Goal: Information Seeking & Learning: Learn about a topic

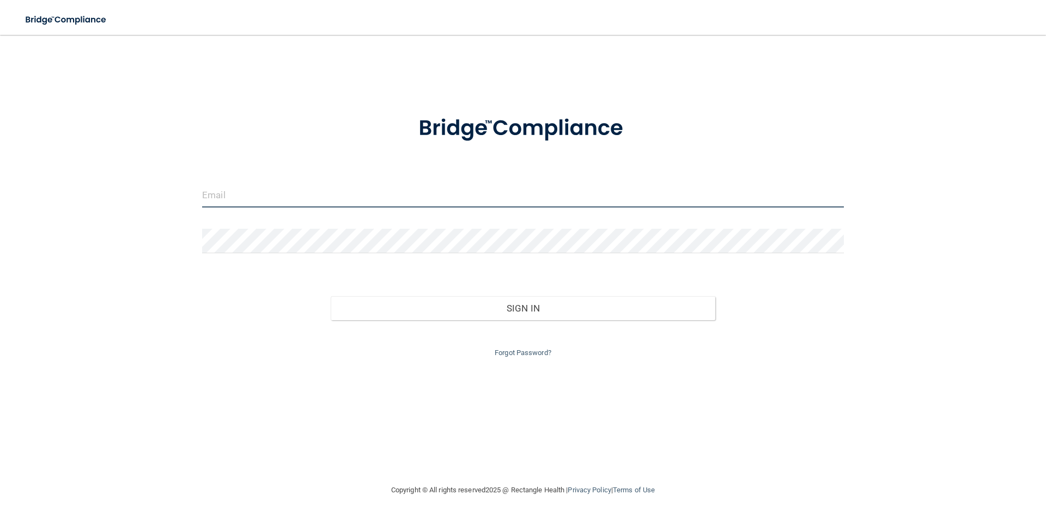
click at [353, 191] on input "email" at bounding box center [523, 195] width 642 height 25
type input "[PERSON_NAME][EMAIL_ADDRESS][PERSON_NAME][DOMAIN_NAME]"
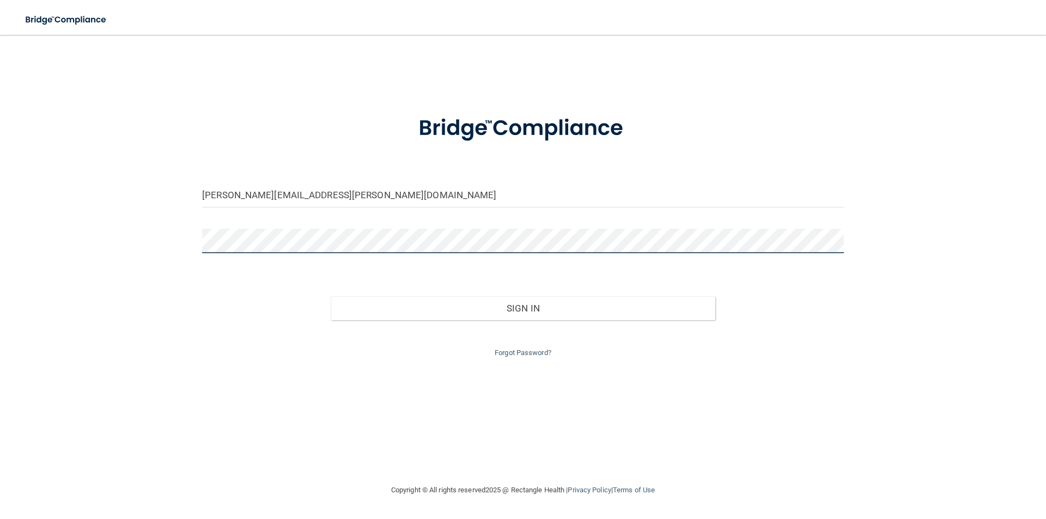
click at [331, 296] on button "Sign In" at bounding box center [523, 308] width 385 height 24
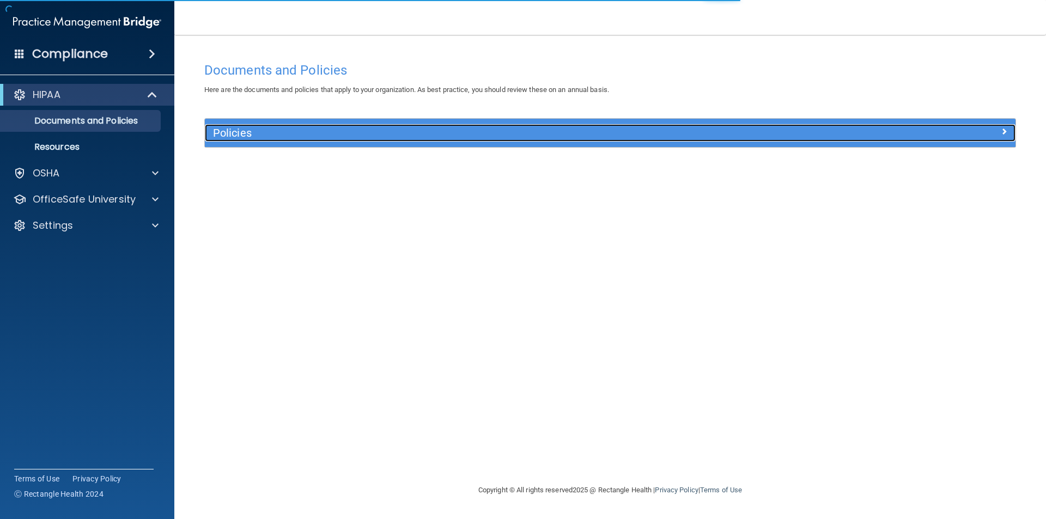
click at [264, 137] on h5 "Policies" at bounding box center [508, 133] width 591 height 12
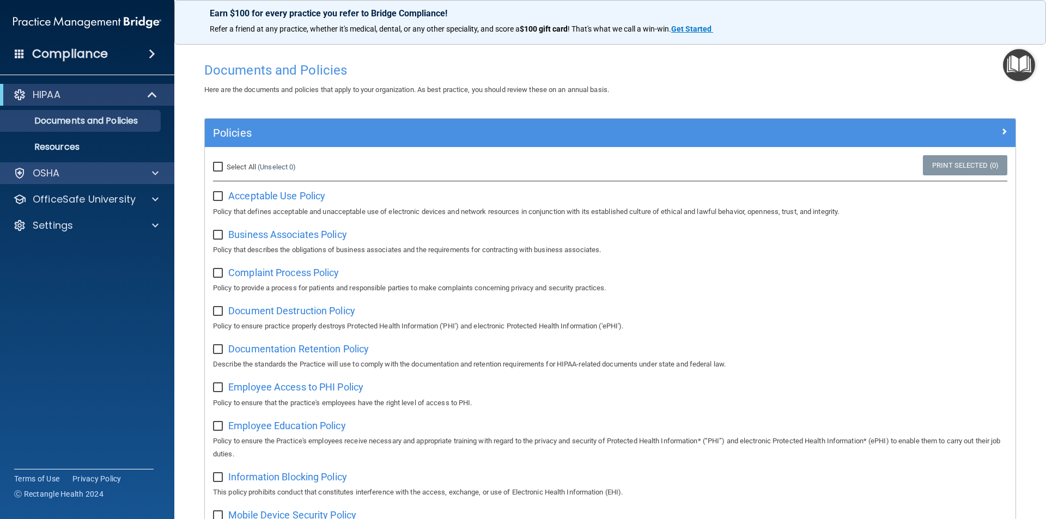
click at [104, 182] on div "OSHA" at bounding box center [87, 173] width 175 height 22
click at [81, 172] on div "OSHA" at bounding box center [72, 173] width 135 height 13
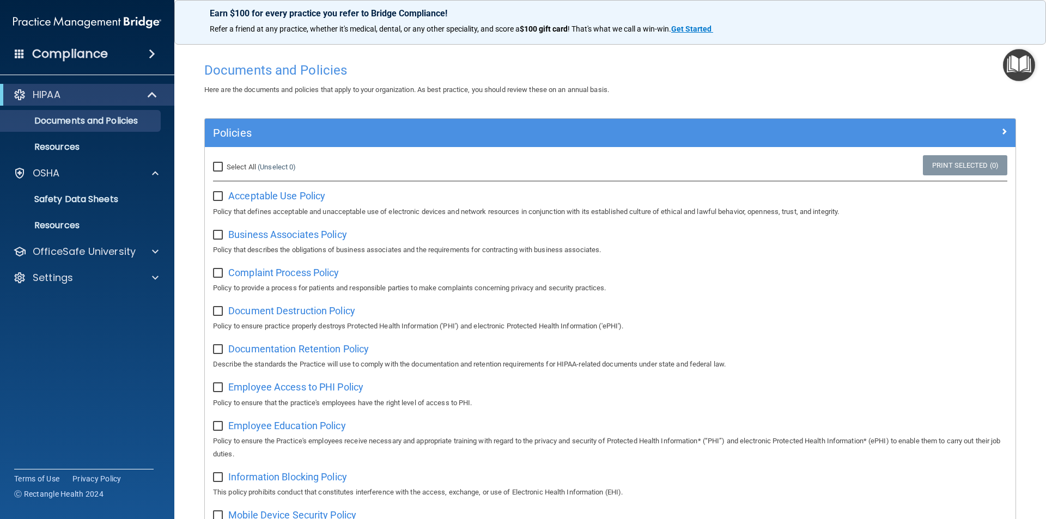
click at [92, 314] on accordion "HIPAA Documents and Policies Report an Incident Business Associates Emergency P…" at bounding box center [87, 229] width 175 height 298
click at [80, 60] on h4 "Compliance" at bounding box center [70, 53] width 76 height 15
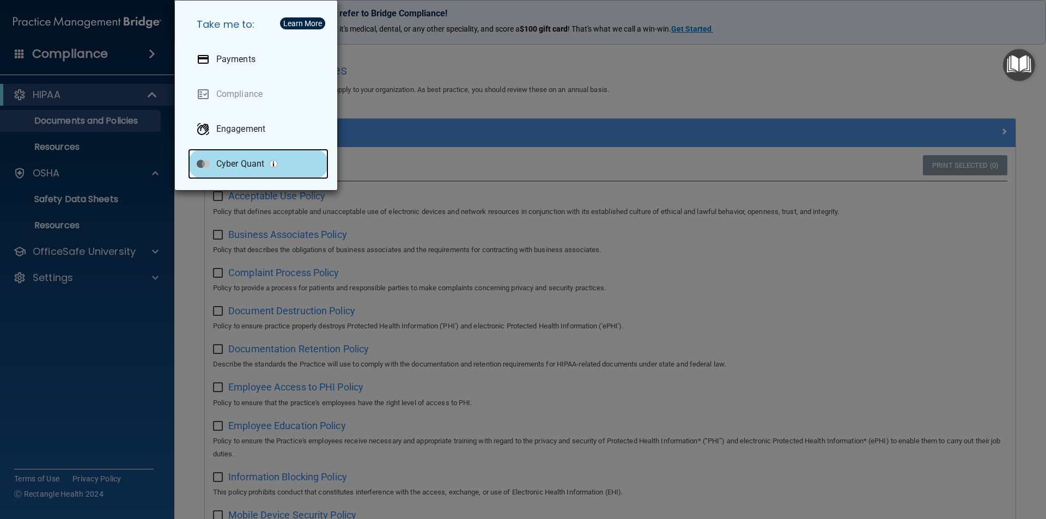
click at [252, 167] on p "Cyber Quant" at bounding box center [240, 163] width 48 height 11
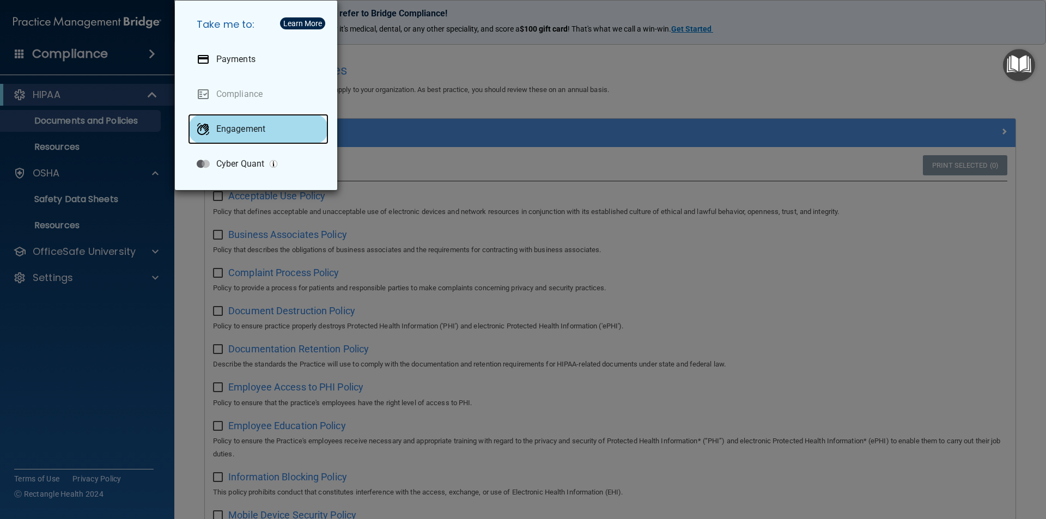
click at [237, 125] on p "Engagement" at bounding box center [240, 129] width 49 height 11
click at [69, 375] on div "Take me to: Payments Compliance Engagement Cyber Quant" at bounding box center [523, 259] width 1046 height 519
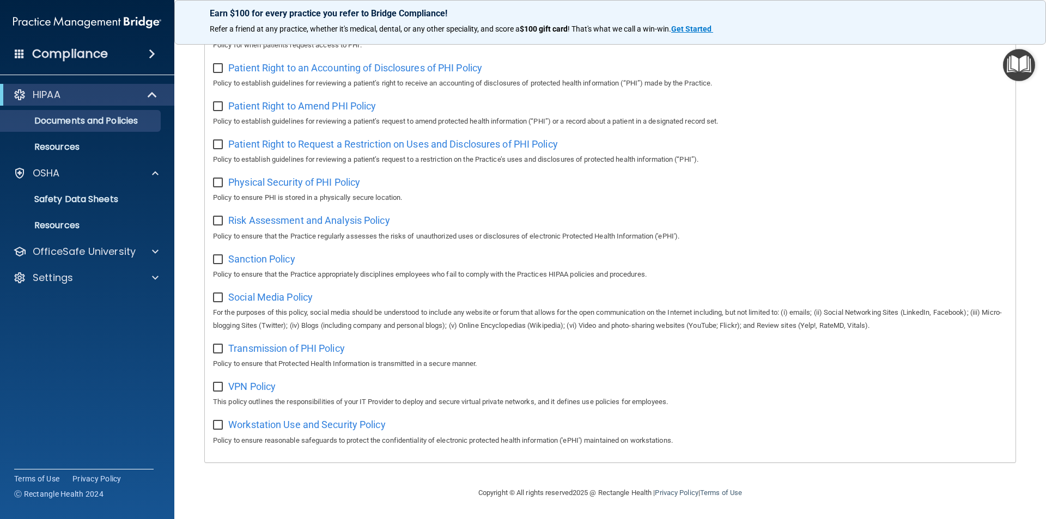
scroll to position [573, 0]
click at [152, 56] on span at bounding box center [152, 53] width 7 height 13
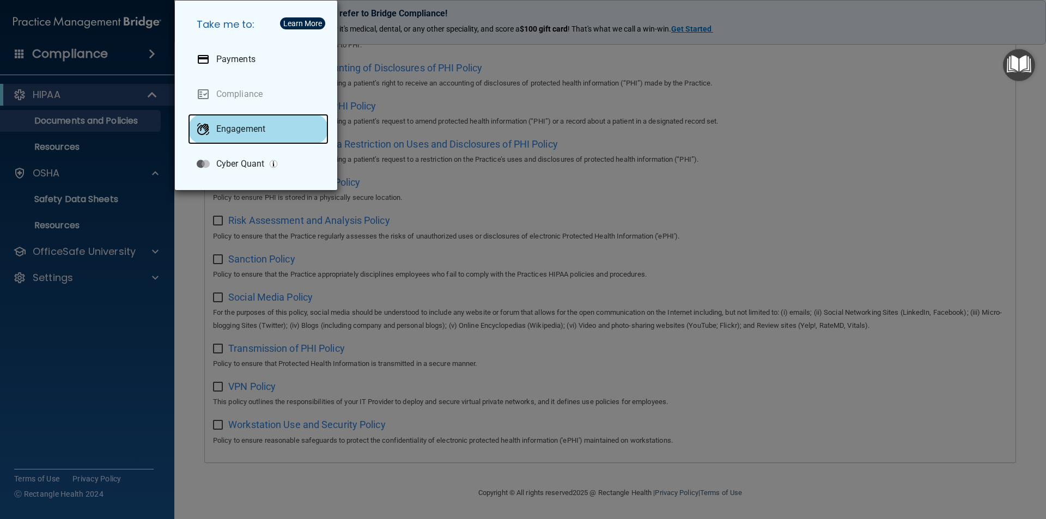
click at [239, 131] on p "Engagement" at bounding box center [240, 129] width 49 height 11
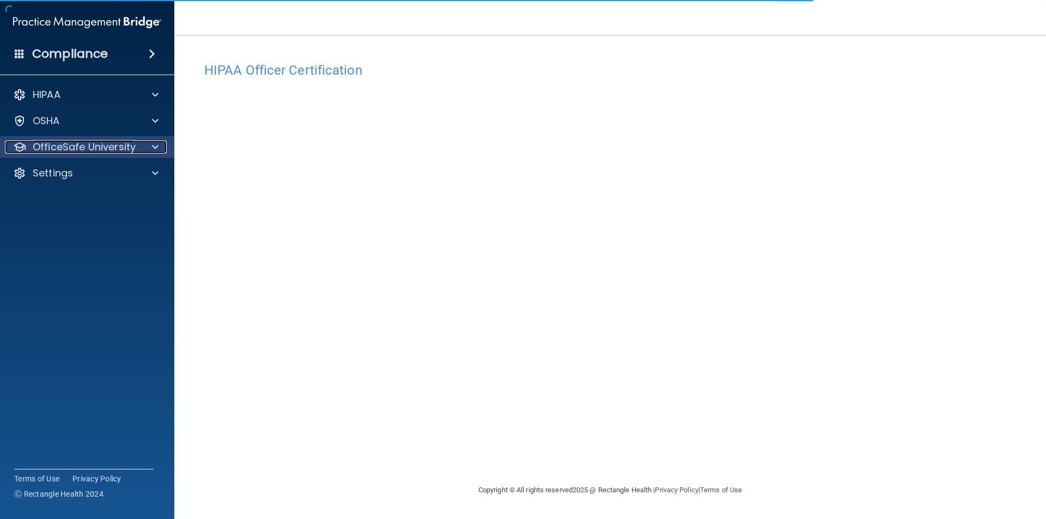
click at [157, 149] on div at bounding box center [153, 147] width 27 height 13
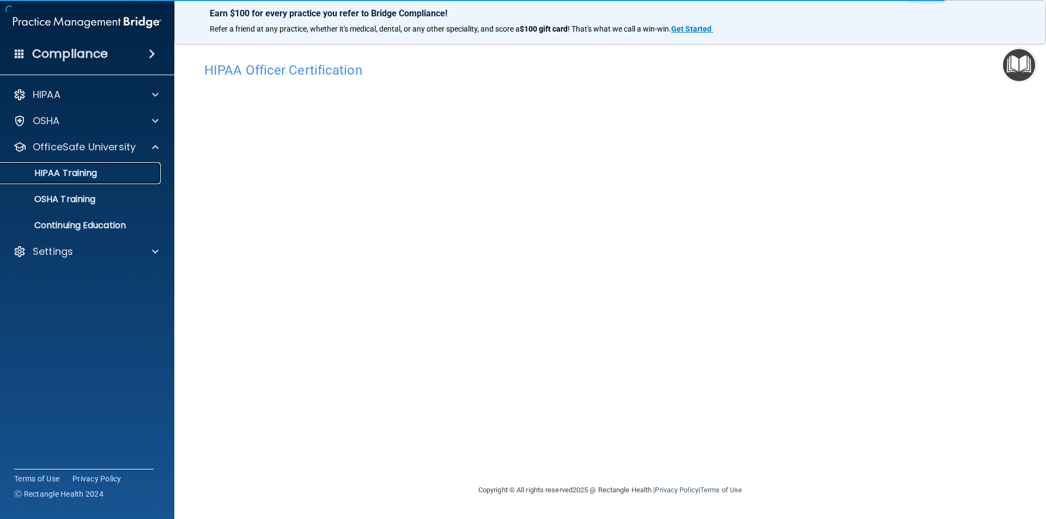
click at [119, 173] on div "HIPAA Training" at bounding box center [81, 173] width 149 height 11
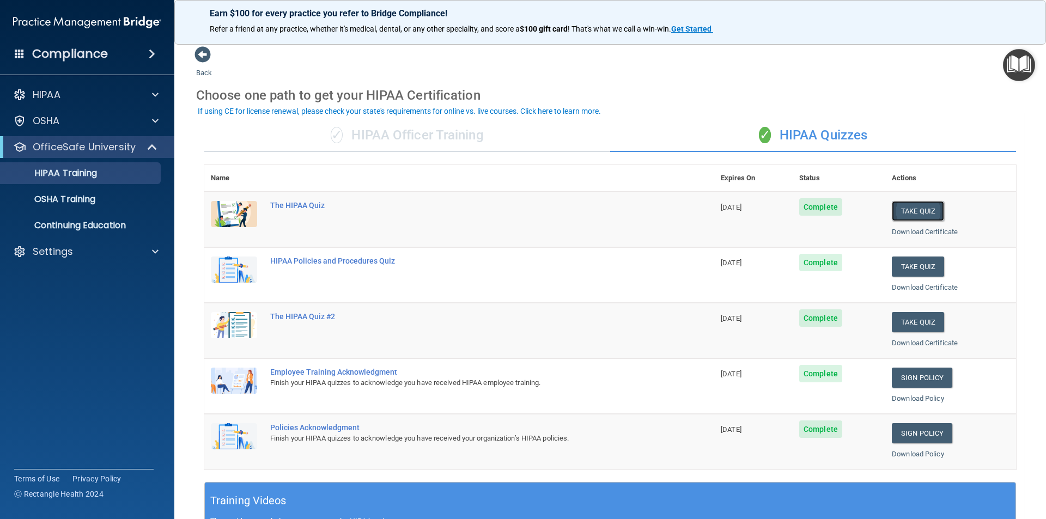
click at [899, 209] on button "Take Quiz" at bounding box center [917, 211] width 52 height 20
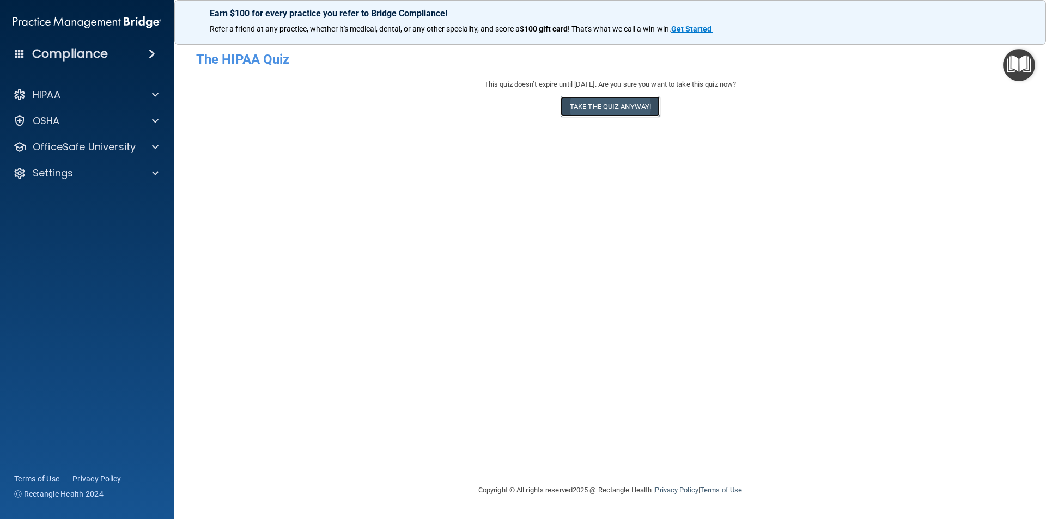
click at [614, 112] on button "Take the quiz anyway!" at bounding box center [609, 106] width 99 height 20
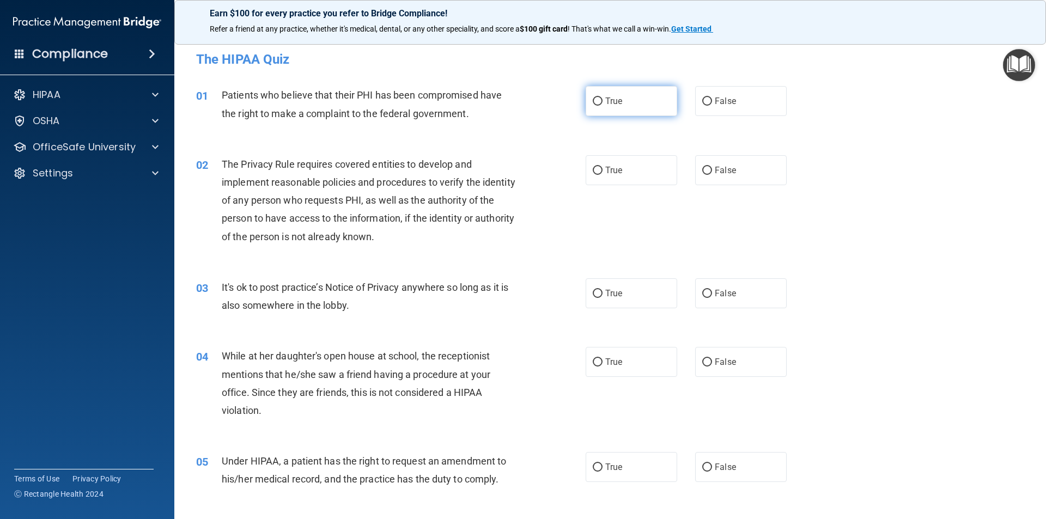
click at [616, 99] on span "True" at bounding box center [613, 101] width 17 height 10
click at [602, 99] on input "True" at bounding box center [598, 101] width 10 height 8
radio input "true"
click at [625, 169] on label "True" at bounding box center [630, 170] width 91 height 30
click at [602, 169] on input "True" at bounding box center [598, 171] width 10 height 8
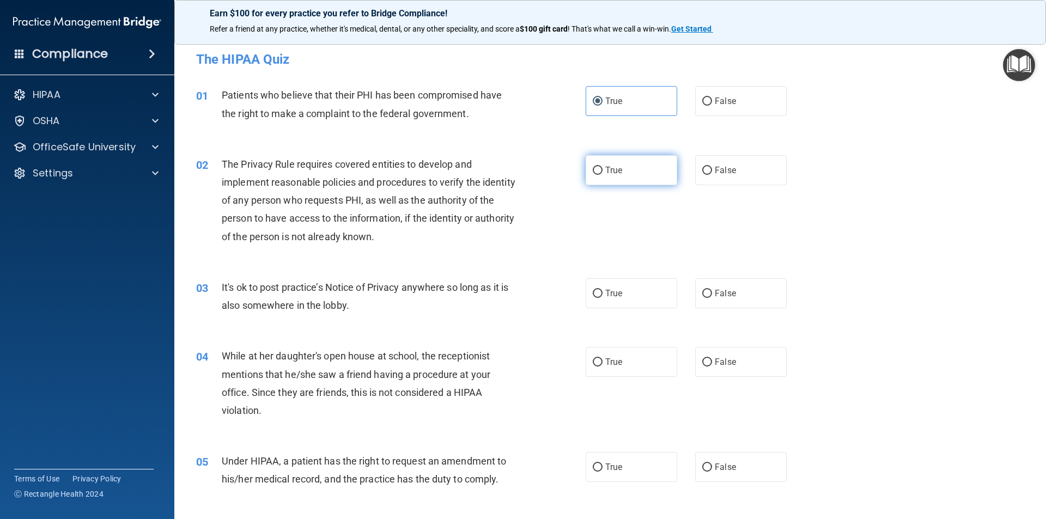
radio input "true"
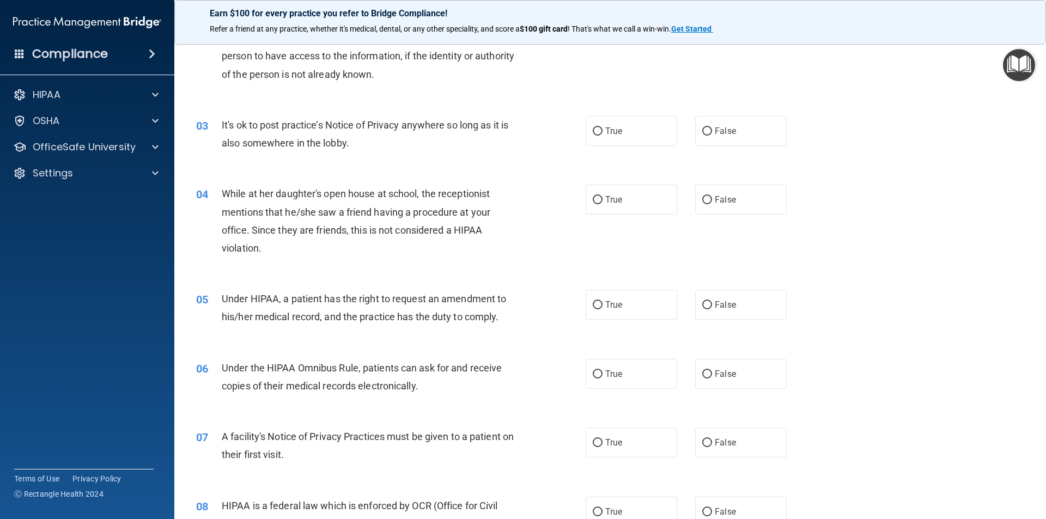
scroll to position [163, 0]
click at [597, 132] on input "True" at bounding box center [598, 130] width 10 height 8
radio input "true"
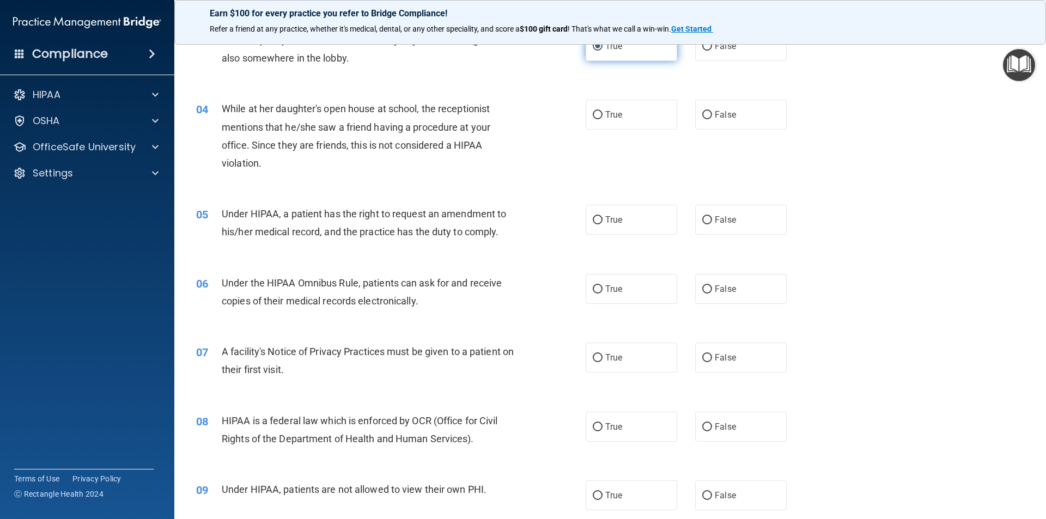
scroll to position [272, 0]
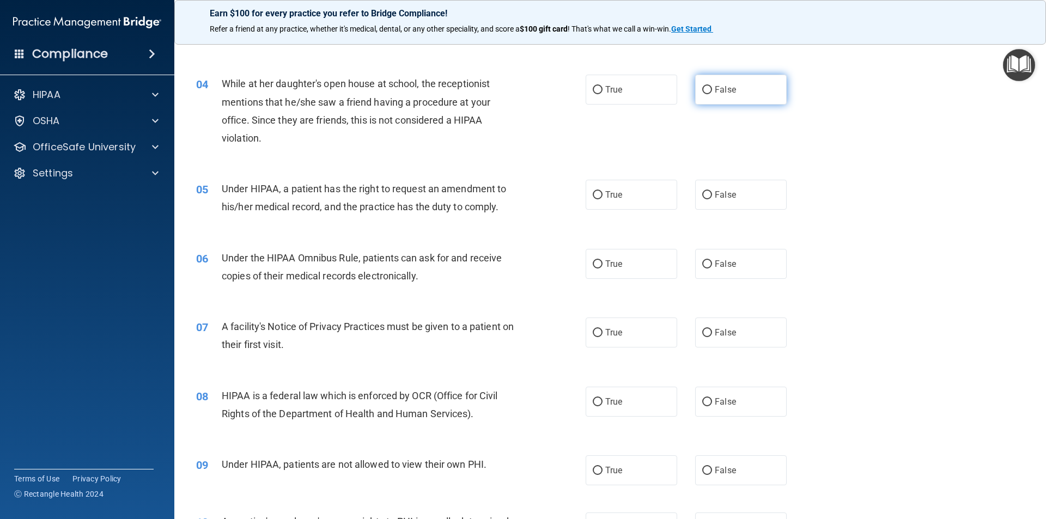
click at [735, 97] on label "False" at bounding box center [740, 90] width 91 height 30
click at [712, 94] on input "False" at bounding box center [707, 90] width 10 height 8
radio input "true"
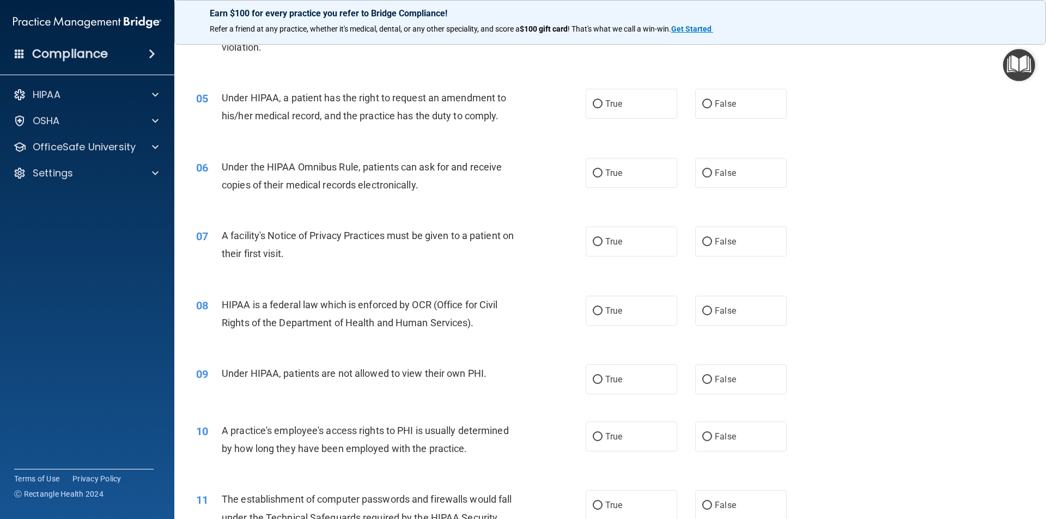
scroll to position [381, 0]
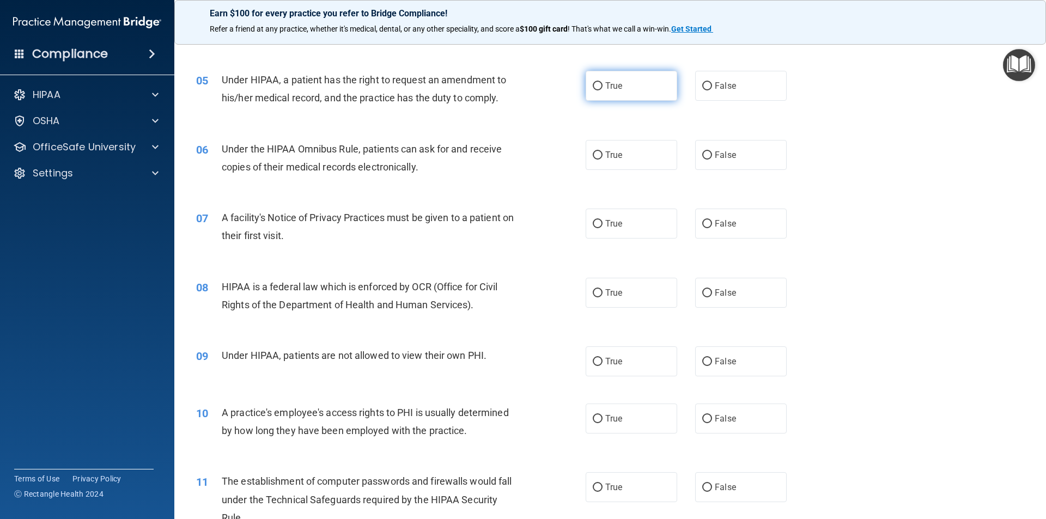
click at [612, 89] on span "True" at bounding box center [613, 86] width 17 height 10
click at [602, 89] on input "True" at bounding box center [598, 86] width 10 height 8
radio input "true"
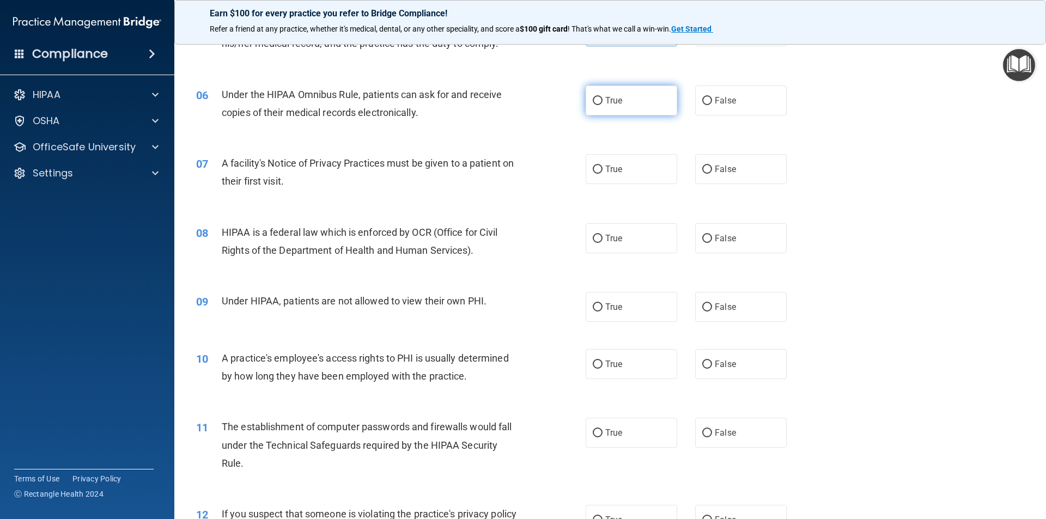
click at [593, 100] on input "True" at bounding box center [598, 101] width 10 height 8
radio input "true"
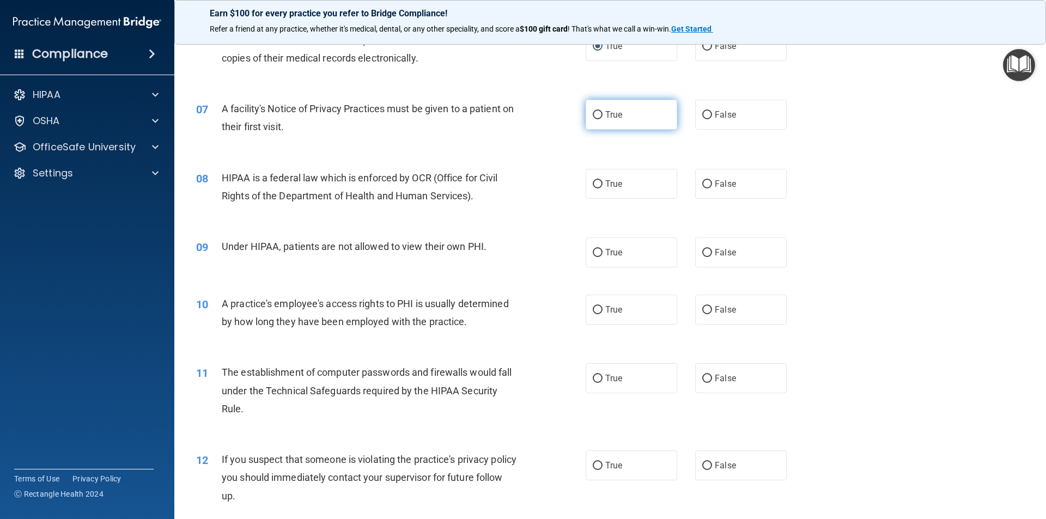
click at [597, 121] on label "True" at bounding box center [630, 115] width 91 height 30
click at [597, 119] on input "True" at bounding box center [598, 115] width 10 height 8
radio input "true"
click at [593, 182] on input "True" at bounding box center [598, 184] width 10 height 8
radio input "true"
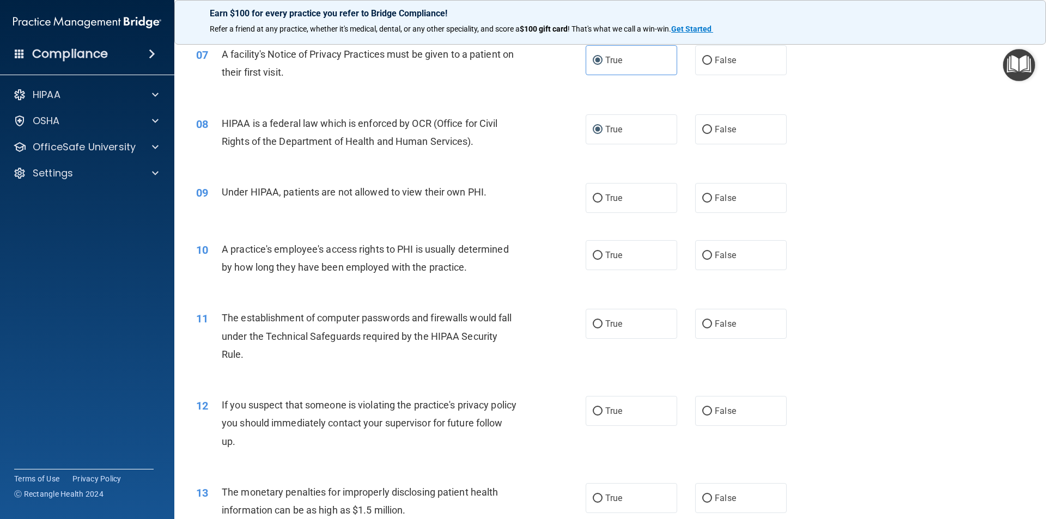
scroll to position [599, 0]
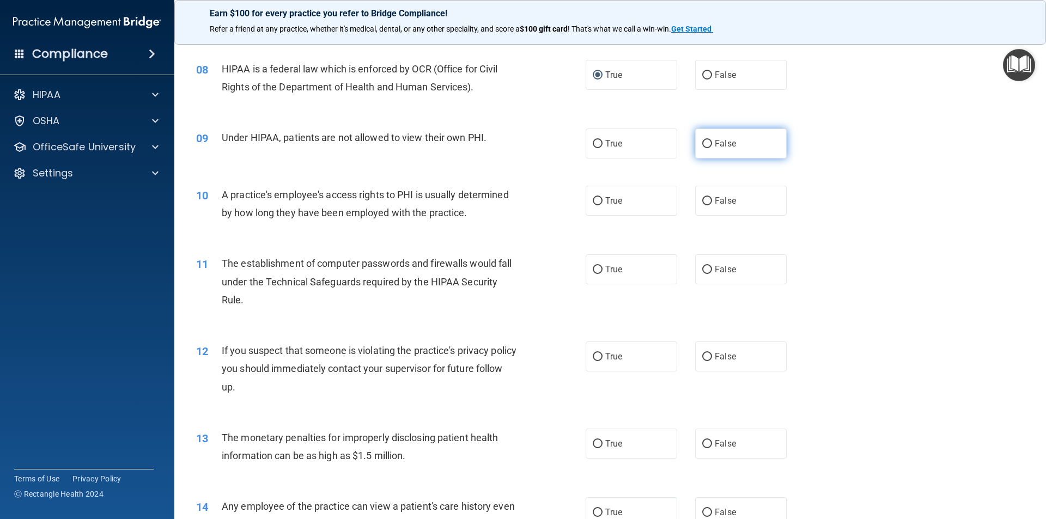
click at [717, 142] on span "False" at bounding box center [724, 143] width 21 height 10
click at [712, 142] on input "False" at bounding box center [707, 144] width 10 height 8
radio input "true"
click at [709, 206] on label "False" at bounding box center [740, 201] width 91 height 30
click at [709, 205] on input "False" at bounding box center [707, 201] width 10 height 8
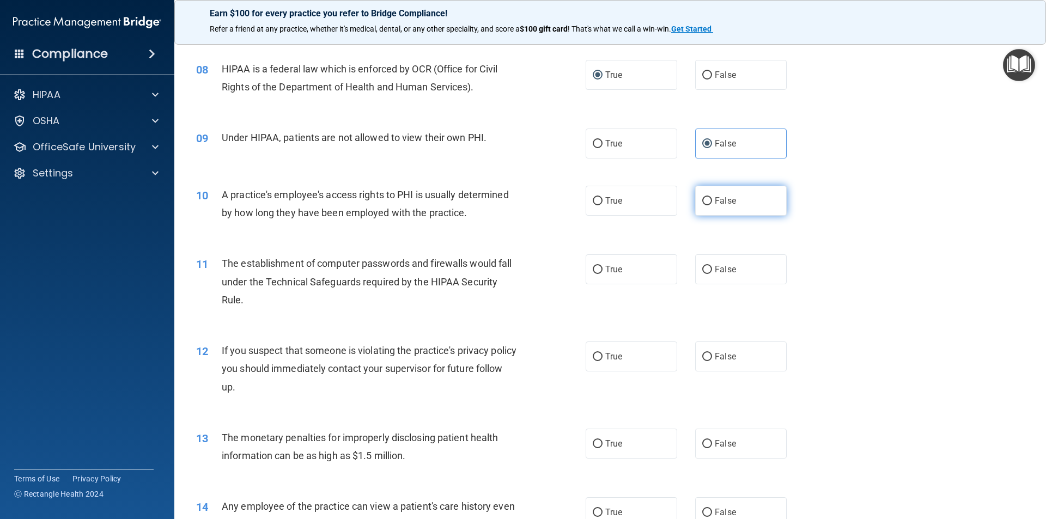
radio input "true"
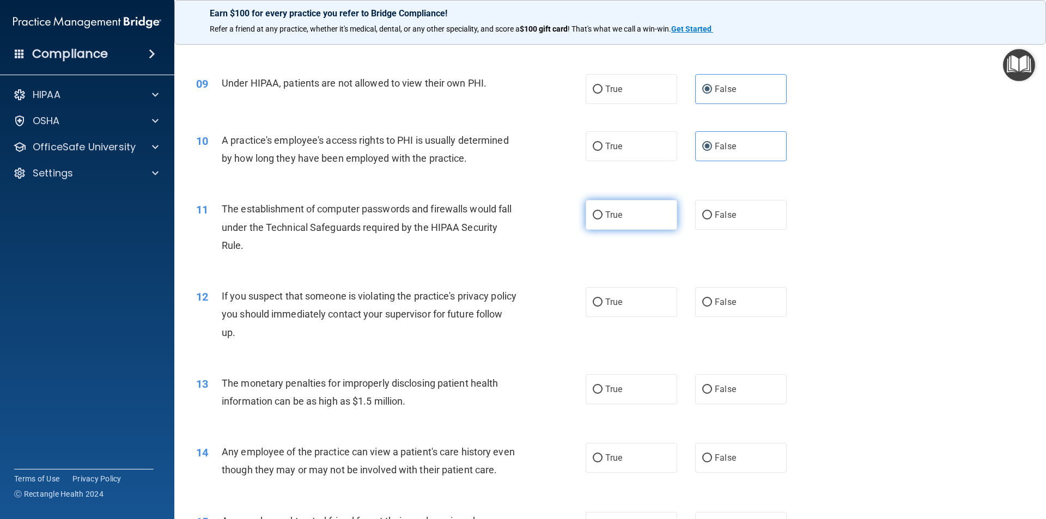
click at [587, 227] on label "True" at bounding box center [630, 215] width 91 height 30
click at [593, 219] on input "True" at bounding box center [598, 215] width 10 height 8
radio input "true"
click at [588, 227] on label "True" at bounding box center [630, 215] width 91 height 30
click at [593, 219] on input "True" at bounding box center [598, 215] width 10 height 8
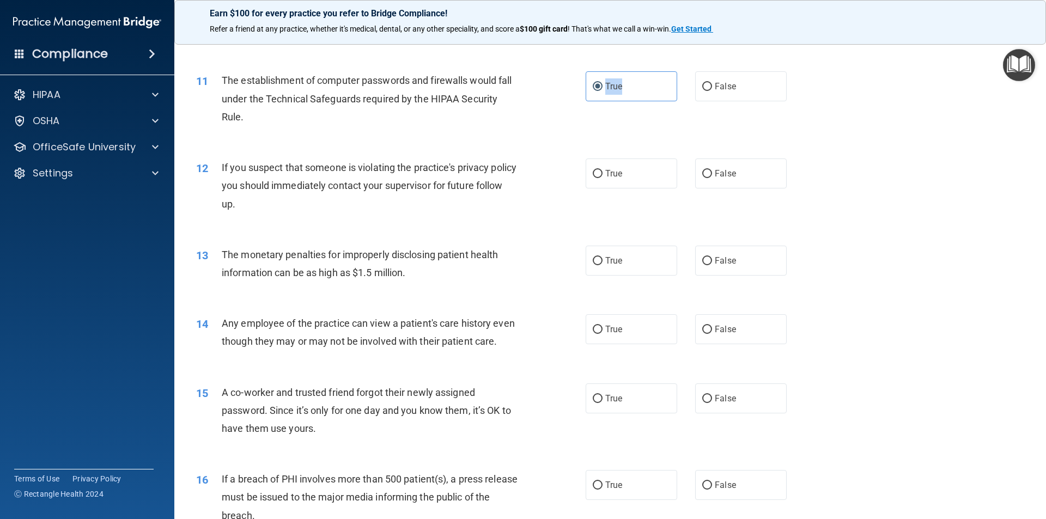
scroll to position [817, 0]
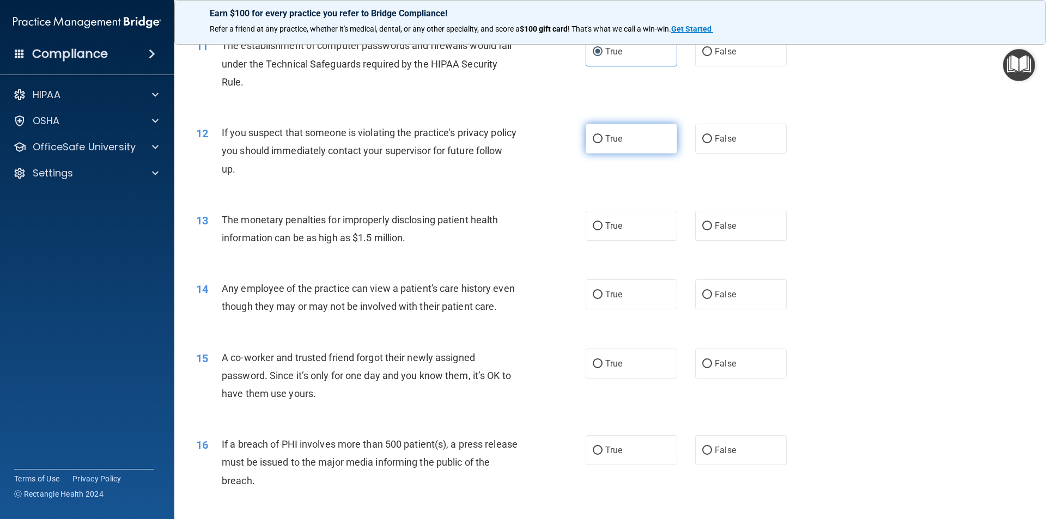
click at [606, 139] on span "True" at bounding box center [613, 138] width 17 height 10
click at [602, 139] on input "True" at bounding box center [598, 139] width 10 height 8
radio input "true"
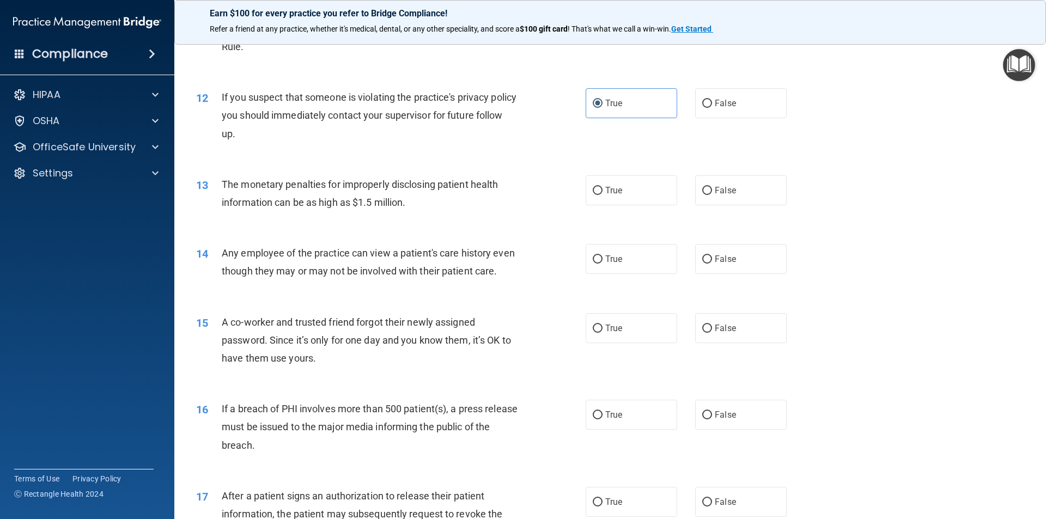
scroll to position [871, 0]
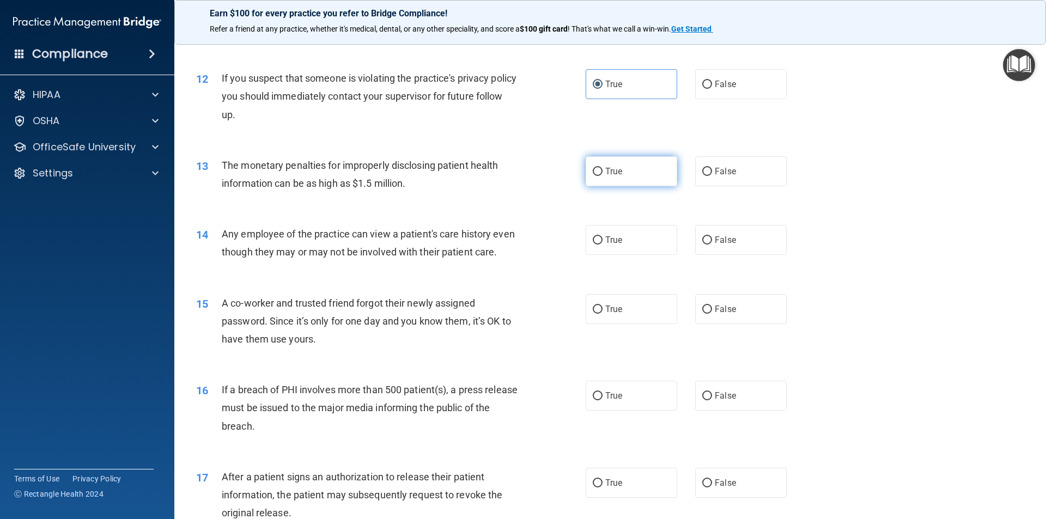
click at [635, 178] on label "True" at bounding box center [630, 171] width 91 height 30
click at [602, 176] on input "True" at bounding box center [598, 172] width 10 height 8
radio input "true"
click at [703, 236] on input "False" at bounding box center [707, 240] width 10 height 8
radio input "true"
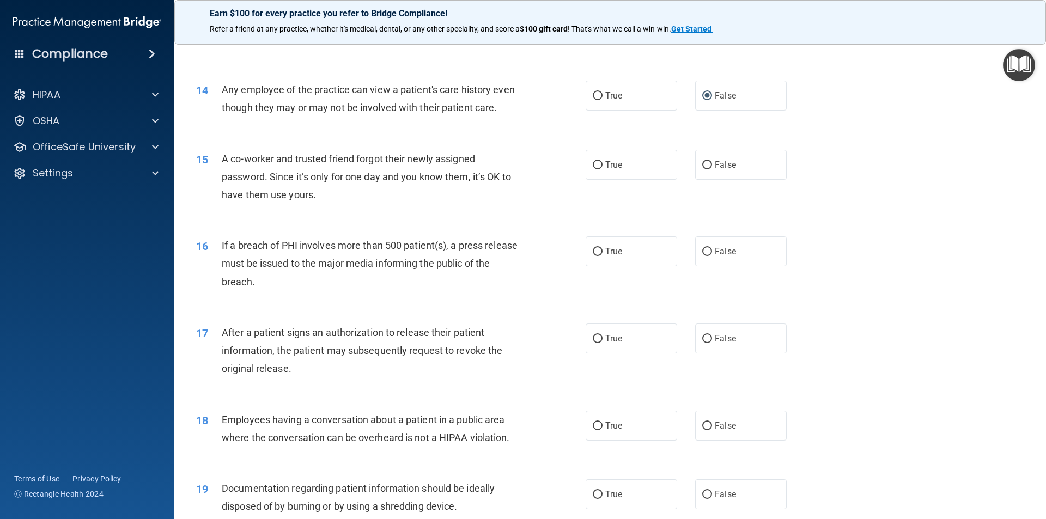
scroll to position [1035, 0]
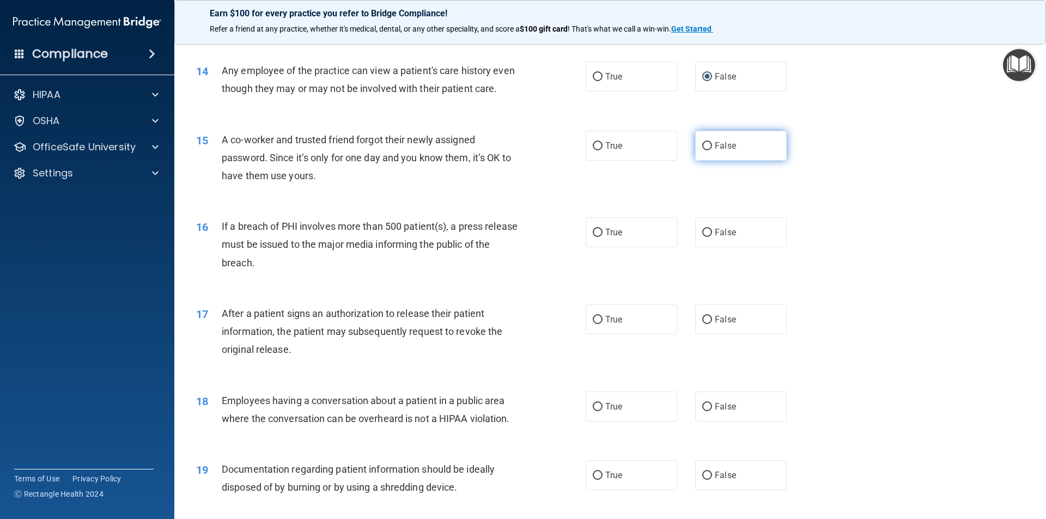
click at [714, 151] on span "False" at bounding box center [724, 146] width 21 height 10
click at [711, 150] on input "False" at bounding box center [707, 146] width 10 height 8
radio input "true"
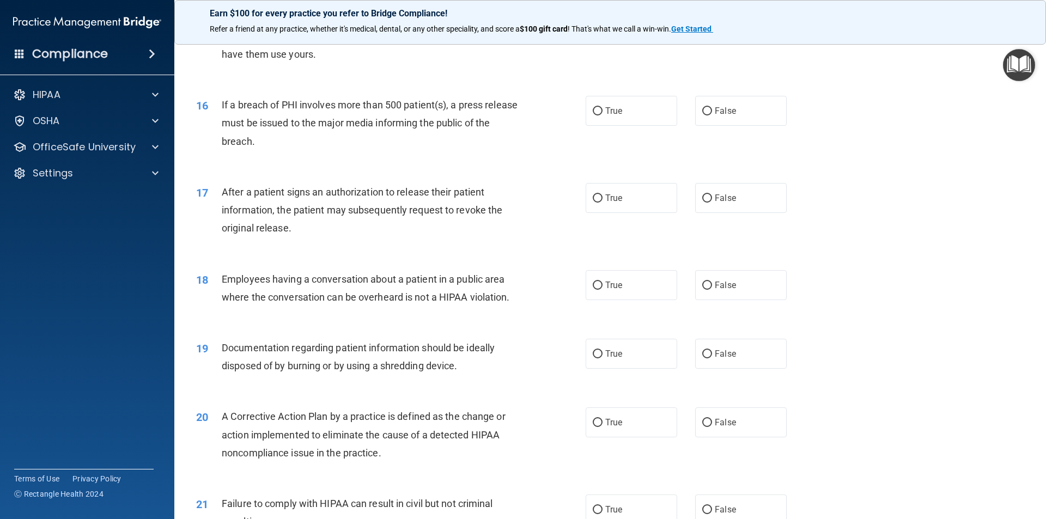
scroll to position [1198, 0]
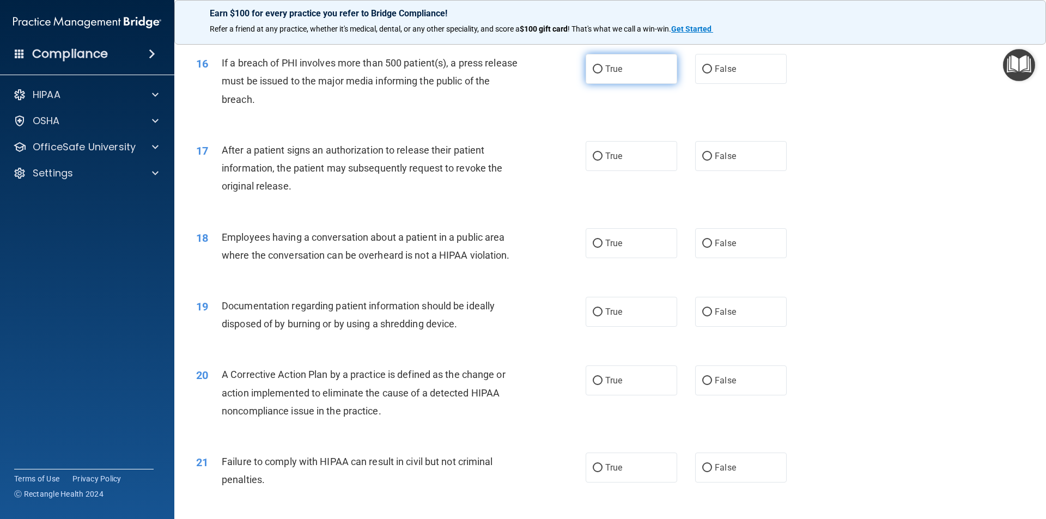
click at [618, 84] on label "True" at bounding box center [630, 69] width 91 height 30
click at [602, 74] on input "True" at bounding box center [598, 69] width 10 height 8
radio input "true"
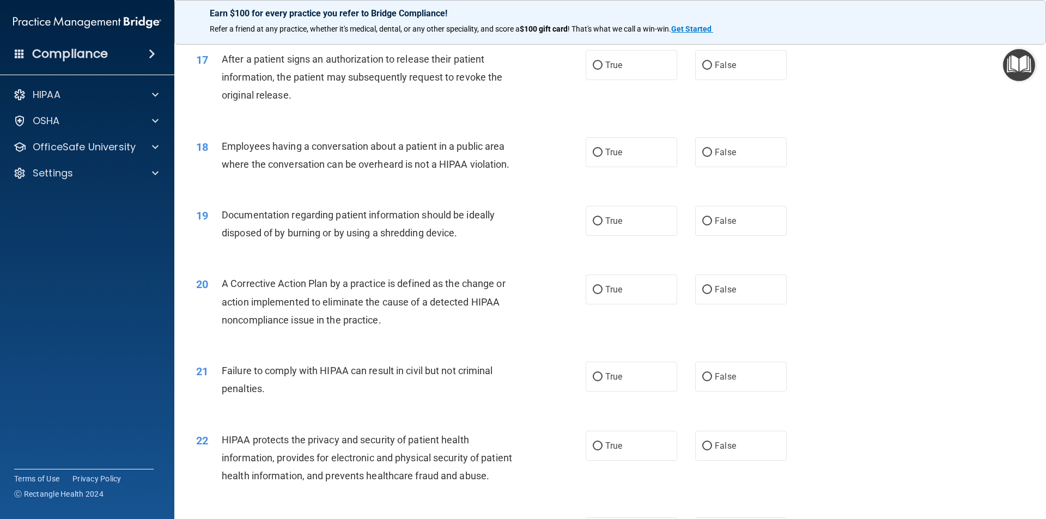
scroll to position [1307, 0]
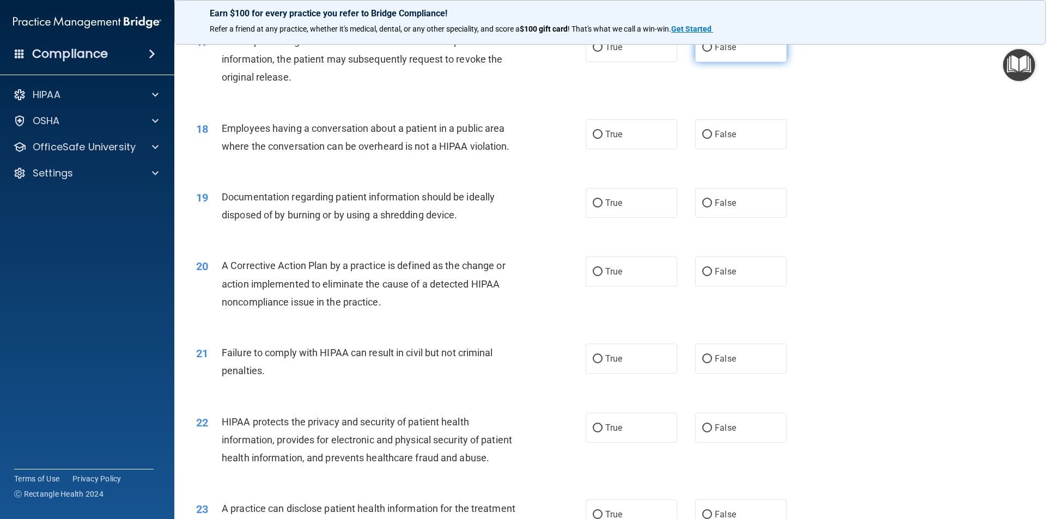
click at [714, 52] on span "False" at bounding box center [724, 47] width 21 height 10
click at [711, 52] on input "False" at bounding box center [707, 48] width 10 height 8
radio input "true"
click at [714, 139] on span "False" at bounding box center [724, 134] width 21 height 10
click at [712, 139] on input "False" at bounding box center [707, 135] width 10 height 8
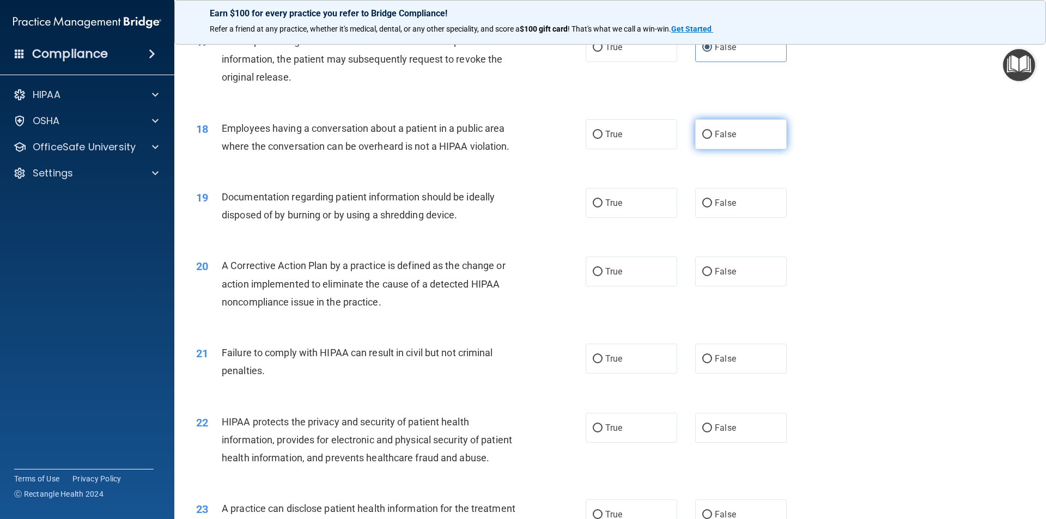
radio input "true"
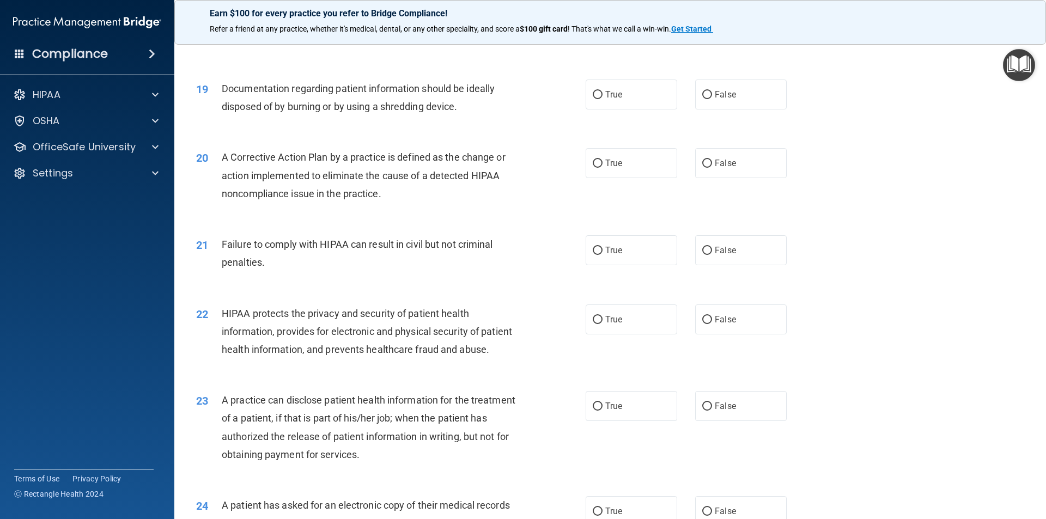
scroll to position [1416, 0]
click at [606, 109] on label "True" at bounding box center [630, 94] width 91 height 30
click at [602, 99] on input "True" at bounding box center [598, 94] width 10 height 8
radio input "true"
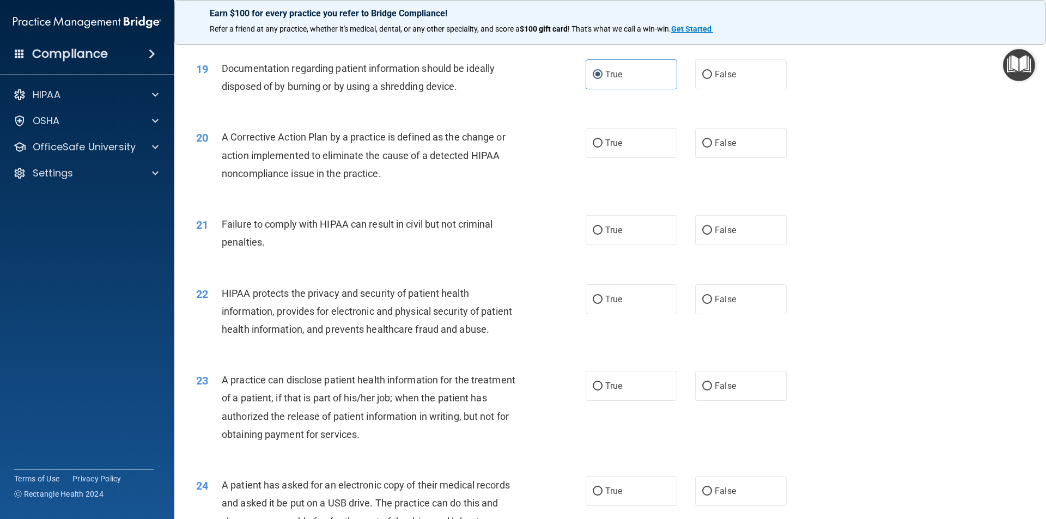
scroll to position [1470, 0]
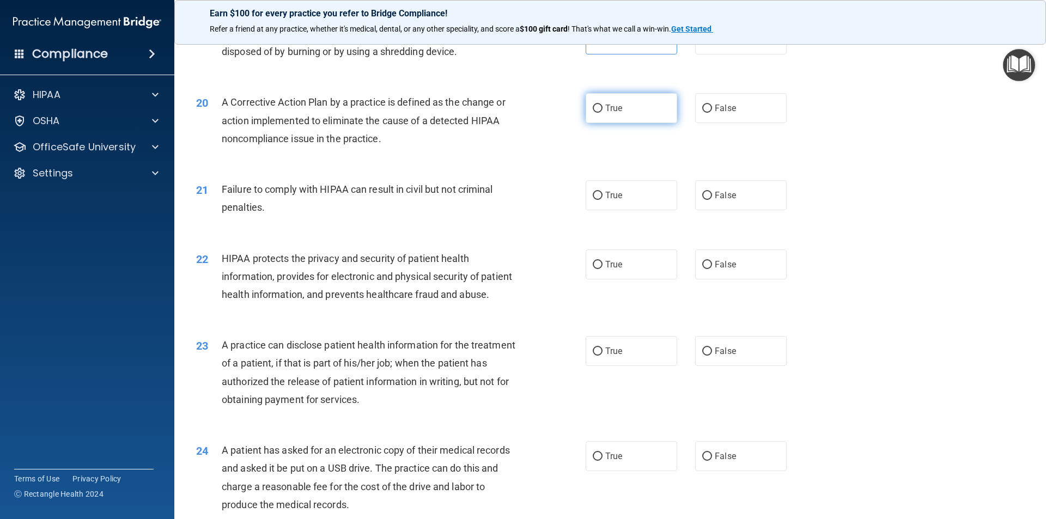
click at [602, 123] on label "True" at bounding box center [630, 108] width 91 height 30
click at [602, 113] on input "True" at bounding box center [598, 109] width 10 height 8
radio input "true"
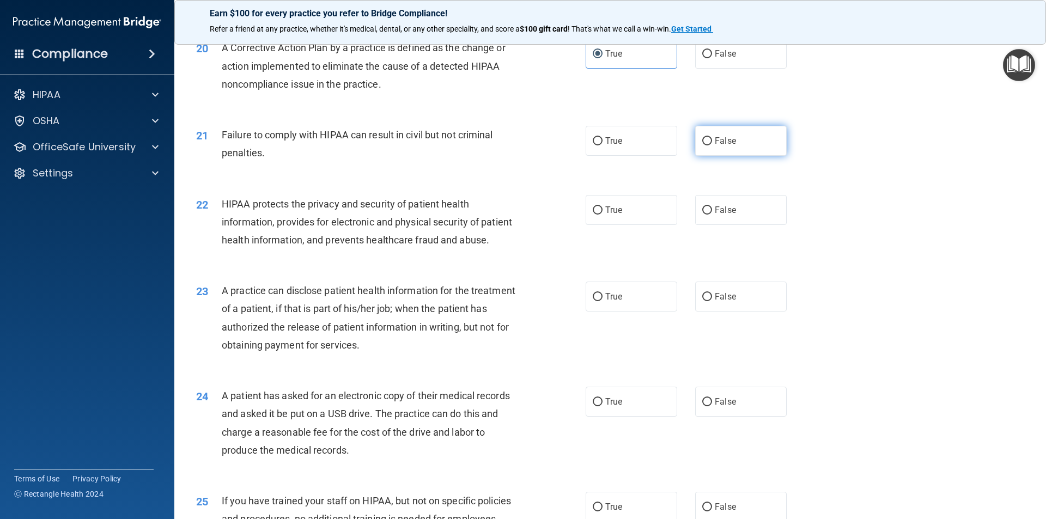
click at [719, 146] on span "False" at bounding box center [724, 141] width 21 height 10
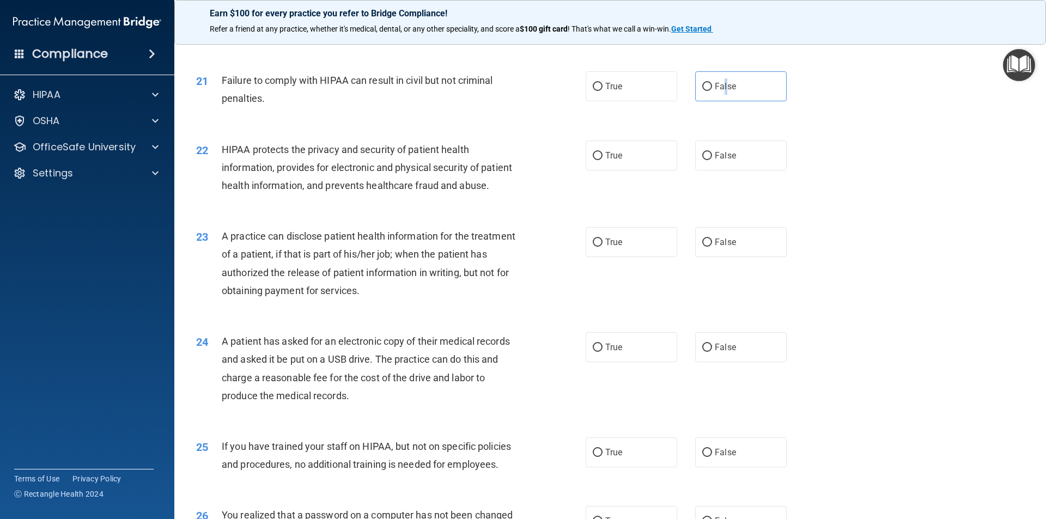
scroll to position [1634, 0]
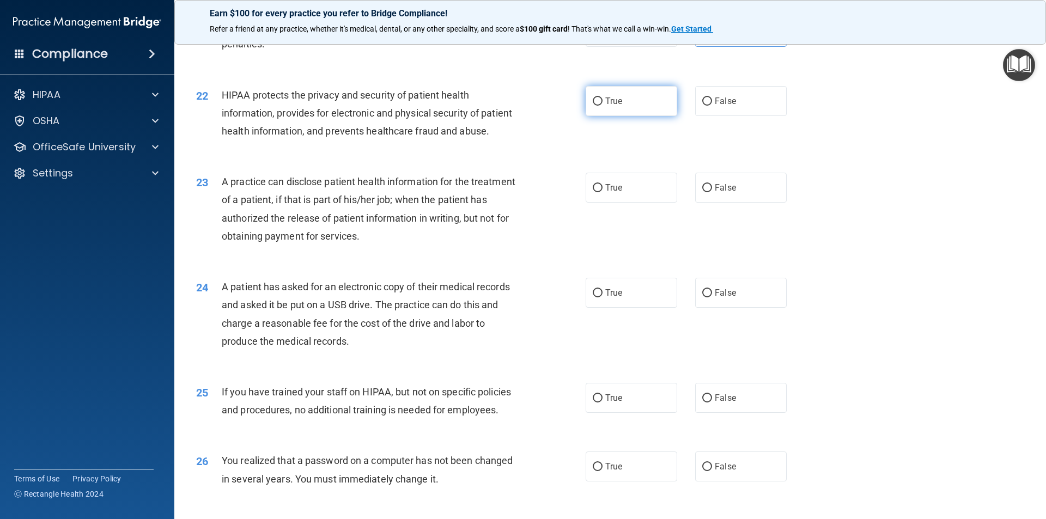
click at [625, 116] on label "True" at bounding box center [630, 101] width 91 height 30
click at [602, 106] on input "True" at bounding box center [598, 101] width 10 height 8
radio input "true"
click at [646, 203] on label "True" at bounding box center [630, 188] width 91 height 30
click at [602, 192] on input "True" at bounding box center [598, 188] width 10 height 8
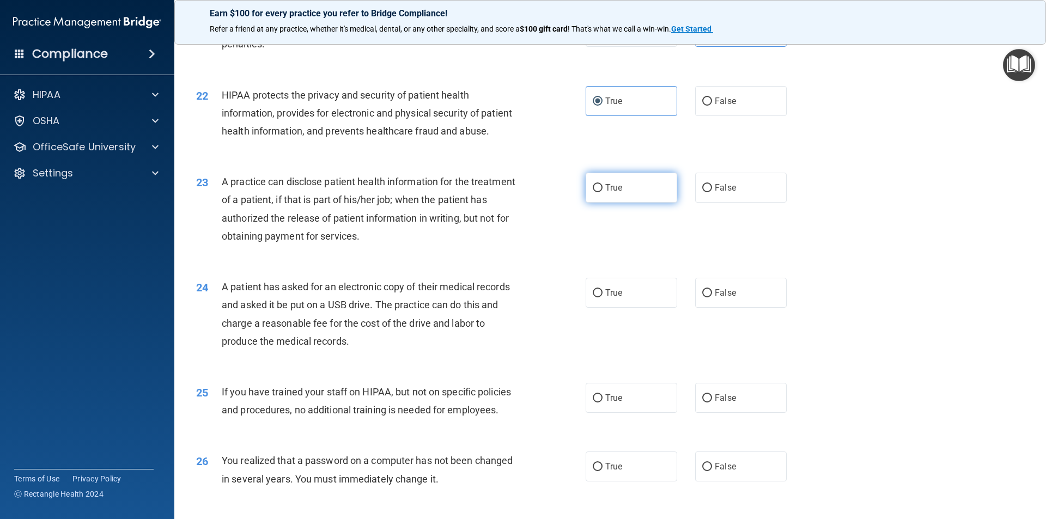
radio input "true"
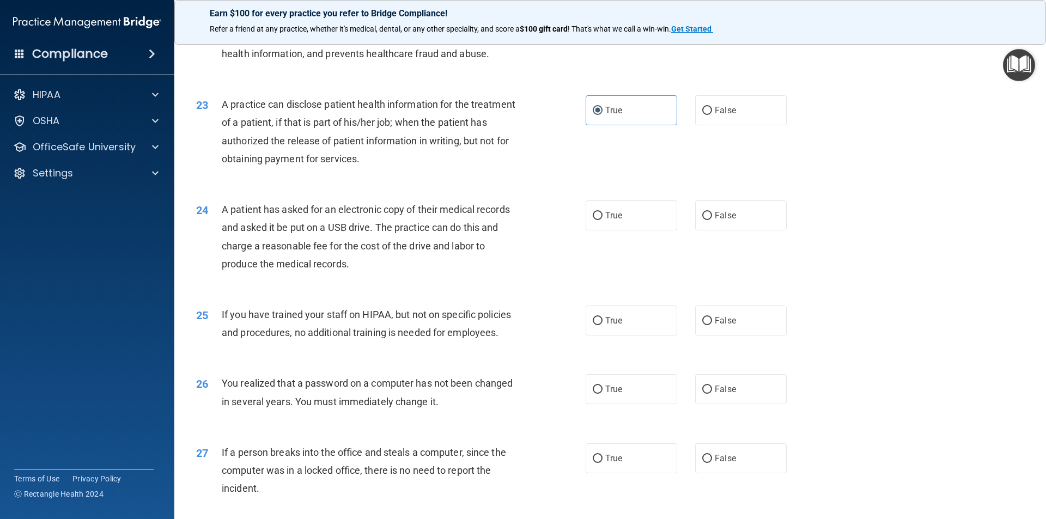
scroll to position [1743, 0]
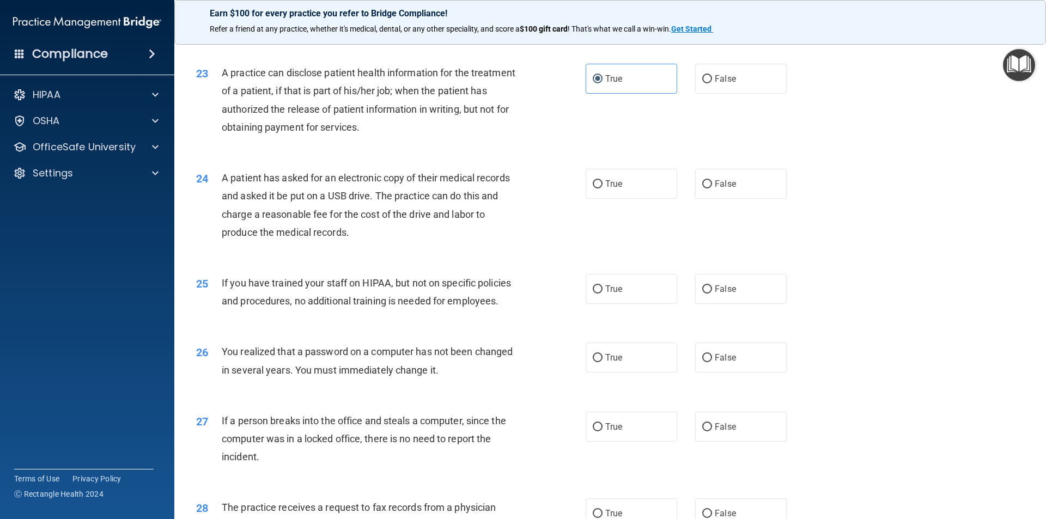
click at [686, 199] on div "True False" at bounding box center [694, 184] width 219 height 30
click at [700, 199] on label "False" at bounding box center [740, 184] width 91 height 30
click at [702, 188] on input "False" at bounding box center [707, 184] width 10 height 8
radio input "true"
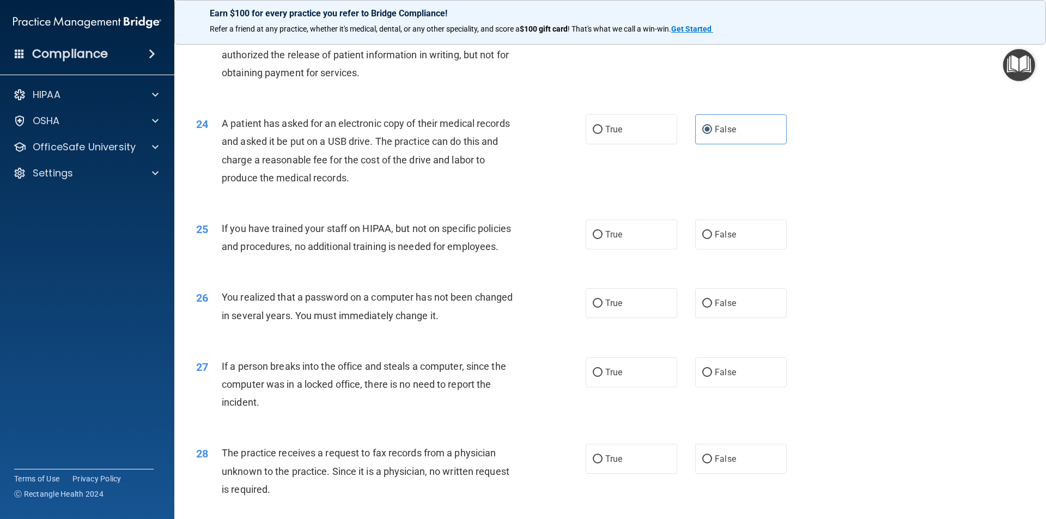
scroll to position [1852, 0]
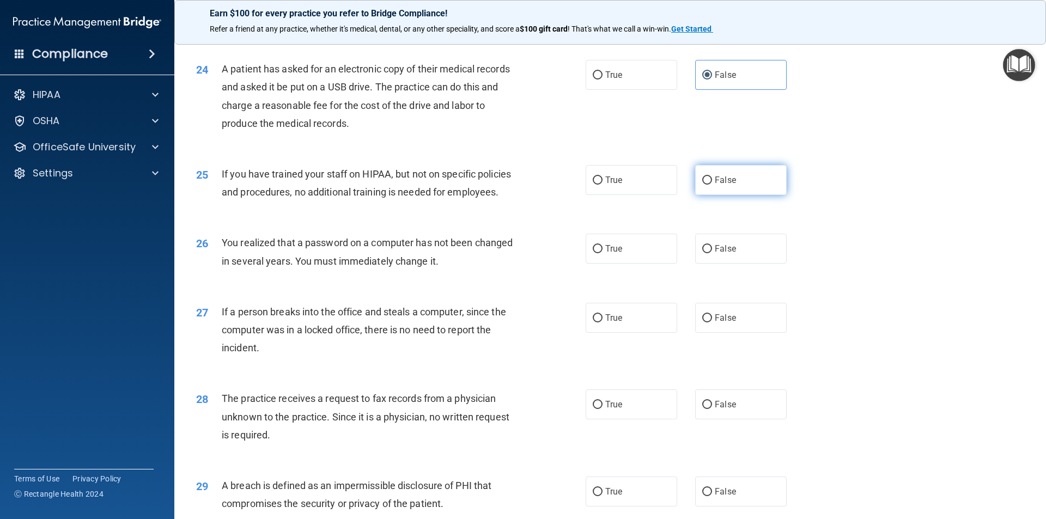
click at [714, 195] on label "False" at bounding box center [740, 180] width 91 height 30
click at [712, 185] on input "False" at bounding box center [707, 180] width 10 height 8
radio input "true"
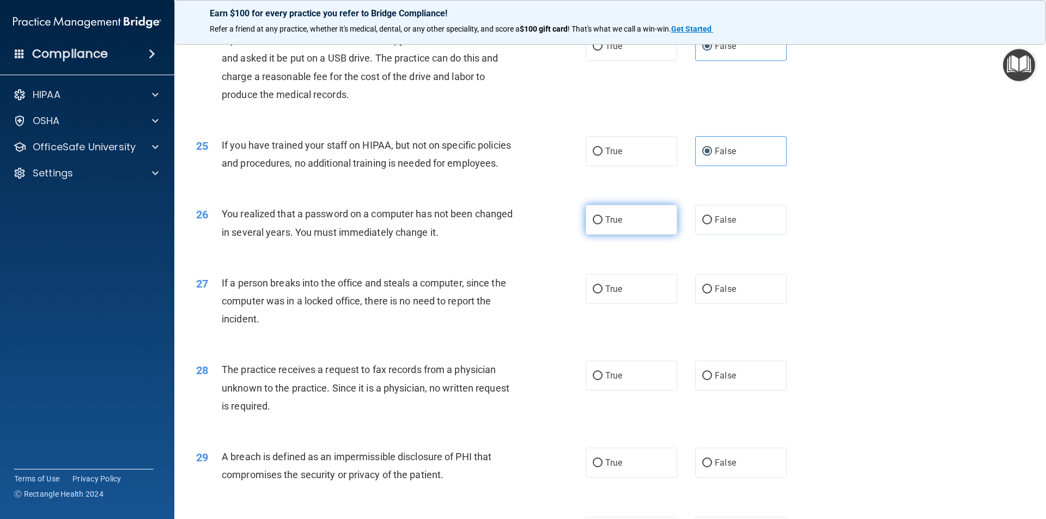
scroll to position [1906, 0]
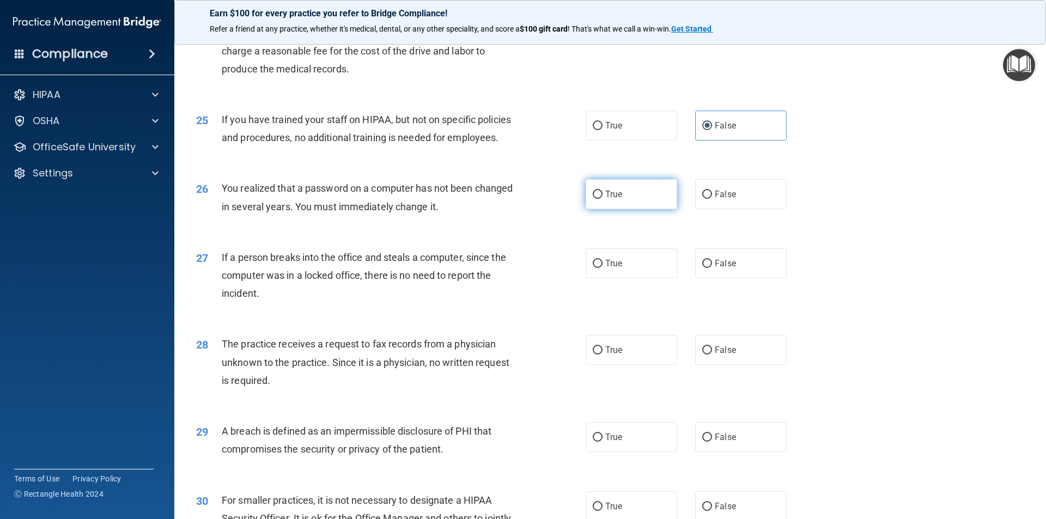
click at [611, 209] on label "True" at bounding box center [630, 194] width 91 height 30
click at [602, 199] on input "True" at bounding box center [598, 195] width 10 height 8
radio input "true"
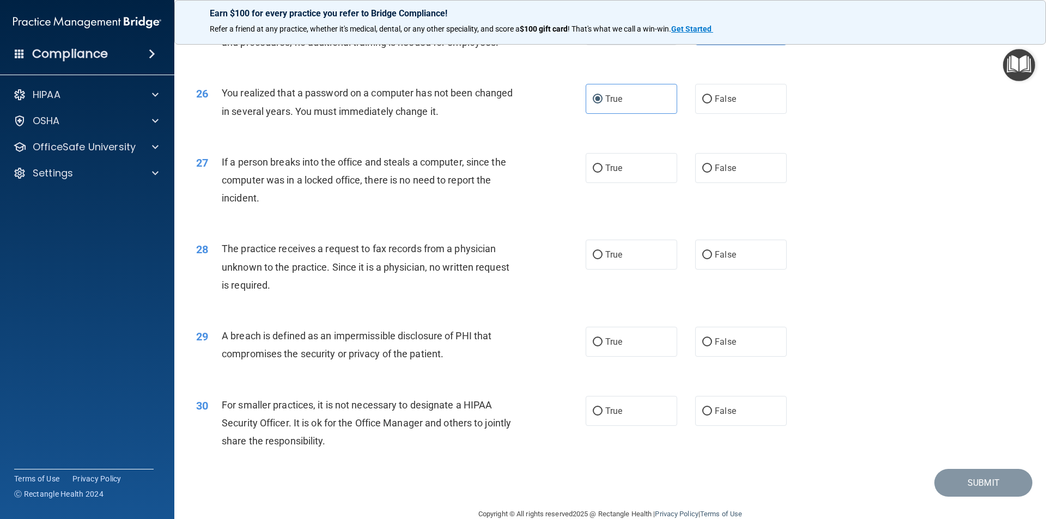
scroll to position [2015, 0]
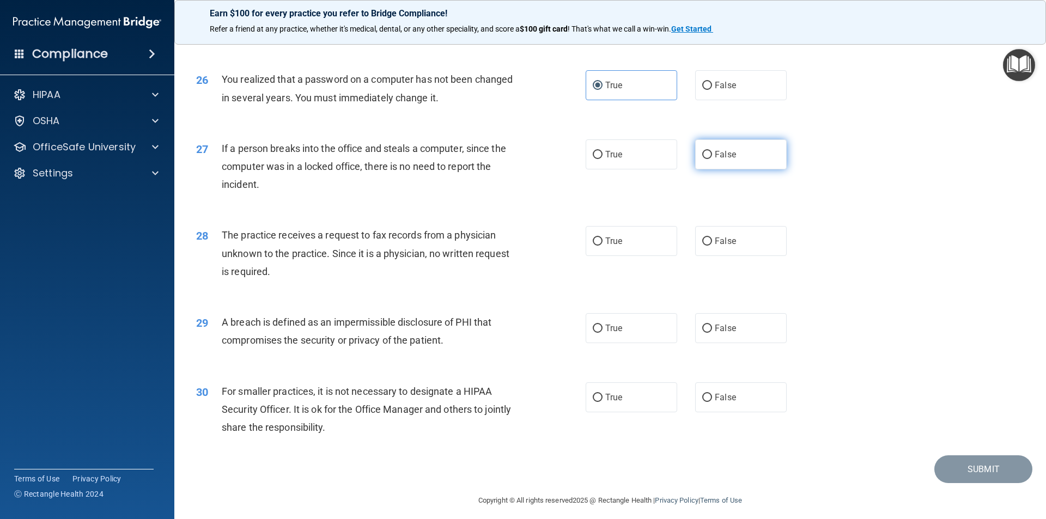
click at [724, 160] on span "False" at bounding box center [724, 154] width 21 height 10
click at [712, 159] on input "False" at bounding box center [707, 155] width 10 height 8
radio input "true"
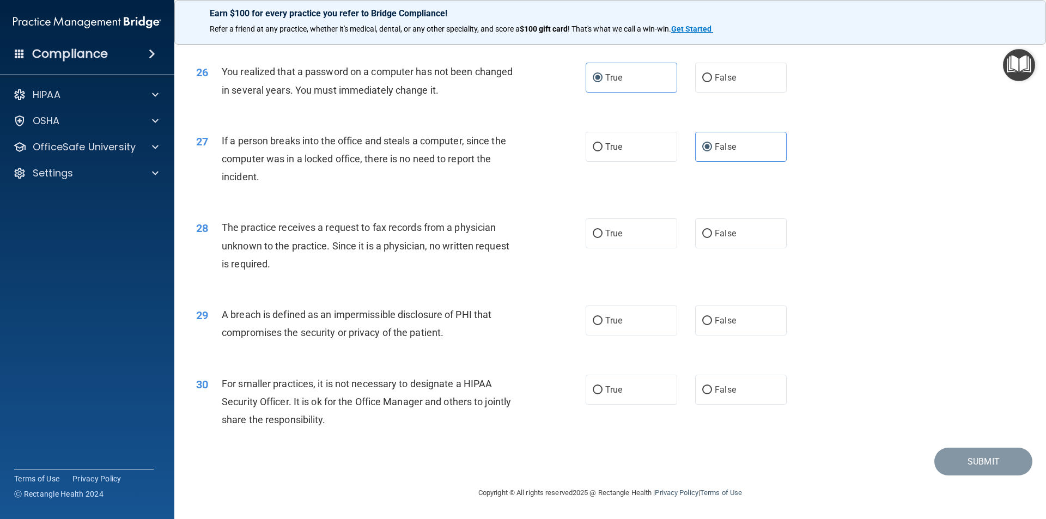
scroll to position [2059, 0]
click at [717, 236] on span "False" at bounding box center [724, 233] width 21 height 10
click at [712, 236] on input "False" at bounding box center [707, 234] width 10 height 8
radio input "true"
click at [626, 329] on label "True" at bounding box center [630, 321] width 91 height 30
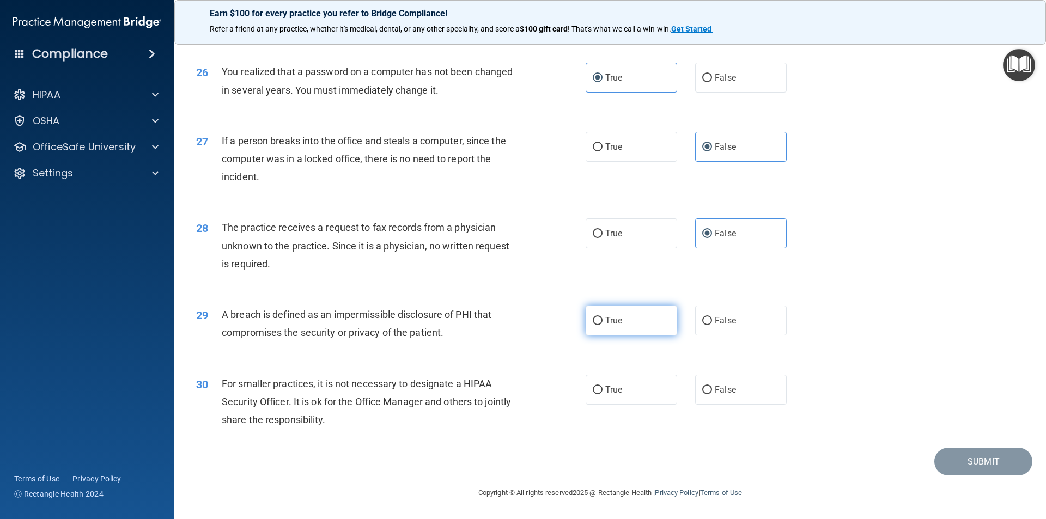
click at [602, 325] on input "True" at bounding box center [598, 321] width 10 height 8
radio input "true"
click at [728, 394] on span "False" at bounding box center [724, 389] width 21 height 10
click at [712, 394] on input "False" at bounding box center [707, 390] width 10 height 8
radio input "true"
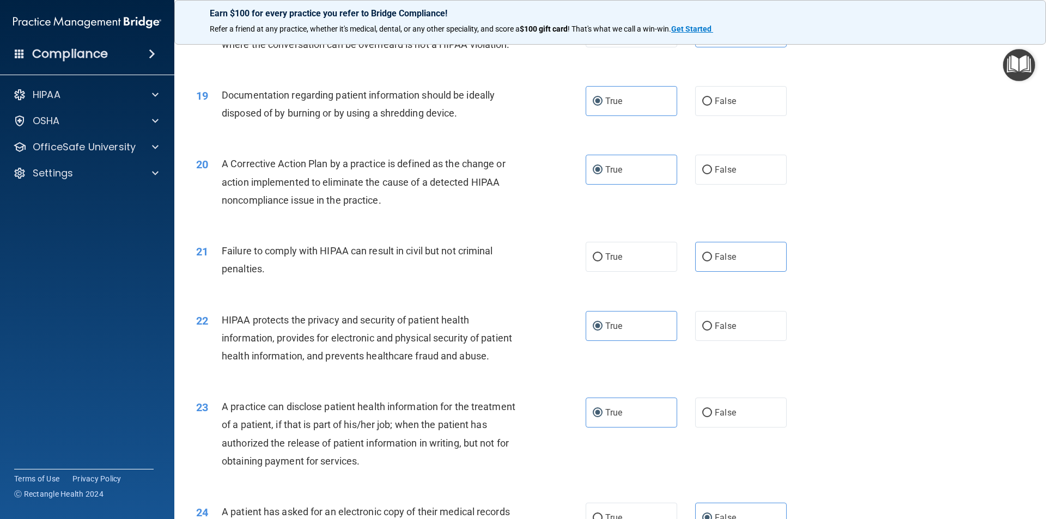
scroll to position [1405, 0]
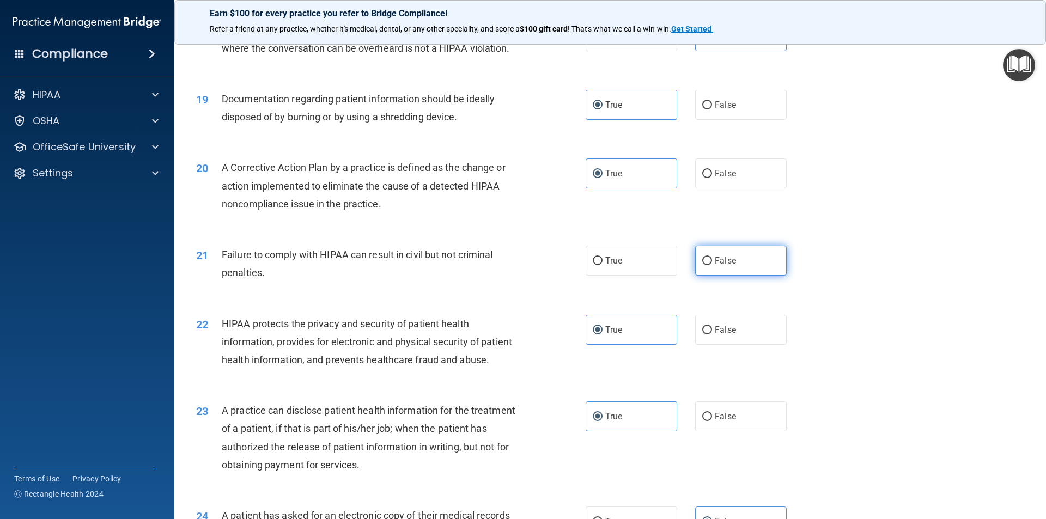
click at [740, 276] on label "False" at bounding box center [740, 261] width 91 height 30
click at [712, 265] on input "False" at bounding box center [707, 261] width 10 height 8
radio input "true"
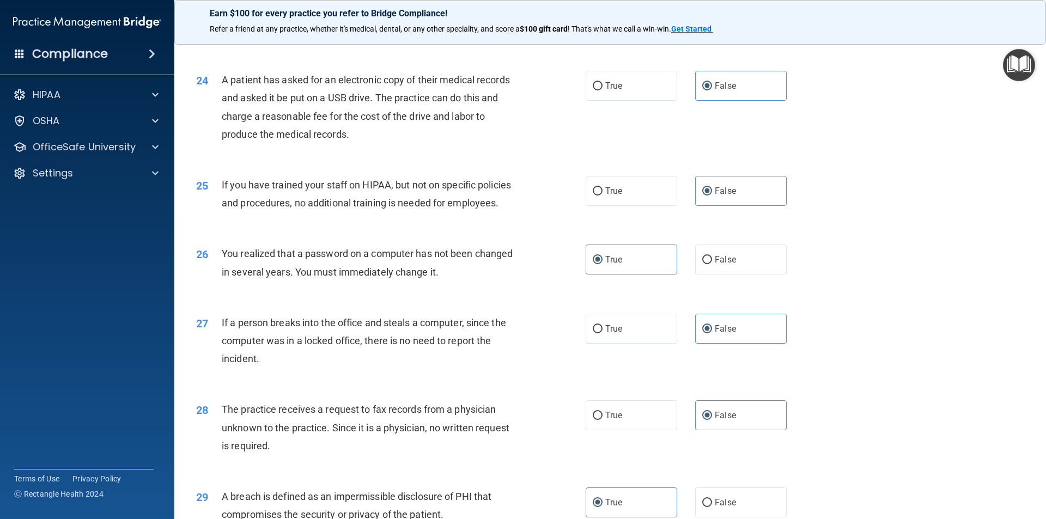
scroll to position [2059, 0]
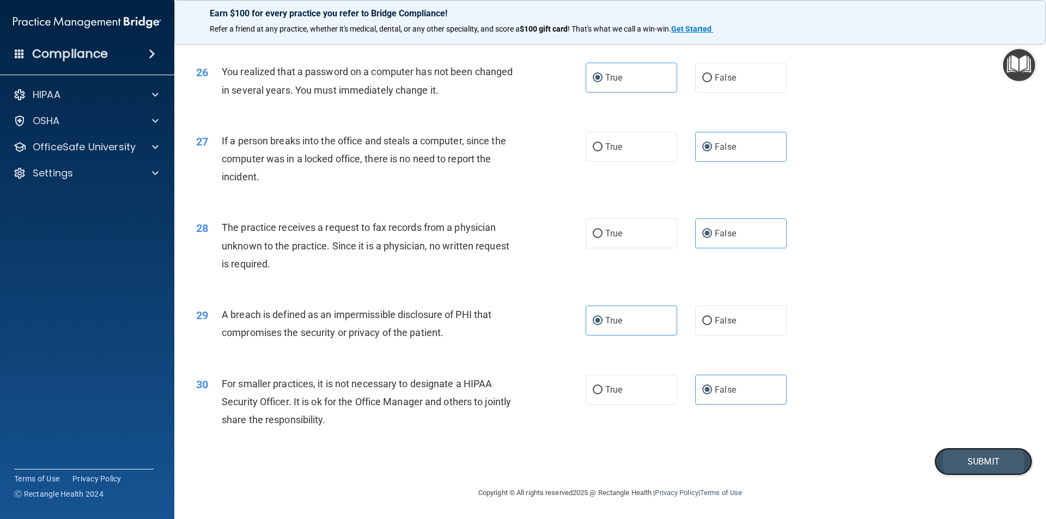
click at [971, 466] on button "Submit" at bounding box center [983, 462] width 98 height 28
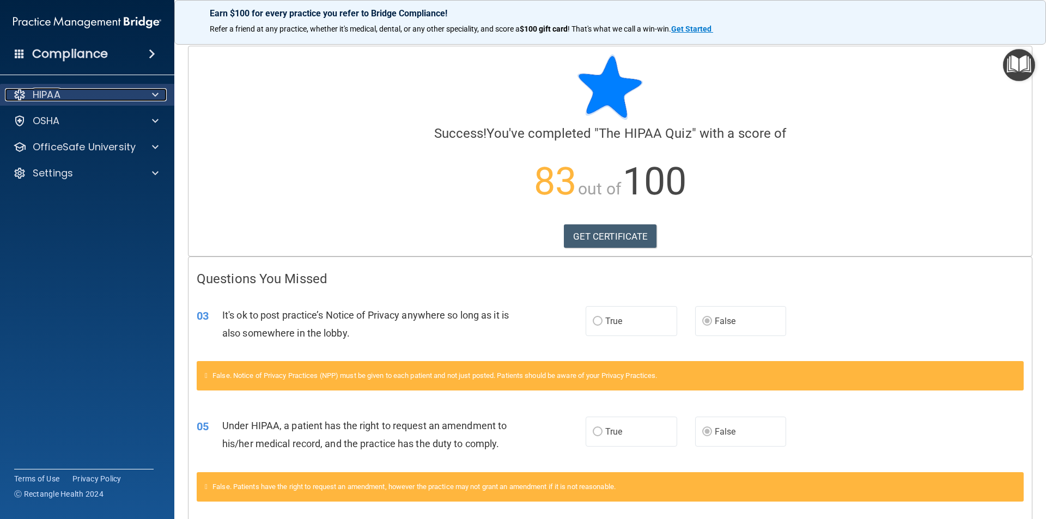
click at [98, 91] on div "HIPAA" at bounding box center [72, 94] width 135 height 13
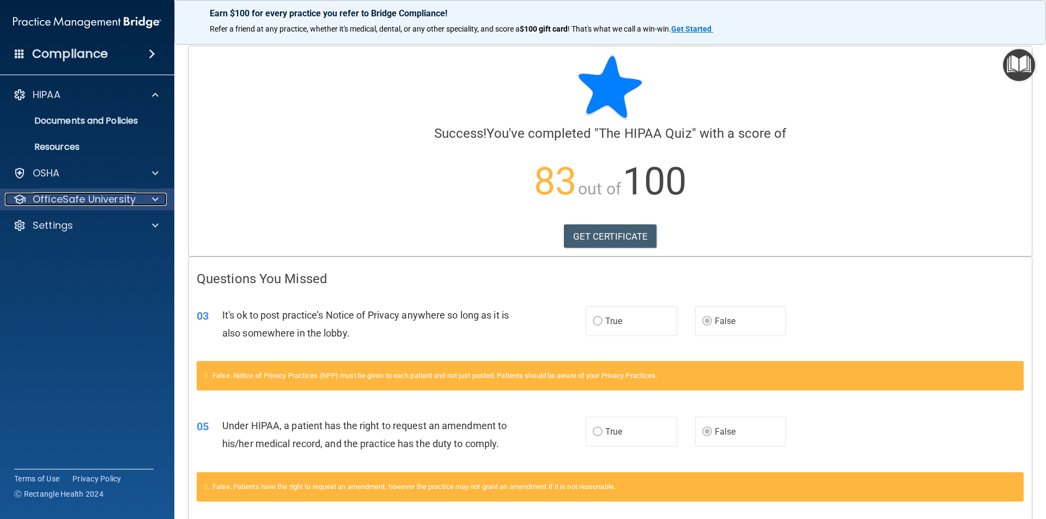
click at [154, 200] on span at bounding box center [155, 199] width 7 height 13
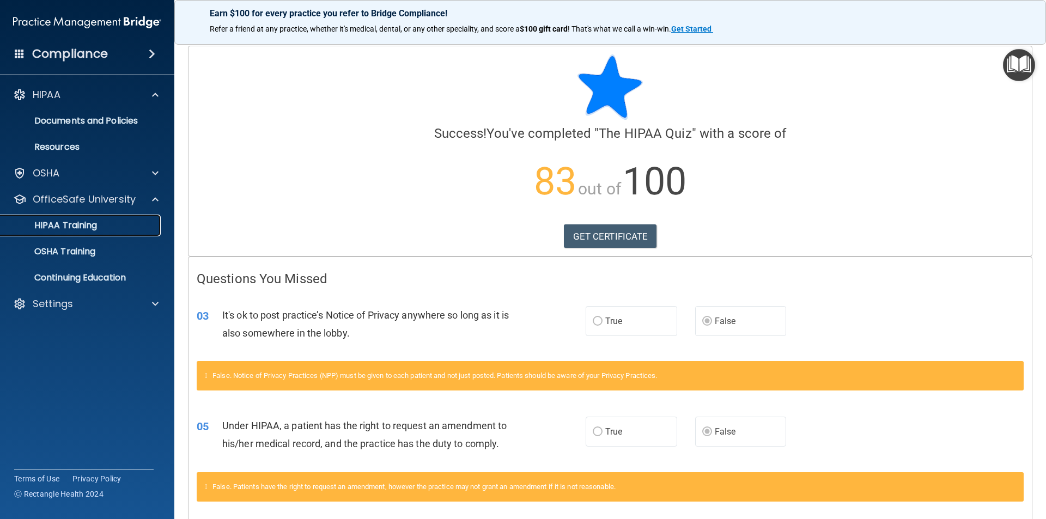
click at [83, 225] on p "HIPAA Training" at bounding box center [52, 225] width 90 height 11
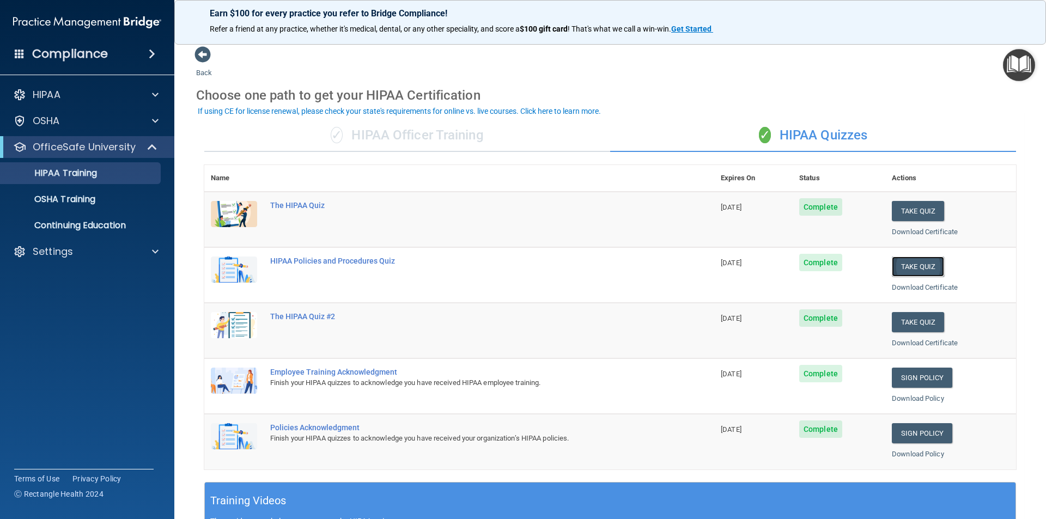
click at [913, 267] on button "Take Quiz" at bounding box center [917, 266] width 52 height 20
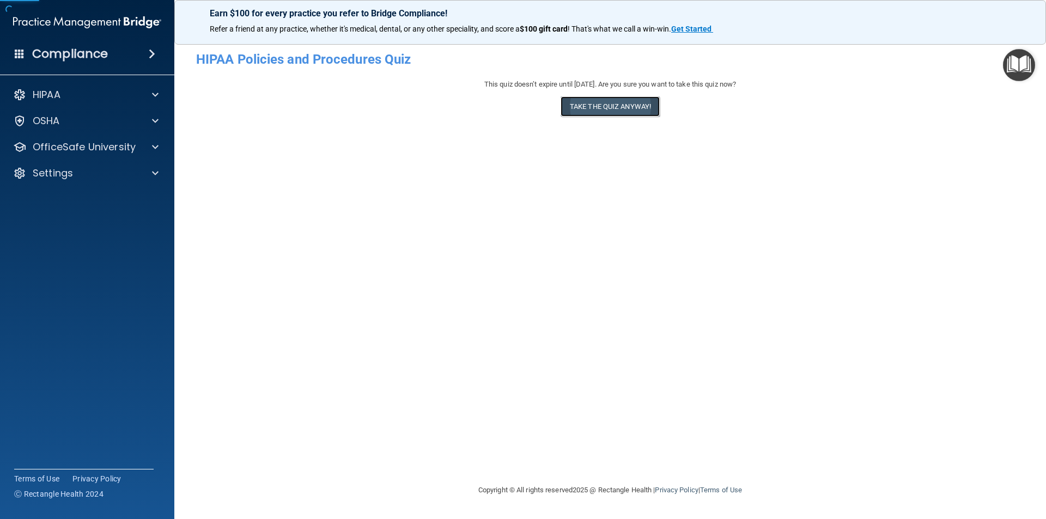
click at [603, 106] on button "Take the quiz anyway!" at bounding box center [609, 106] width 99 height 20
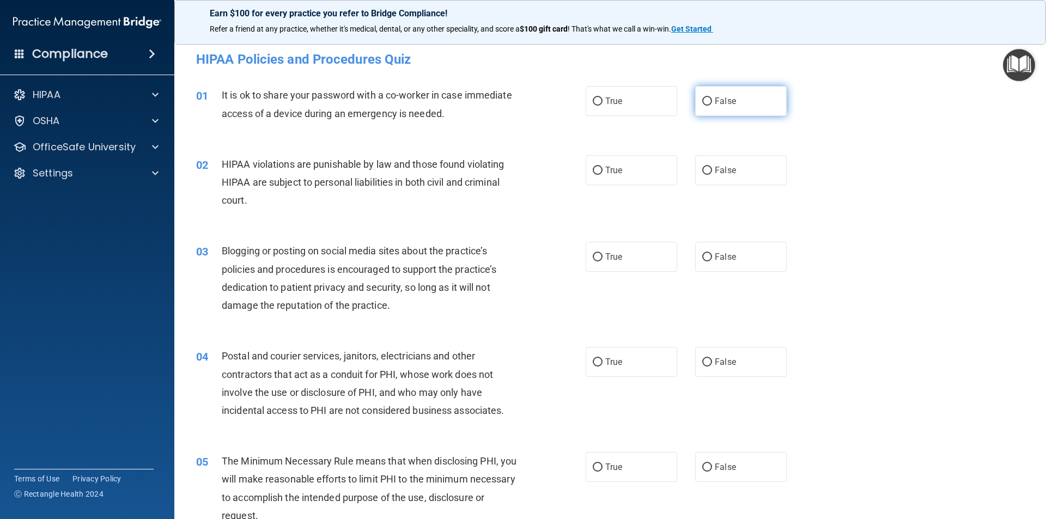
click at [720, 104] on span "False" at bounding box center [724, 101] width 21 height 10
click at [712, 104] on input "False" at bounding box center [707, 101] width 10 height 8
radio input "true"
click at [596, 173] on input "True" at bounding box center [598, 171] width 10 height 8
radio input "true"
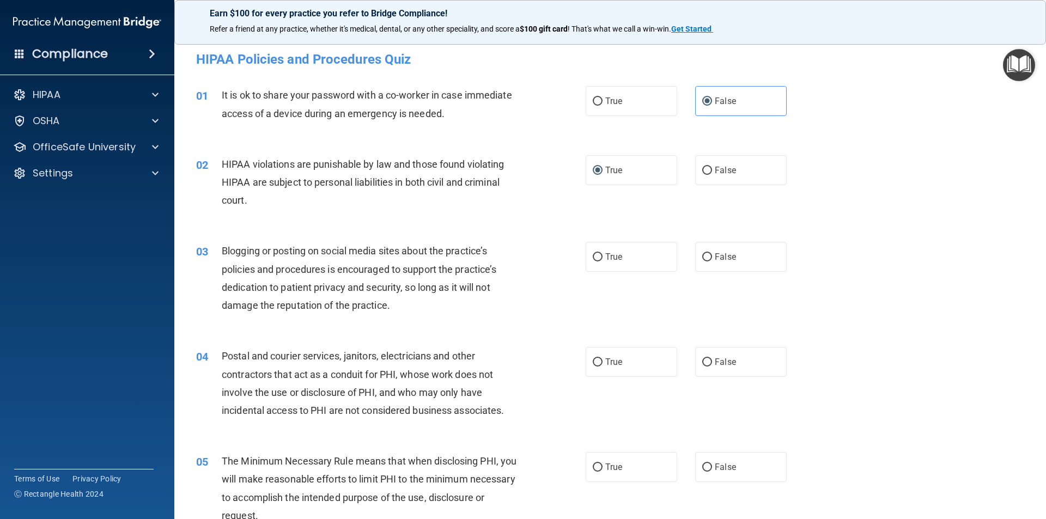
scroll to position [54, 0]
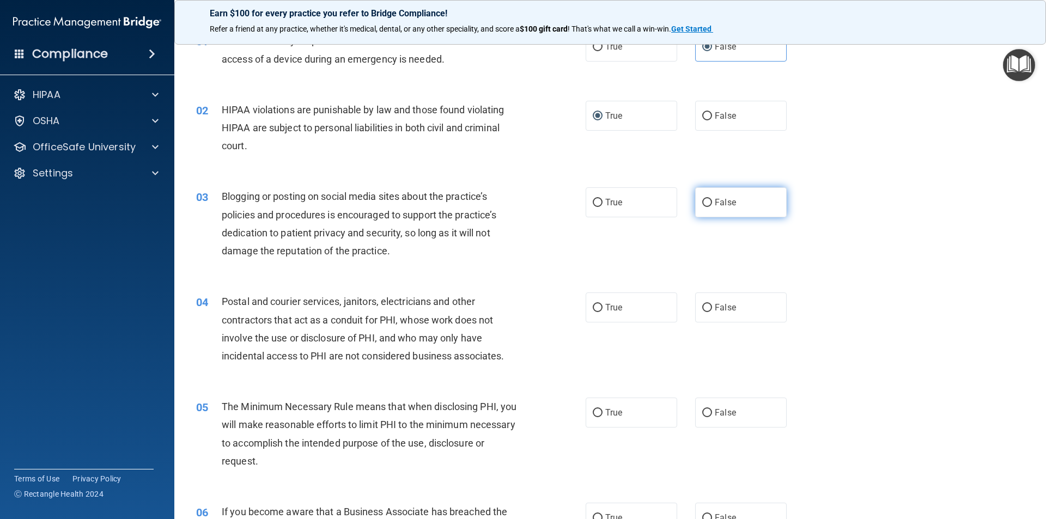
click at [707, 209] on label "False" at bounding box center [740, 202] width 91 height 30
click at [707, 207] on input "False" at bounding box center [707, 203] width 10 height 8
radio input "true"
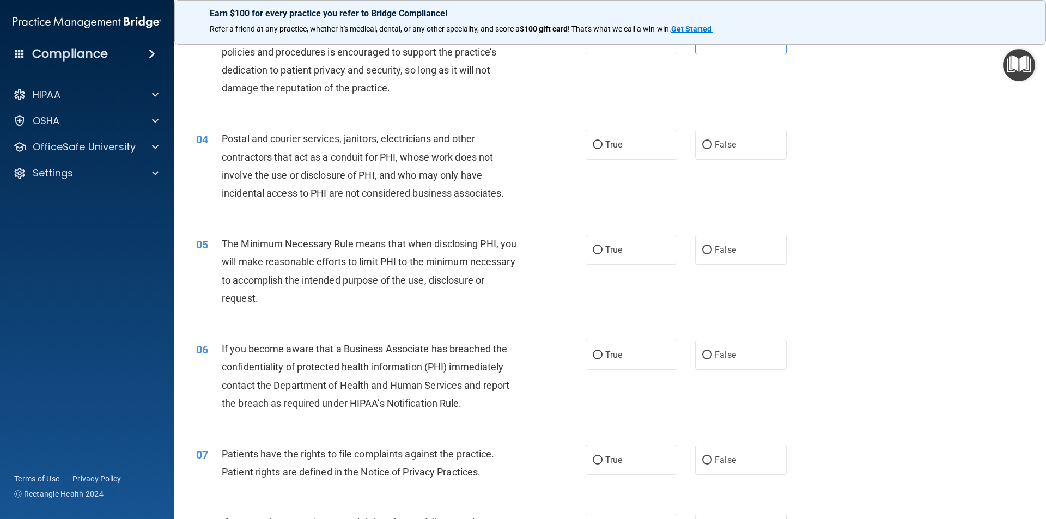
scroll to position [218, 0]
click at [620, 151] on label "True" at bounding box center [630, 144] width 91 height 30
click at [602, 149] on input "True" at bounding box center [598, 145] width 10 height 8
radio input "true"
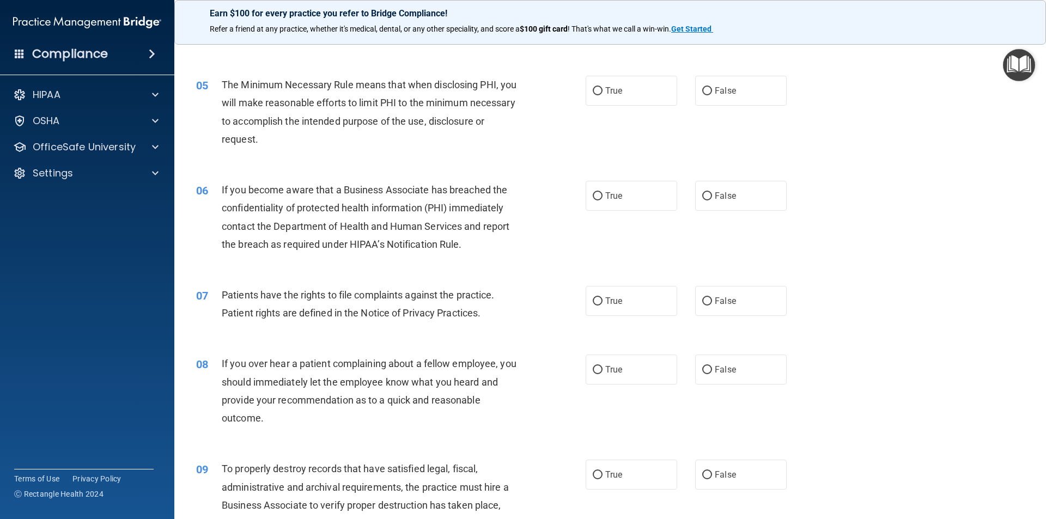
scroll to position [381, 0]
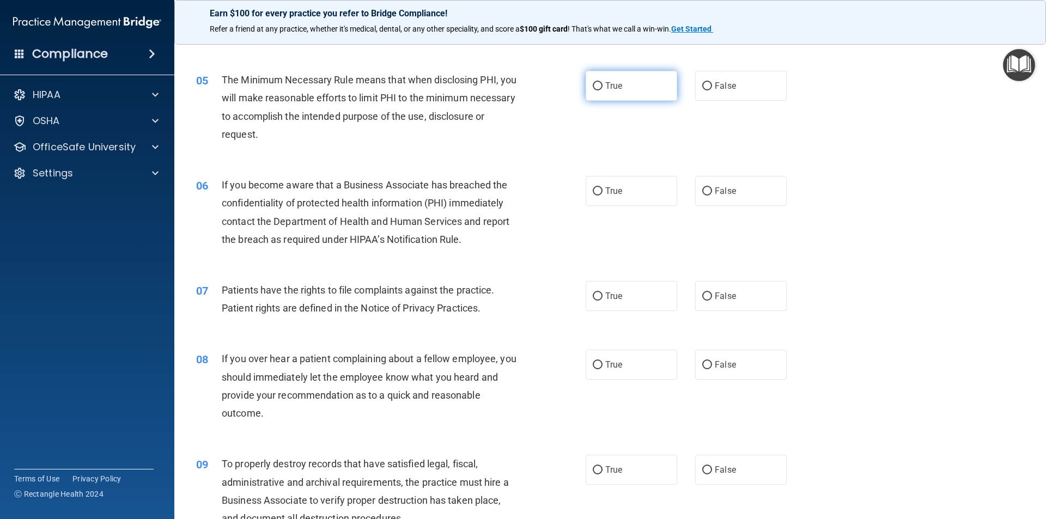
click at [608, 81] on span "True" at bounding box center [613, 86] width 17 height 10
click at [602, 82] on input "True" at bounding box center [598, 86] width 10 height 8
radio input "true"
click at [605, 193] on span "True" at bounding box center [613, 191] width 17 height 10
click at [602, 193] on input "True" at bounding box center [598, 191] width 10 height 8
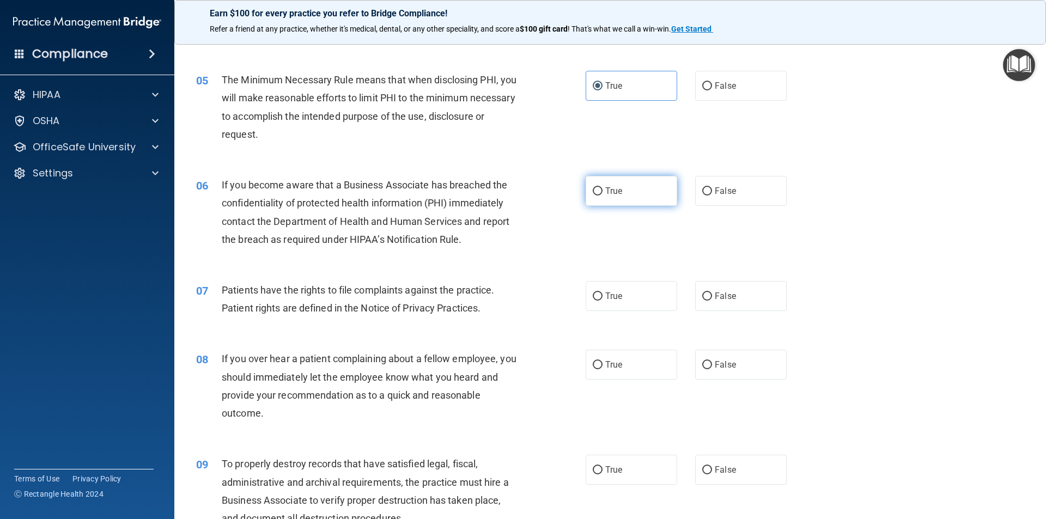
radio input "true"
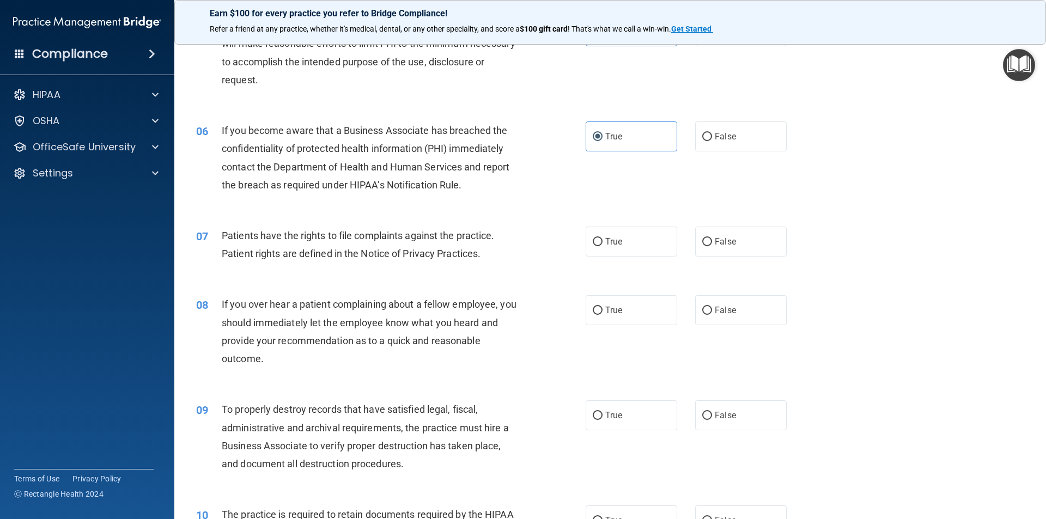
scroll to position [490, 0]
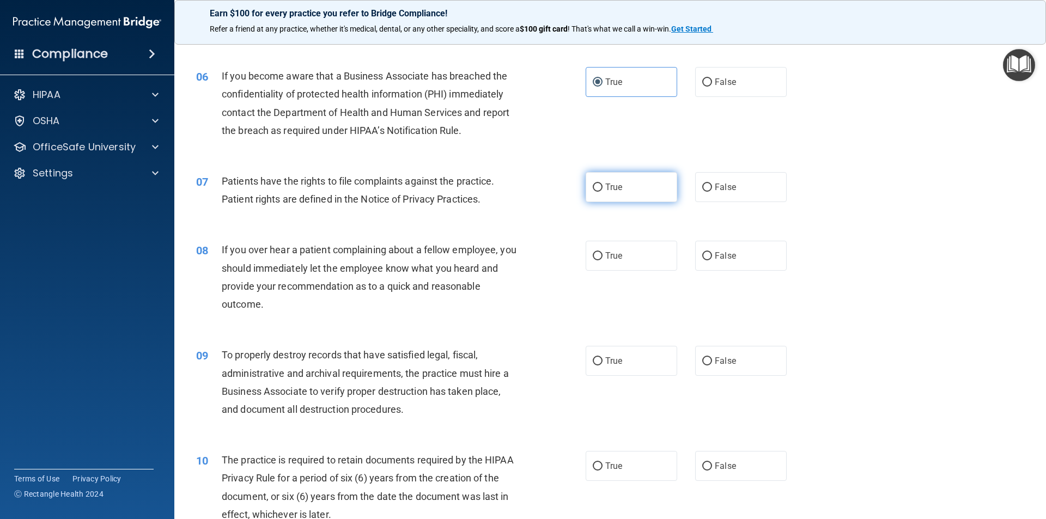
click at [600, 185] on label "True" at bounding box center [630, 187] width 91 height 30
click at [600, 185] on input "True" at bounding box center [598, 188] width 10 height 8
radio input "true"
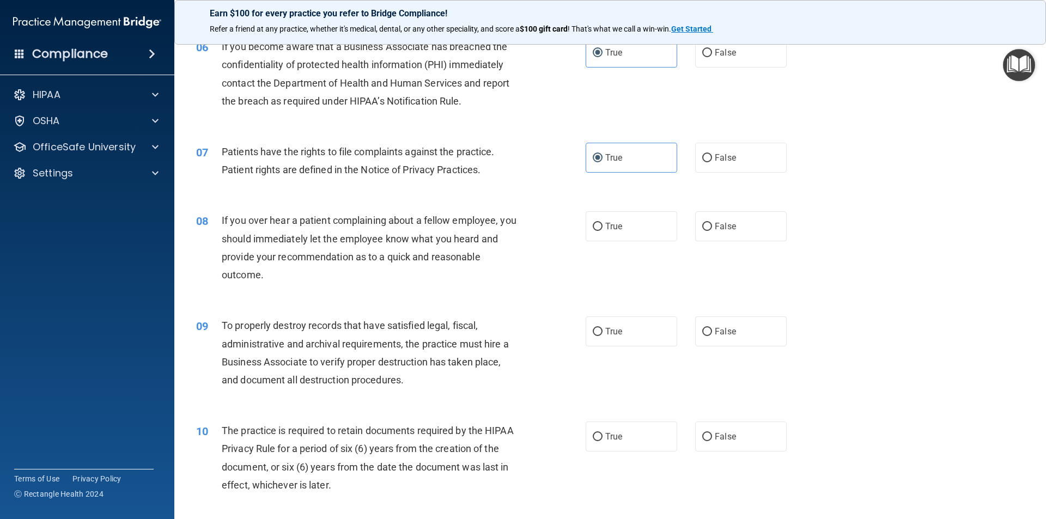
scroll to position [599, 0]
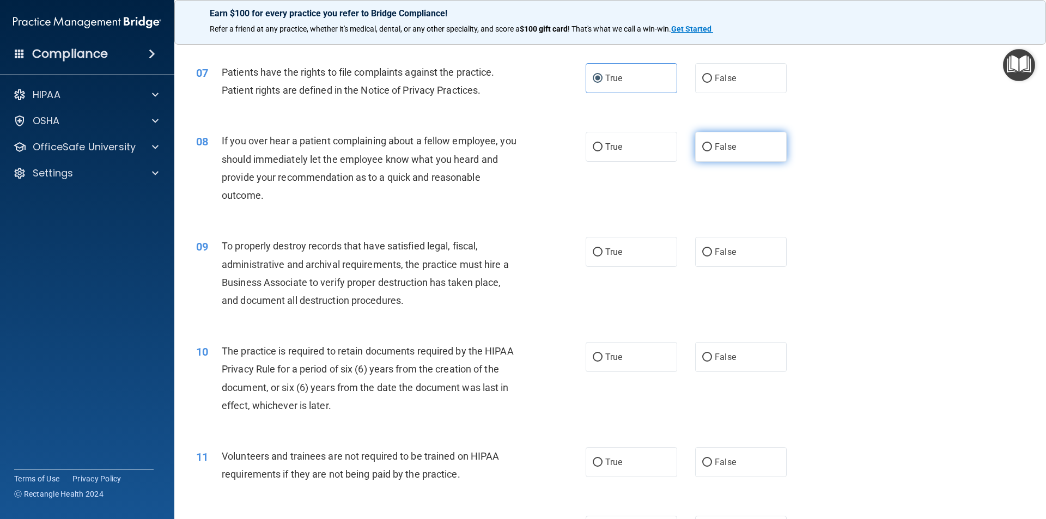
click at [741, 148] on label "False" at bounding box center [740, 147] width 91 height 30
click at [712, 148] on input "False" at bounding box center [707, 147] width 10 height 8
radio input "true"
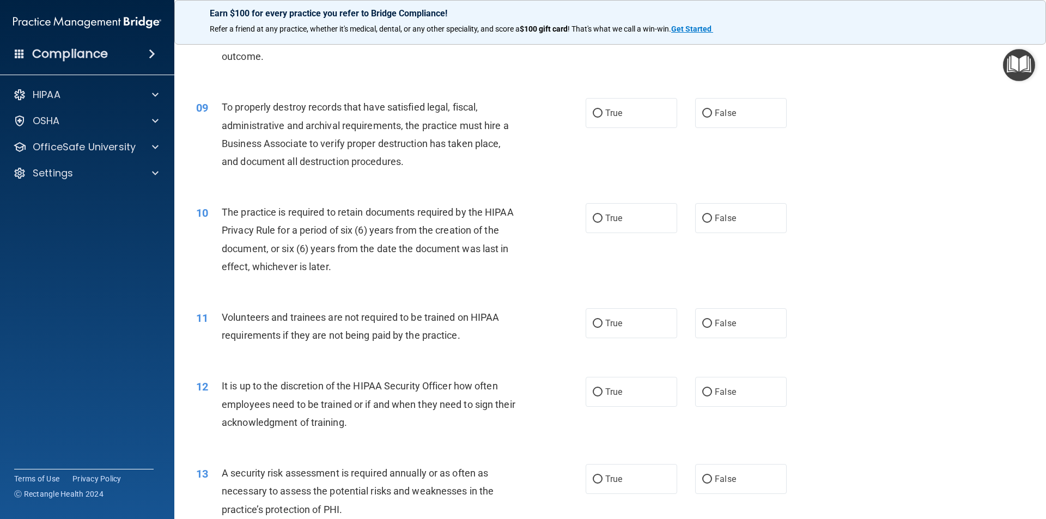
scroll to position [762, 0]
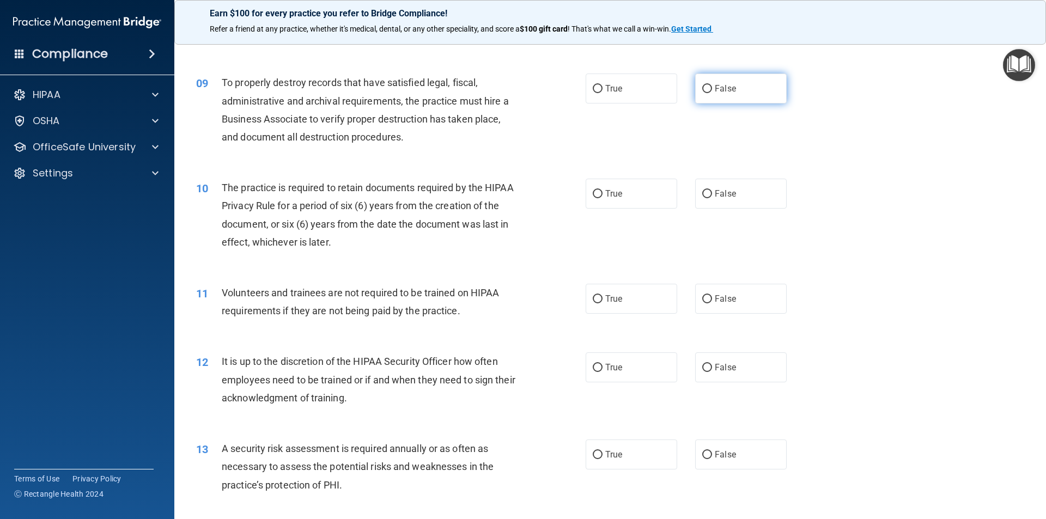
click at [722, 90] on span "False" at bounding box center [724, 88] width 21 height 10
click at [712, 90] on input "False" at bounding box center [707, 89] width 10 height 8
radio input "true"
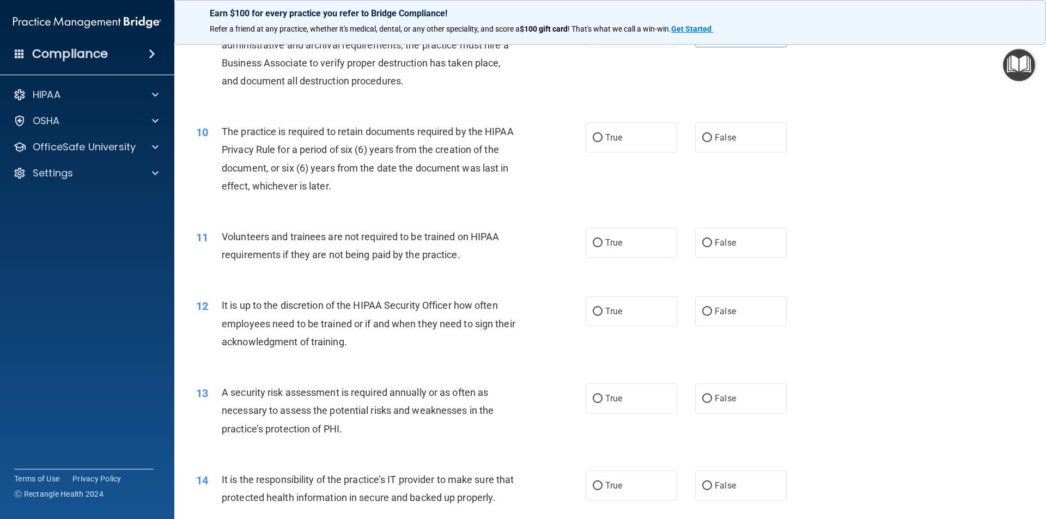
scroll to position [871, 0]
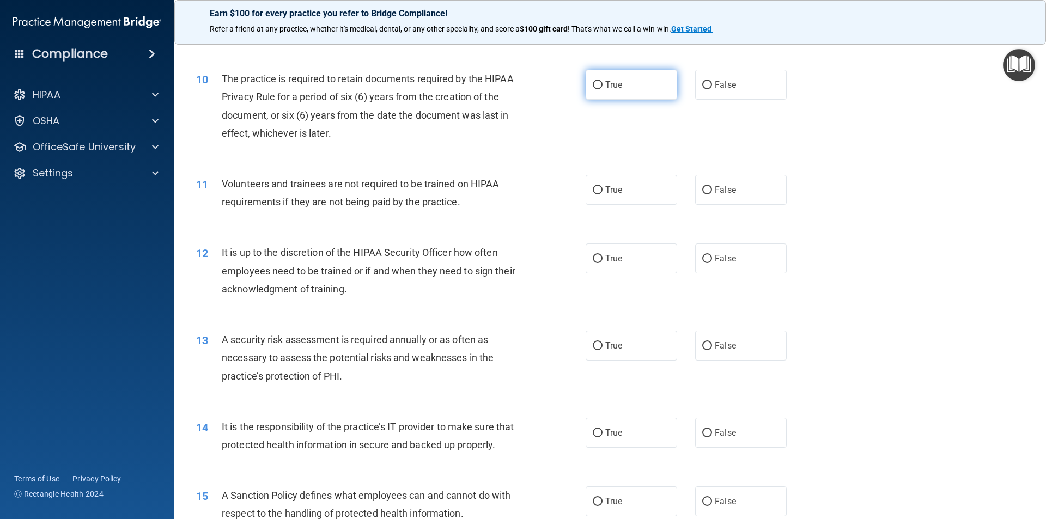
click at [626, 86] on label "True" at bounding box center [630, 85] width 91 height 30
click at [602, 86] on input "True" at bounding box center [598, 85] width 10 height 8
radio input "true"
click at [707, 192] on label "False" at bounding box center [740, 190] width 91 height 30
click at [707, 192] on input "False" at bounding box center [707, 190] width 10 height 8
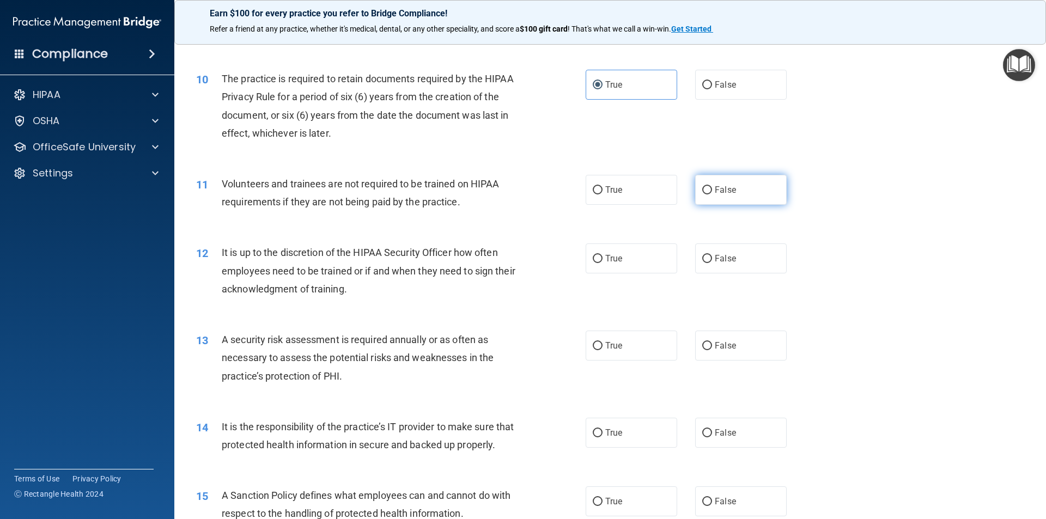
radio input "true"
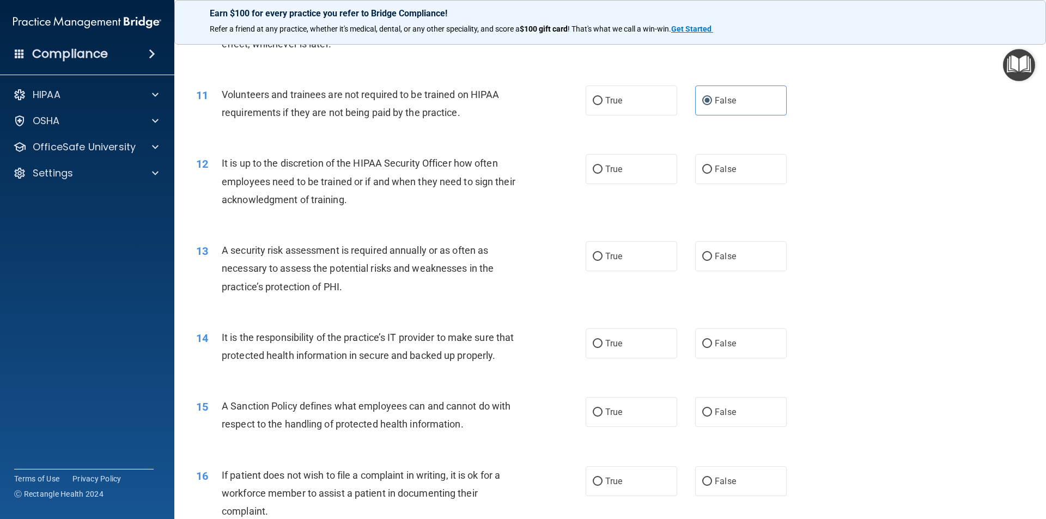
scroll to position [980, 0]
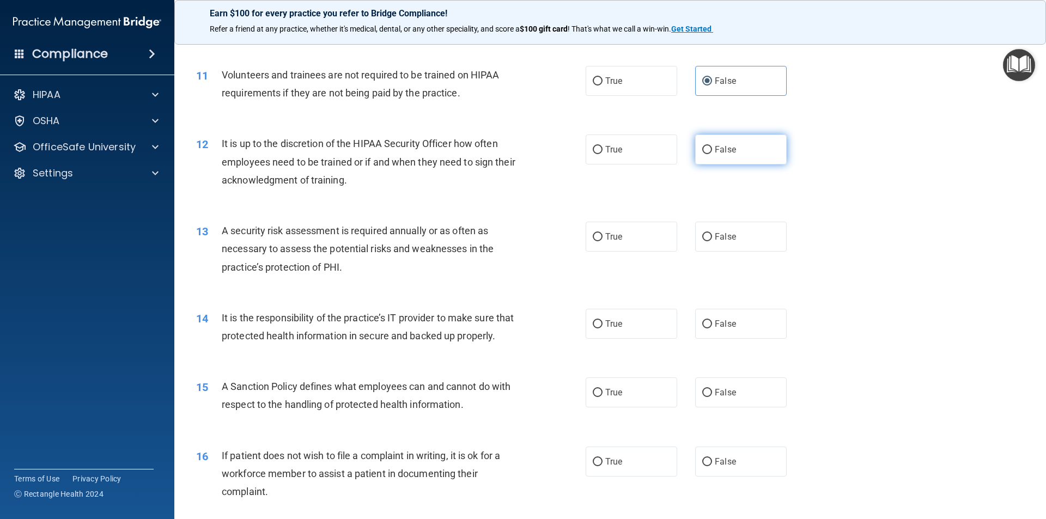
click at [714, 150] on span "False" at bounding box center [724, 149] width 21 height 10
click at [710, 150] on input "False" at bounding box center [707, 150] width 10 height 8
radio input "true"
click at [587, 151] on label "True" at bounding box center [630, 150] width 91 height 30
click at [593, 151] on input "True" at bounding box center [598, 150] width 10 height 8
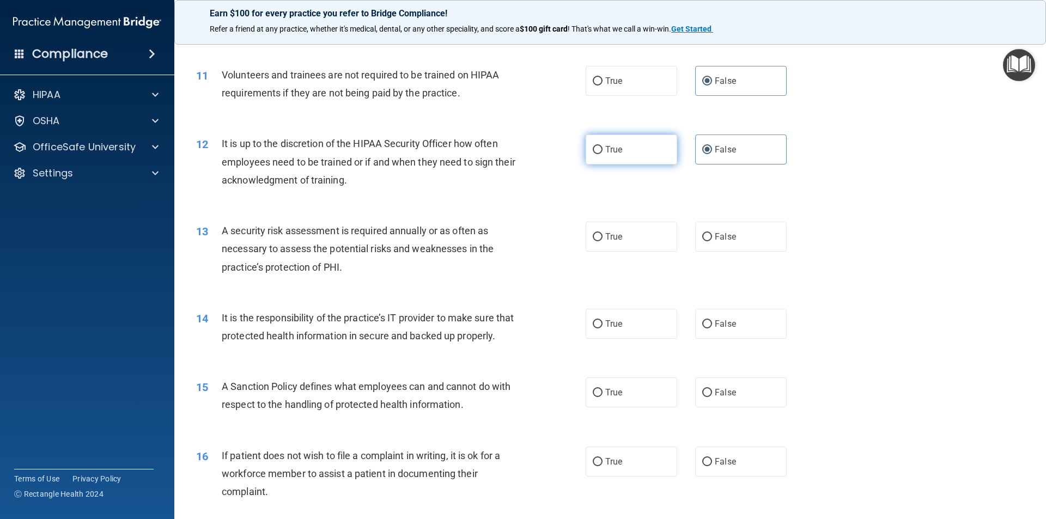
radio input "true"
radio input "false"
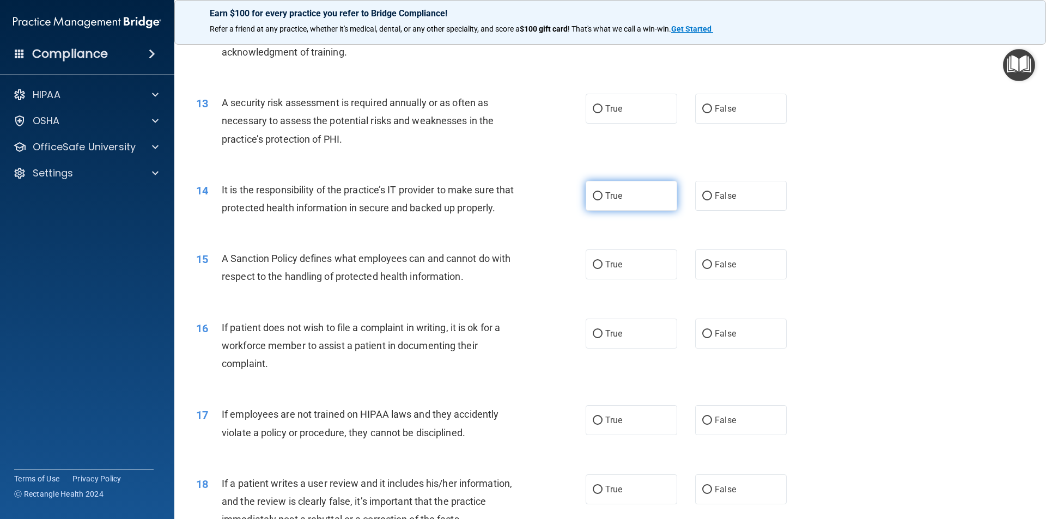
scroll to position [1089, 0]
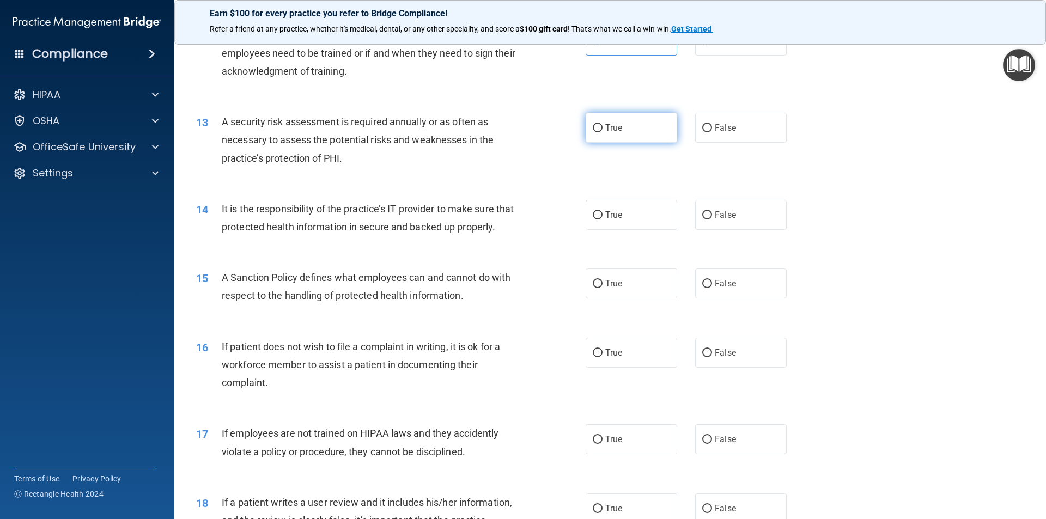
click at [632, 131] on label "True" at bounding box center [630, 128] width 91 height 30
click at [602, 131] on input "True" at bounding box center [598, 128] width 10 height 8
radio input "true"
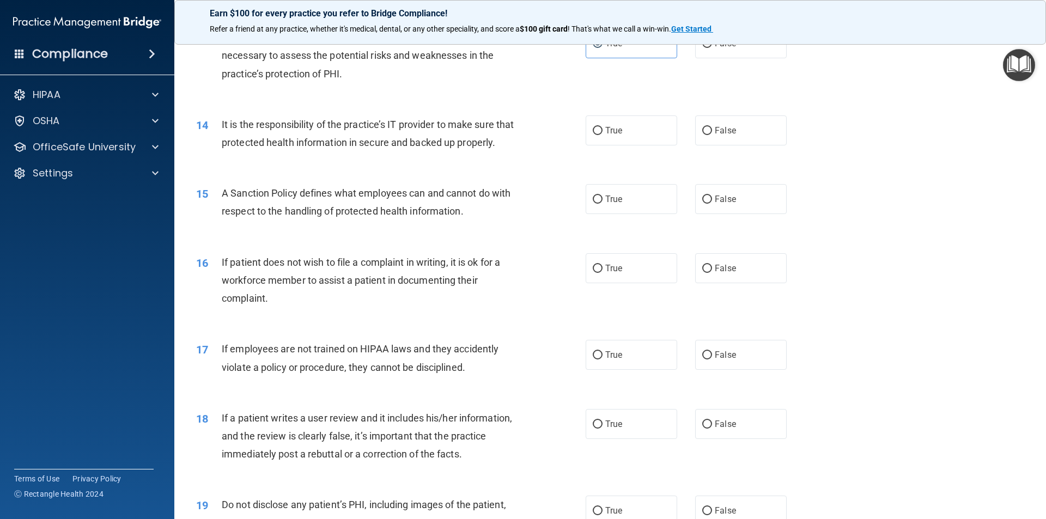
scroll to position [1198, 0]
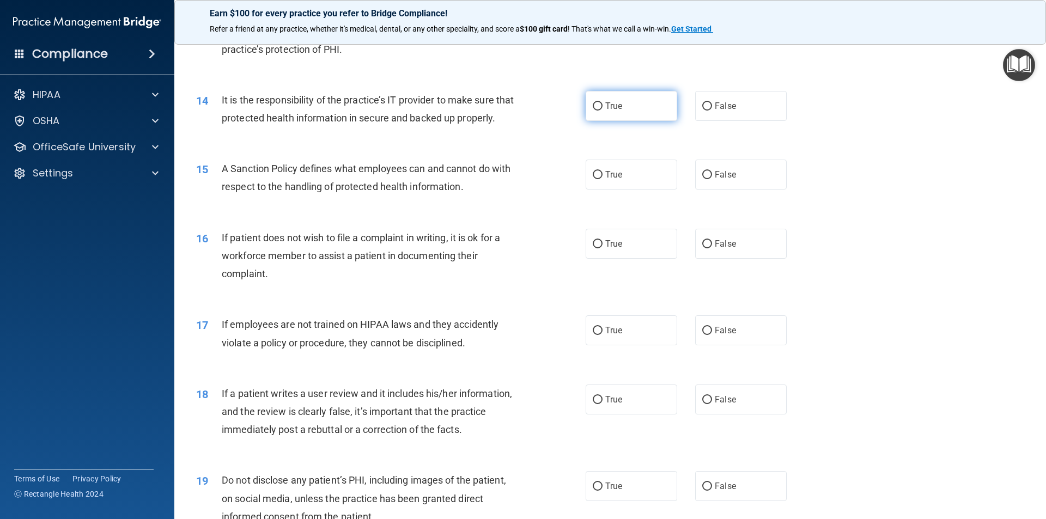
click at [654, 100] on label "True" at bounding box center [630, 106] width 91 height 30
click at [602, 102] on input "True" at bounding box center [598, 106] width 10 height 8
radio input "true"
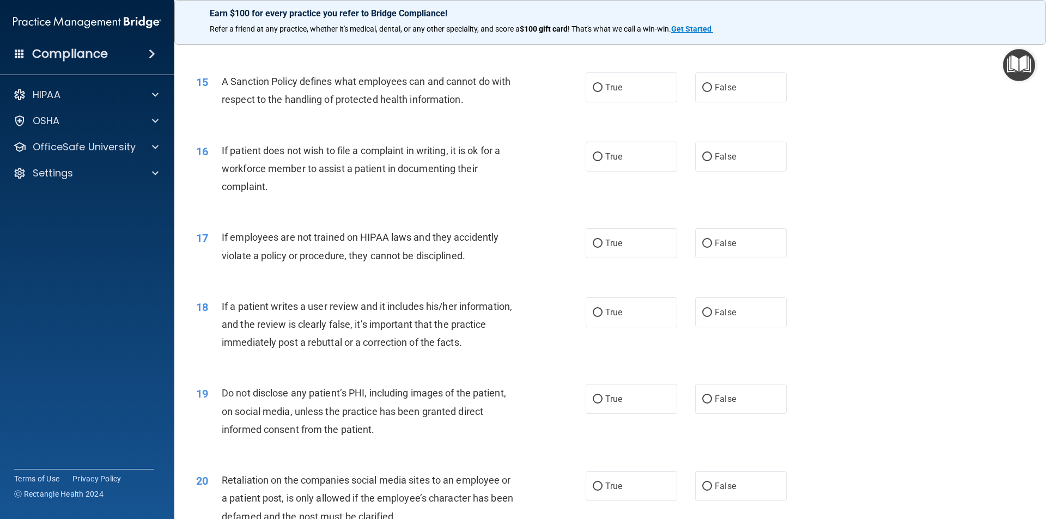
scroll to position [1307, 0]
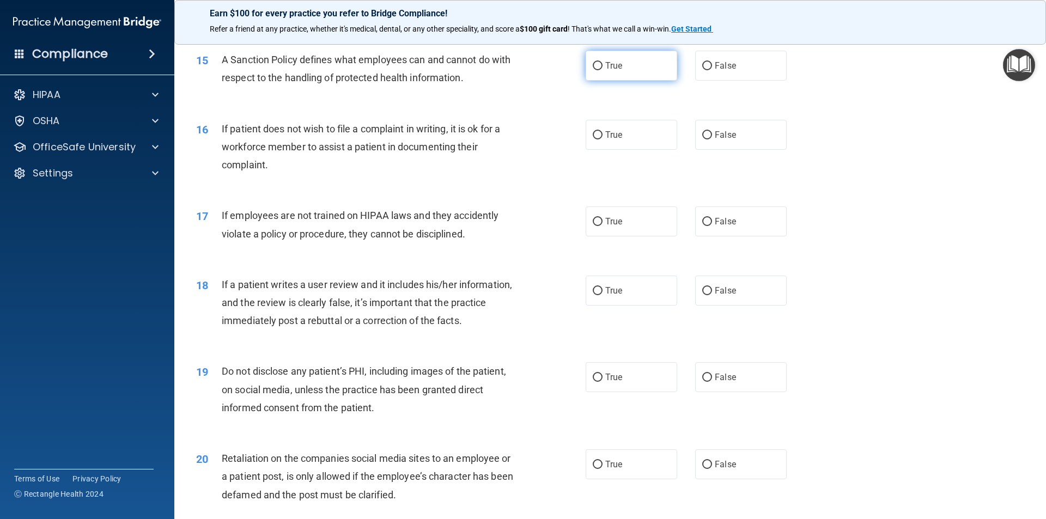
click at [614, 71] on span "True" at bounding box center [613, 65] width 17 height 10
click at [602, 70] on input "True" at bounding box center [598, 66] width 10 height 8
radio input "true"
click at [723, 140] on span "False" at bounding box center [724, 135] width 21 height 10
click at [712, 139] on input "False" at bounding box center [707, 135] width 10 height 8
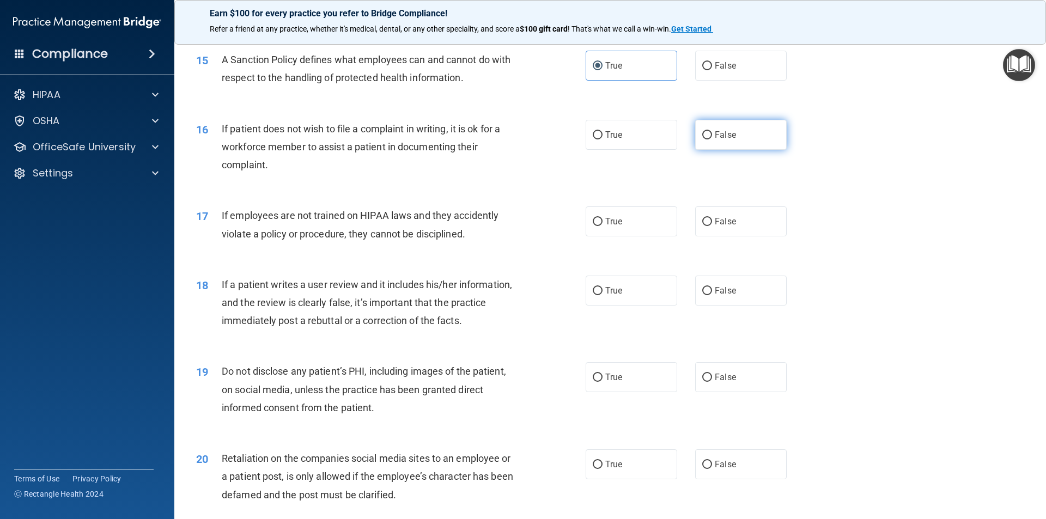
radio input "true"
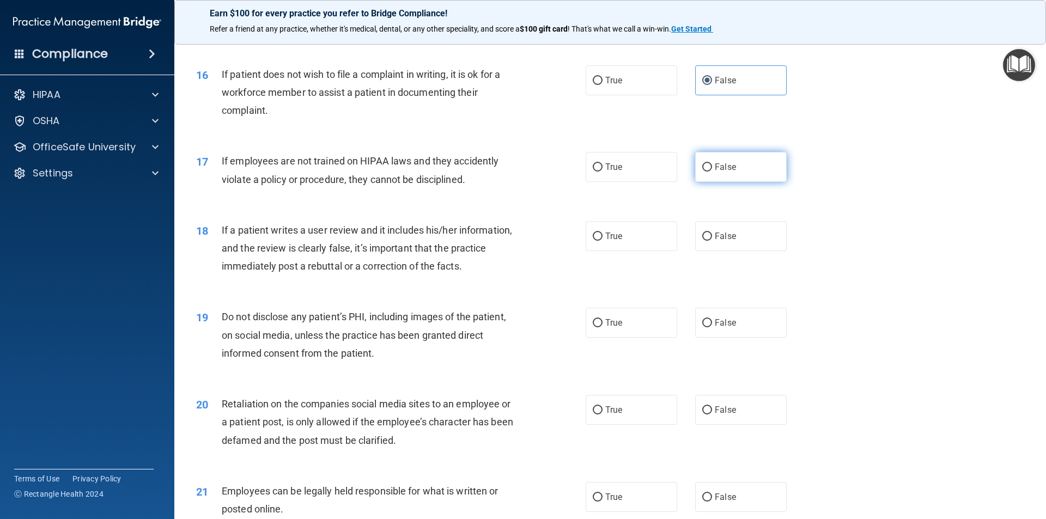
click at [707, 178] on label "False" at bounding box center [740, 167] width 91 height 30
click at [707, 172] on input "False" at bounding box center [707, 167] width 10 height 8
radio input "true"
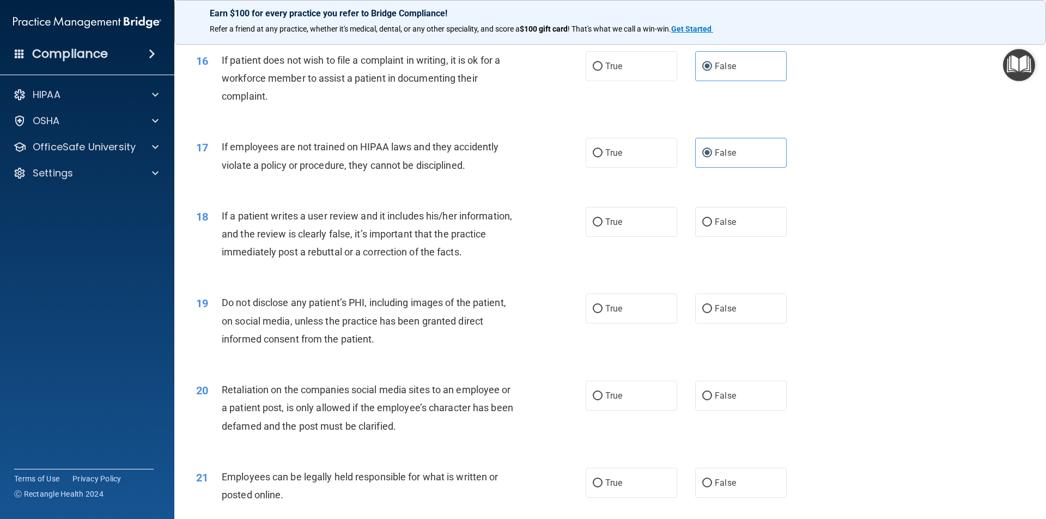
scroll to position [1416, 0]
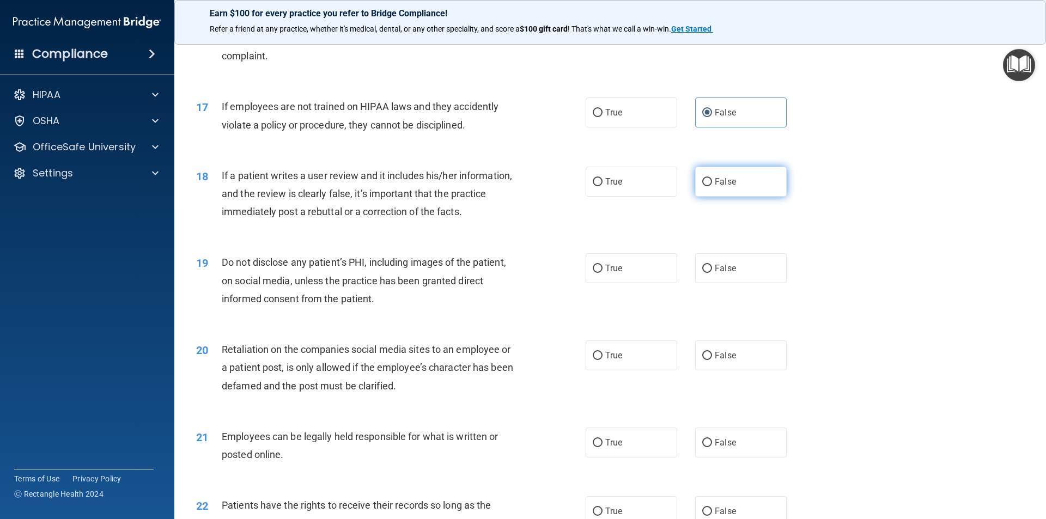
click at [756, 197] on label "False" at bounding box center [740, 182] width 91 height 30
click at [712, 186] on input "False" at bounding box center [707, 182] width 10 height 8
radio input "true"
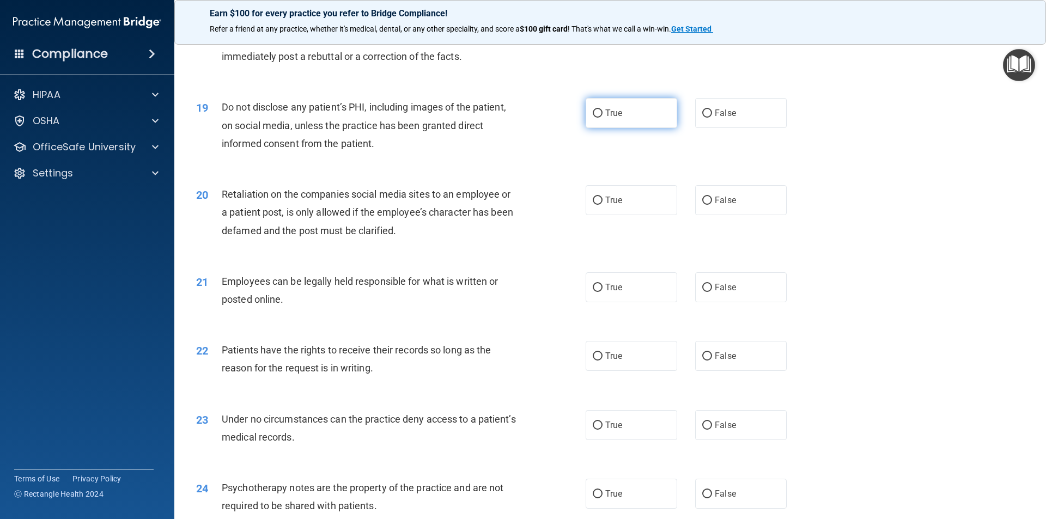
scroll to position [1579, 0]
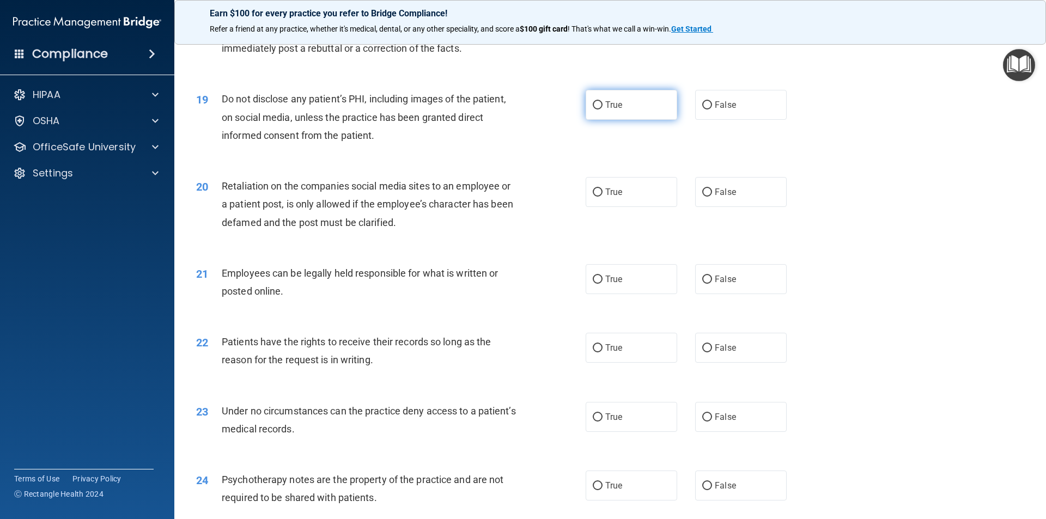
click at [619, 110] on label "True" at bounding box center [630, 105] width 91 height 30
click at [602, 109] on input "True" at bounding box center [598, 105] width 10 height 8
radio input "true"
click at [714, 197] on span "False" at bounding box center [724, 192] width 21 height 10
click at [710, 197] on input "False" at bounding box center [707, 192] width 10 height 8
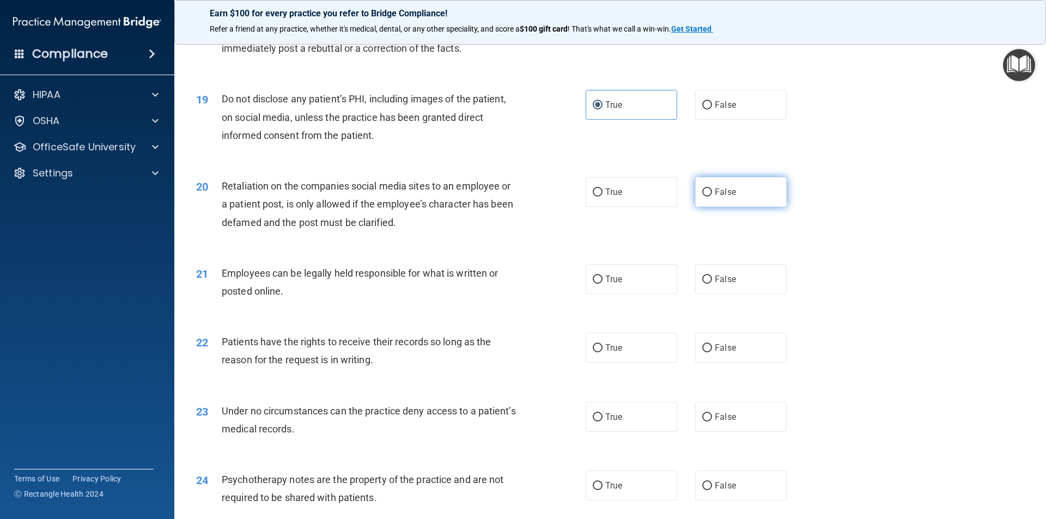
radio input "true"
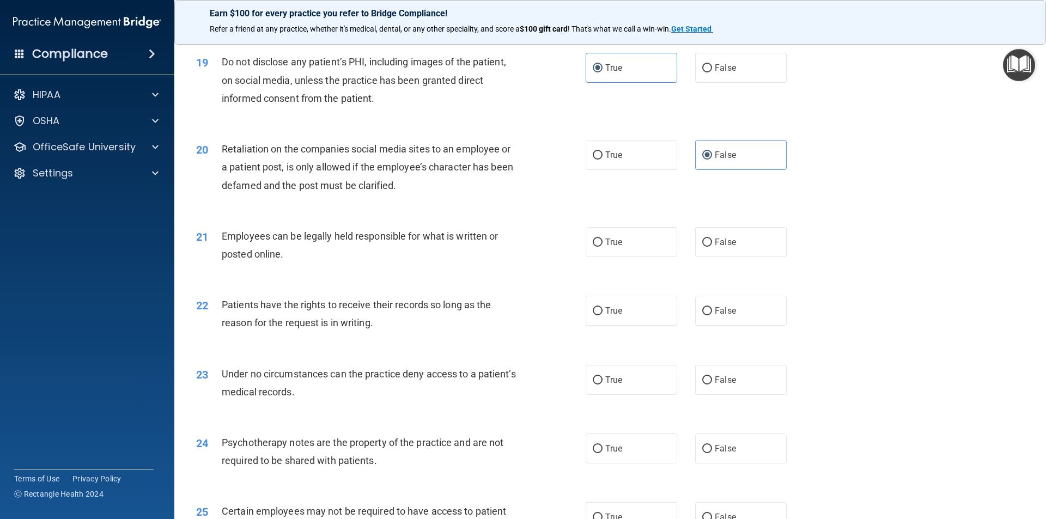
scroll to position [1688, 0]
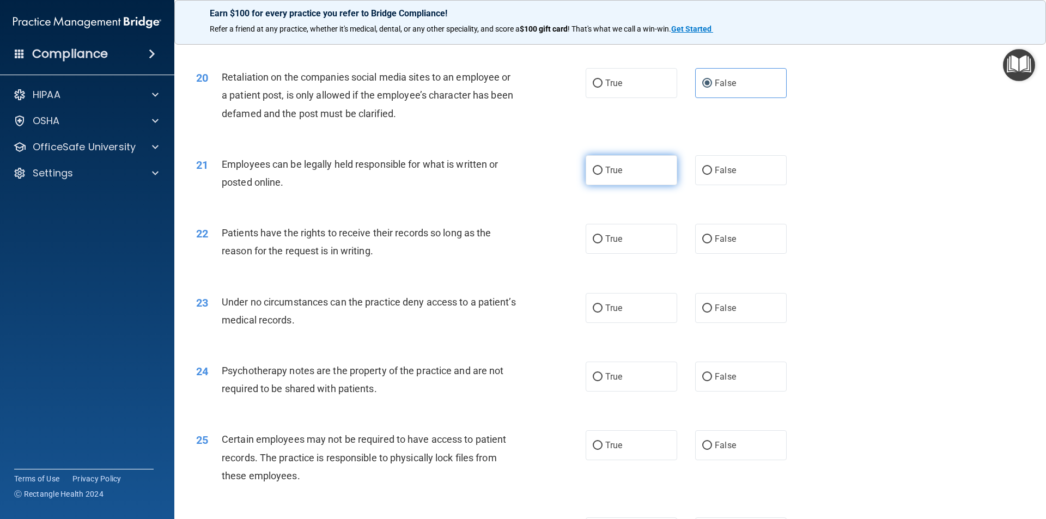
click at [608, 175] on span "True" at bounding box center [613, 170] width 17 height 10
click at [602, 175] on input "True" at bounding box center [598, 171] width 10 height 8
radio input "true"
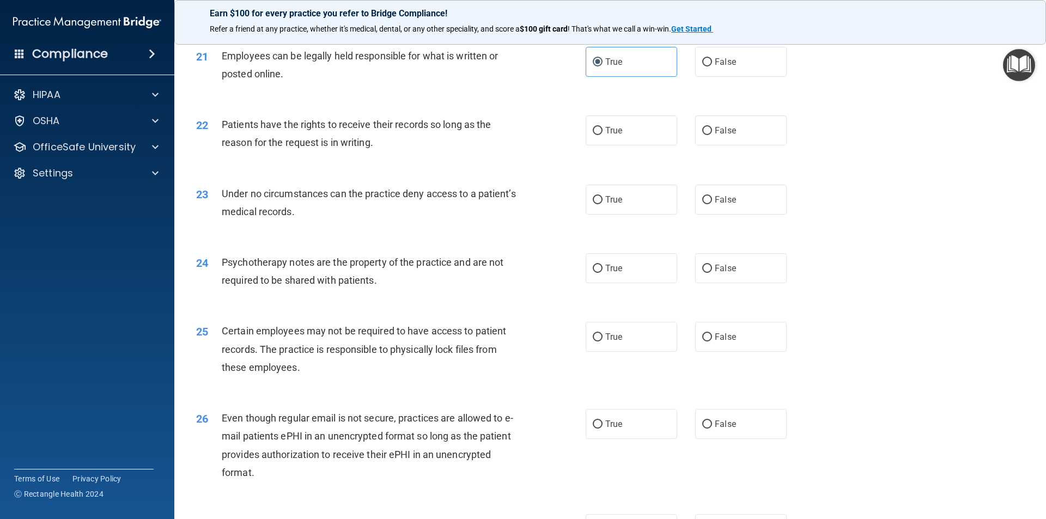
scroll to position [1797, 0]
click at [714, 135] on span "False" at bounding box center [724, 130] width 21 height 10
click at [711, 135] on input "False" at bounding box center [707, 130] width 10 height 8
radio input "true"
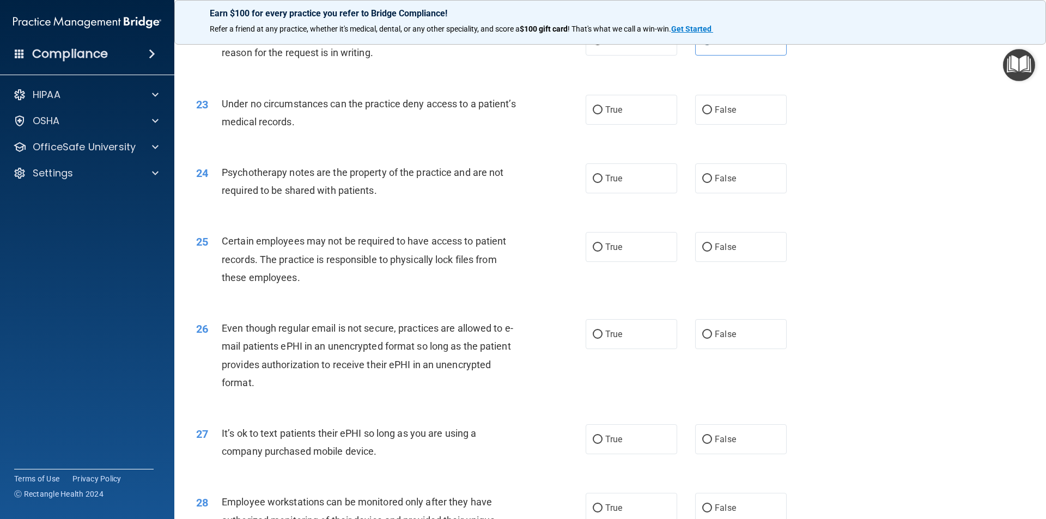
scroll to position [1906, 0]
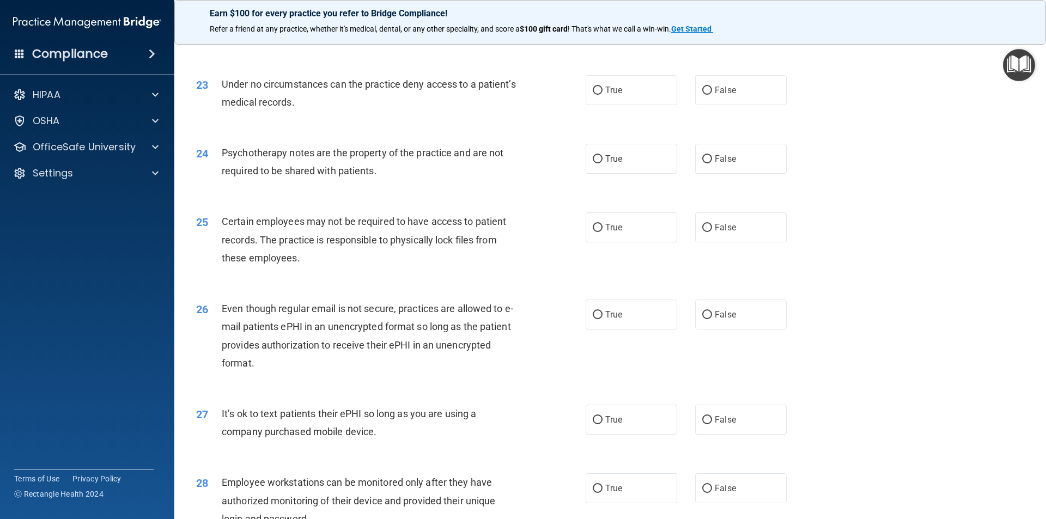
click at [604, 36] on label "True" at bounding box center [630, 21] width 91 height 30
click at [602, 26] on input "True" at bounding box center [598, 21] width 10 height 8
radio input "true"
radio input "false"
click at [716, 105] on label "False" at bounding box center [740, 90] width 91 height 30
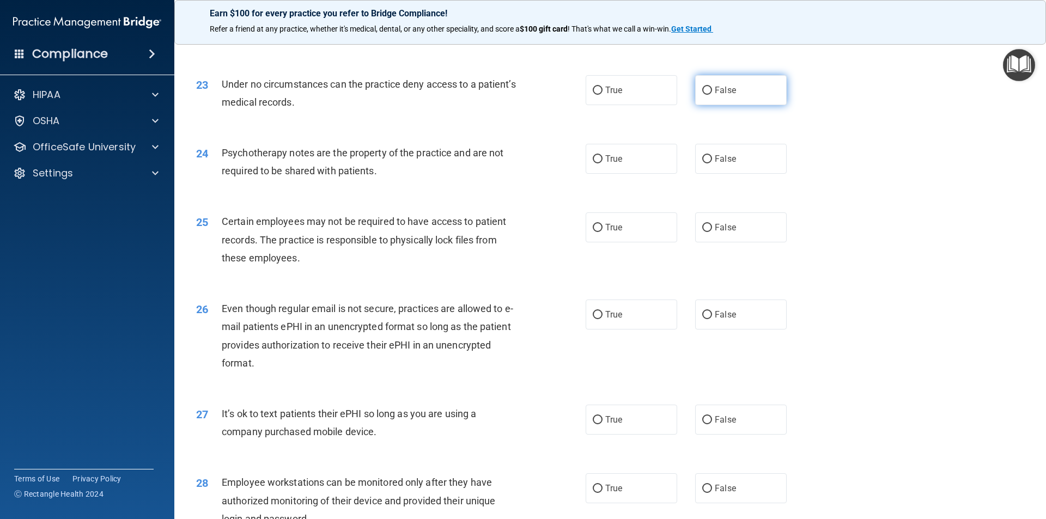
click at [712, 95] on input "False" at bounding box center [707, 91] width 10 height 8
radio input "true"
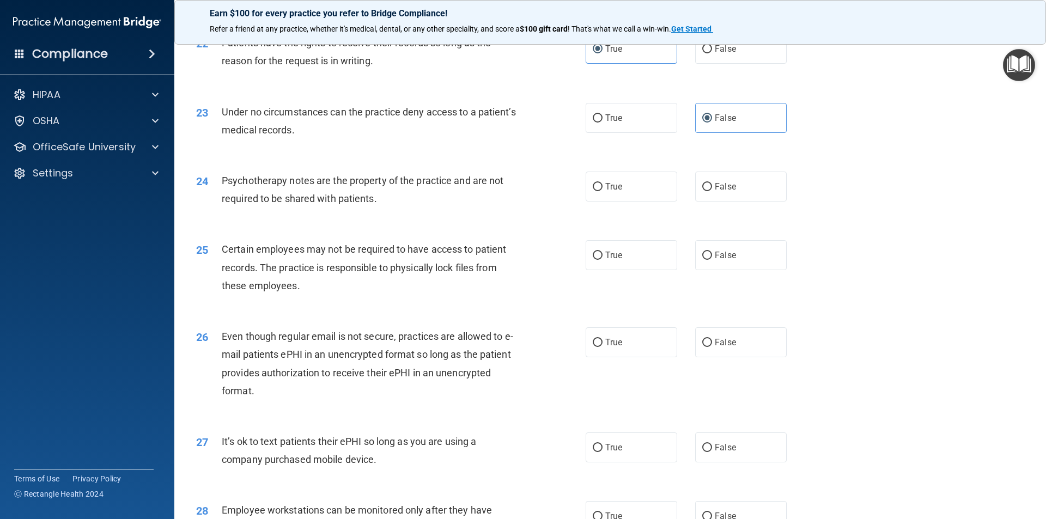
scroll to position [1852, 0]
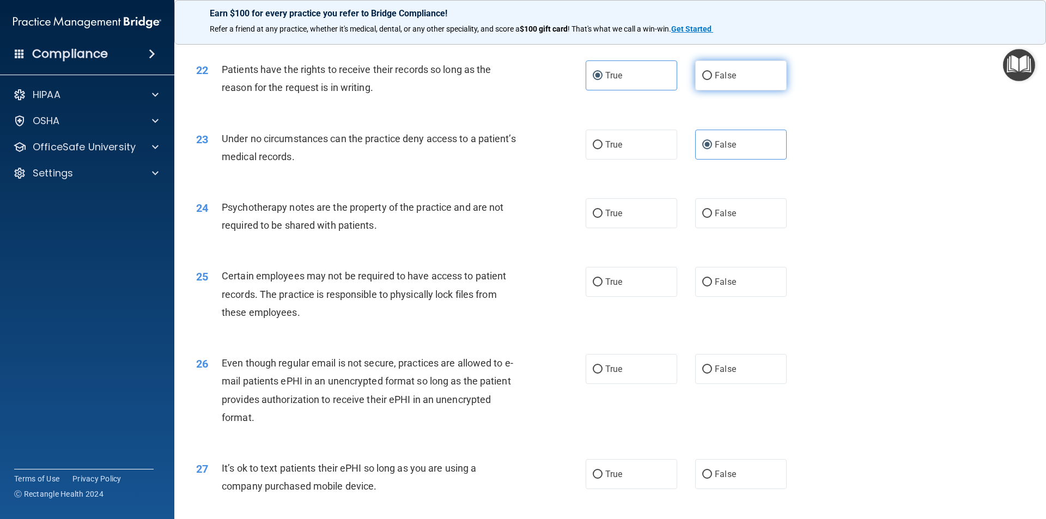
click at [707, 90] on label "False" at bounding box center [740, 75] width 91 height 30
click at [707, 80] on input "False" at bounding box center [707, 76] width 10 height 8
radio input "true"
radio input "false"
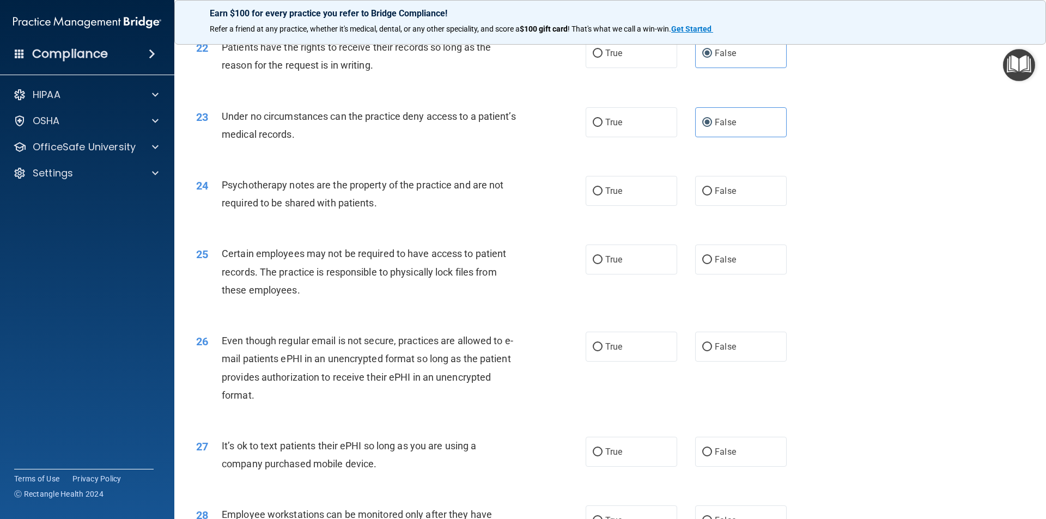
scroll to position [1906, 0]
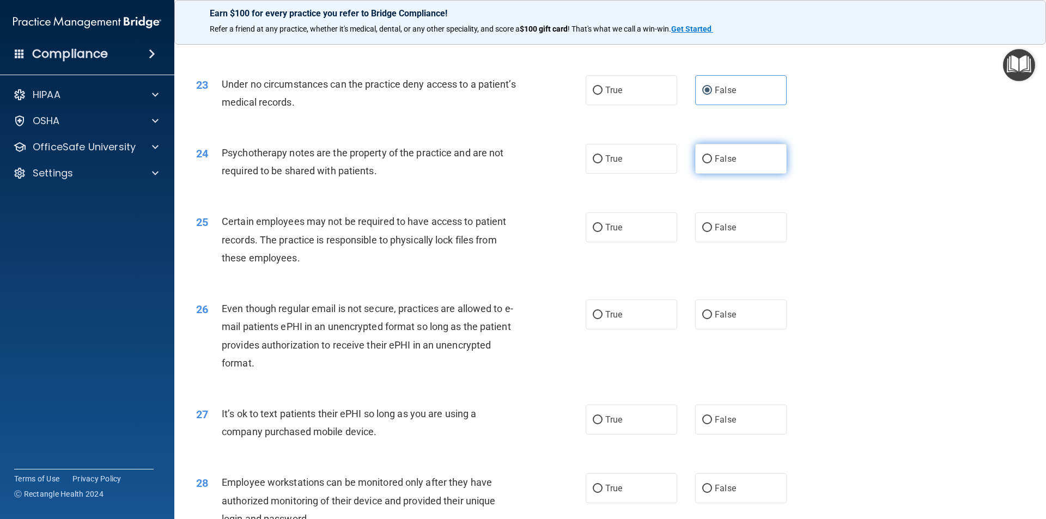
click at [740, 174] on label "False" at bounding box center [740, 159] width 91 height 30
click at [712, 163] on input "False" at bounding box center [707, 159] width 10 height 8
radio input "true"
click at [655, 36] on label "True" at bounding box center [630, 21] width 91 height 30
click at [602, 26] on input "True" at bounding box center [598, 21] width 10 height 8
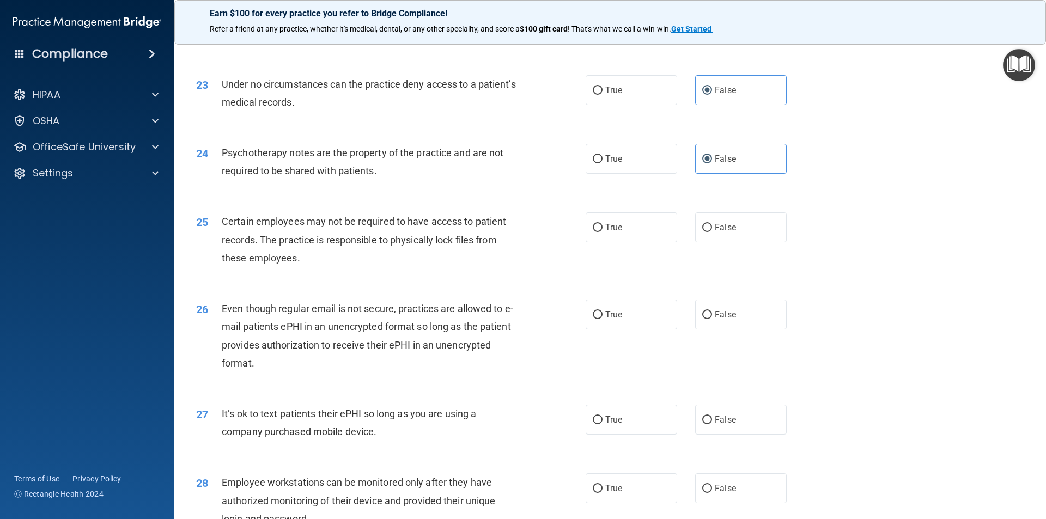
radio input "true"
radio input "false"
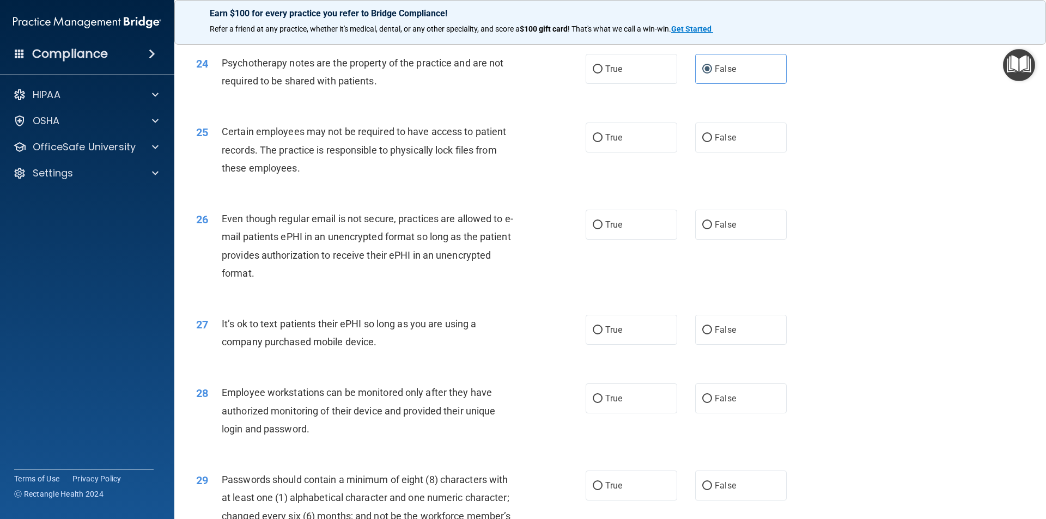
scroll to position [2015, 0]
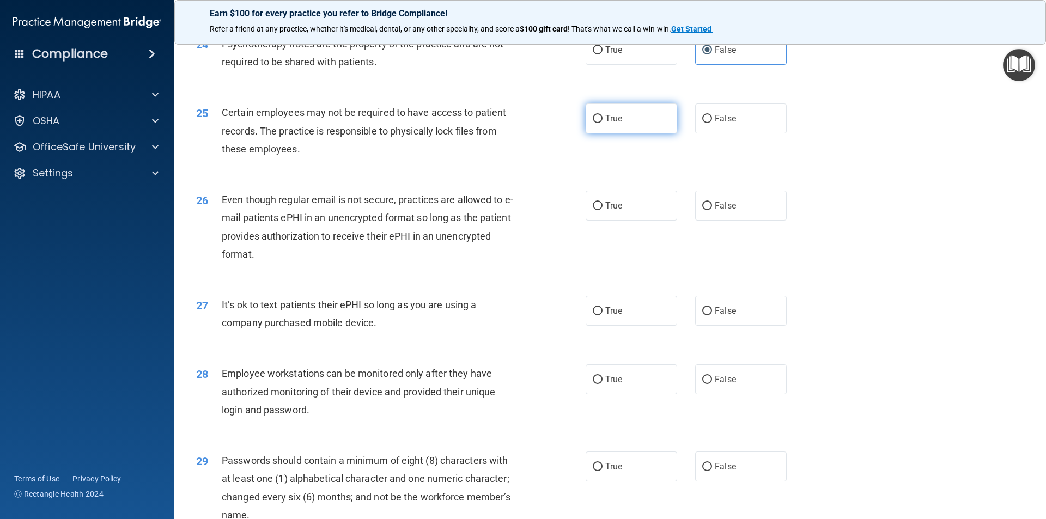
click at [593, 123] on input "True" at bounding box center [598, 119] width 10 height 8
radio input "true"
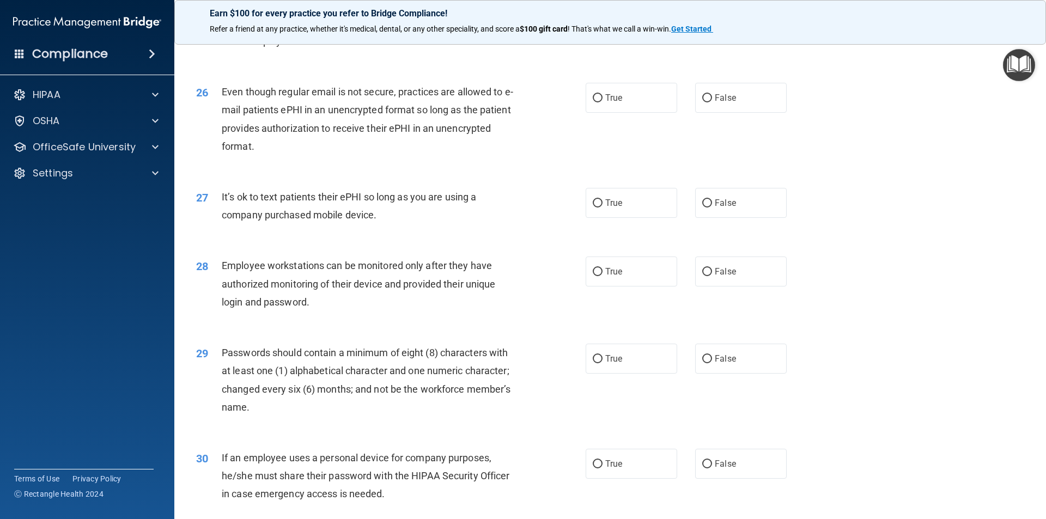
scroll to position [2124, 0]
click at [608, 102] on span "True" at bounding box center [613, 96] width 17 height 10
click at [602, 101] on input "True" at bounding box center [598, 97] width 10 height 8
radio input "true"
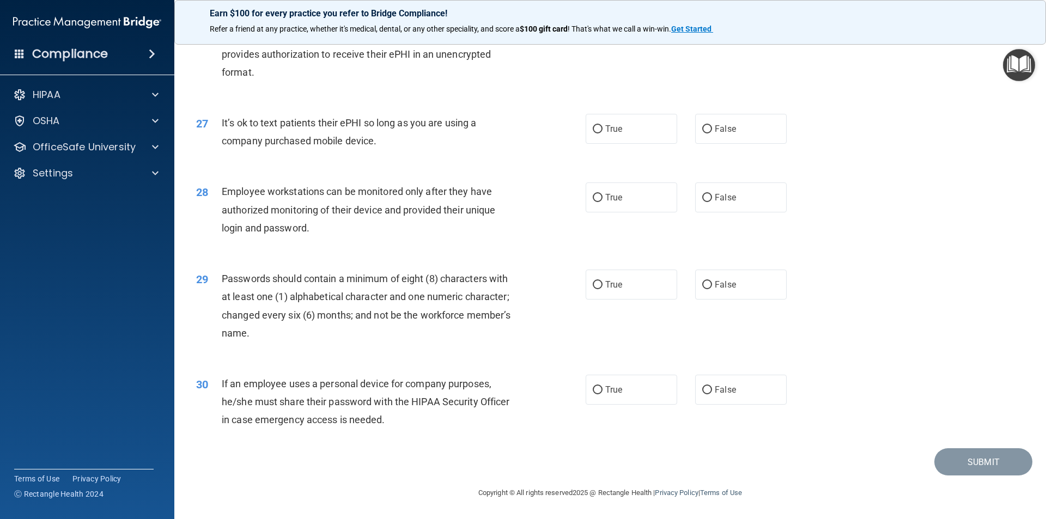
scroll to position [2215, 0]
click at [704, 126] on input "False" at bounding box center [707, 129] width 10 height 8
radio input "true"
click at [635, 126] on label "True" at bounding box center [630, 129] width 91 height 30
click at [602, 126] on input "True" at bounding box center [598, 129] width 10 height 8
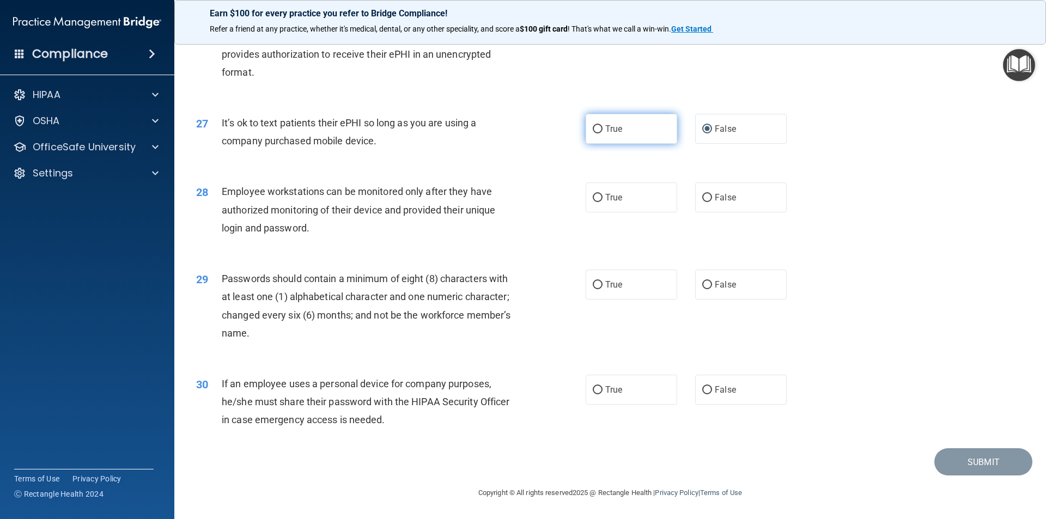
radio input "true"
drag, startPoint x: 635, startPoint y: 126, endPoint x: 686, endPoint y: 126, distance: 50.6
click at [643, 126] on label "True" at bounding box center [630, 129] width 91 height 30
click at [602, 126] on input "True" at bounding box center [598, 129] width 10 height 8
click at [711, 135] on label "False" at bounding box center [740, 129] width 91 height 30
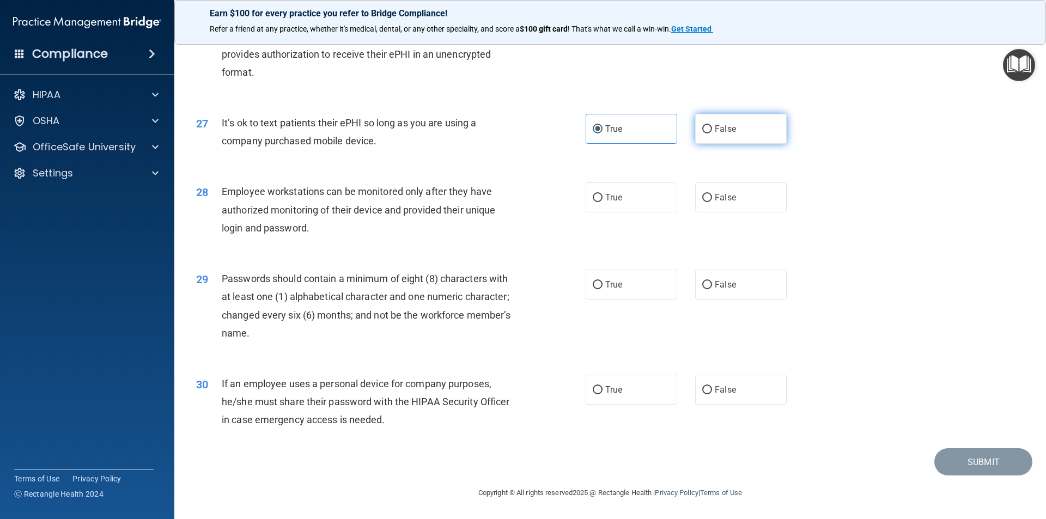
click at [711, 133] on input "False" at bounding box center [707, 129] width 10 height 8
radio input "true"
radio input "false"
click at [706, 197] on input "False" at bounding box center [707, 198] width 10 height 8
radio input "true"
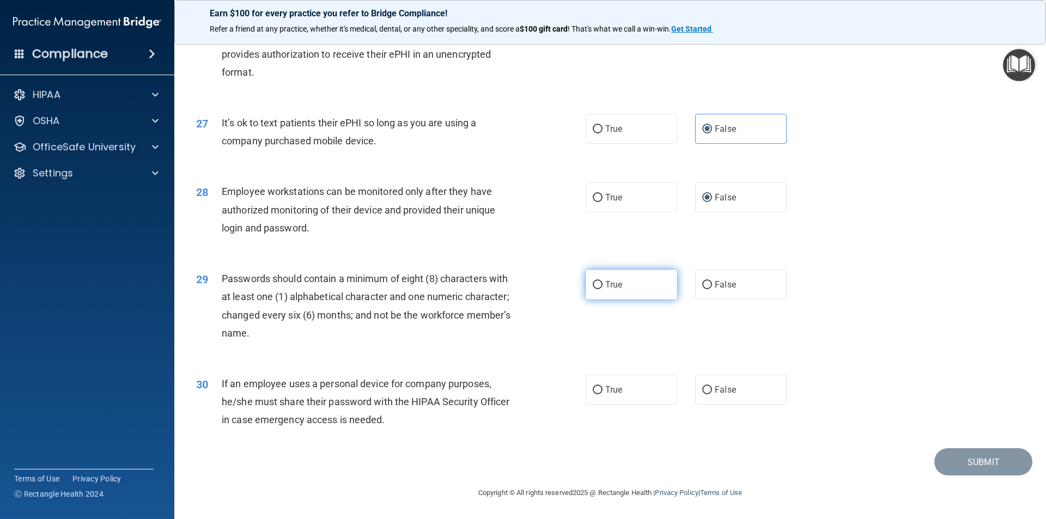
click at [614, 288] on span "True" at bounding box center [613, 284] width 17 height 10
click at [602, 288] on input "True" at bounding box center [598, 285] width 10 height 8
radio input "true"
click at [634, 390] on label "True" at bounding box center [630, 390] width 91 height 30
click at [602, 390] on input "True" at bounding box center [598, 390] width 10 height 8
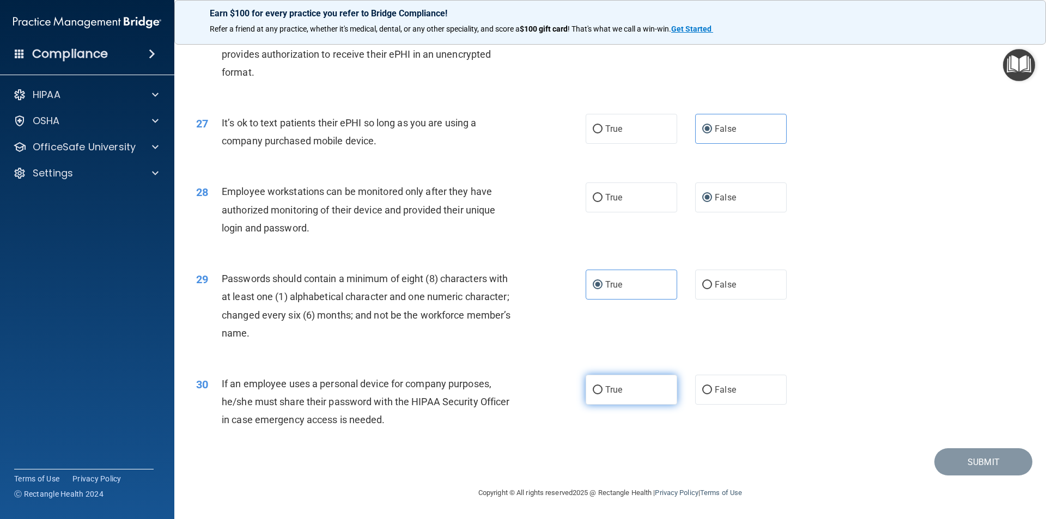
radio input "true"
click at [954, 454] on button "Submit" at bounding box center [983, 462] width 98 height 28
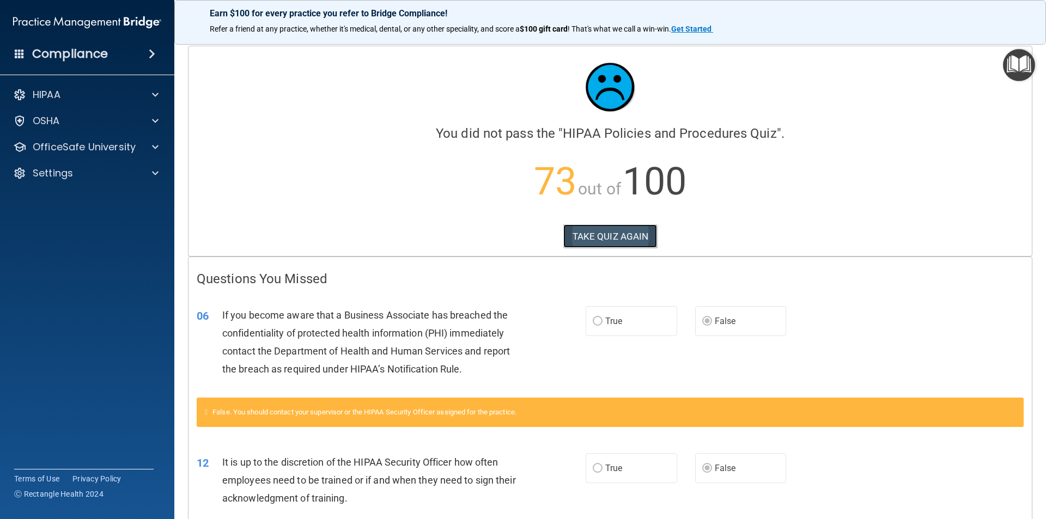
click at [625, 233] on button "TAKE QUIZ AGAIN" at bounding box center [610, 236] width 94 height 24
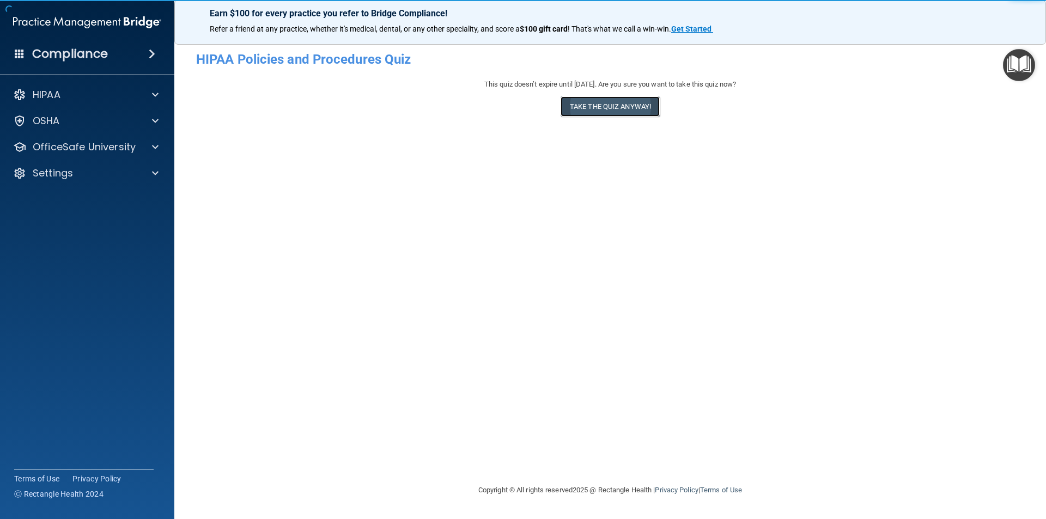
click at [594, 110] on button "Take the quiz anyway!" at bounding box center [609, 106] width 99 height 20
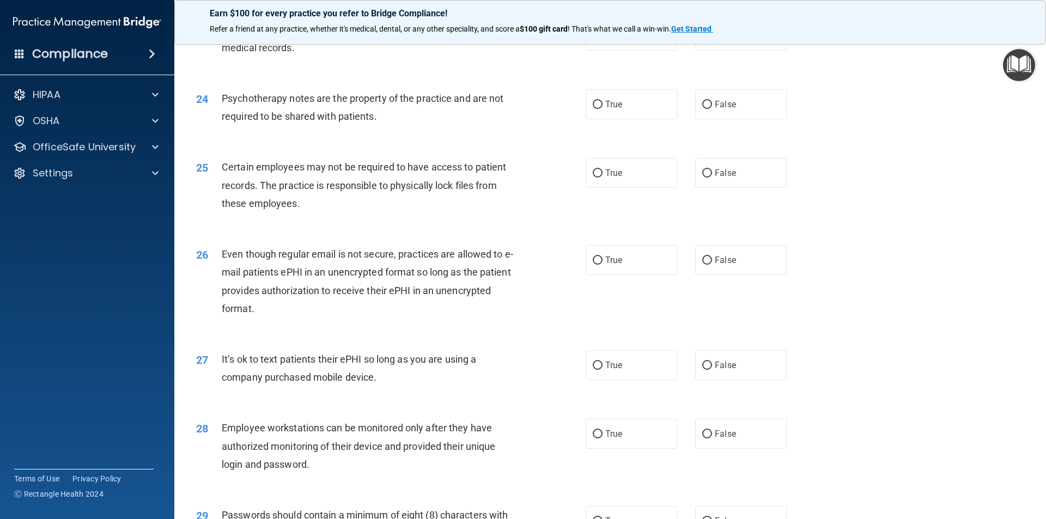
scroll to position [2215, 0]
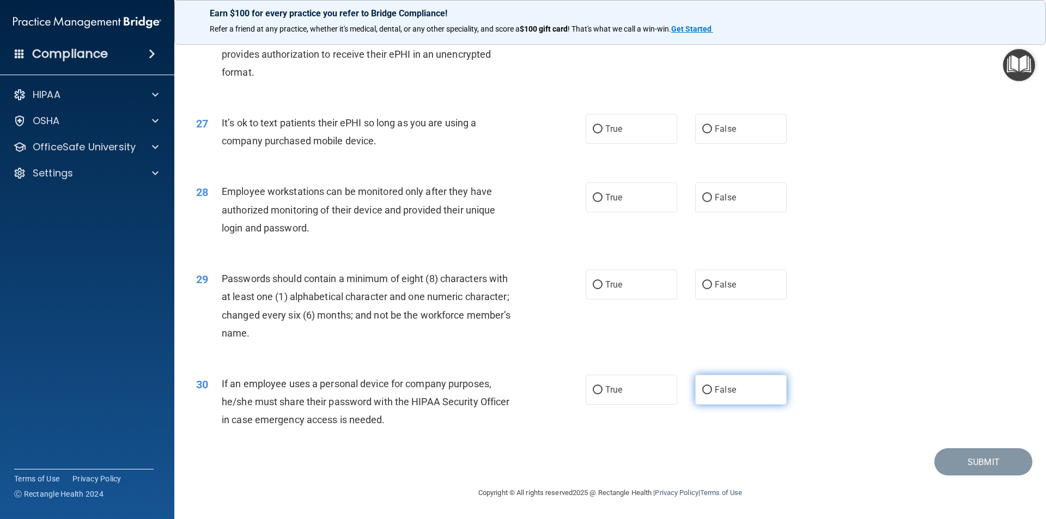
click at [725, 400] on label "False" at bounding box center [740, 390] width 91 height 30
click at [712, 394] on input "False" at bounding box center [707, 390] width 10 height 8
radio input "true"
click at [638, 285] on label "True" at bounding box center [630, 285] width 91 height 30
click at [602, 285] on input "True" at bounding box center [598, 285] width 10 height 8
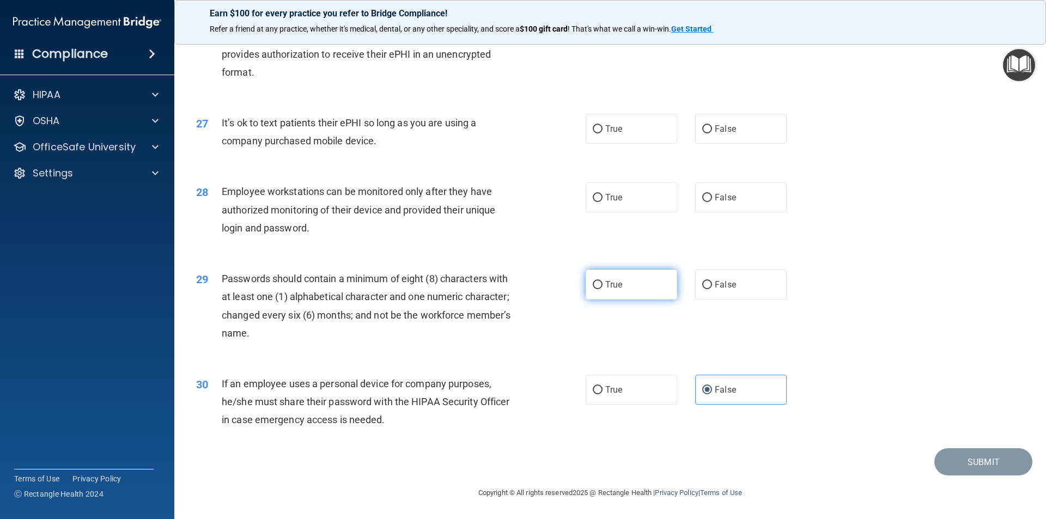
radio input "true"
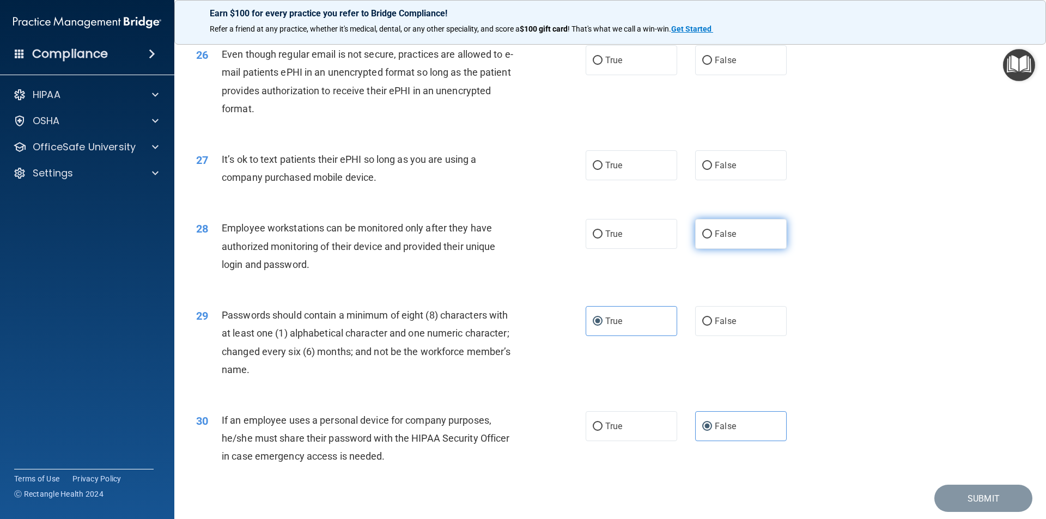
click at [732, 249] on label "False" at bounding box center [740, 234] width 91 height 30
click at [712, 239] on input "False" at bounding box center [707, 234] width 10 height 8
radio input "true"
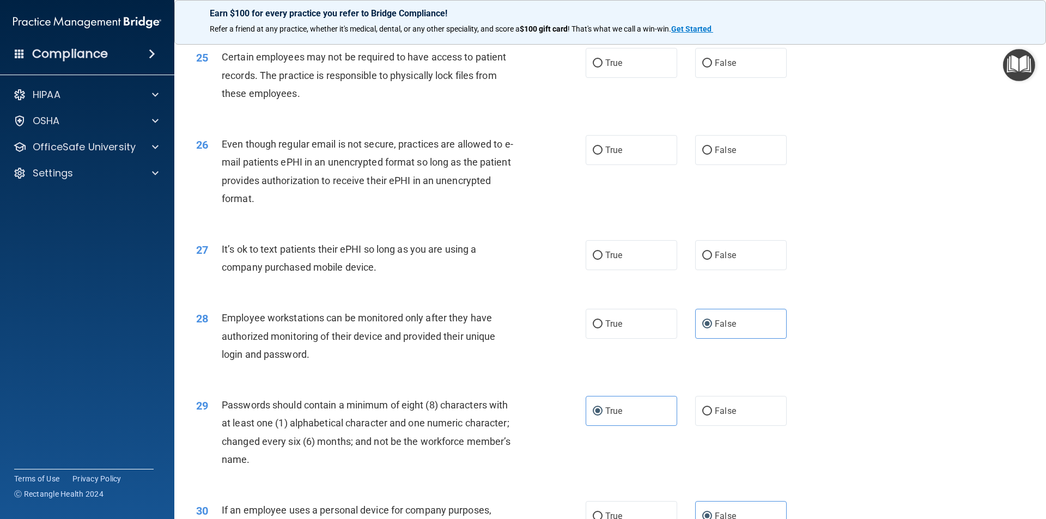
scroll to position [2051, 0]
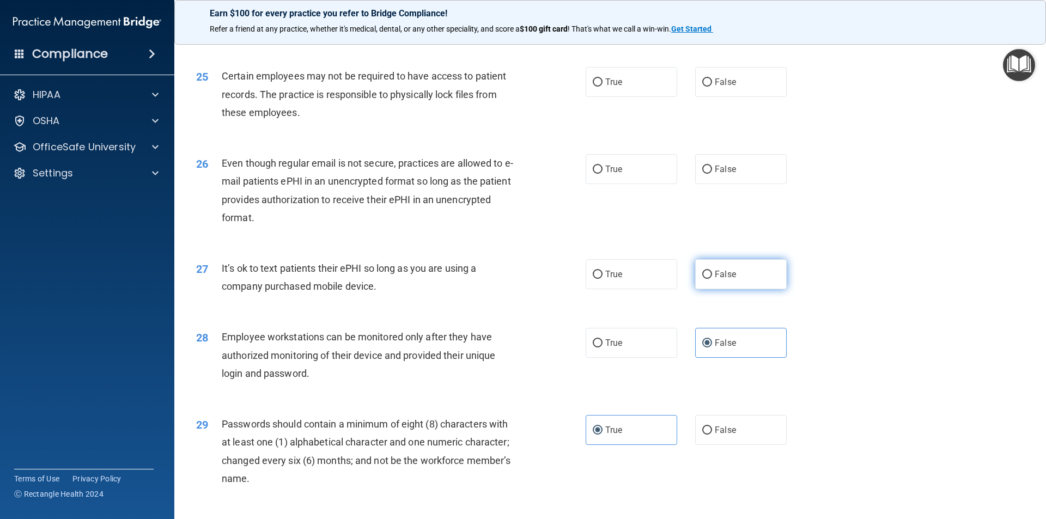
click at [716, 289] on label "False" at bounding box center [740, 274] width 91 height 30
click at [712, 279] on input "False" at bounding box center [707, 275] width 10 height 8
radio input "true"
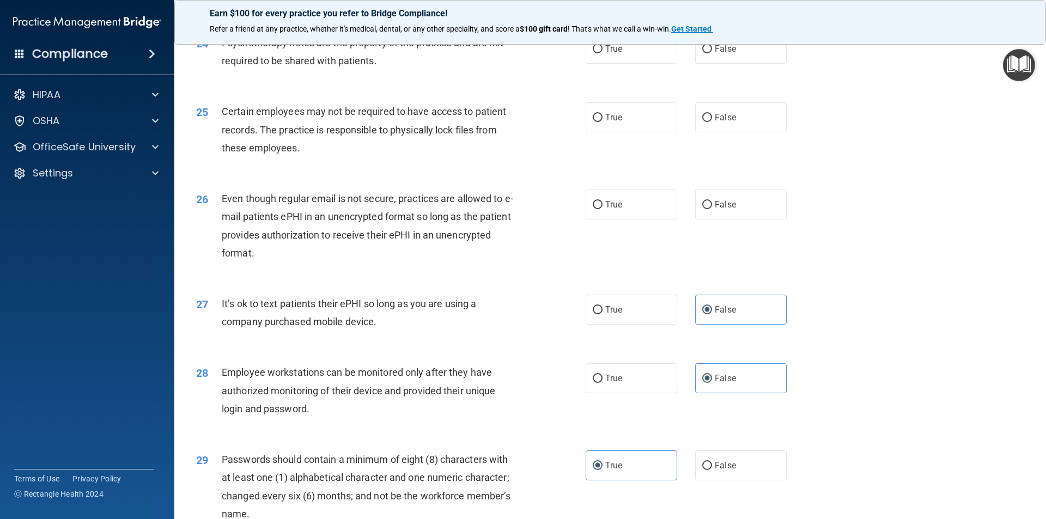
scroll to position [1997, 0]
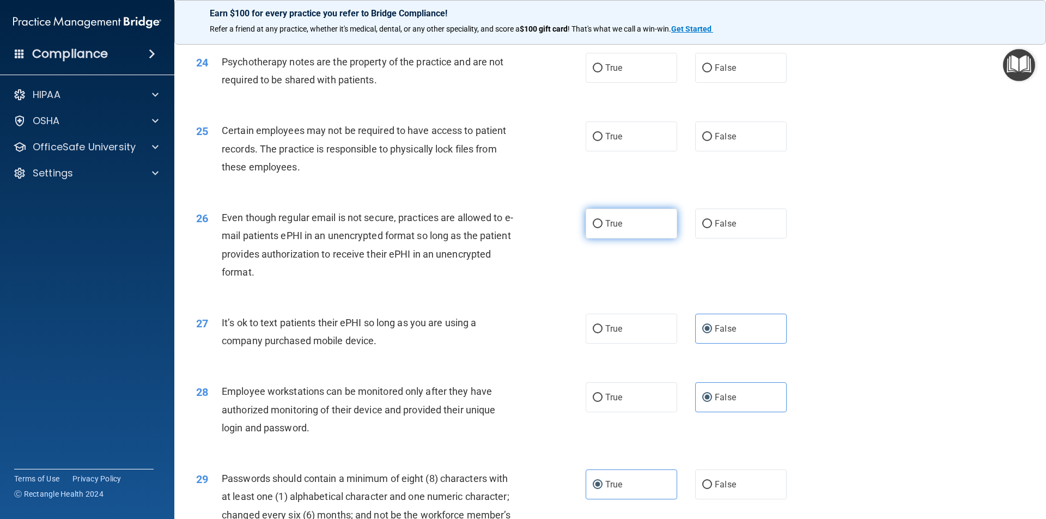
click at [622, 239] on label "True" at bounding box center [630, 224] width 91 height 30
click at [602, 228] on input "True" at bounding box center [598, 224] width 10 height 8
radio input "true"
click at [622, 239] on label "True" at bounding box center [630, 224] width 91 height 30
click at [602, 228] on input "True" at bounding box center [598, 224] width 10 height 8
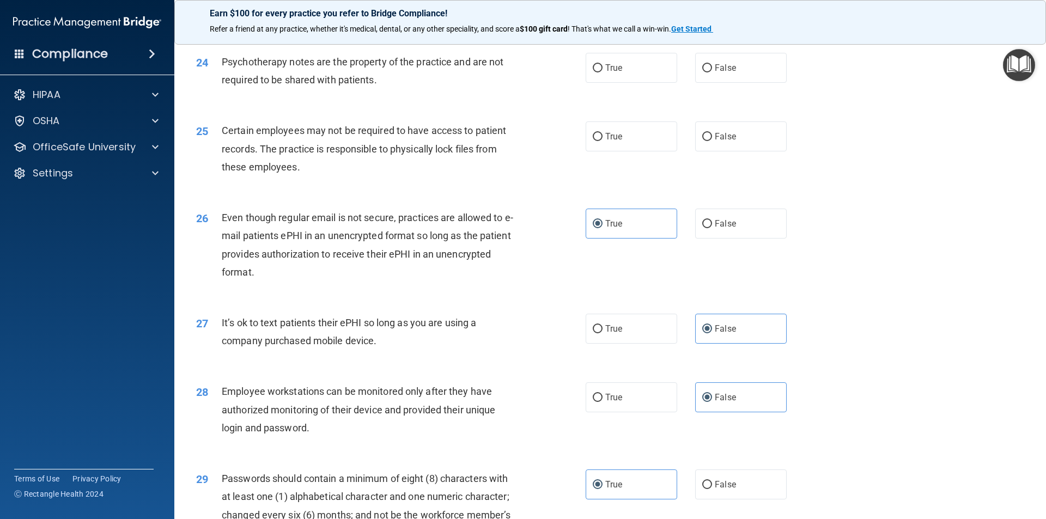
scroll to position [1943, 0]
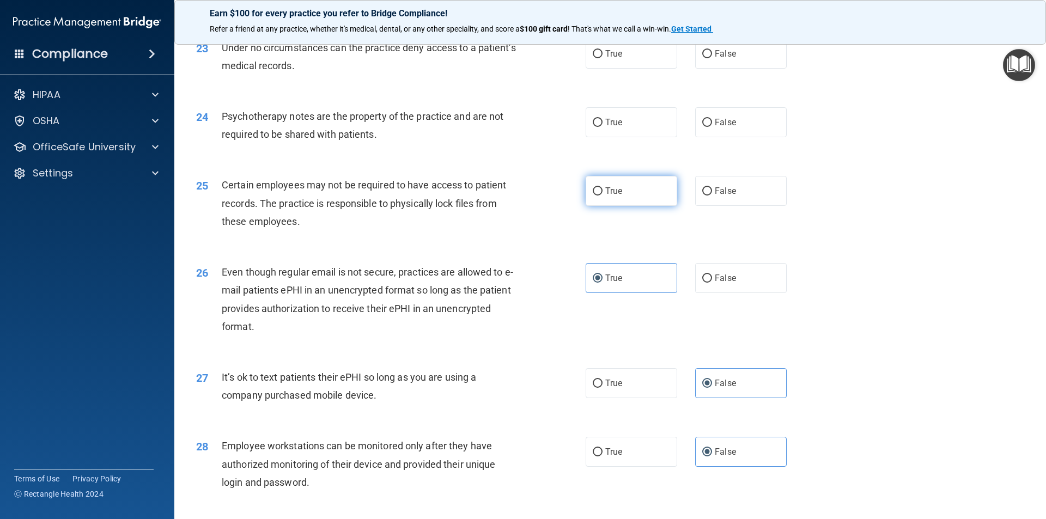
click at [601, 206] on label "True" at bounding box center [630, 191] width 91 height 30
click at [601, 196] on input "True" at bounding box center [598, 191] width 10 height 8
radio input "true"
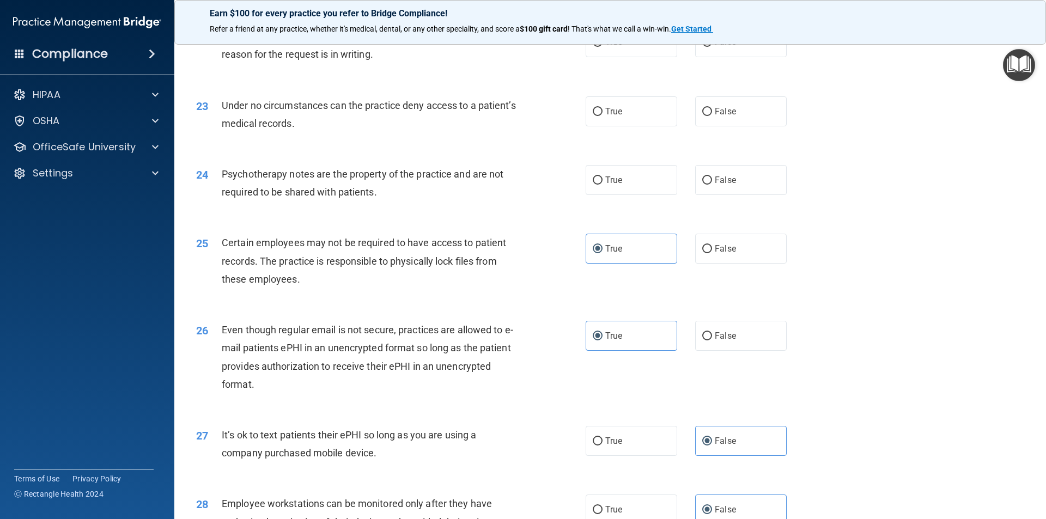
scroll to position [1834, 0]
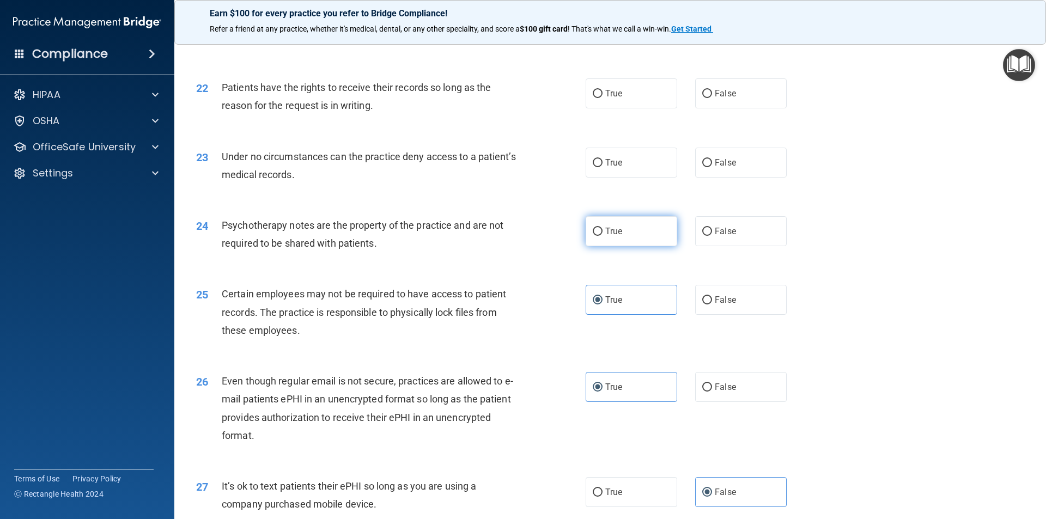
click at [605, 236] on span "True" at bounding box center [613, 231] width 17 height 10
click at [602, 236] on input "True" at bounding box center [598, 232] width 10 height 8
radio input "true"
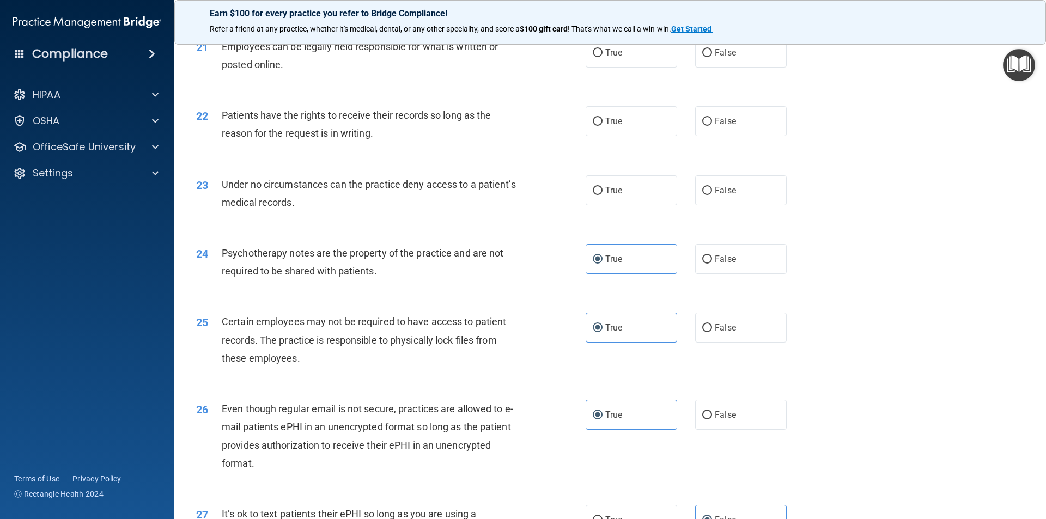
scroll to position [1779, 0]
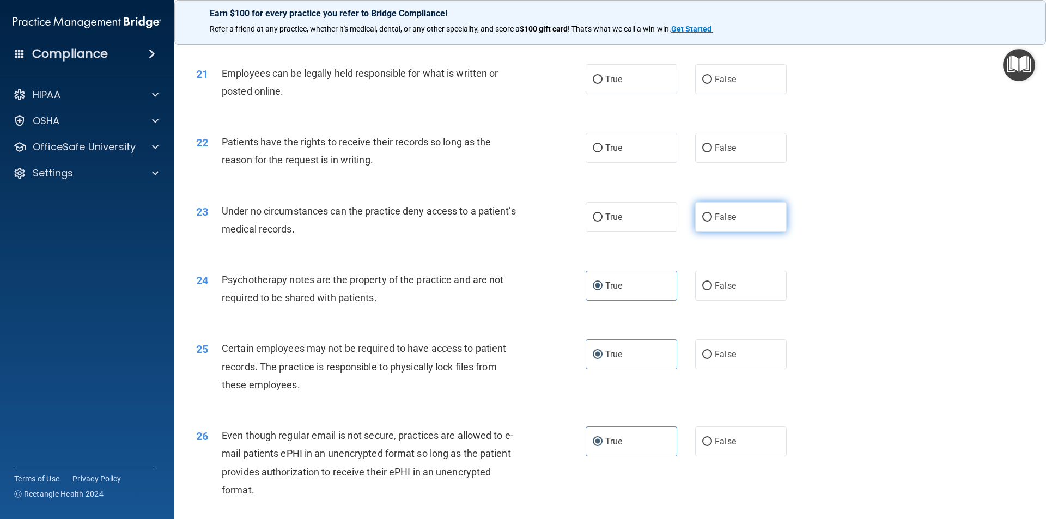
click at [714, 222] on span "False" at bounding box center [724, 217] width 21 height 10
click at [712, 222] on input "False" at bounding box center [707, 217] width 10 height 8
radio input "true"
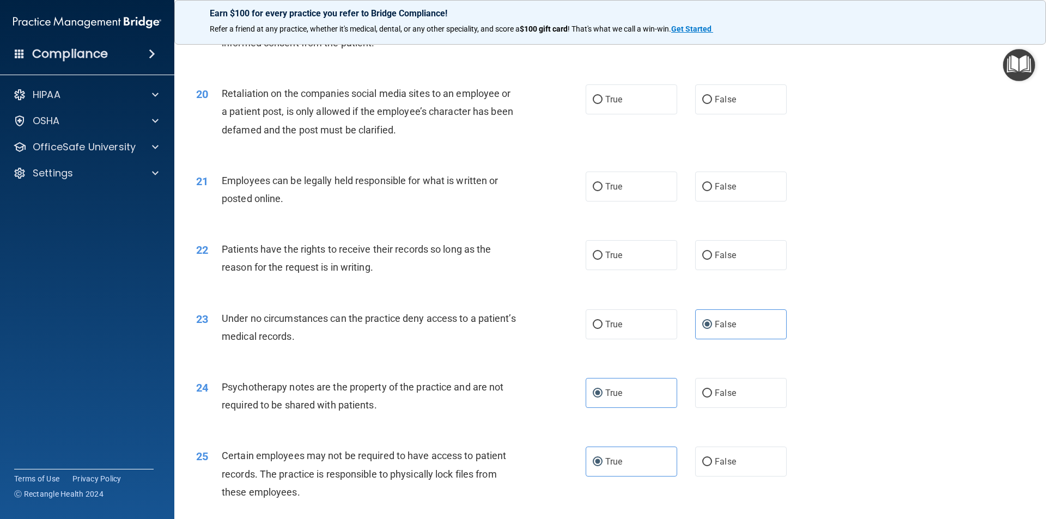
scroll to position [1670, 0]
click at [725, 262] on span "False" at bounding box center [724, 257] width 21 height 10
click at [712, 261] on input "False" at bounding box center [707, 257] width 10 height 8
radio input "true"
click at [725, 262] on span "False" at bounding box center [724, 257] width 21 height 10
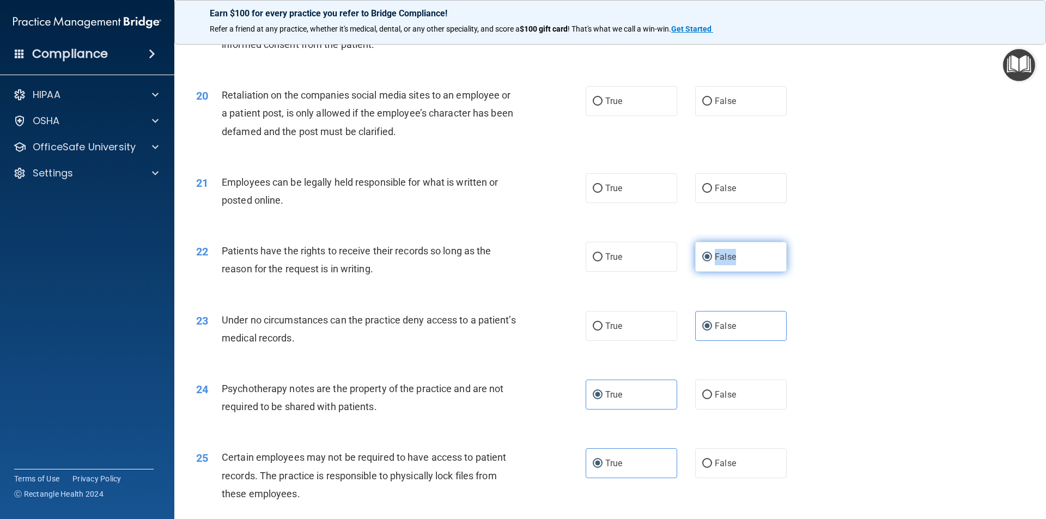
click at [712, 261] on input "False" at bounding box center [707, 257] width 10 height 8
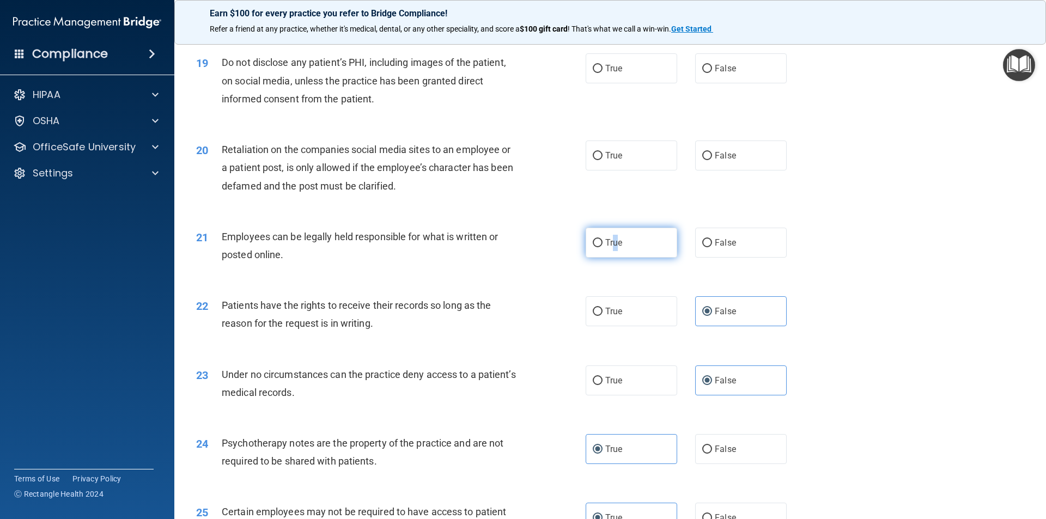
click at [612, 248] on span "True" at bounding box center [613, 242] width 17 height 10
click at [611, 248] on span "True" at bounding box center [613, 242] width 17 height 10
click at [602, 247] on input "True" at bounding box center [598, 243] width 10 height 8
radio input "true"
click at [714, 161] on span "False" at bounding box center [724, 155] width 21 height 10
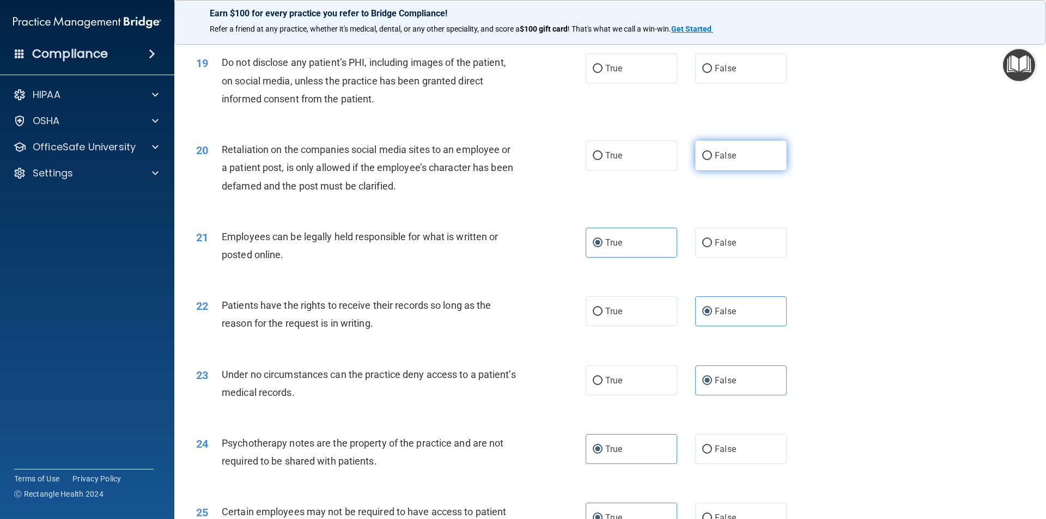
click at [712, 160] on input "False" at bounding box center [707, 156] width 10 height 8
radio input "true"
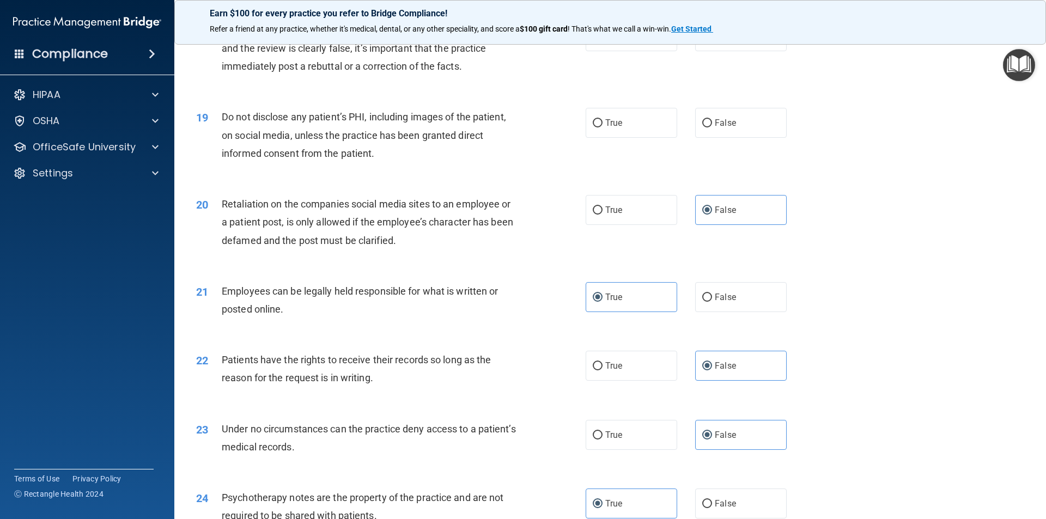
scroll to position [1507, 0]
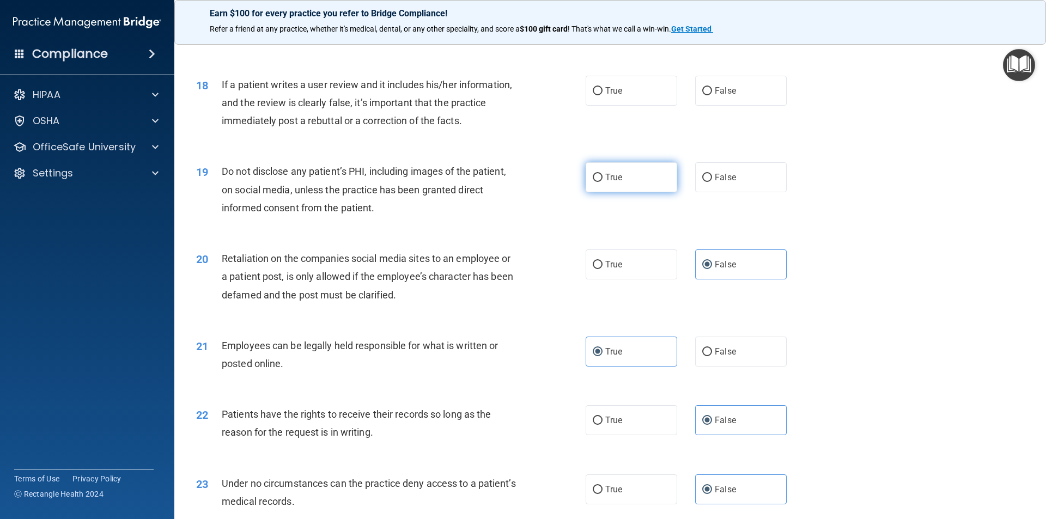
click at [597, 192] on label "True" at bounding box center [630, 177] width 91 height 30
click at [597, 182] on input "True" at bounding box center [598, 178] width 10 height 8
radio input "true"
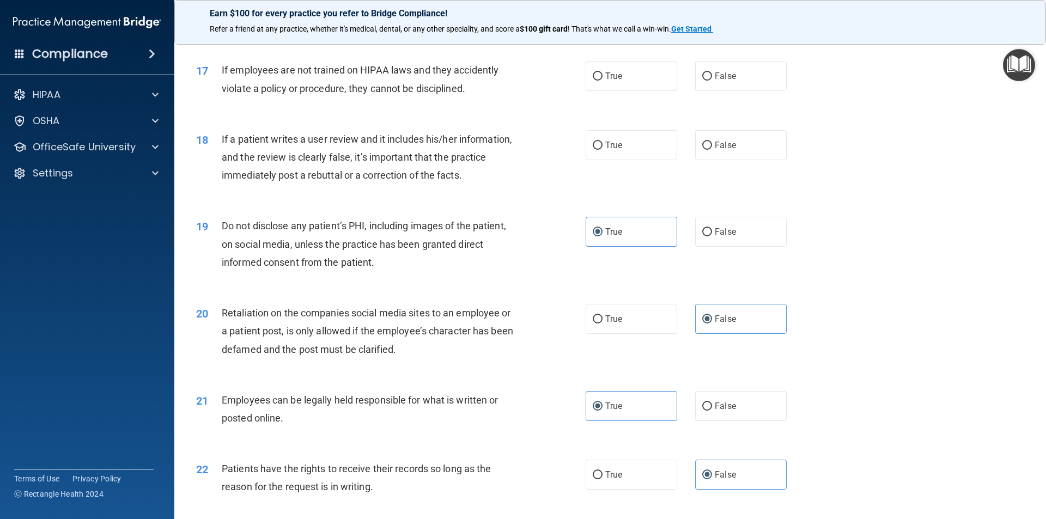
scroll to position [1398, 0]
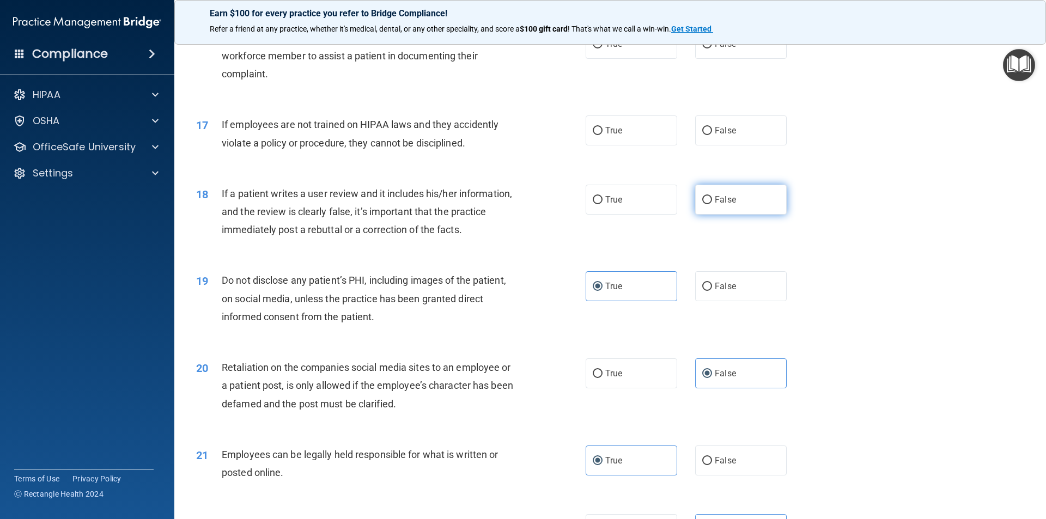
click at [728, 205] on span "False" at bounding box center [724, 199] width 21 height 10
click at [712, 204] on input "False" at bounding box center [707, 200] width 10 height 8
radio input "true"
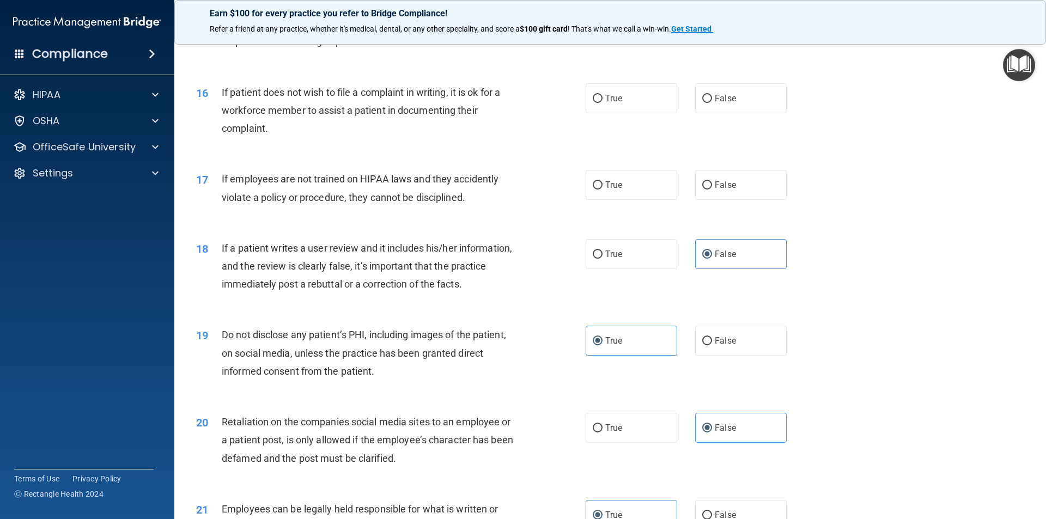
scroll to position [1289, 0]
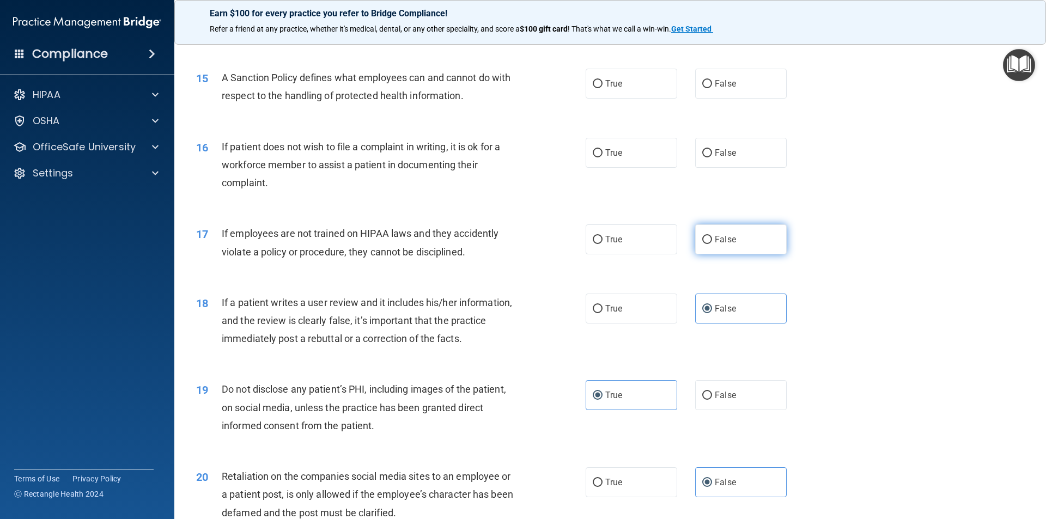
click at [728, 245] on span "False" at bounding box center [724, 239] width 21 height 10
click at [712, 244] on input "False" at bounding box center [707, 240] width 10 height 8
radio input "true"
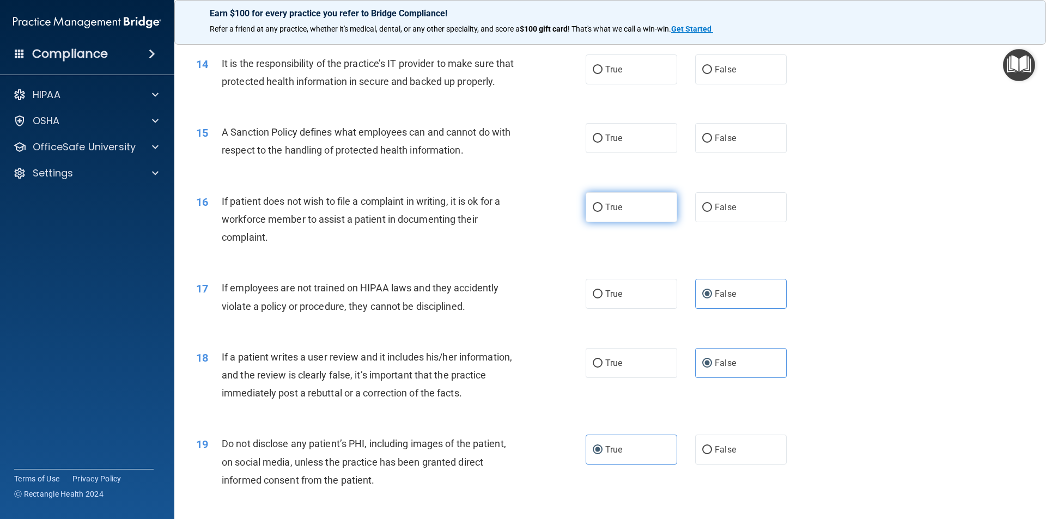
click at [594, 222] on label "True" at bounding box center [630, 207] width 91 height 30
click at [594, 212] on input "True" at bounding box center [598, 208] width 10 height 8
radio input "true"
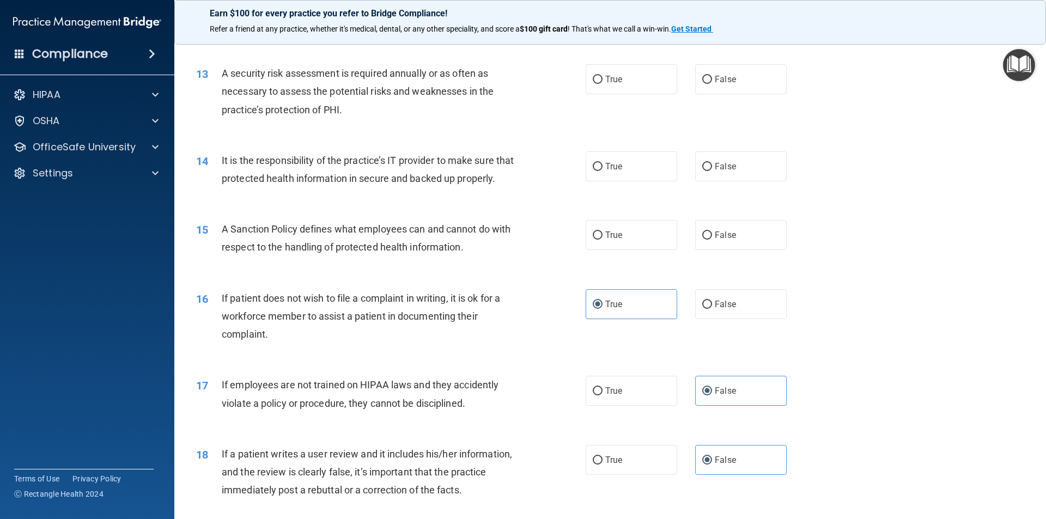
scroll to position [1126, 0]
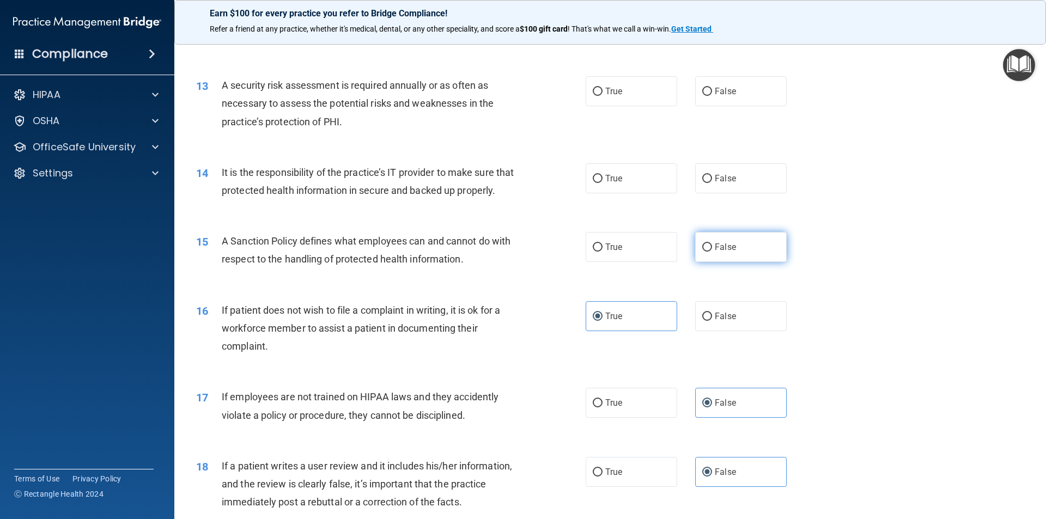
click at [730, 262] on label "False" at bounding box center [740, 247] width 91 height 30
click at [712, 252] on input "False" at bounding box center [707, 247] width 10 height 8
radio input "true"
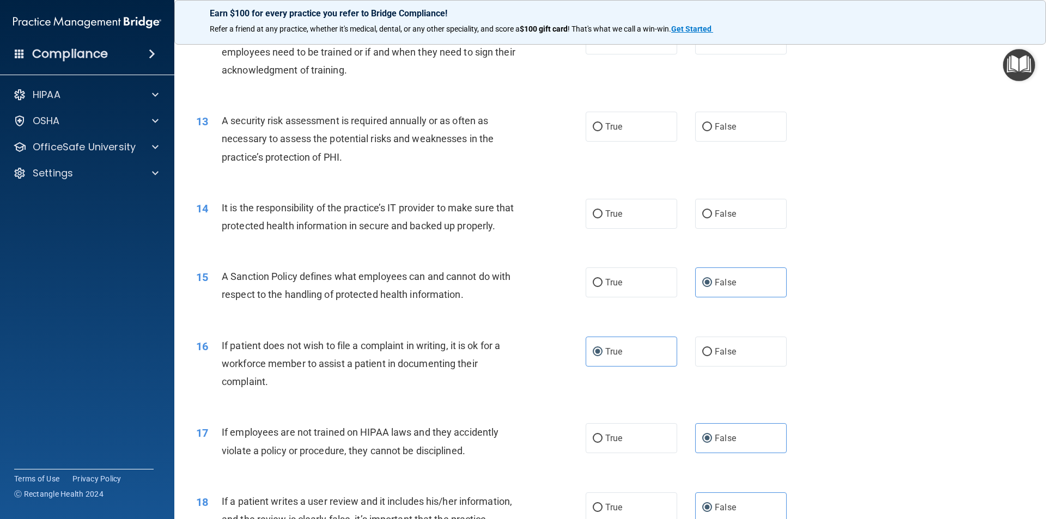
scroll to position [1071, 0]
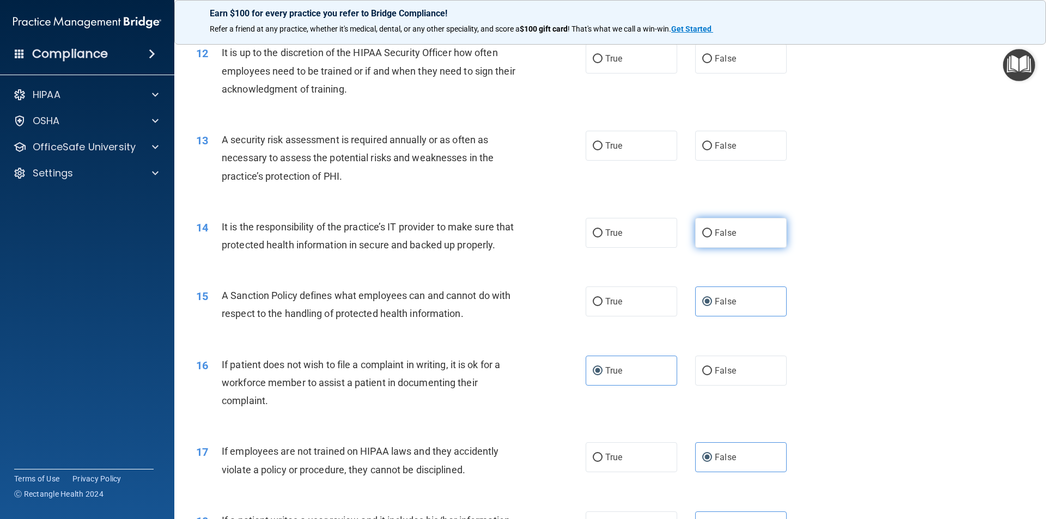
click at [726, 236] on span "False" at bounding box center [724, 233] width 21 height 10
click at [712, 236] on input "False" at bounding box center [707, 233] width 10 height 8
radio input "true"
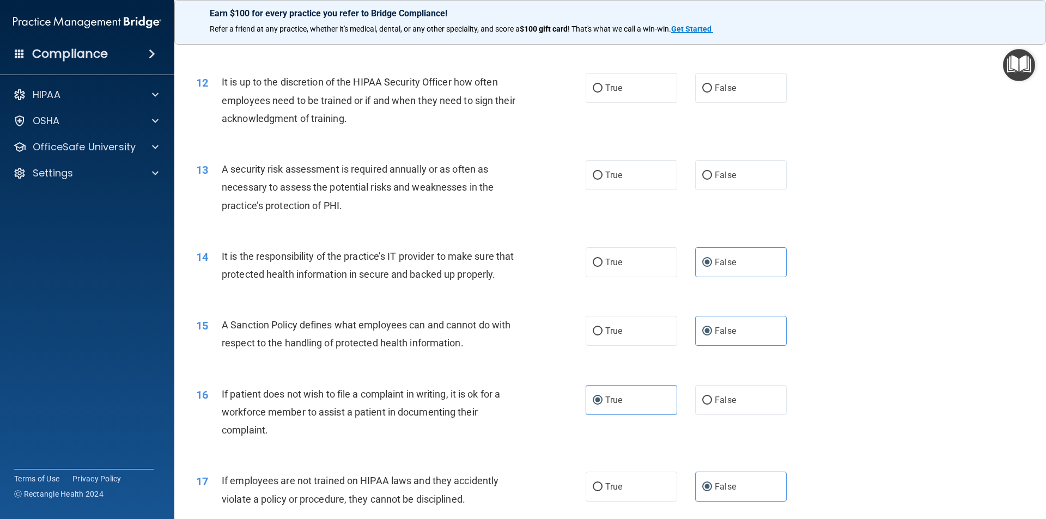
scroll to position [1017, 0]
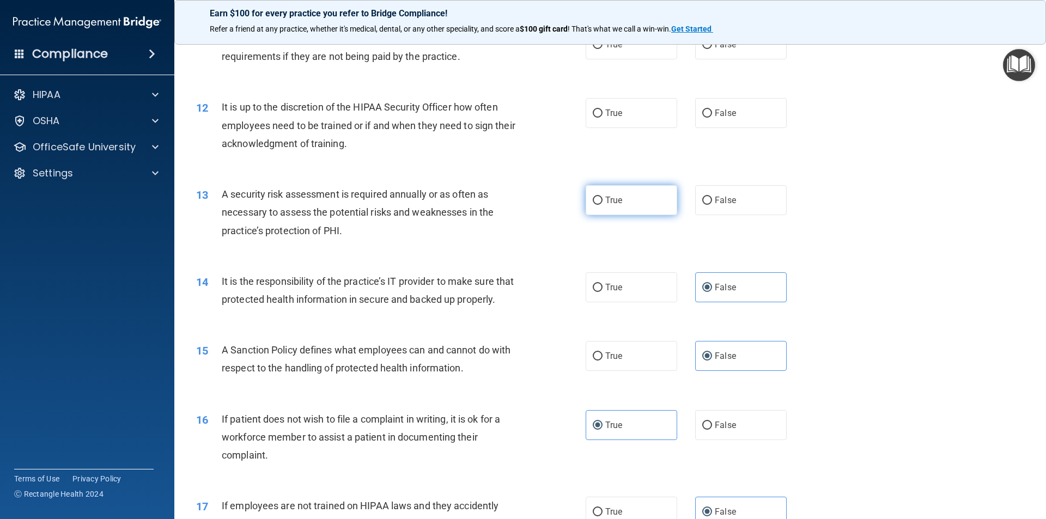
click at [625, 203] on label "True" at bounding box center [630, 200] width 91 height 30
click at [602, 203] on input "True" at bounding box center [598, 201] width 10 height 8
radio input "true"
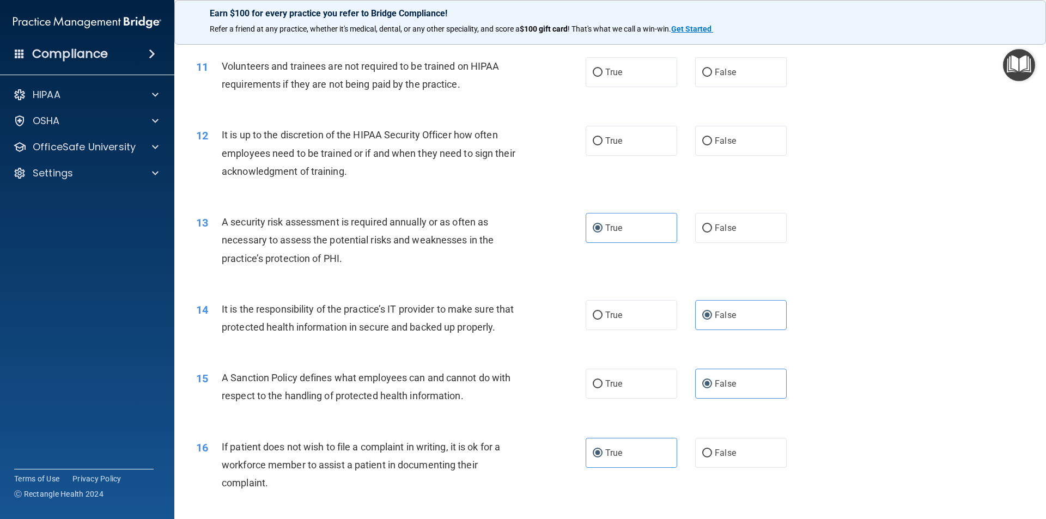
scroll to position [962, 0]
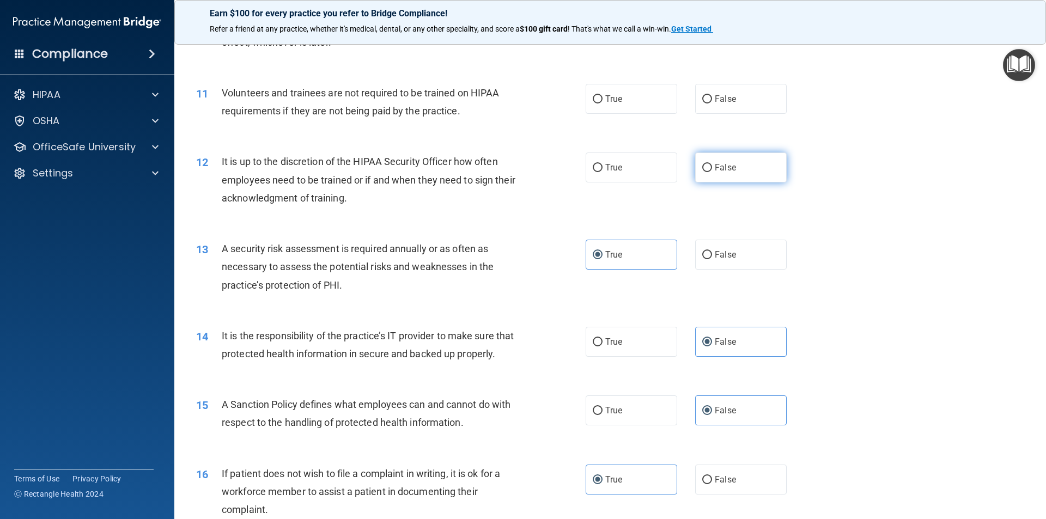
click at [714, 169] on span "False" at bounding box center [724, 167] width 21 height 10
click at [711, 169] on input "False" at bounding box center [707, 168] width 10 height 8
radio input "true"
click at [711, 108] on label "False" at bounding box center [740, 99] width 91 height 30
click at [711, 103] on input "False" at bounding box center [707, 99] width 10 height 8
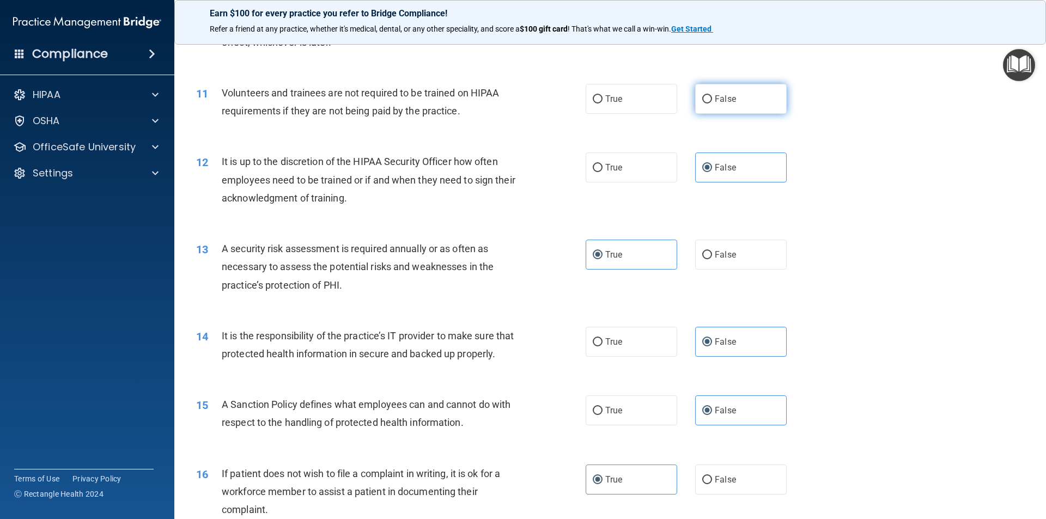
radio input "true"
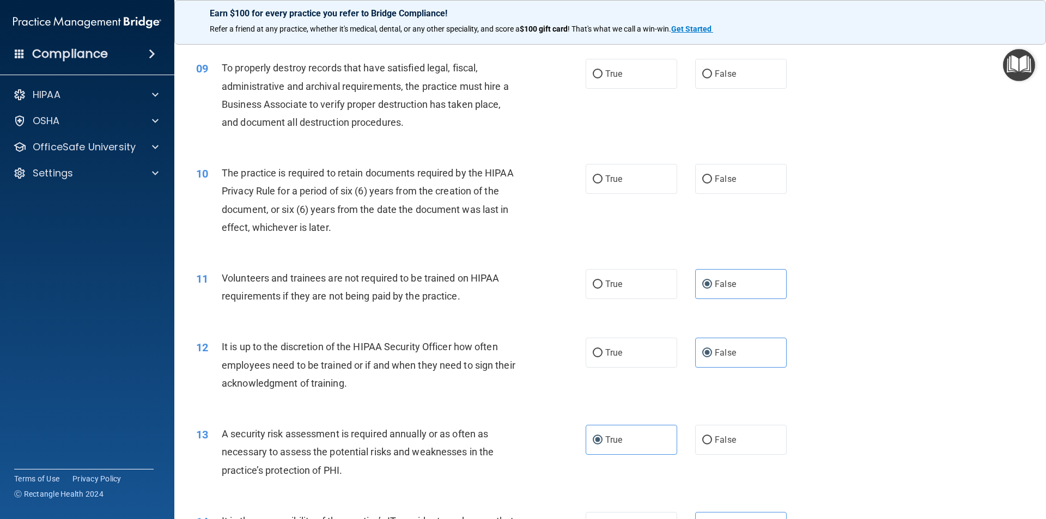
scroll to position [744, 0]
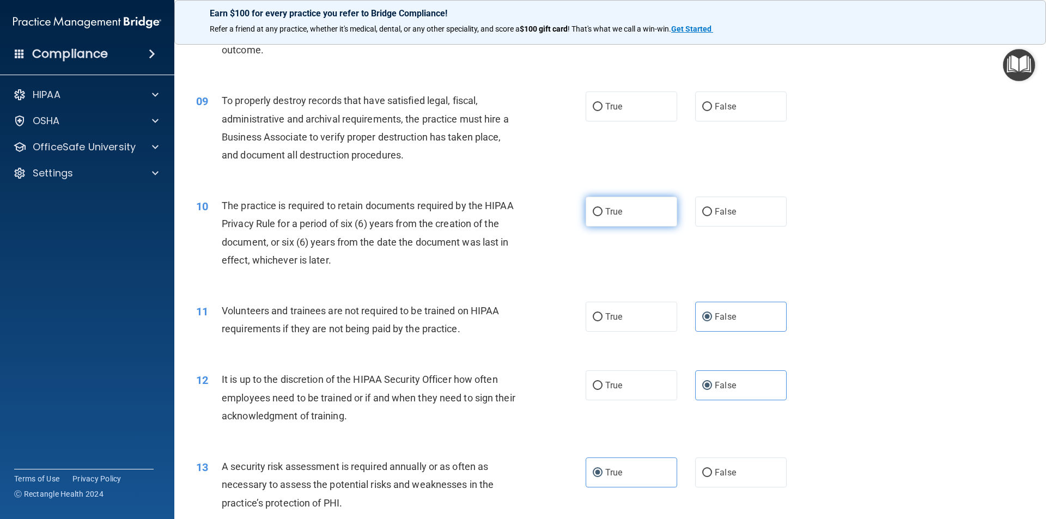
click at [596, 216] on input "True" at bounding box center [598, 212] width 10 height 8
radio input "true"
click at [596, 216] on input "True" at bounding box center [598, 212] width 10 height 8
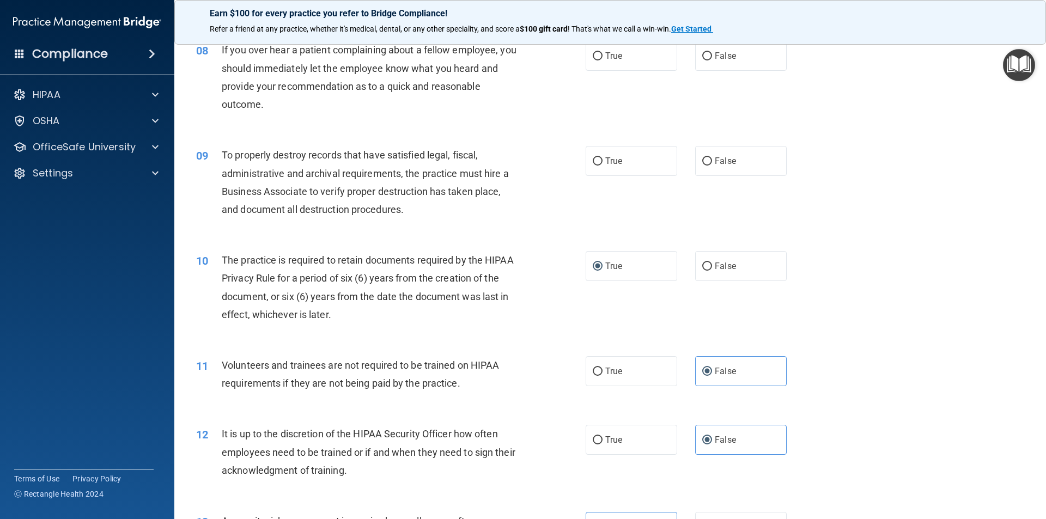
scroll to position [636, 0]
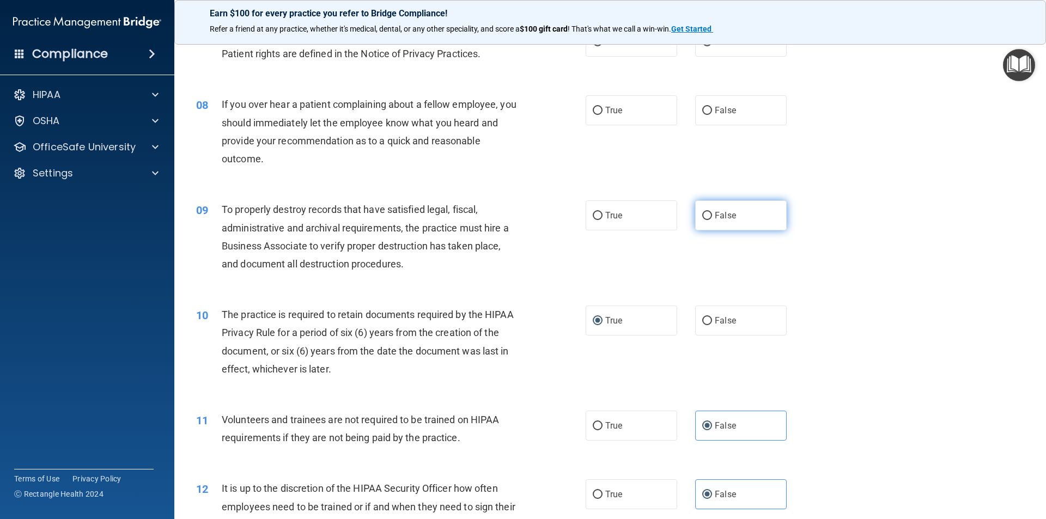
click at [695, 218] on label "False" at bounding box center [740, 215] width 91 height 30
click at [702, 218] on input "False" at bounding box center [707, 216] width 10 height 8
radio input "true"
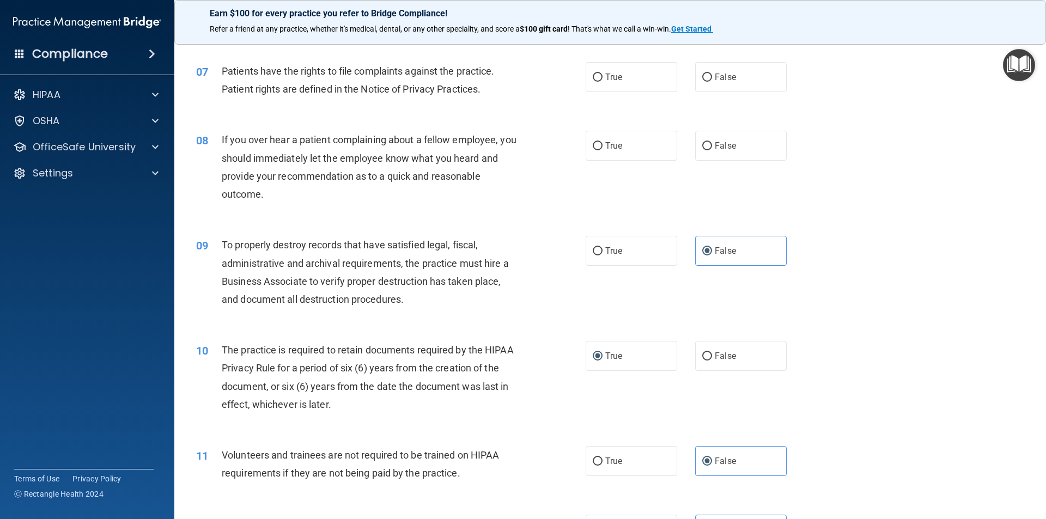
scroll to position [581, 0]
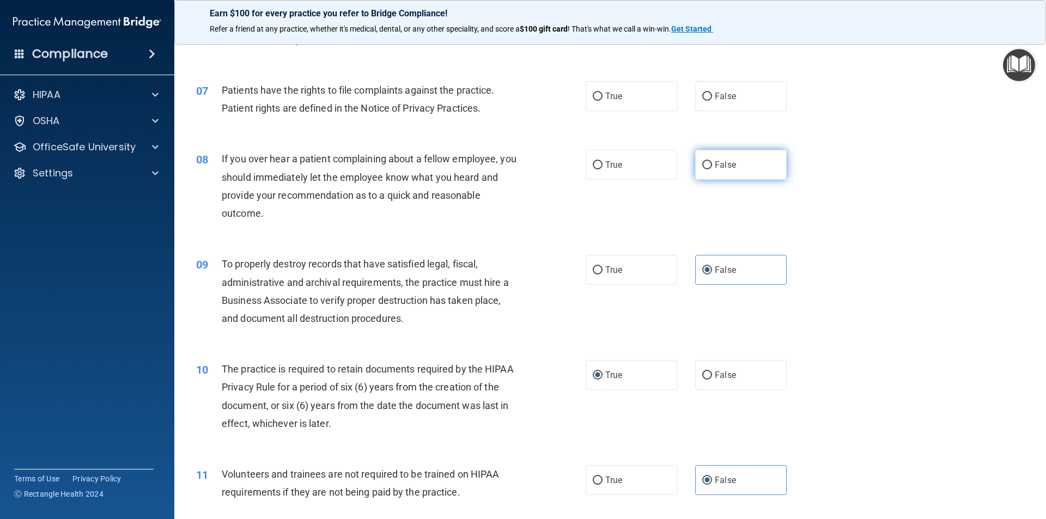
click at [708, 164] on label "False" at bounding box center [740, 165] width 91 height 30
click at [708, 164] on input "False" at bounding box center [707, 165] width 10 height 8
radio input "true"
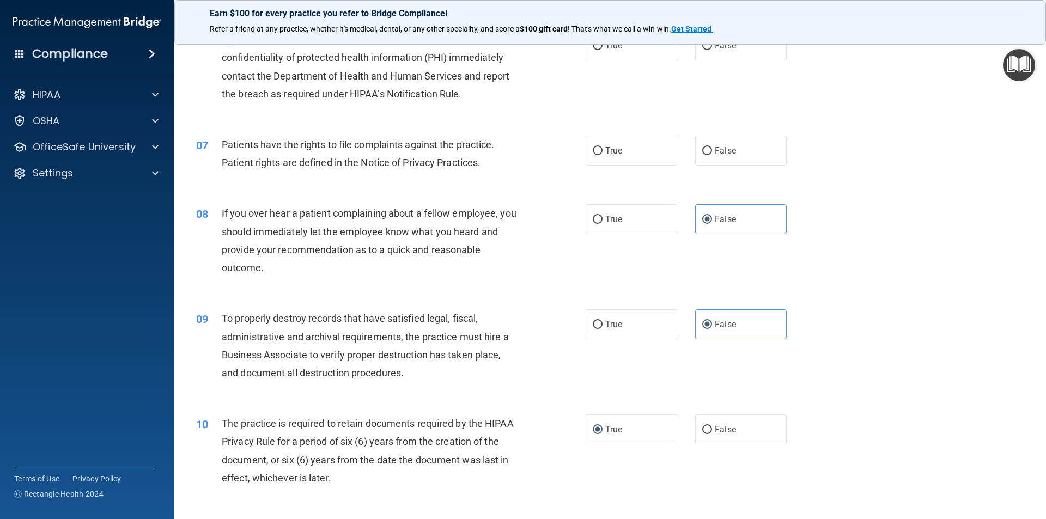
scroll to position [472, 0]
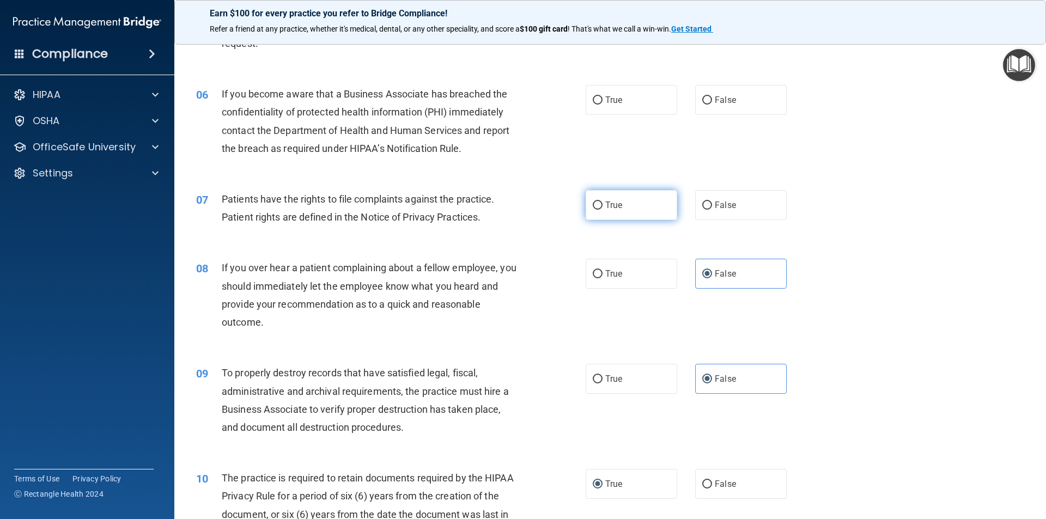
click at [612, 205] on span "True" at bounding box center [613, 205] width 17 height 10
click at [602, 205] on input "True" at bounding box center [598, 205] width 10 height 8
radio input "true"
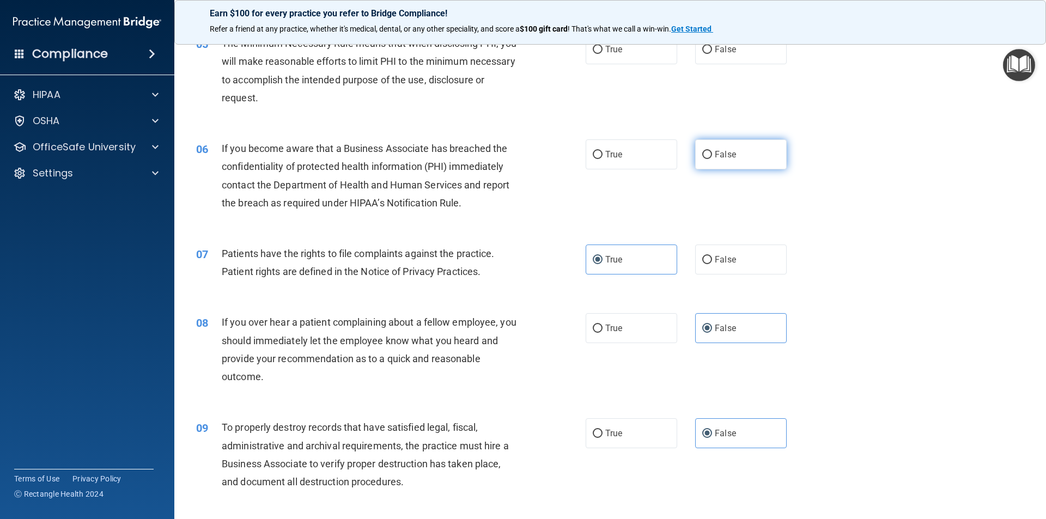
click at [703, 162] on label "False" at bounding box center [740, 154] width 91 height 30
click at [703, 159] on input "False" at bounding box center [707, 155] width 10 height 8
radio input "true"
click at [703, 162] on label "False" at bounding box center [740, 154] width 91 height 30
click at [703, 159] on input "False" at bounding box center [707, 155] width 10 height 8
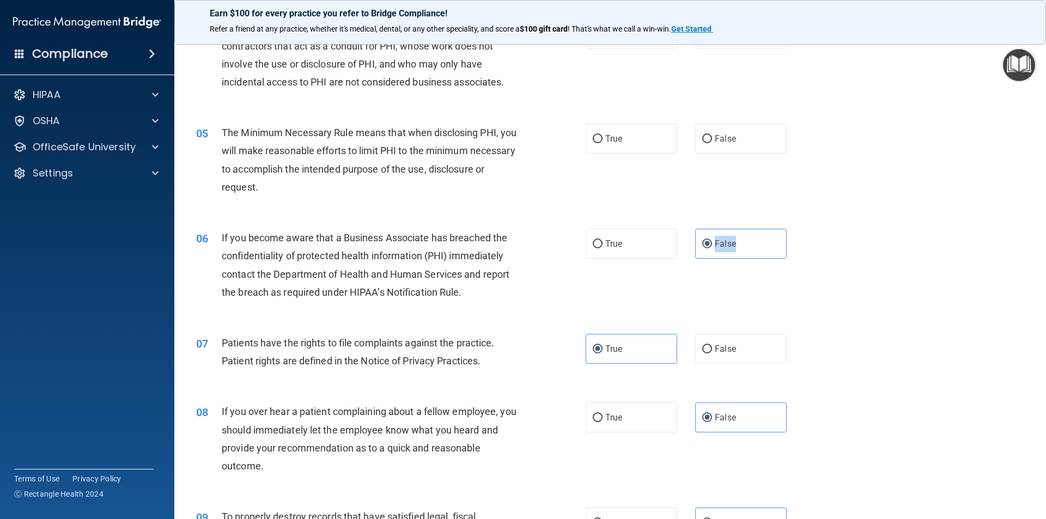
scroll to position [309, 0]
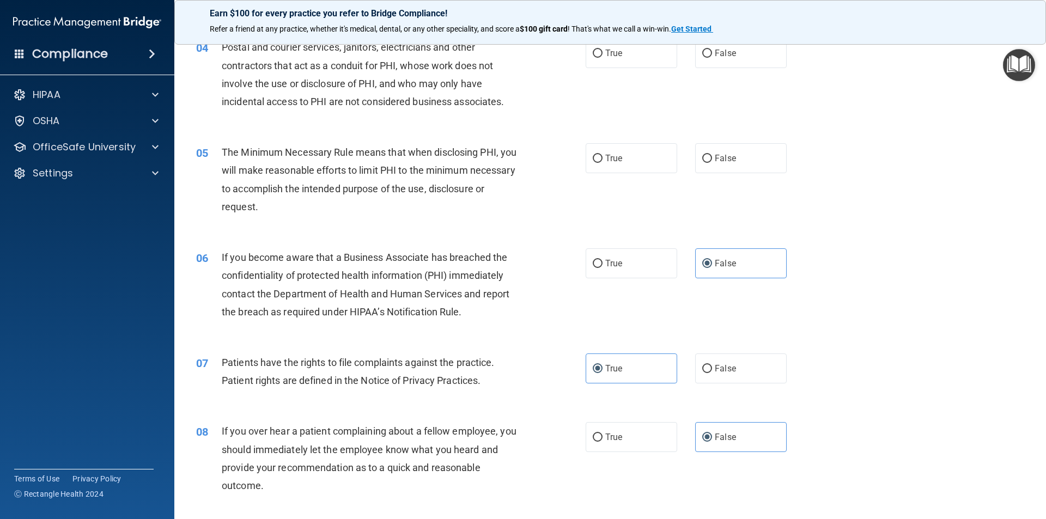
click at [581, 150] on div "05 The Minimum Necessary Rule means that when disclosing PHI, you will make rea…" at bounding box center [391, 182] width 422 height 78
click at [595, 163] on input "True" at bounding box center [598, 159] width 10 height 8
radio input "true"
click at [595, 163] on input "True" at bounding box center [598, 159] width 10 height 8
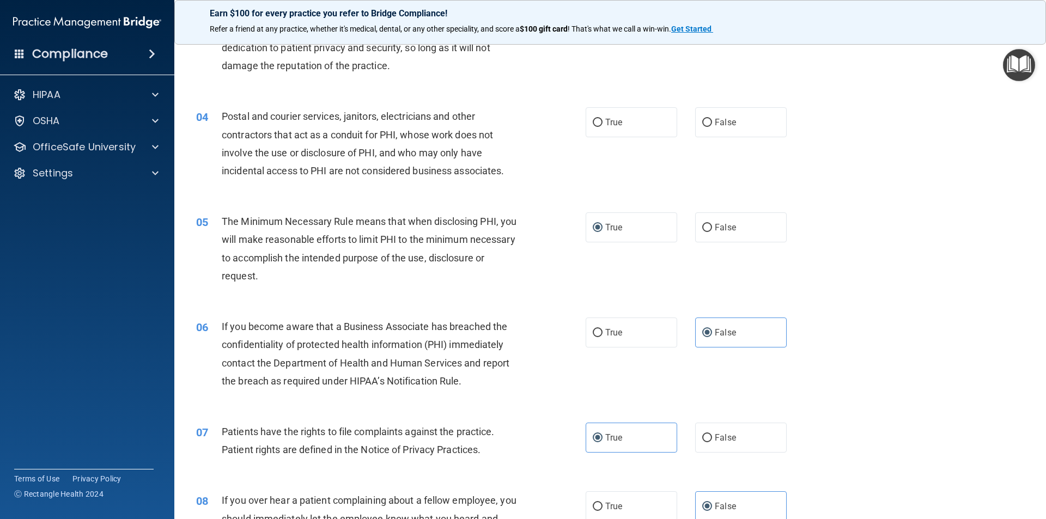
scroll to position [200, 0]
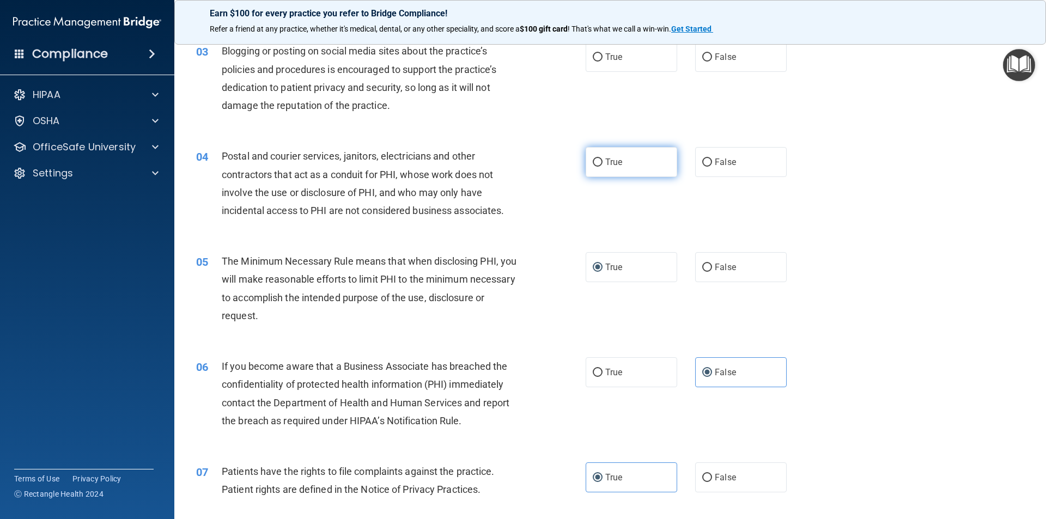
click at [617, 167] on label "True" at bounding box center [630, 162] width 91 height 30
click at [602, 167] on input "True" at bounding box center [598, 162] width 10 height 8
radio input "true"
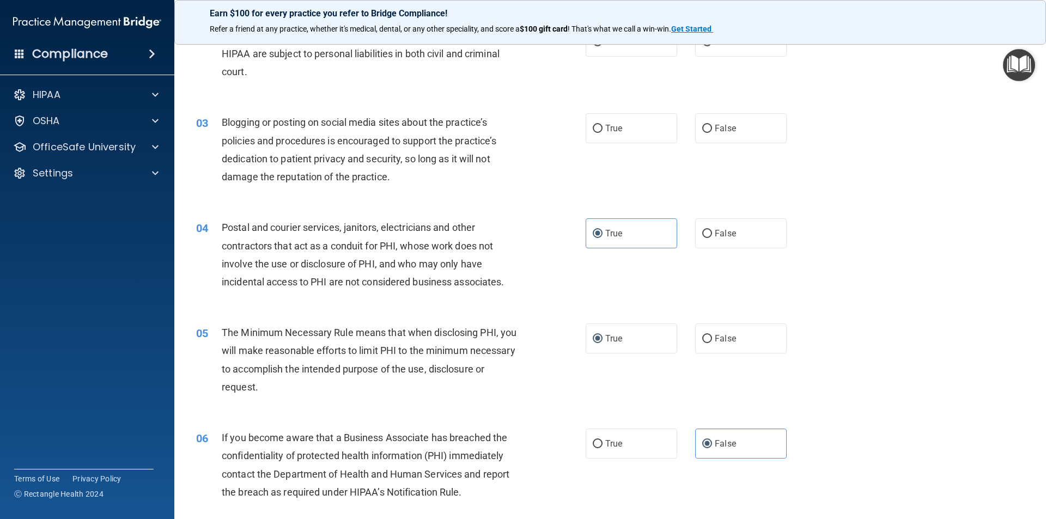
scroll to position [36, 0]
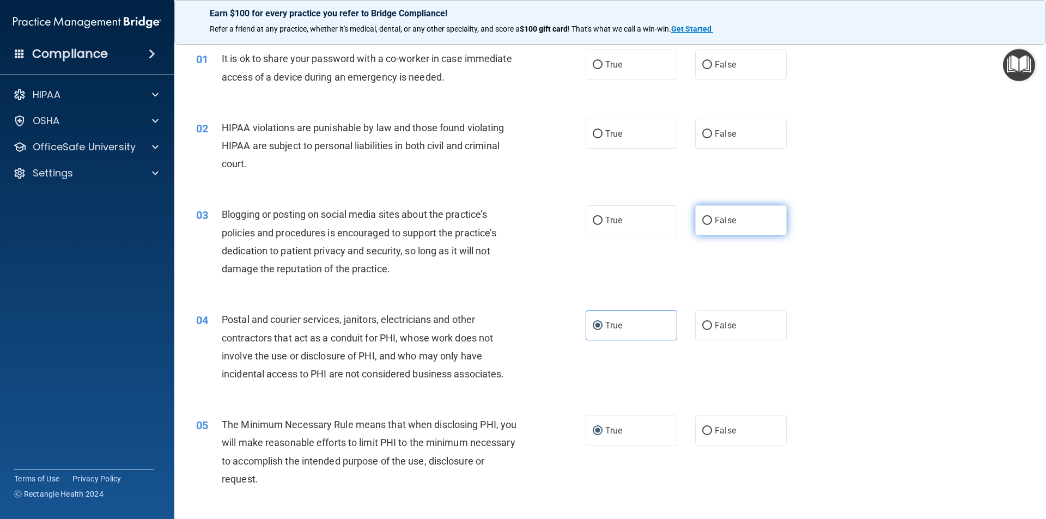
click at [716, 225] on label "False" at bounding box center [740, 220] width 91 height 30
click at [712, 225] on input "False" at bounding box center [707, 221] width 10 height 8
radio input "true"
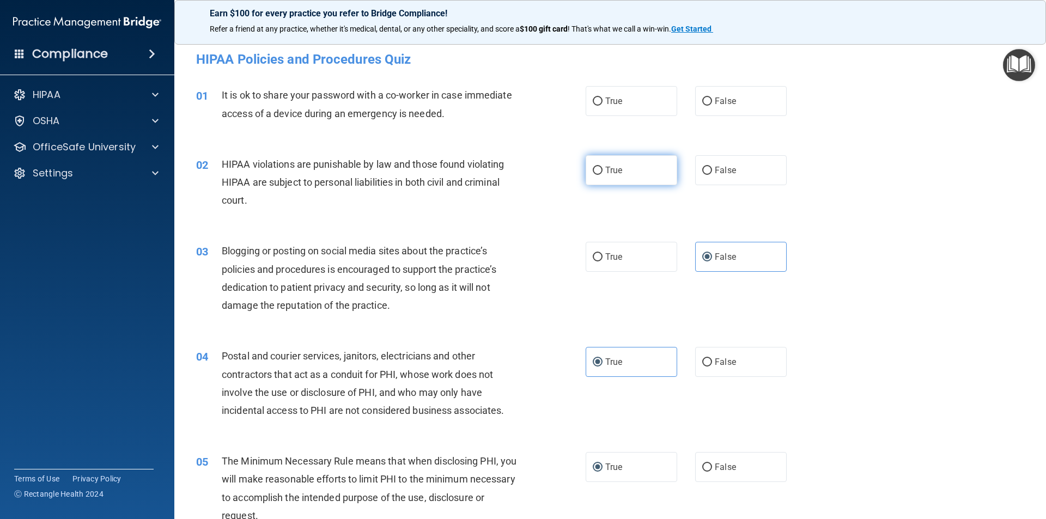
click at [599, 179] on label "True" at bounding box center [630, 170] width 91 height 30
click at [599, 175] on input "True" at bounding box center [598, 171] width 10 height 8
radio input "true"
click at [702, 106] on input "False" at bounding box center [707, 101] width 10 height 8
radio input "true"
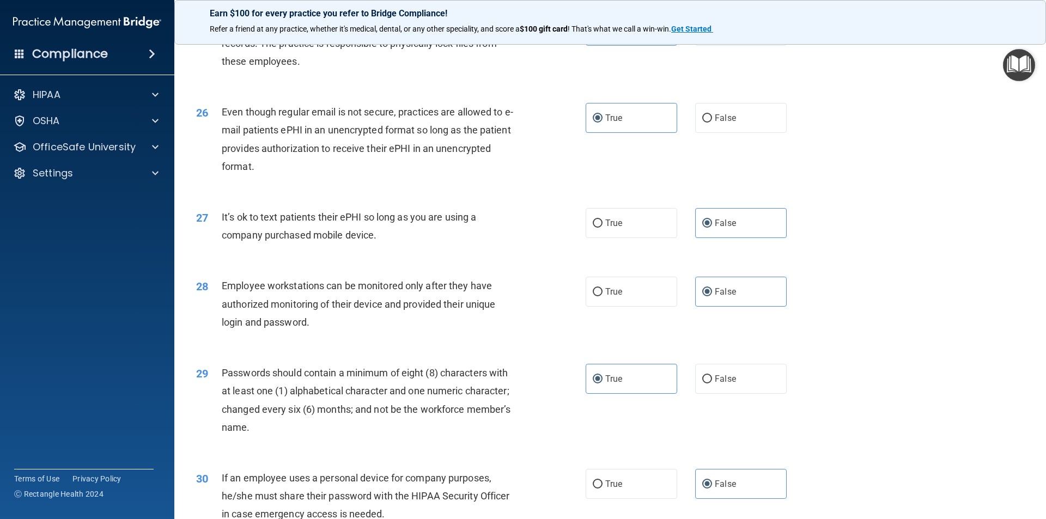
scroll to position [2215, 0]
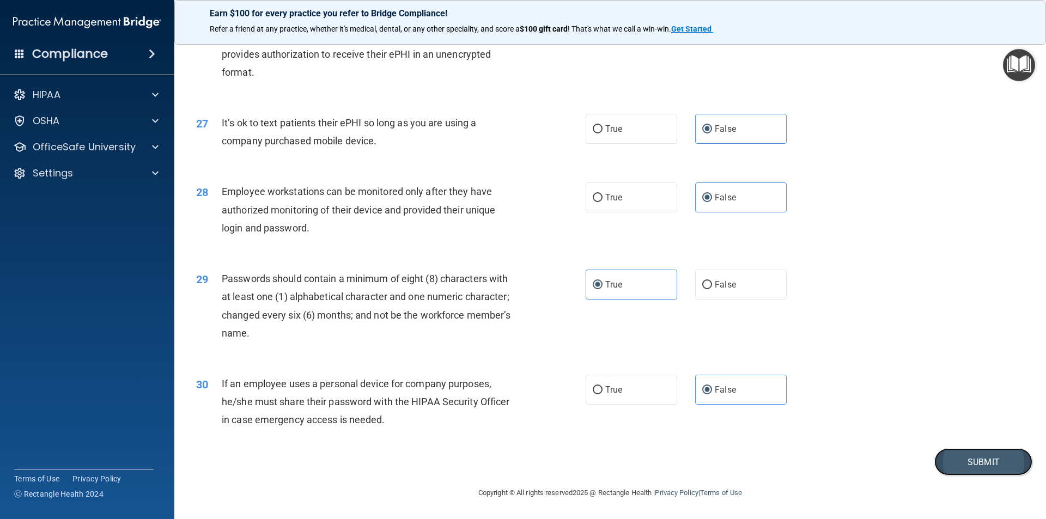
click at [957, 463] on button "Submit" at bounding box center [983, 462] width 98 height 28
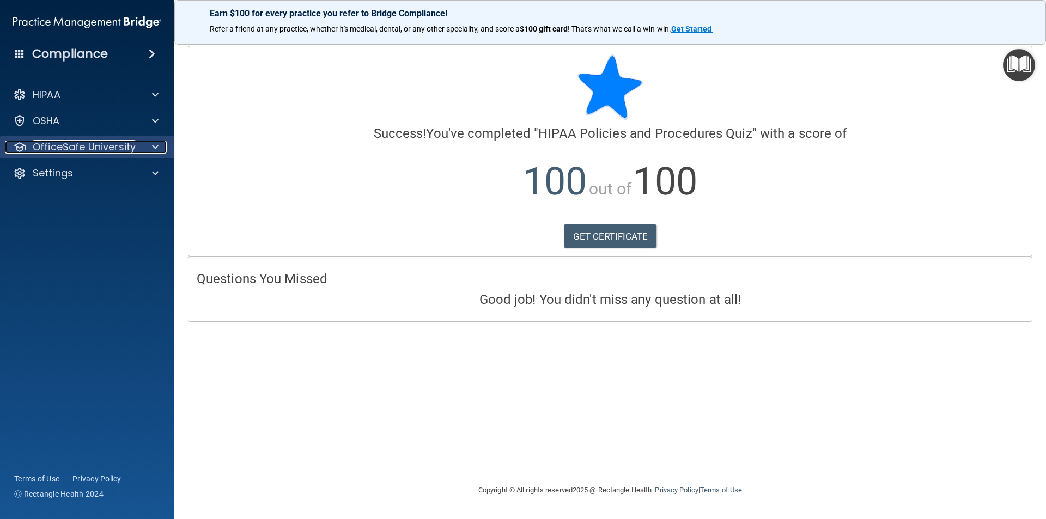
click at [126, 143] on p "OfficeSafe University" at bounding box center [84, 147] width 103 height 13
click at [127, 143] on p "OfficeSafe University" at bounding box center [84, 147] width 103 height 13
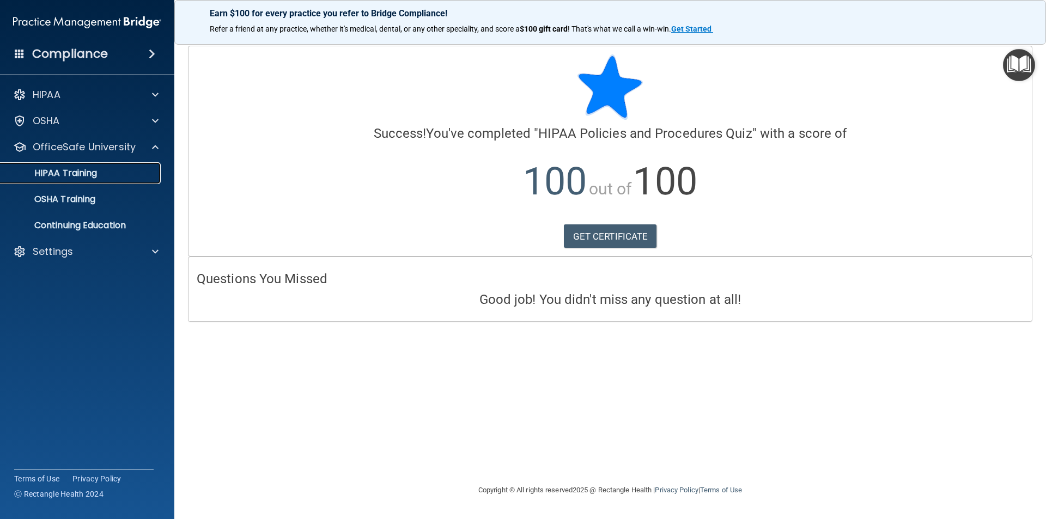
click at [106, 175] on div "HIPAA Training" at bounding box center [81, 173] width 149 height 11
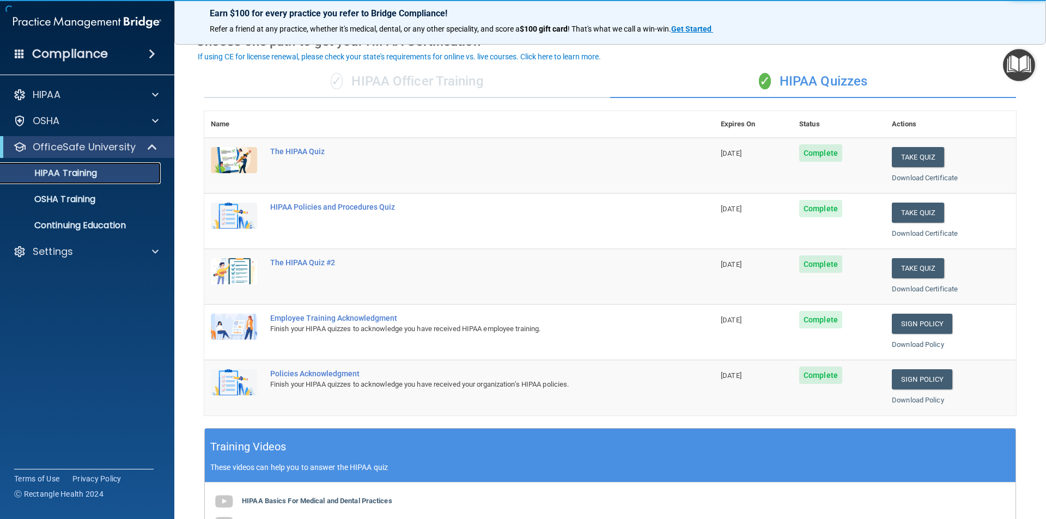
scroll to position [54, 0]
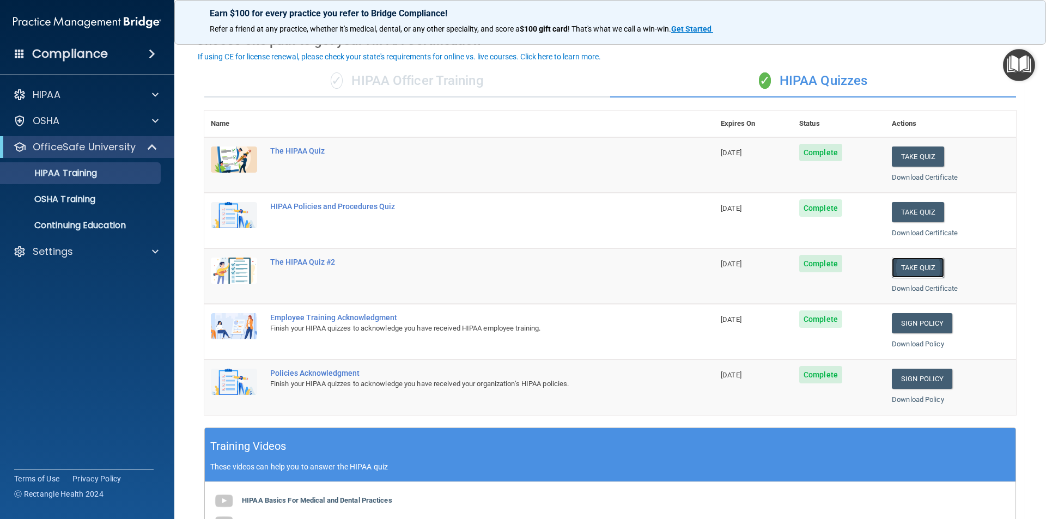
click at [909, 266] on button "Take Quiz" at bounding box center [917, 268] width 52 height 20
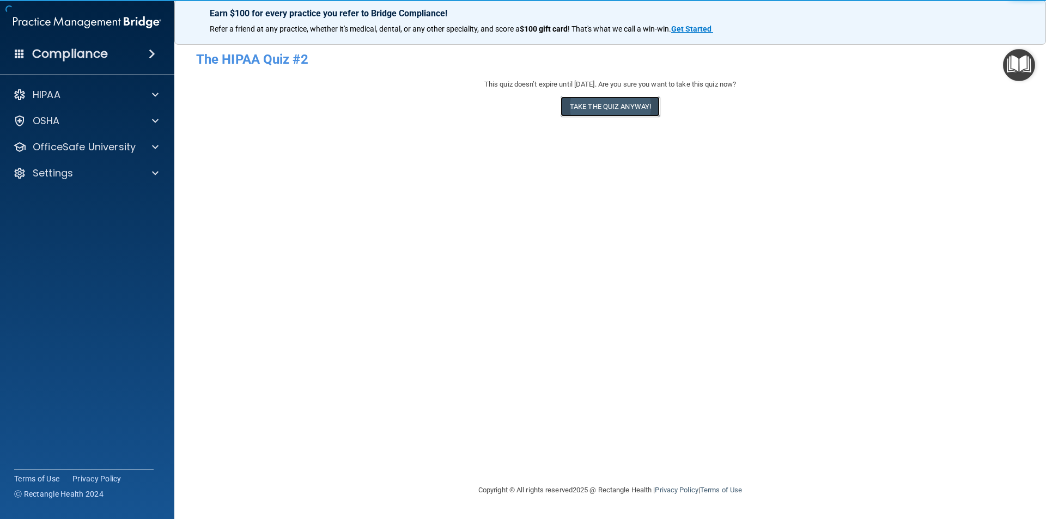
click at [615, 108] on button "Take the quiz anyway!" at bounding box center [609, 106] width 99 height 20
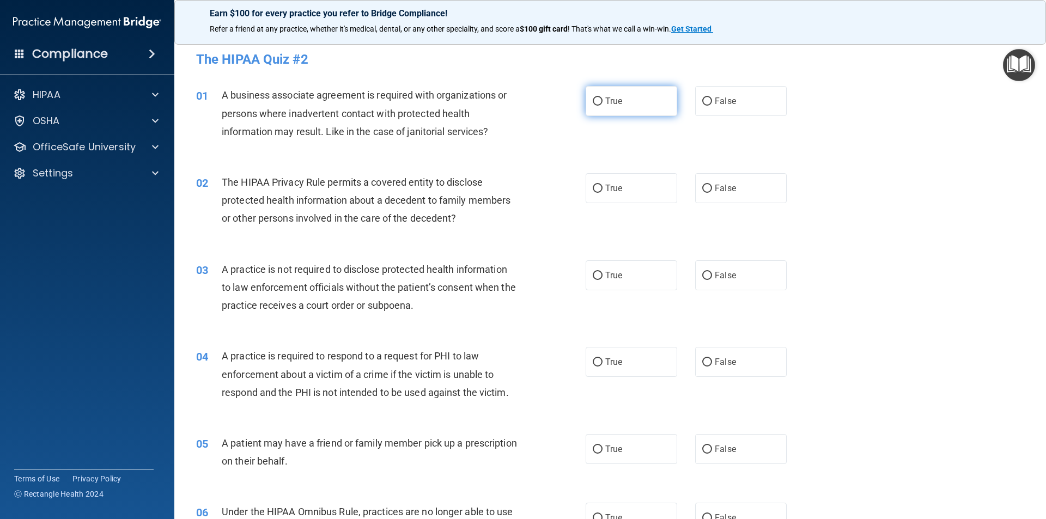
click at [594, 97] on input "True" at bounding box center [598, 101] width 10 height 8
radio input "true"
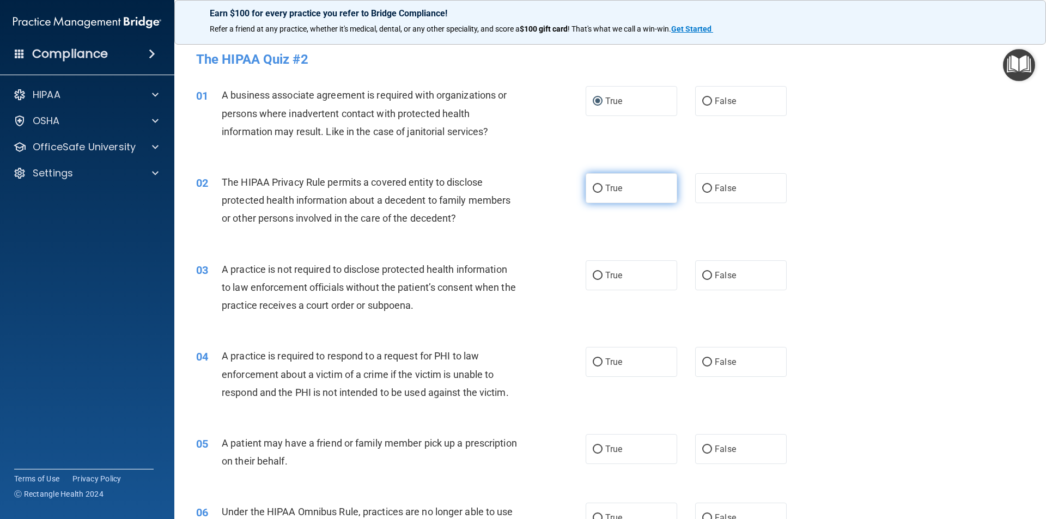
click at [615, 190] on span "True" at bounding box center [613, 188] width 17 height 10
click at [602, 190] on input "True" at bounding box center [598, 189] width 10 height 8
radio input "true"
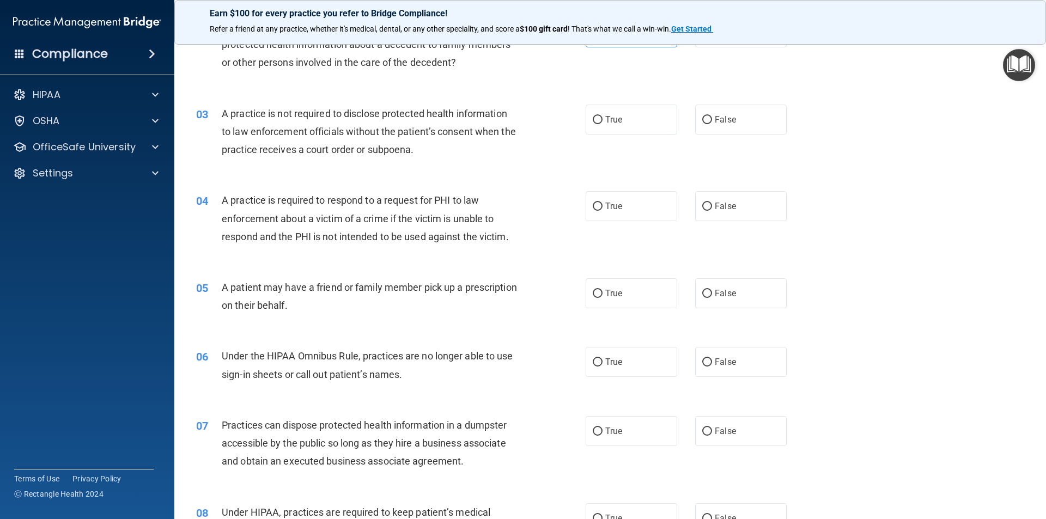
scroll to position [163, 0]
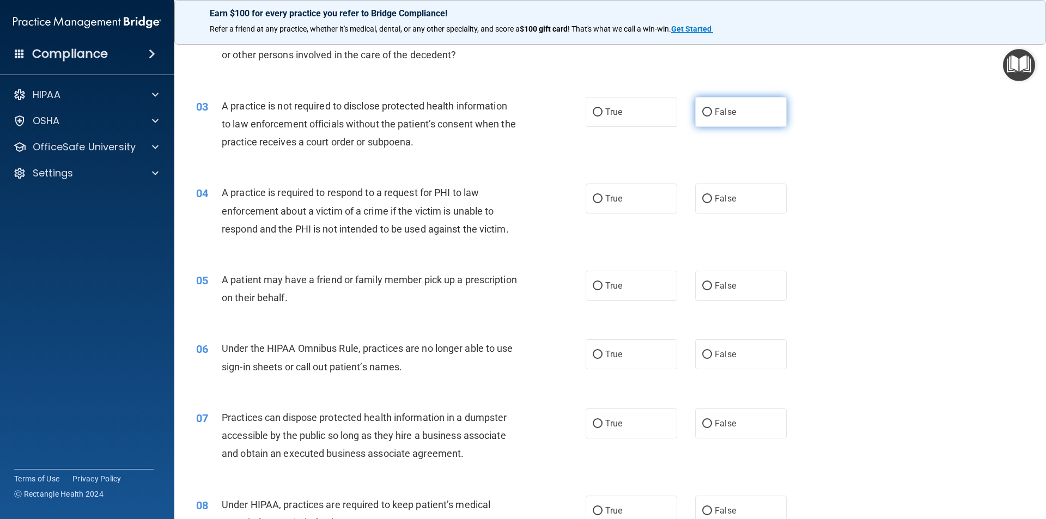
click at [722, 121] on label "False" at bounding box center [740, 112] width 91 height 30
click at [712, 117] on input "False" at bounding box center [707, 112] width 10 height 8
radio input "true"
click at [628, 113] on label "True" at bounding box center [630, 112] width 91 height 30
click at [602, 113] on input "True" at bounding box center [598, 112] width 10 height 8
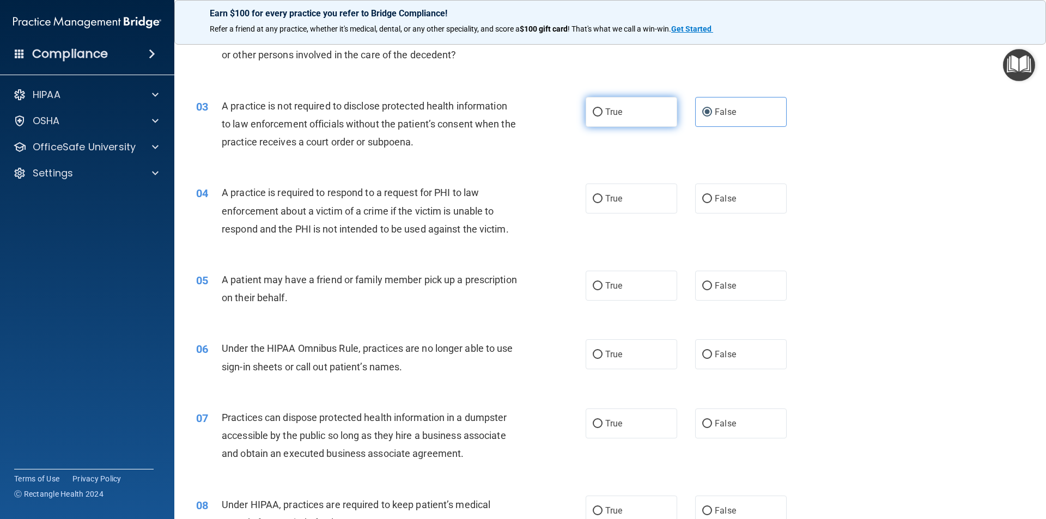
radio input "true"
radio input "false"
click at [599, 198] on label "True" at bounding box center [630, 199] width 91 height 30
click at [599, 198] on input "True" at bounding box center [598, 199] width 10 height 8
radio input "true"
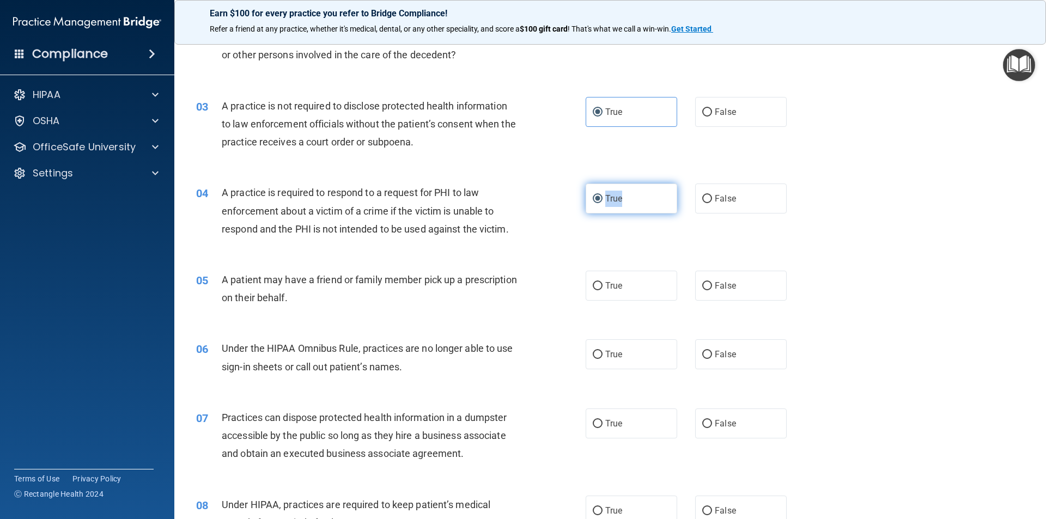
click at [599, 198] on label "True" at bounding box center [630, 199] width 91 height 30
click at [599, 198] on input "True" at bounding box center [598, 199] width 10 height 8
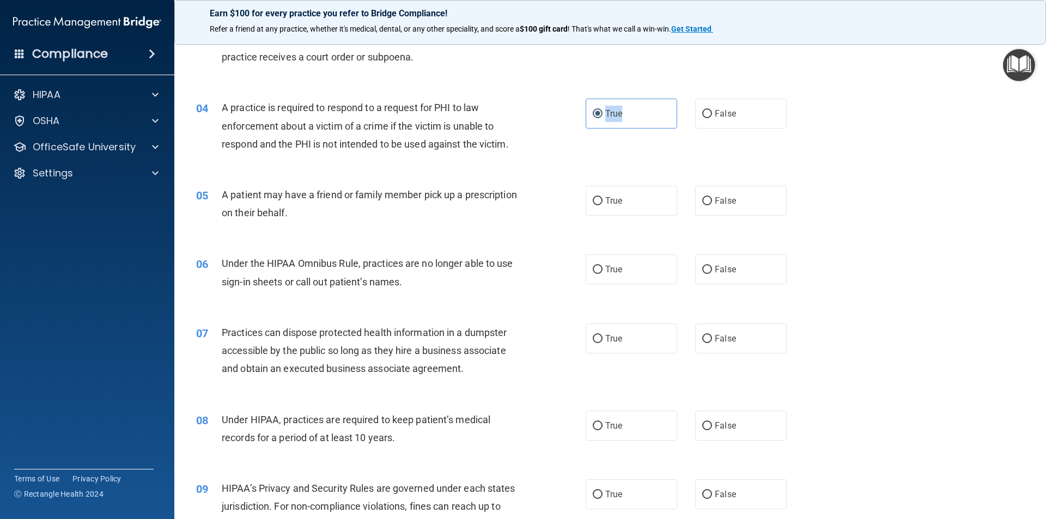
scroll to position [272, 0]
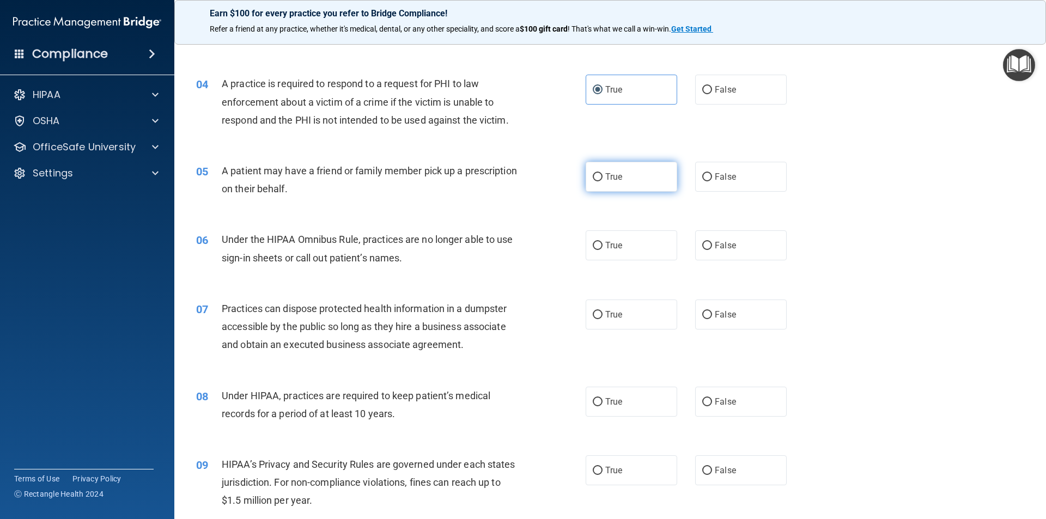
click at [634, 183] on label "True" at bounding box center [630, 177] width 91 height 30
click at [602, 181] on input "True" at bounding box center [598, 177] width 10 height 8
radio input "true"
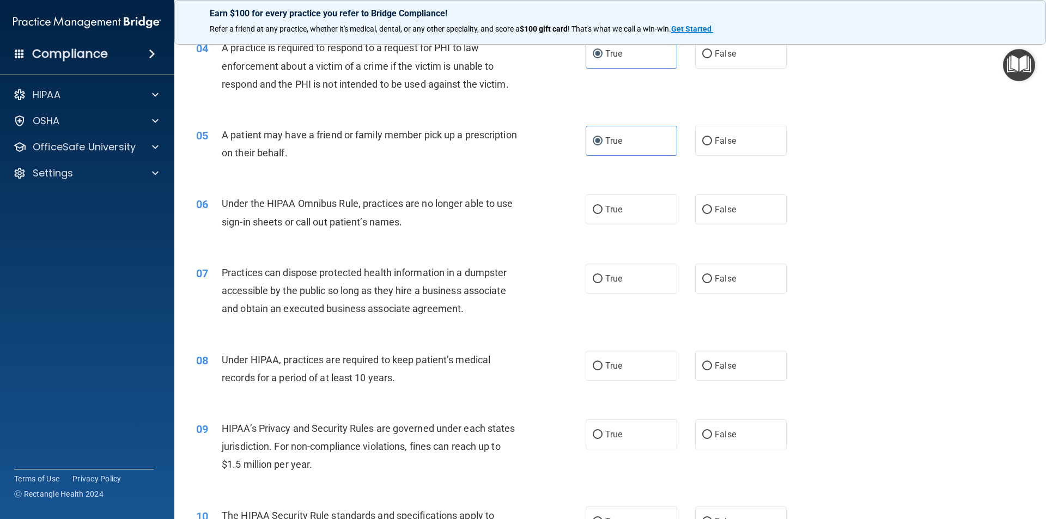
scroll to position [381, 0]
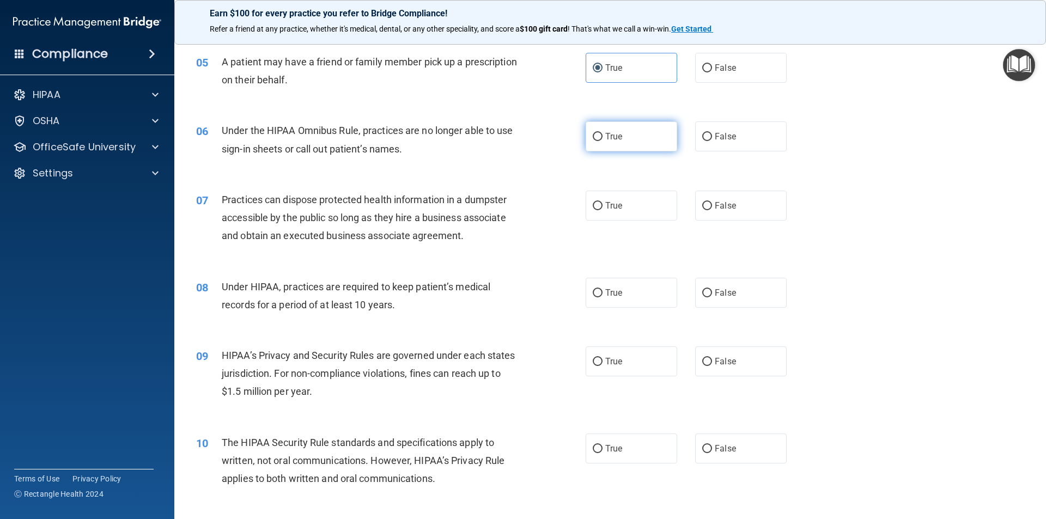
click at [626, 135] on label "True" at bounding box center [630, 136] width 91 height 30
click at [602, 135] on input "True" at bounding box center [598, 137] width 10 height 8
radio input "true"
click at [721, 136] on span "False" at bounding box center [724, 136] width 21 height 10
click at [712, 136] on input "False" at bounding box center [707, 137] width 10 height 8
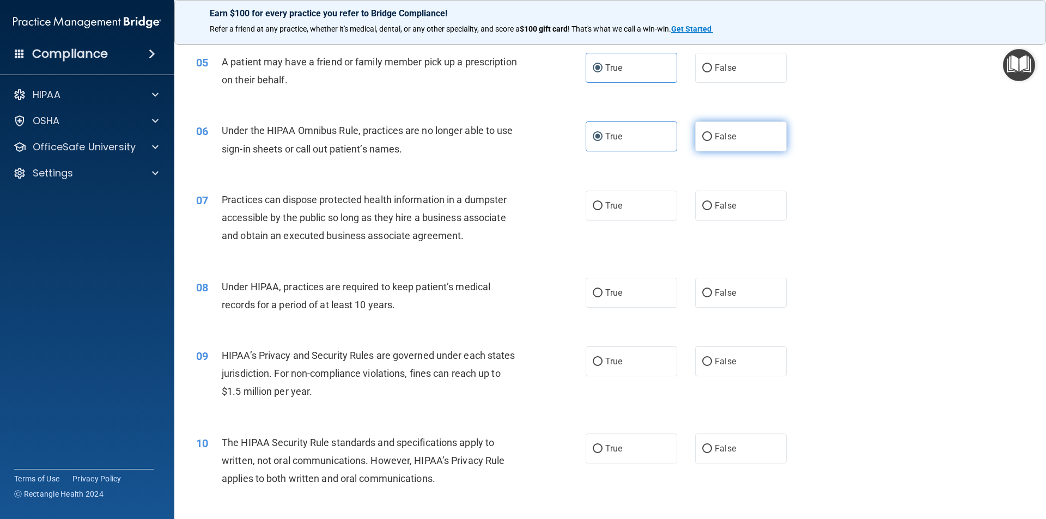
radio input "true"
click at [662, 137] on label "True" at bounding box center [630, 136] width 91 height 30
click at [602, 137] on input "True" at bounding box center [598, 137] width 10 height 8
radio input "true"
radio input "false"
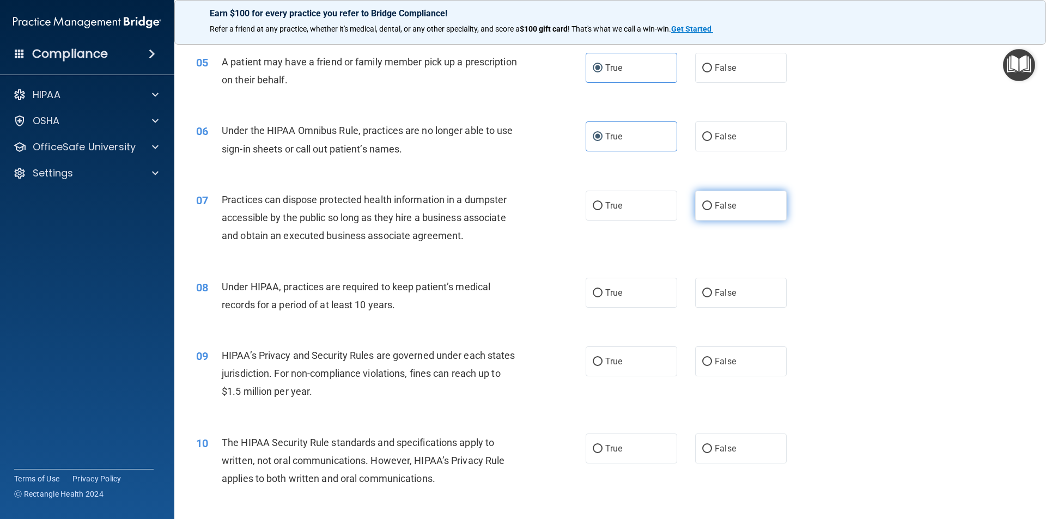
click at [729, 210] on span "False" at bounding box center [724, 205] width 21 height 10
click at [712, 210] on input "False" at bounding box center [707, 206] width 10 height 8
radio input "true"
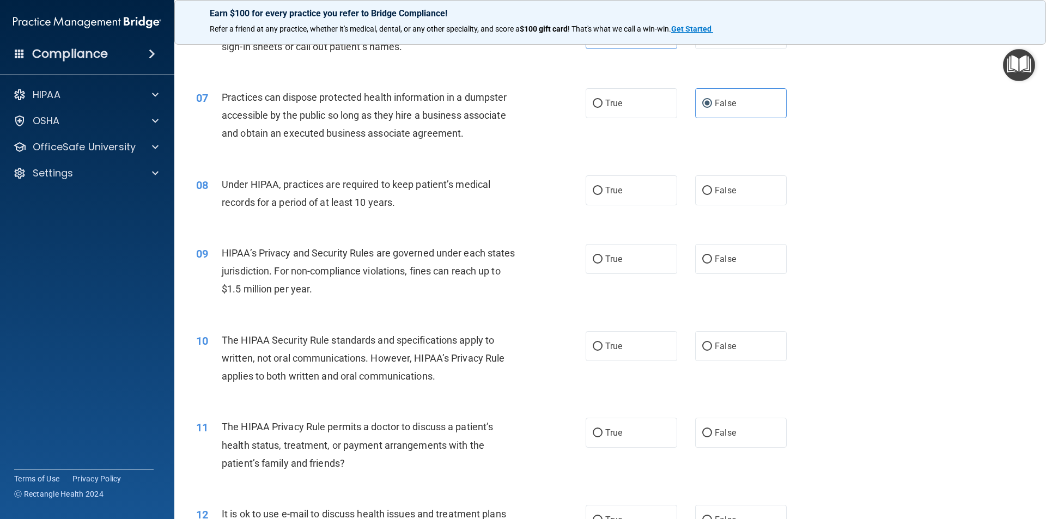
scroll to position [490, 0]
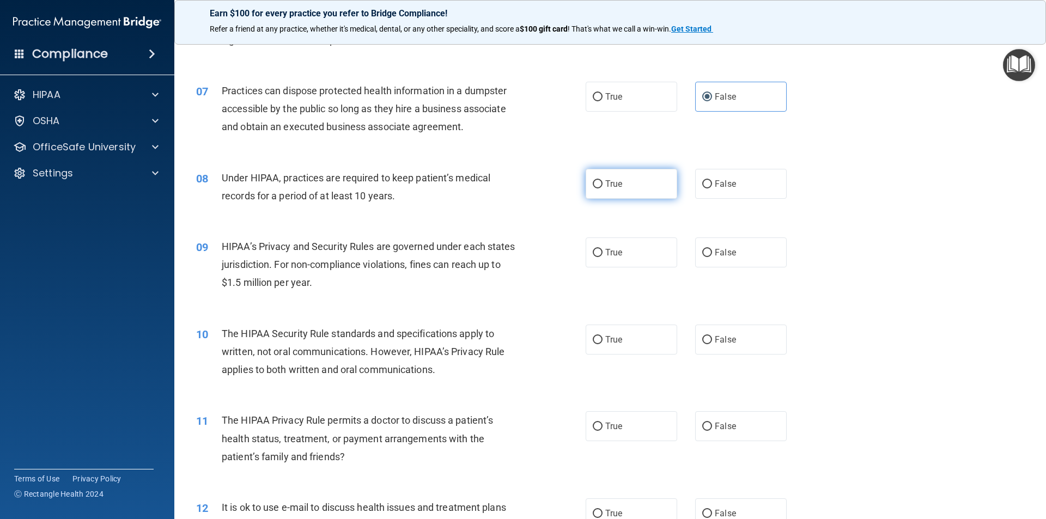
click at [633, 185] on label "True" at bounding box center [630, 184] width 91 height 30
click at [602, 185] on input "True" at bounding box center [598, 184] width 10 height 8
radio input "true"
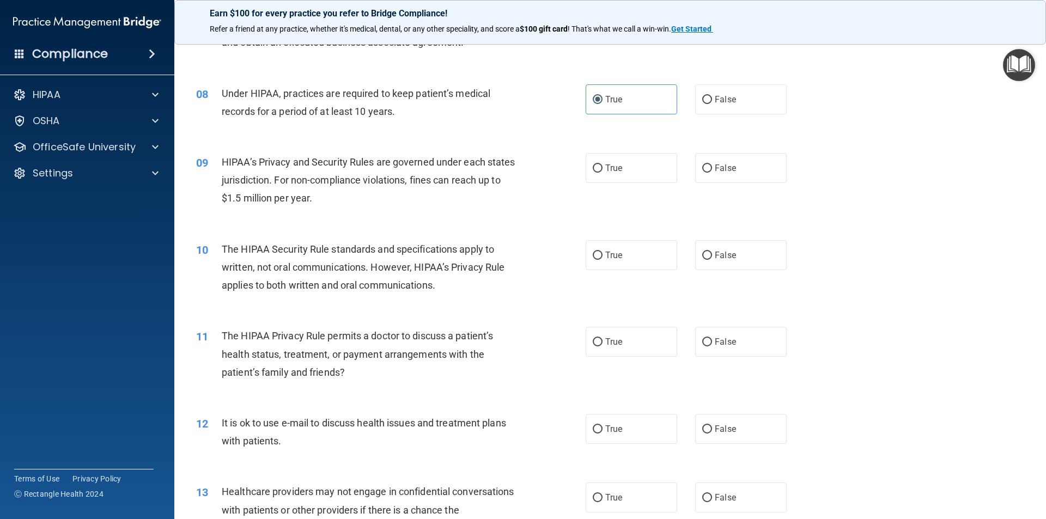
scroll to position [599, 0]
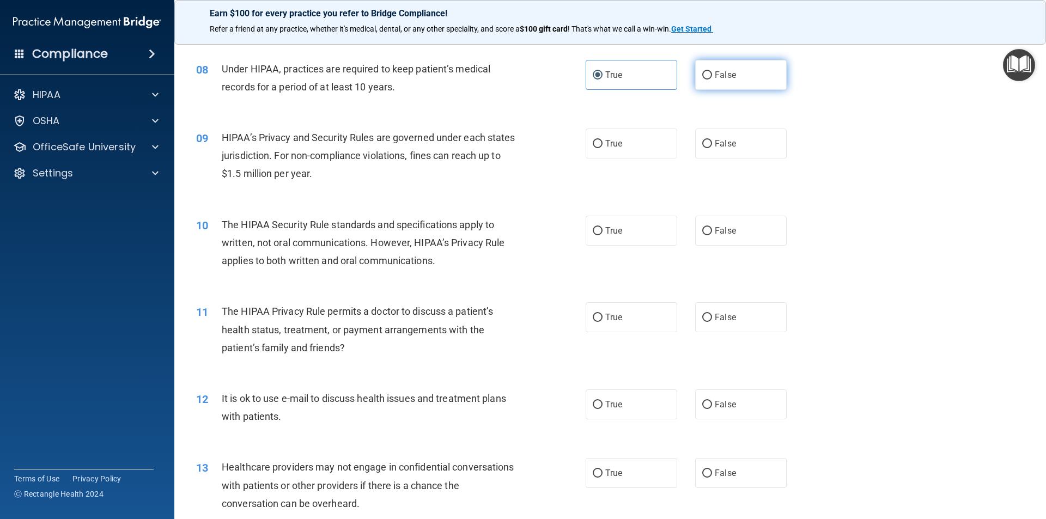
click at [728, 77] on span "False" at bounding box center [724, 75] width 21 height 10
click at [712, 77] on input "False" at bounding box center [707, 75] width 10 height 8
radio input "true"
radio input "false"
click at [632, 148] on label "True" at bounding box center [630, 144] width 91 height 30
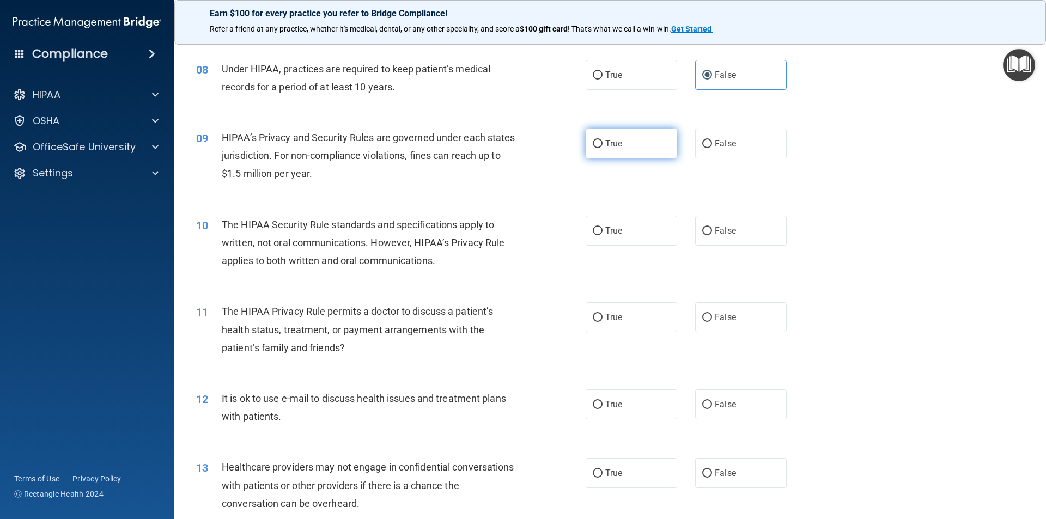
click at [602, 148] on input "True" at bounding box center [598, 144] width 10 height 8
radio input "true"
click at [616, 237] on label "True" at bounding box center [630, 231] width 91 height 30
click at [602, 235] on input "True" at bounding box center [598, 231] width 10 height 8
radio input "true"
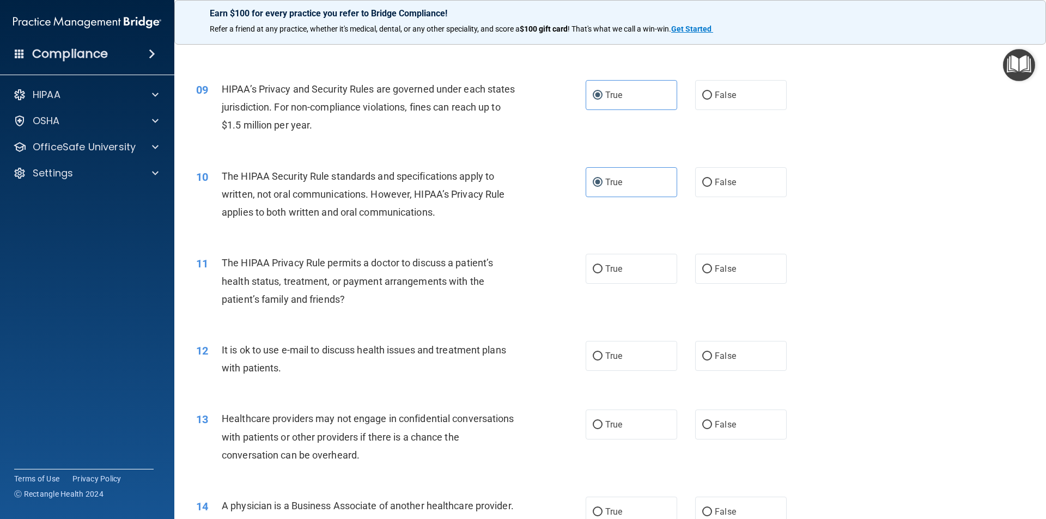
scroll to position [708, 0]
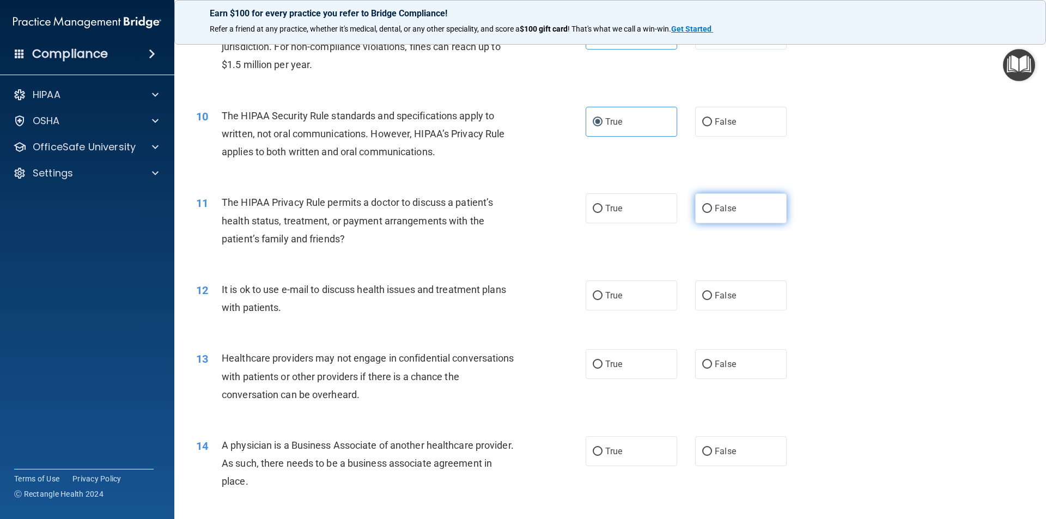
click at [707, 210] on label "False" at bounding box center [740, 208] width 91 height 30
click at [707, 210] on input "False" at bounding box center [707, 209] width 10 height 8
radio input "true"
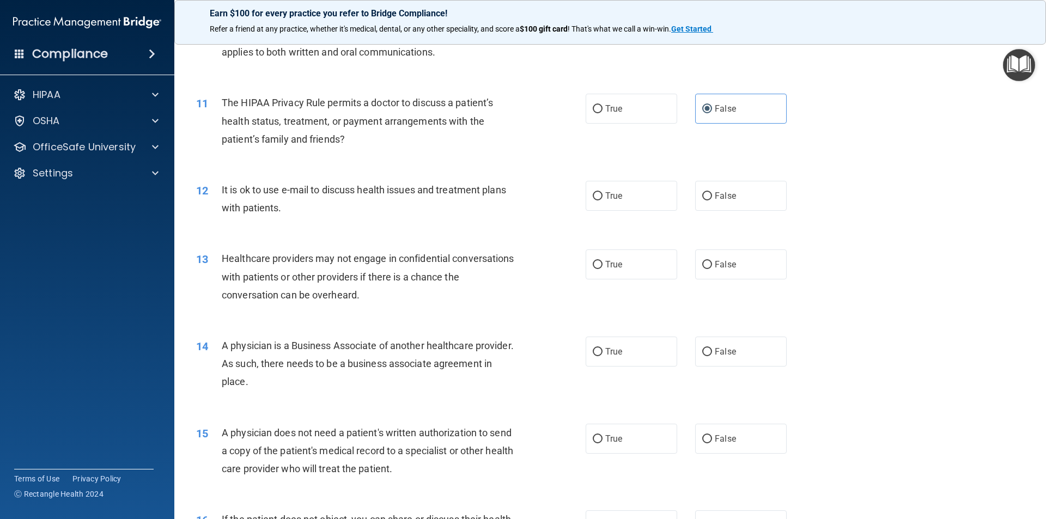
scroll to position [817, 0]
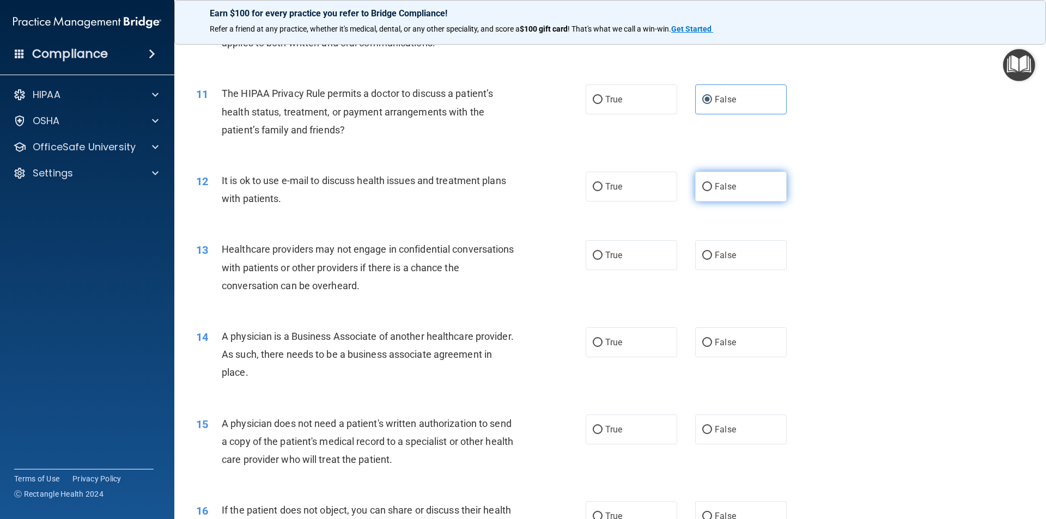
click at [716, 186] on span "False" at bounding box center [724, 186] width 21 height 10
click at [712, 186] on input "False" at bounding box center [707, 187] width 10 height 8
radio input "true"
drag, startPoint x: 716, startPoint y: 186, endPoint x: 518, endPoint y: 172, distance: 198.2
click at [805, 172] on ng-form "12 It is ok to use e-mail to discuss health issues and treatment plans with pat…" at bounding box center [805, 172] width 0 height 0
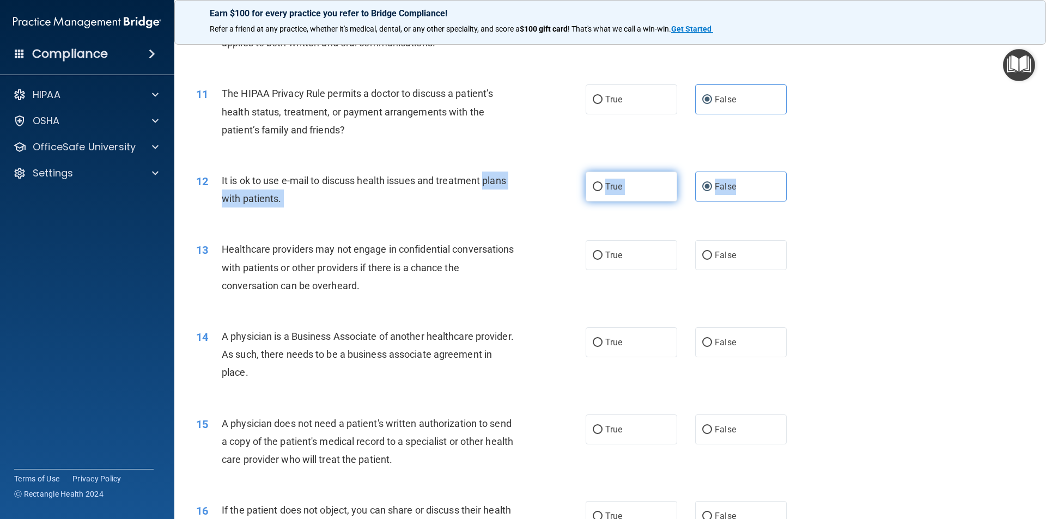
click at [625, 186] on label "True" at bounding box center [630, 187] width 91 height 30
click at [602, 186] on input "True" at bounding box center [598, 187] width 10 height 8
radio input "true"
radio input "false"
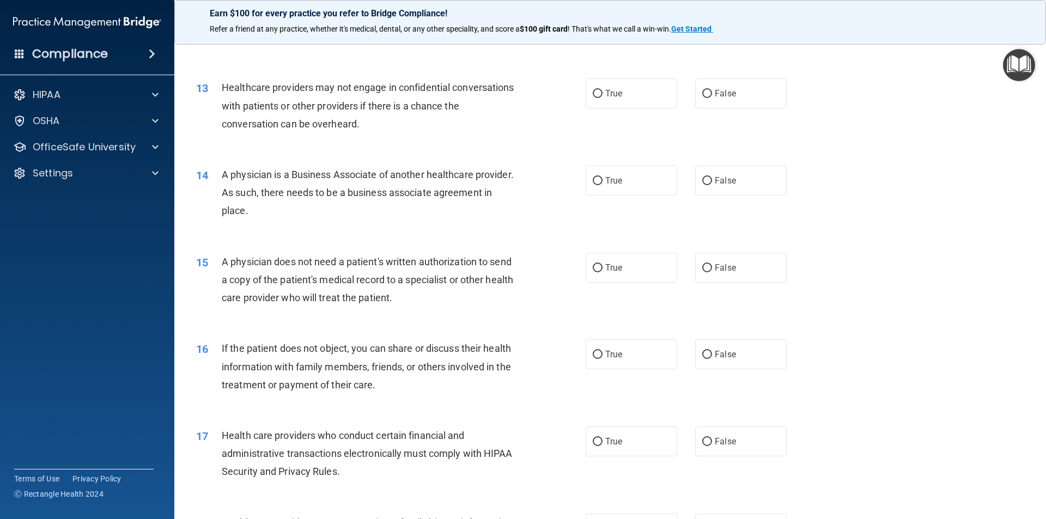
scroll to position [980, 0]
click at [602, 101] on label "True" at bounding box center [630, 92] width 91 height 30
click at [602, 96] on input "True" at bounding box center [598, 92] width 10 height 8
radio input "true"
click at [718, 174] on span "False" at bounding box center [724, 179] width 21 height 10
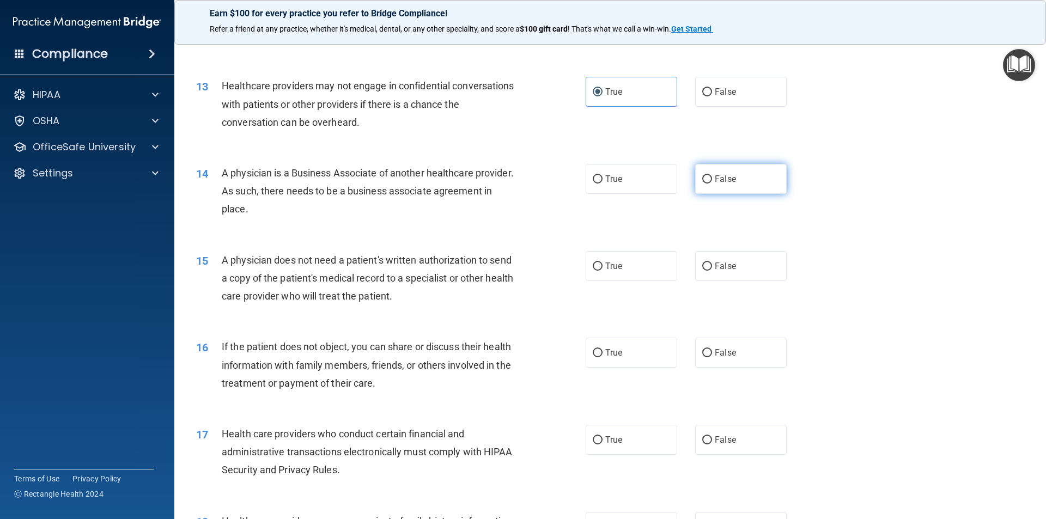
click at [712, 175] on input "False" at bounding box center [707, 179] width 10 height 8
radio input "true"
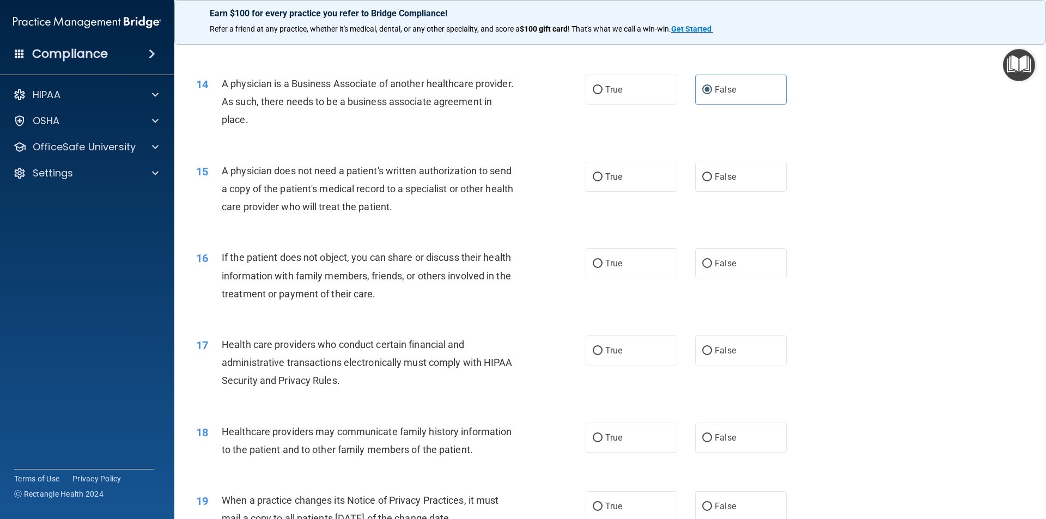
scroll to position [1089, 0]
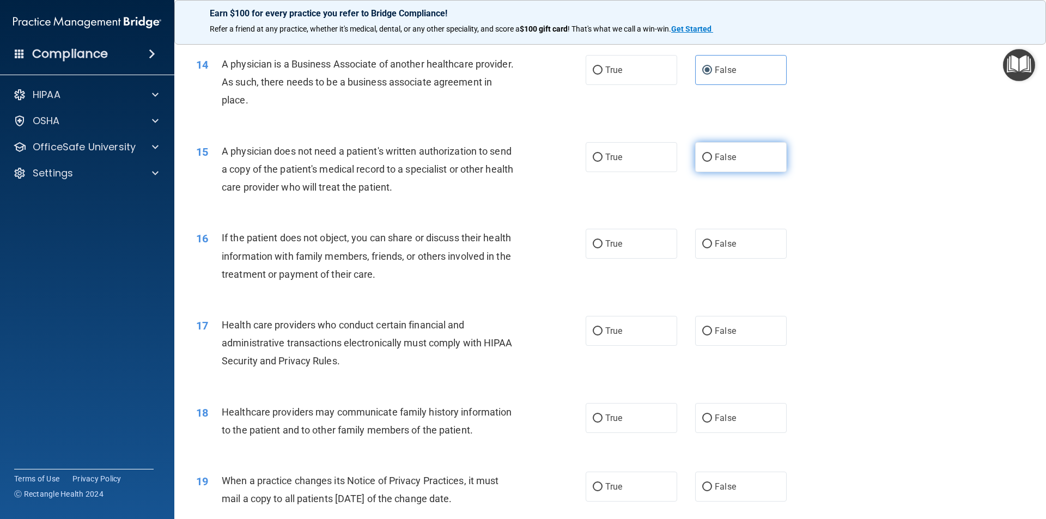
click at [707, 153] on label "False" at bounding box center [740, 157] width 91 height 30
click at [707, 154] on input "False" at bounding box center [707, 158] width 10 height 8
radio input "true"
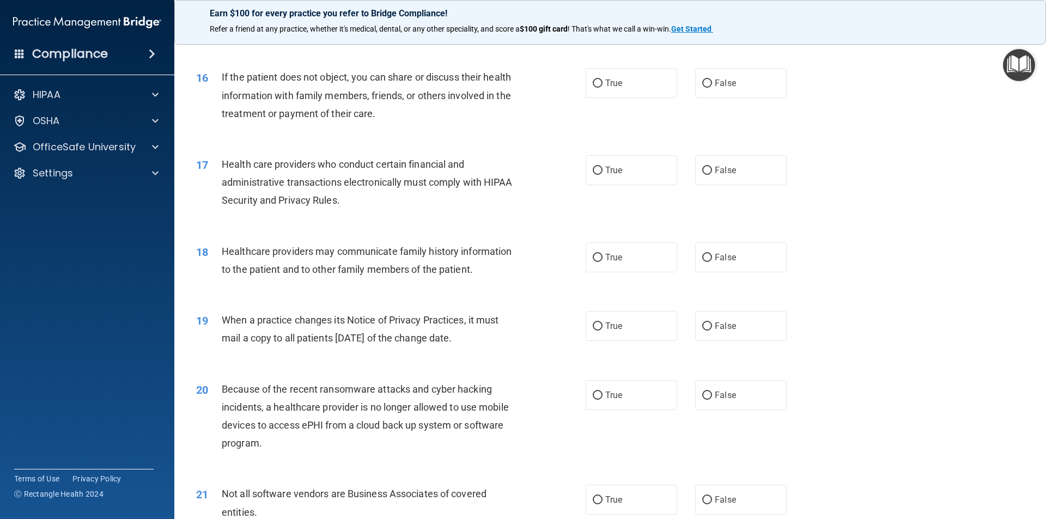
scroll to position [1253, 0]
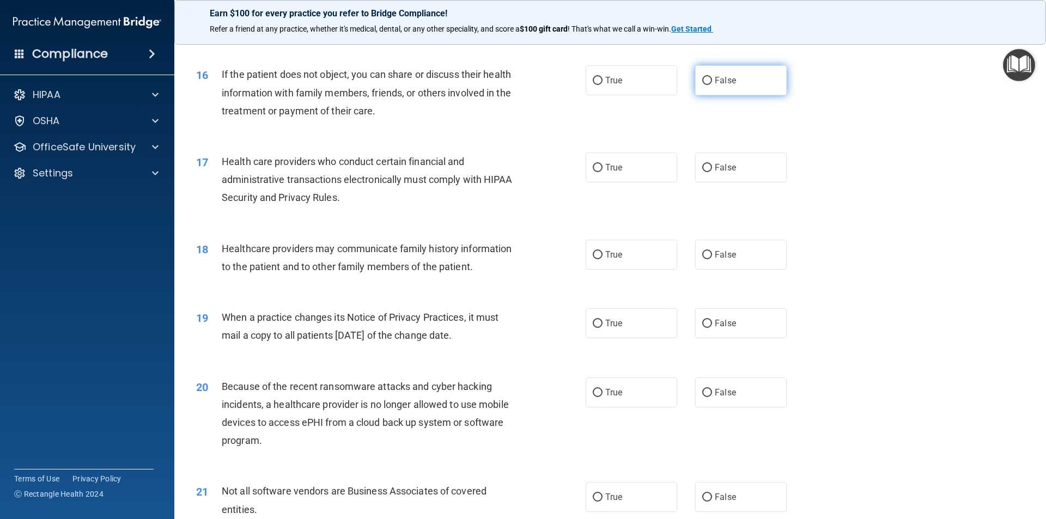
click at [735, 83] on label "False" at bounding box center [740, 80] width 91 height 30
click at [712, 83] on input "False" at bounding box center [707, 81] width 10 height 8
radio input "true"
click at [735, 83] on label "False" at bounding box center [740, 80] width 91 height 30
click at [712, 83] on input "False" at bounding box center [707, 81] width 10 height 8
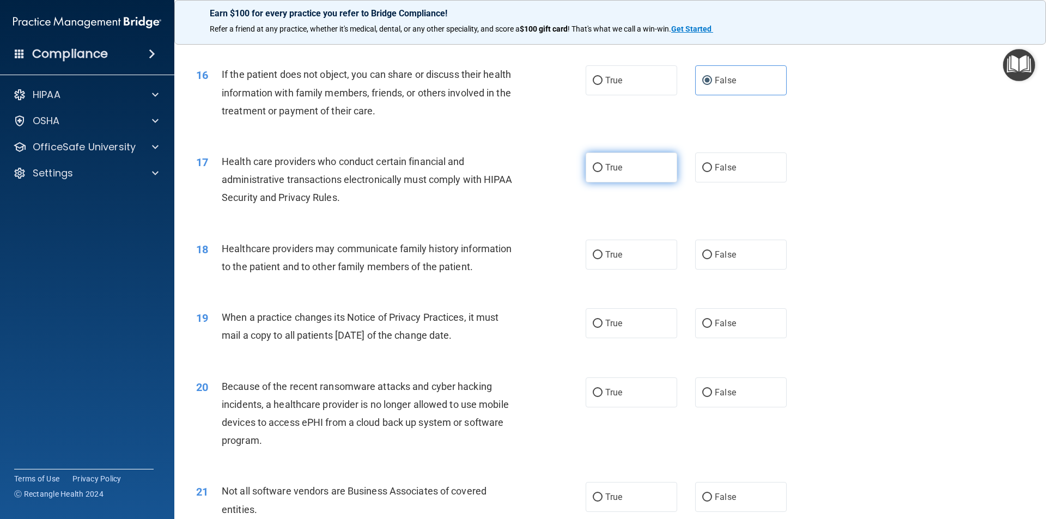
click at [600, 172] on label "True" at bounding box center [630, 167] width 91 height 30
click at [600, 172] on input "True" at bounding box center [598, 168] width 10 height 8
radio input "true"
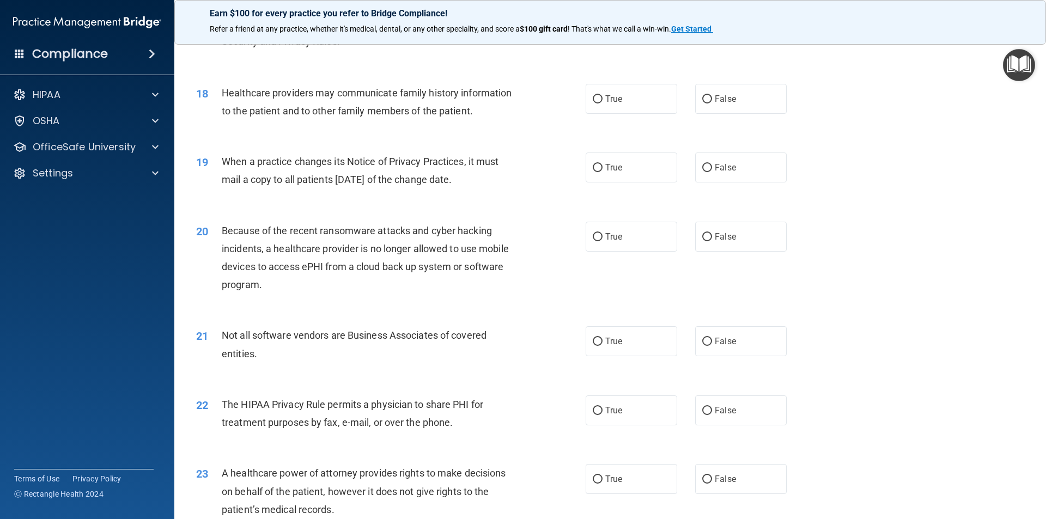
scroll to position [1416, 0]
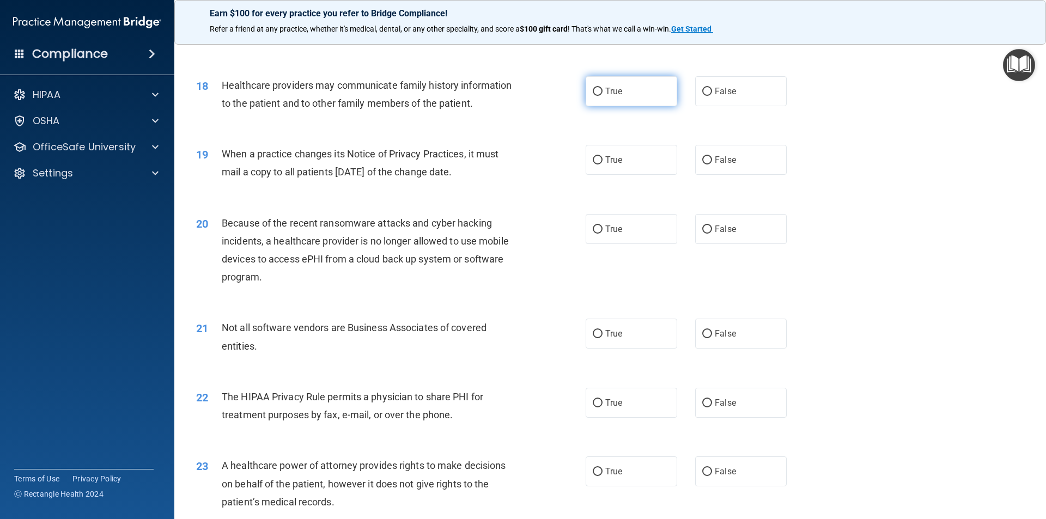
click at [637, 97] on label "True" at bounding box center [630, 91] width 91 height 30
click at [602, 96] on input "True" at bounding box center [598, 92] width 10 height 8
radio input "true"
click at [600, 164] on label "True" at bounding box center [630, 160] width 91 height 30
click at [600, 164] on input "True" at bounding box center [598, 160] width 10 height 8
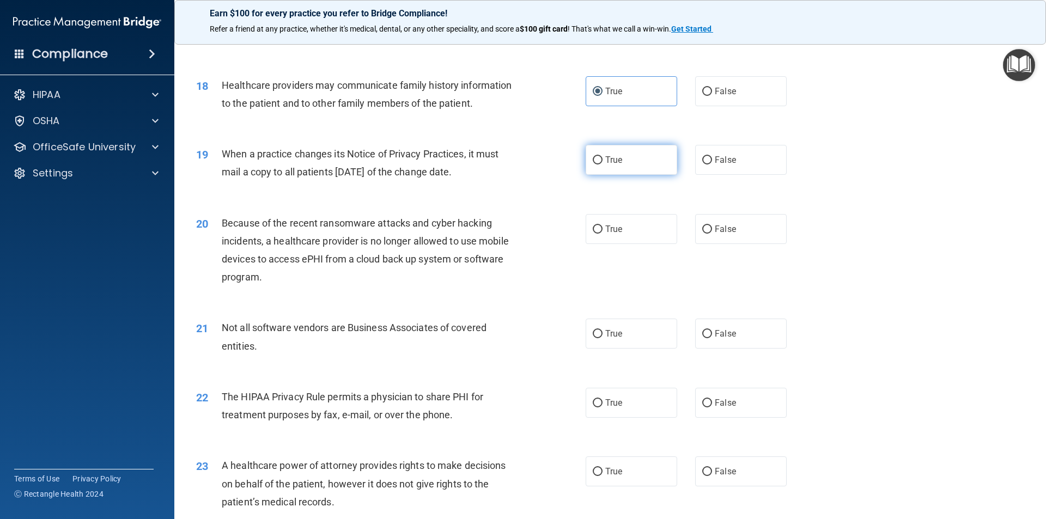
radio input "true"
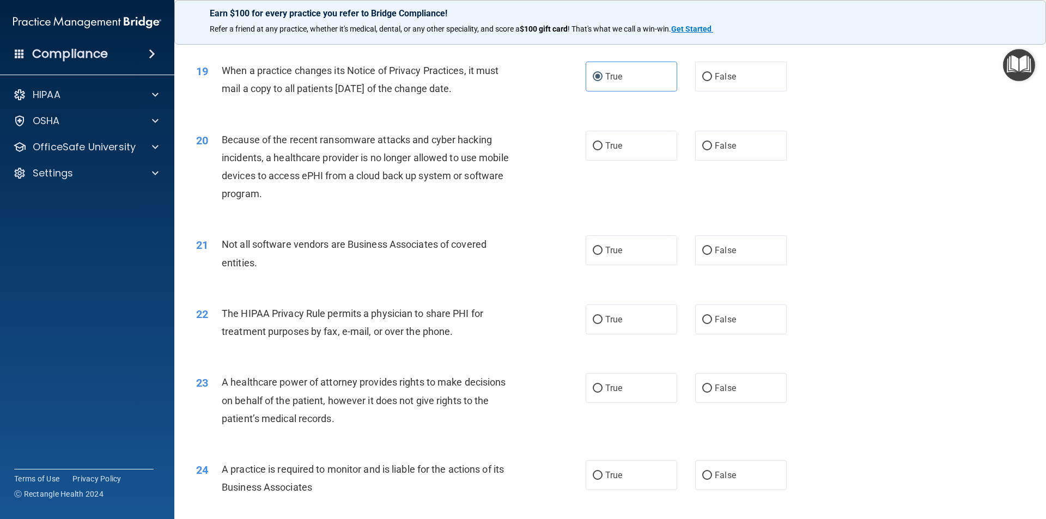
scroll to position [1579, 0]
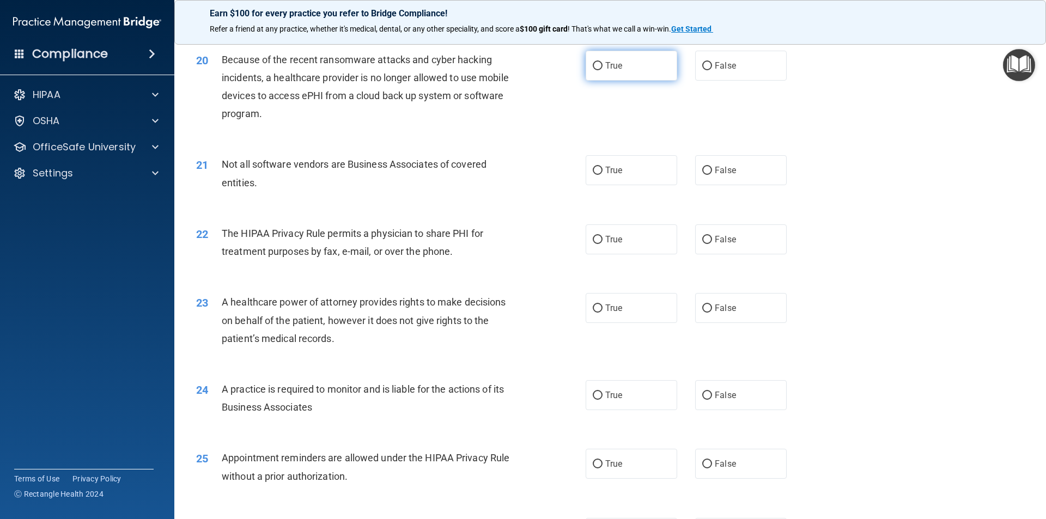
click at [623, 66] on label "True" at bounding box center [630, 66] width 91 height 30
click at [602, 66] on input "True" at bounding box center [598, 66] width 10 height 8
radio input "true"
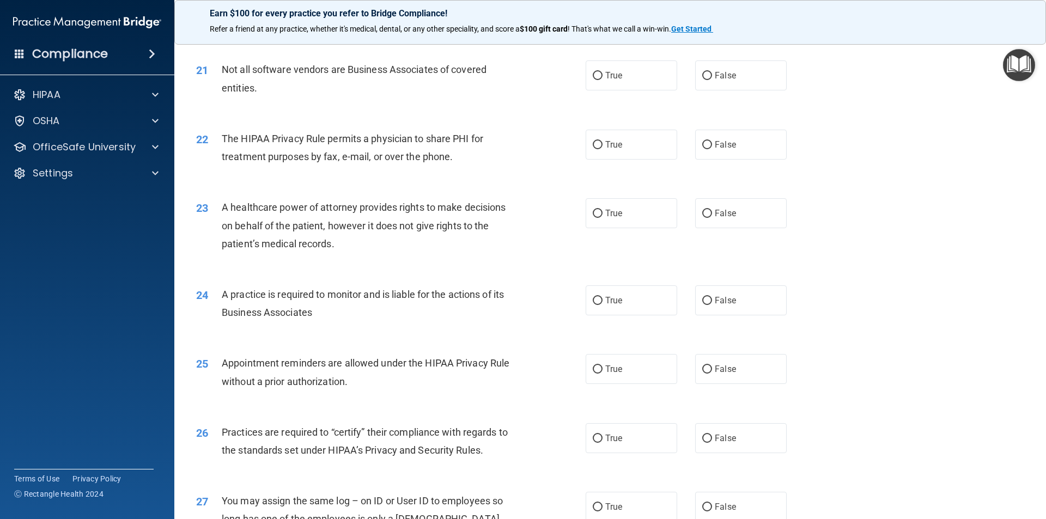
scroll to position [1688, 0]
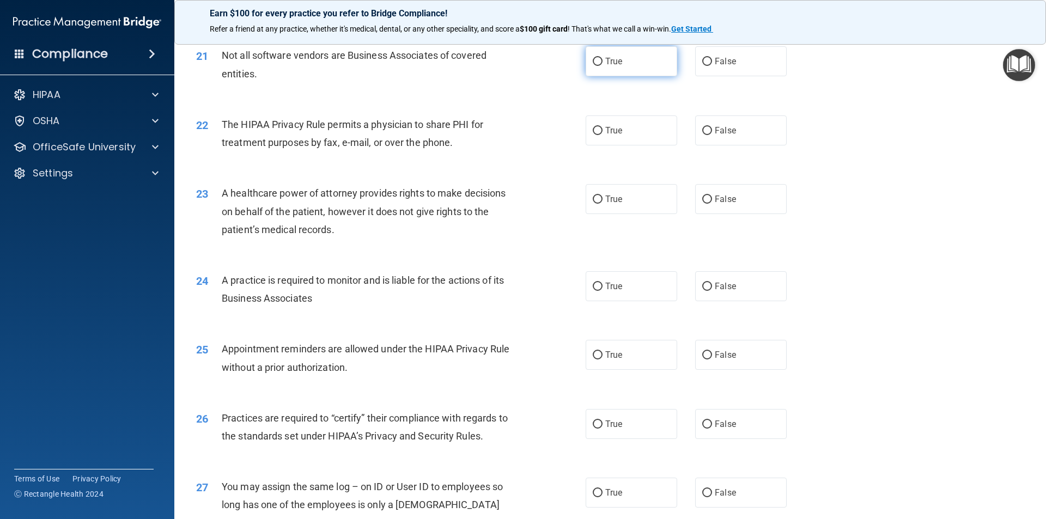
drag, startPoint x: 699, startPoint y: 66, endPoint x: 648, endPoint y: 67, distance: 51.7
click at [648, 67] on div "True False" at bounding box center [694, 61] width 219 height 30
click at [646, 66] on label "True" at bounding box center [630, 61] width 91 height 30
click at [602, 66] on input "True" at bounding box center [598, 62] width 10 height 8
radio input "true"
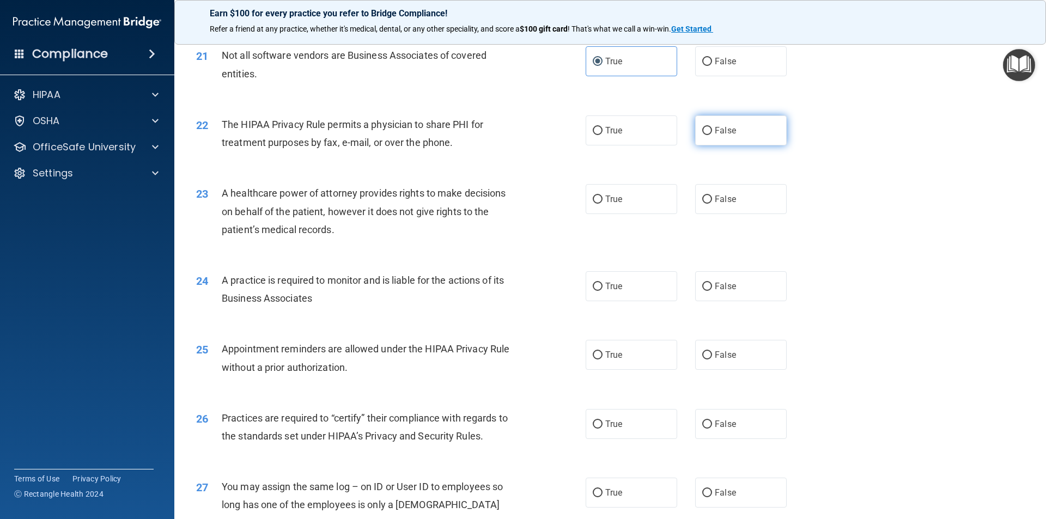
click at [720, 132] on span "False" at bounding box center [724, 130] width 21 height 10
click at [712, 132] on input "False" at bounding box center [707, 131] width 10 height 8
radio input "true"
click at [704, 203] on input "False" at bounding box center [707, 200] width 10 height 8
radio input "true"
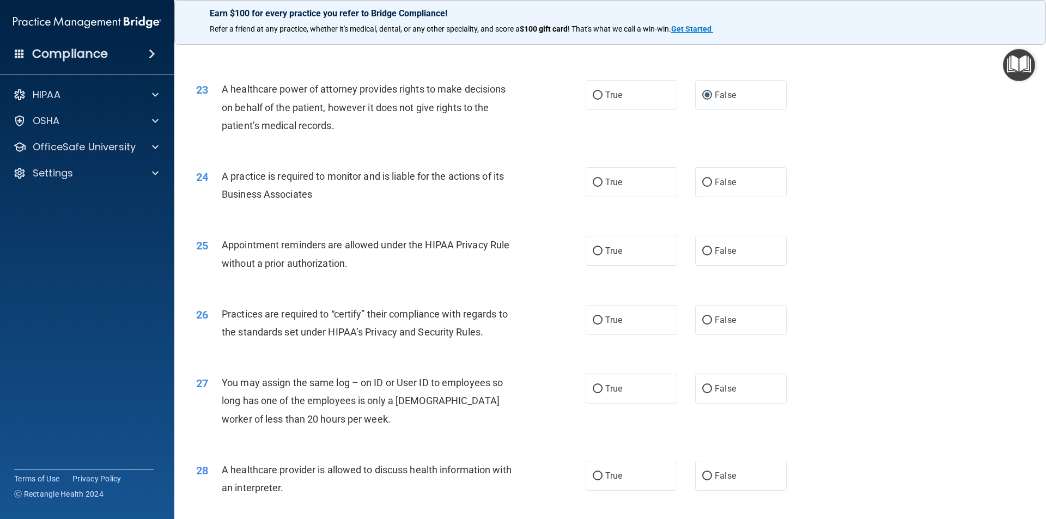
scroll to position [1797, 0]
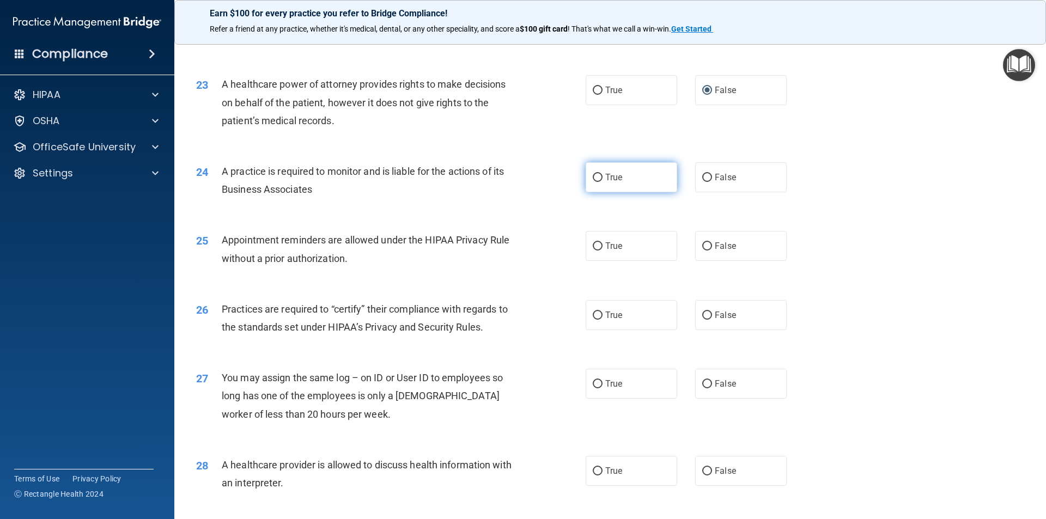
click at [626, 177] on label "True" at bounding box center [630, 177] width 91 height 30
click at [602, 177] on input "True" at bounding box center [598, 178] width 10 height 8
radio input "true"
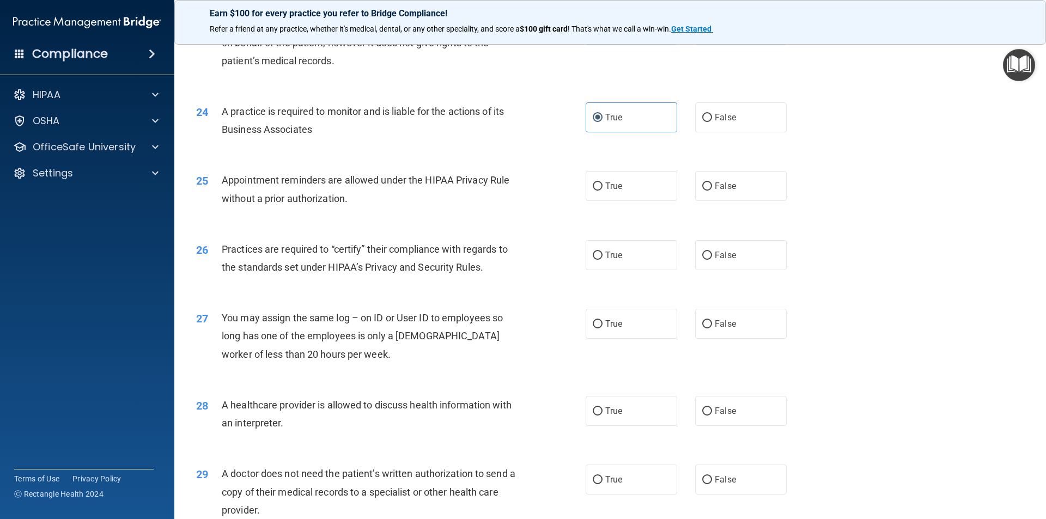
scroll to position [1906, 0]
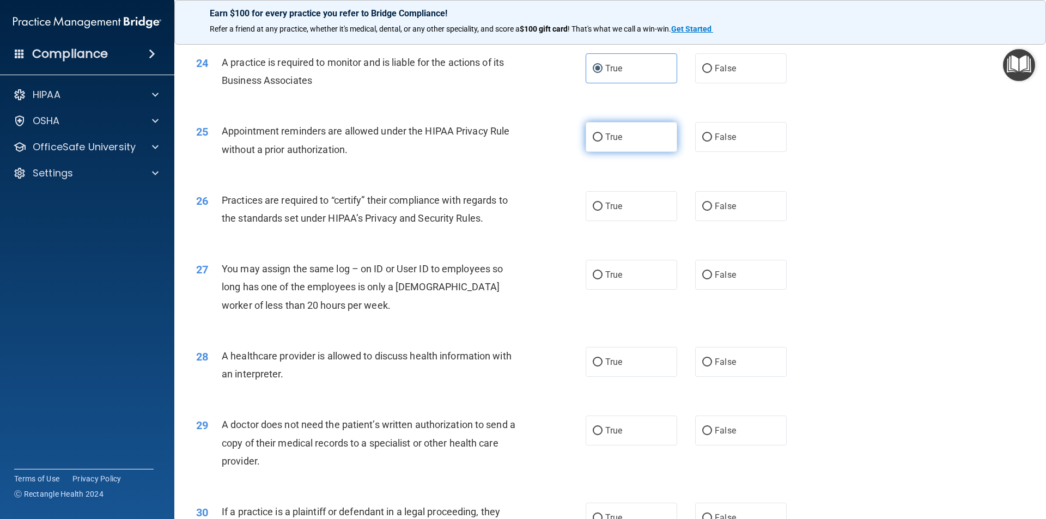
click at [608, 136] on span "True" at bounding box center [613, 137] width 17 height 10
click at [602, 136] on input "True" at bounding box center [598, 137] width 10 height 8
radio input "true"
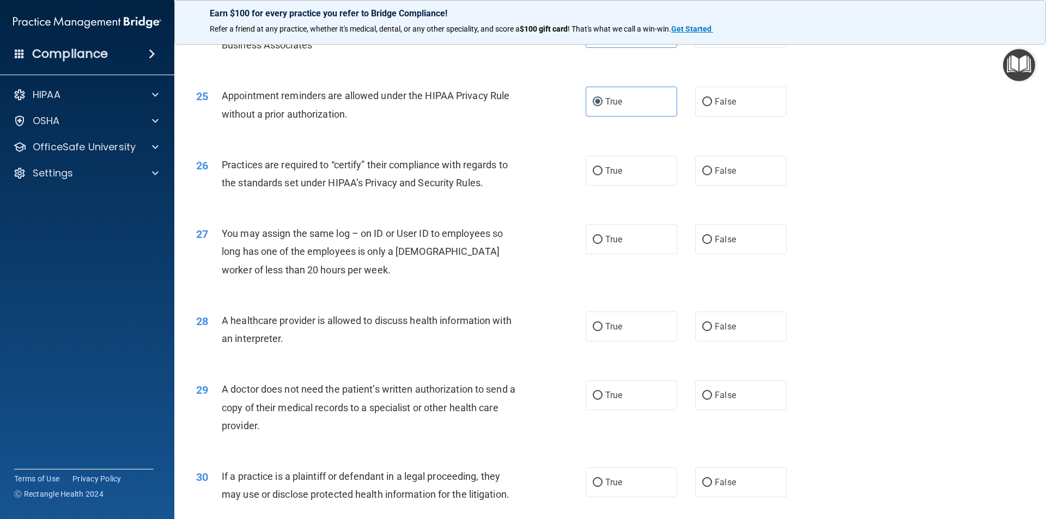
scroll to position [1961, 0]
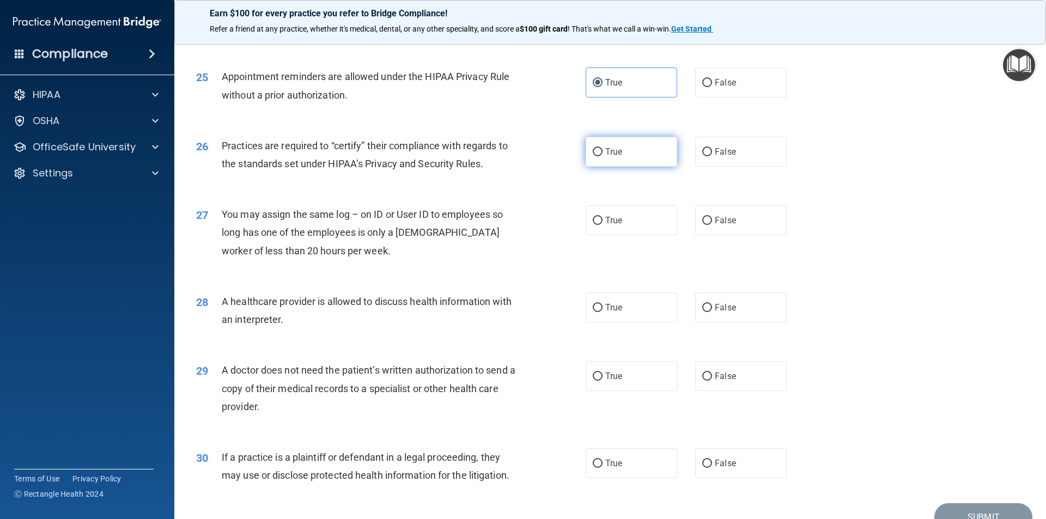
click at [607, 161] on label "True" at bounding box center [630, 152] width 91 height 30
click at [602, 156] on input "True" at bounding box center [598, 152] width 10 height 8
radio input "true"
click at [695, 231] on label "False" at bounding box center [740, 220] width 91 height 30
click at [702, 225] on input "False" at bounding box center [707, 221] width 10 height 8
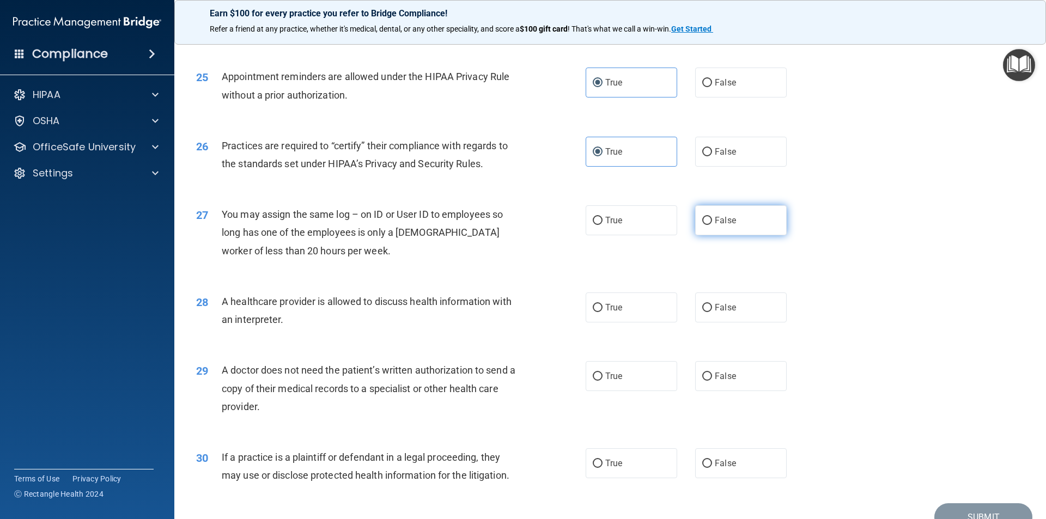
radio input "true"
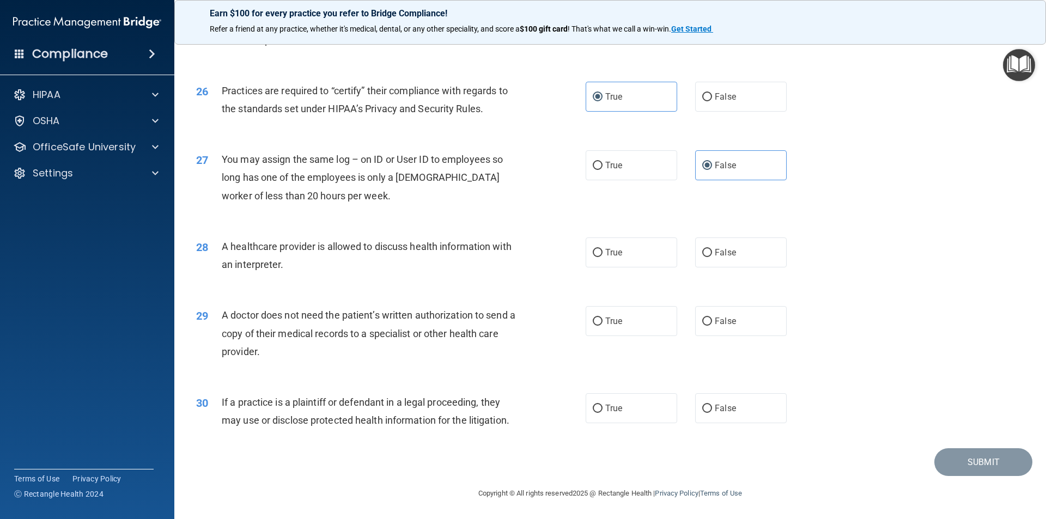
scroll to position [2016, 0]
click at [718, 254] on span "False" at bounding box center [724, 252] width 21 height 10
click at [712, 254] on input "False" at bounding box center [707, 252] width 10 height 8
radio input "true"
click at [716, 331] on label "False" at bounding box center [740, 321] width 91 height 30
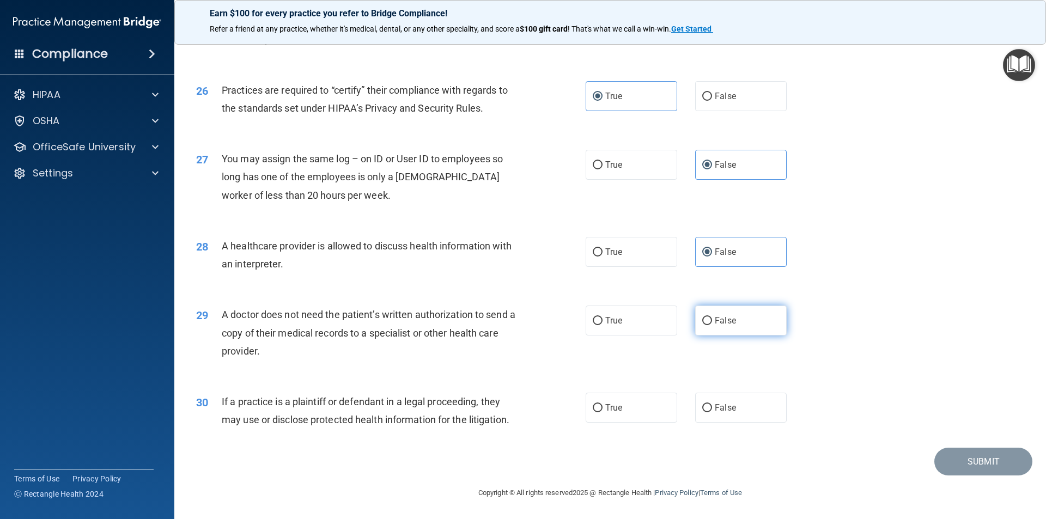
click at [712, 325] on input "False" at bounding box center [707, 321] width 10 height 8
radio input "true"
click at [726, 412] on span "False" at bounding box center [724, 407] width 21 height 10
click at [712, 412] on input "False" at bounding box center [707, 408] width 10 height 8
radio input "true"
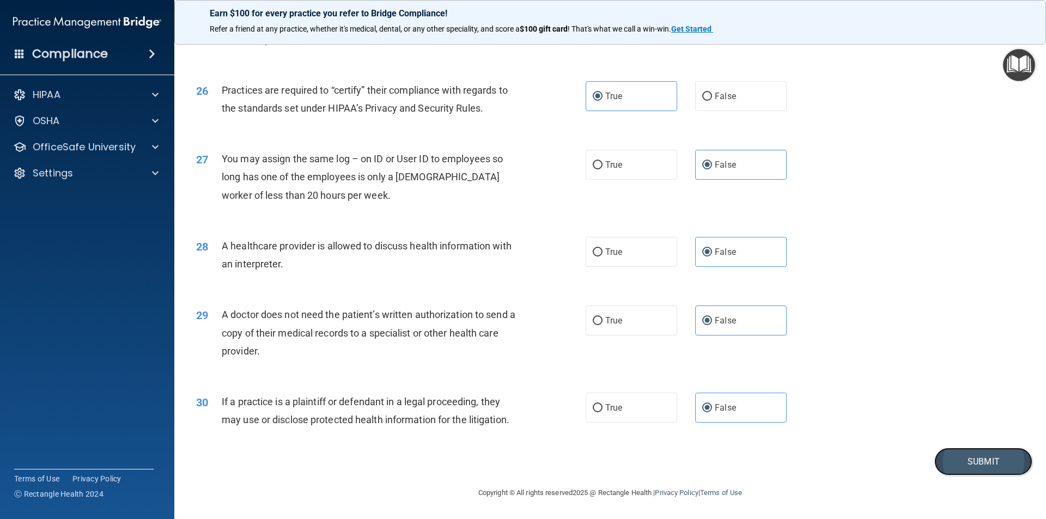
click at [992, 466] on button "Submit" at bounding box center [983, 462] width 98 height 28
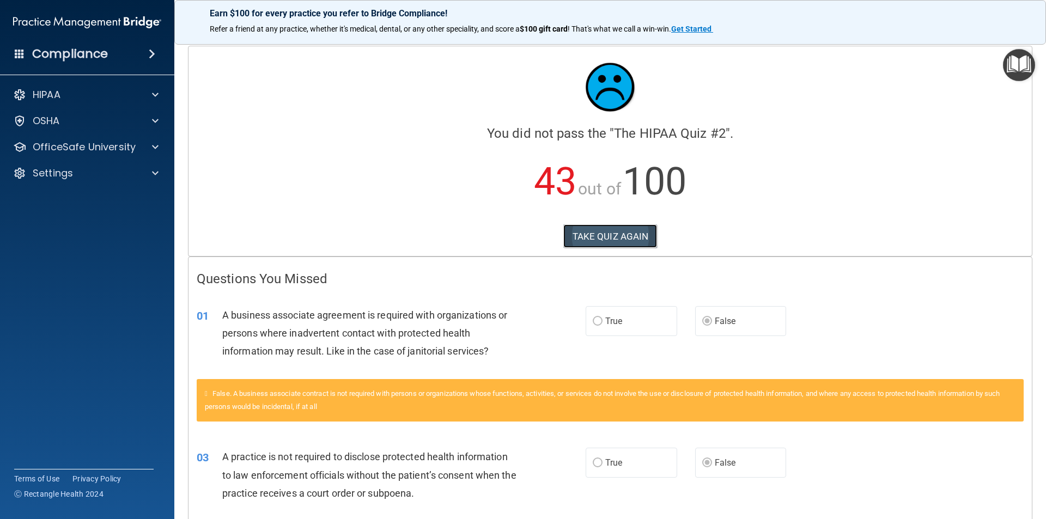
click at [645, 225] on button "TAKE QUIZ AGAIN" at bounding box center [610, 236] width 94 height 24
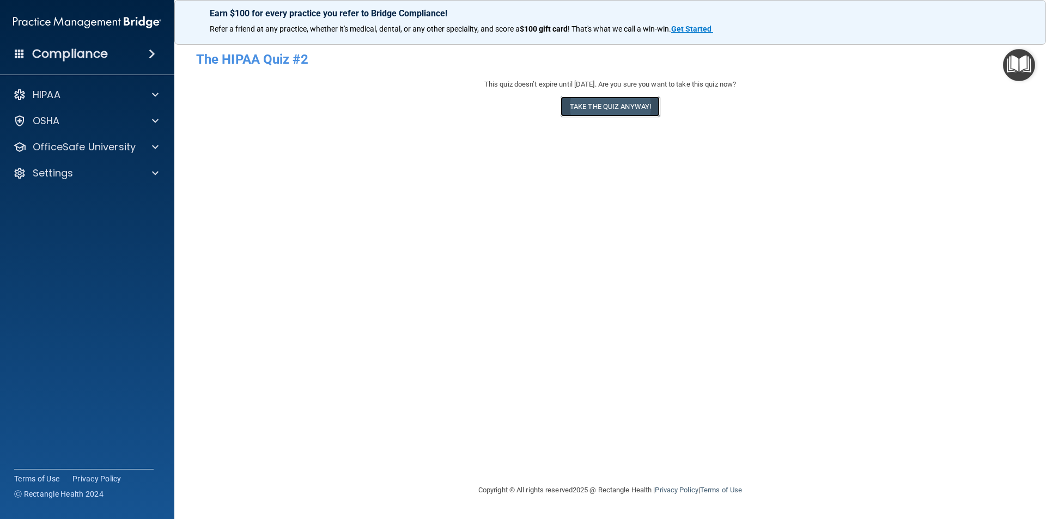
click at [597, 108] on button "Take the quiz anyway!" at bounding box center [609, 106] width 99 height 20
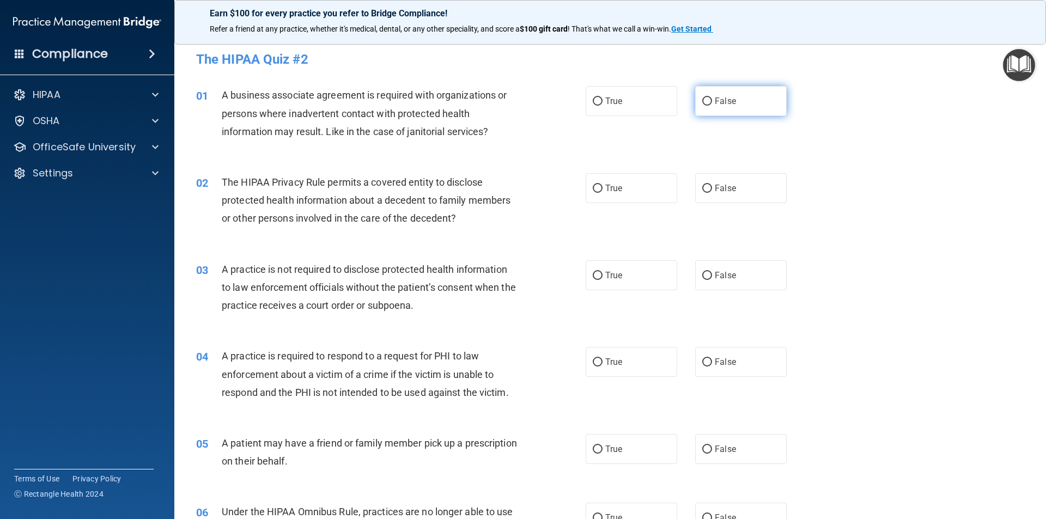
click at [702, 99] on input "False" at bounding box center [707, 101] width 10 height 8
radio input "true"
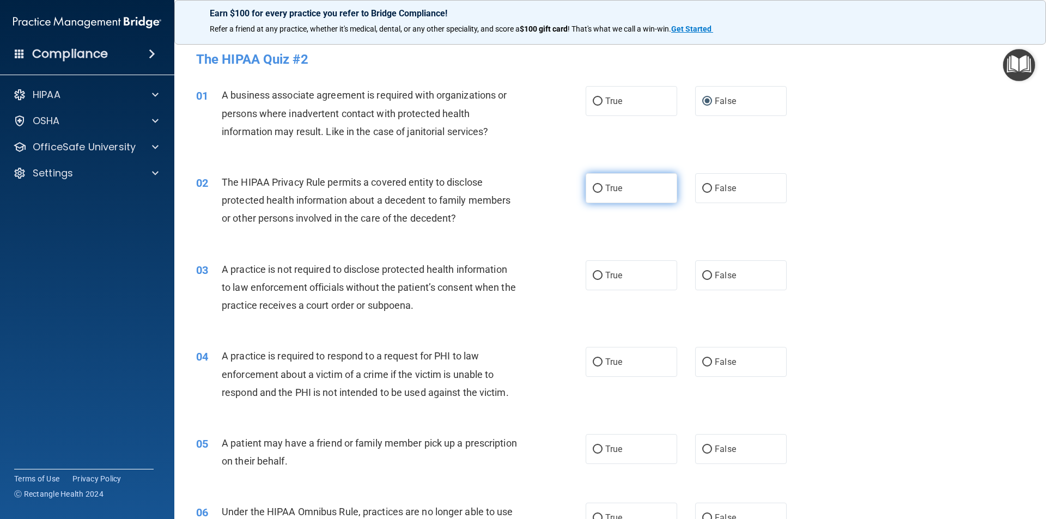
click at [618, 181] on label "True" at bounding box center [630, 188] width 91 height 30
click at [602, 185] on input "True" at bounding box center [598, 189] width 10 height 8
radio input "true"
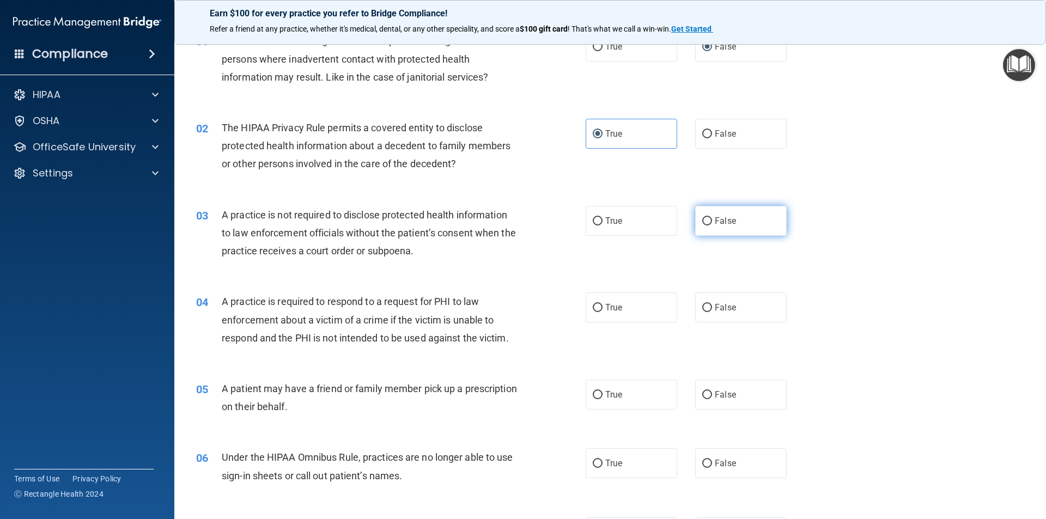
click at [719, 228] on label "False" at bounding box center [740, 221] width 91 height 30
click at [712, 225] on input "False" at bounding box center [707, 221] width 10 height 8
radio input "true"
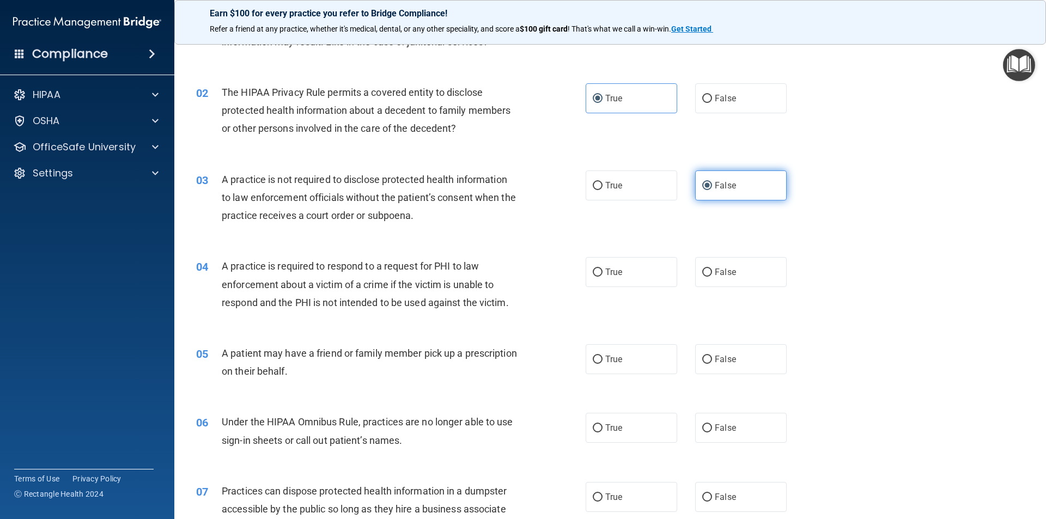
scroll to position [109, 0]
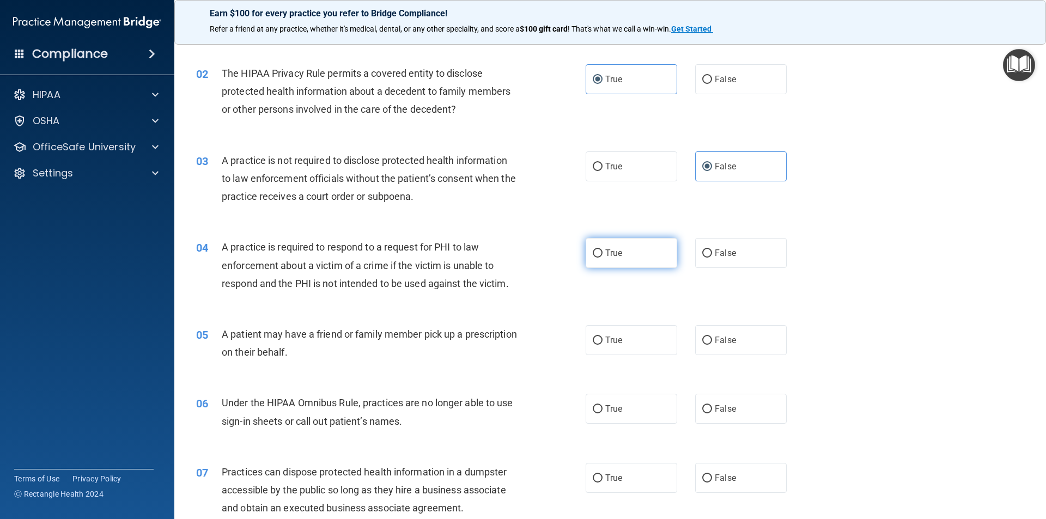
click at [605, 250] on span "True" at bounding box center [613, 253] width 17 height 10
click at [602, 250] on input "True" at bounding box center [598, 253] width 10 height 8
radio input "true"
click at [605, 250] on span "True" at bounding box center [613, 253] width 17 height 10
click at [602, 250] on input "True" at bounding box center [598, 253] width 10 height 8
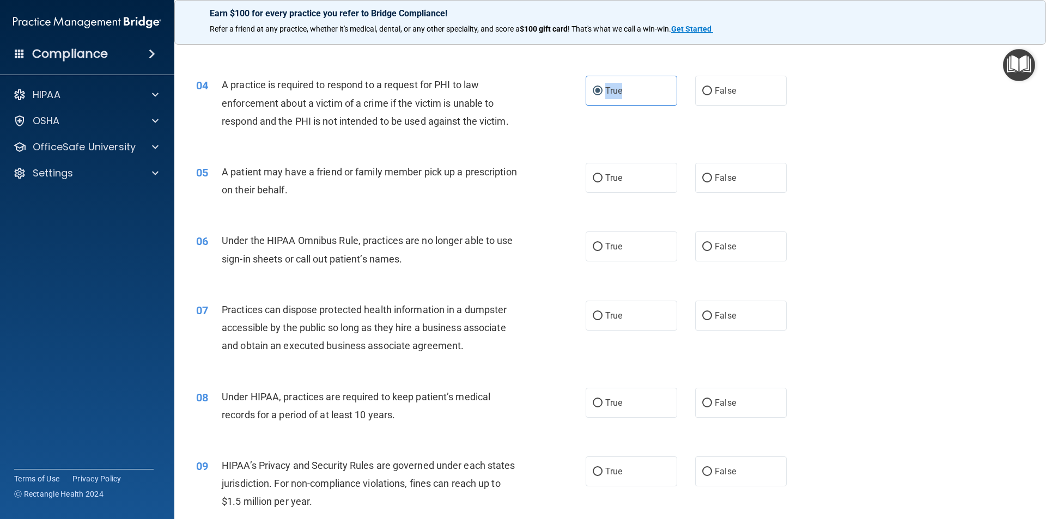
scroll to position [272, 0]
click at [608, 186] on label "True" at bounding box center [630, 177] width 91 height 30
click at [602, 181] on input "True" at bounding box center [598, 177] width 10 height 8
radio input "true"
click at [608, 186] on label "True" at bounding box center [630, 177] width 91 height 30
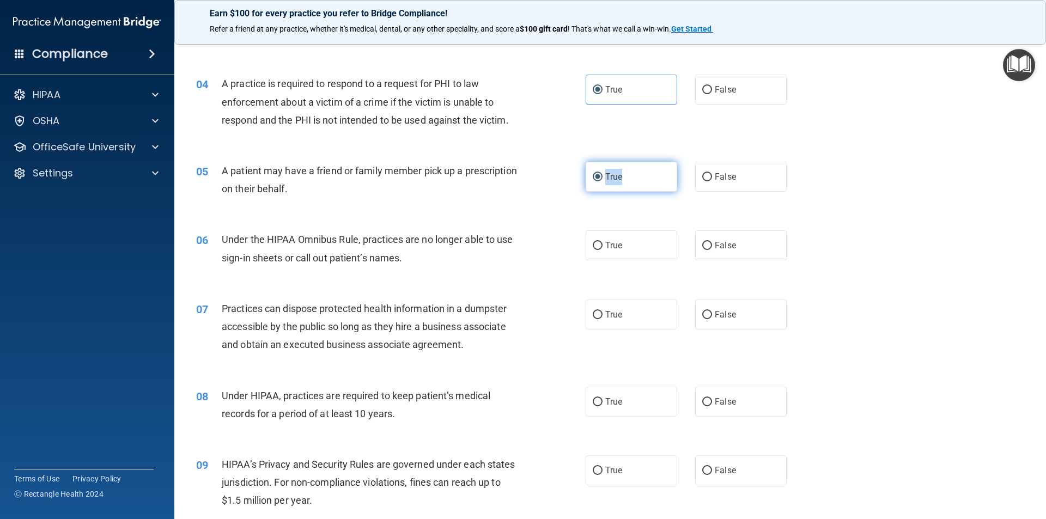
click at [602, 181] on input "True" at bounding box center [598, 177] width 10 height 8
click at [720, 242] on span "False" at bounding box center [724, 245] width 21 height 10
click at [712, 242] on input "False" at bounding box center [707, 246] width 10 height 8
radio input "true"
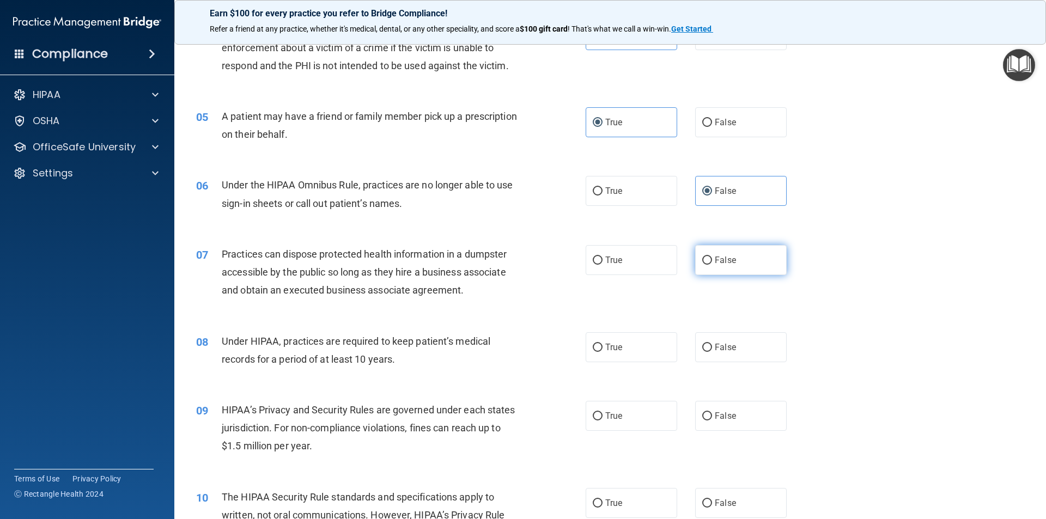
click at [702, 260] on input "False" at bounding box center [707, 260] width 10 height 8
radio input "true"
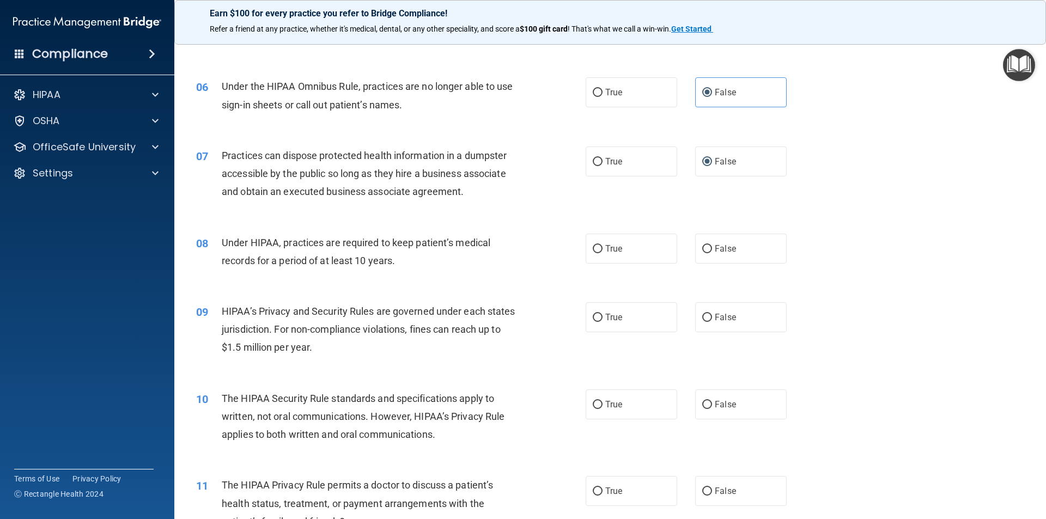
scroll to position [436, 0]
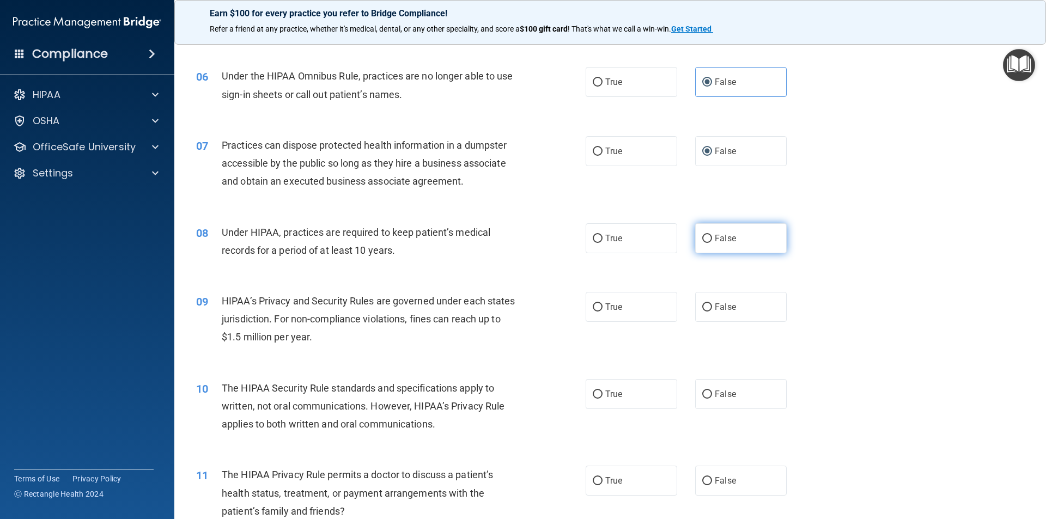
click at [717, 237] on span "False" at bounding box center [724, 238] width 21 height 10
click at [712, 237] on input "False" at bounding box center [707, 239] width 10 height 8
radio input "true"
click at [708, 304] on label "False" at bounding box center [740, 307] width 91 height 30
click at [708, 304] on input "False" at bounding box center [707, 307] width 10 height 8
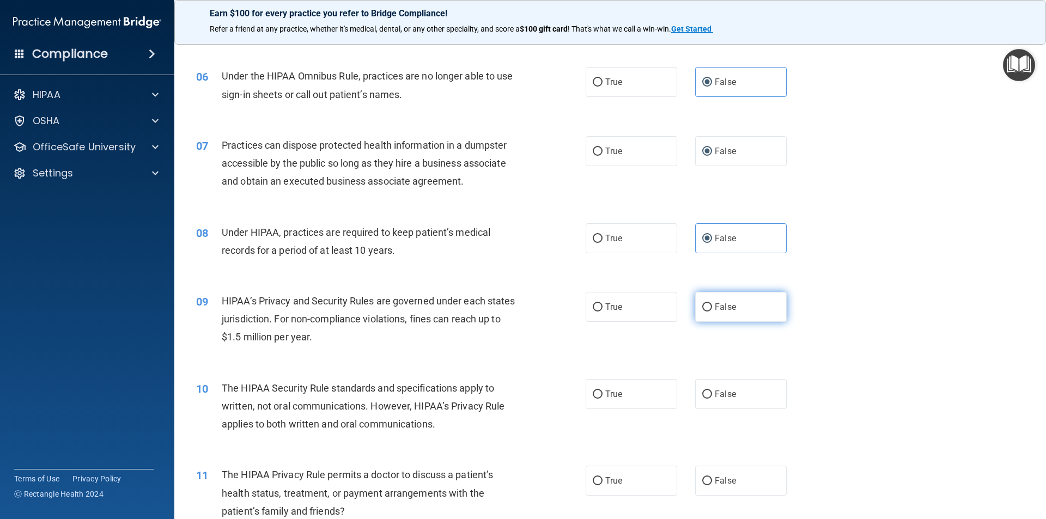
radio input "true"
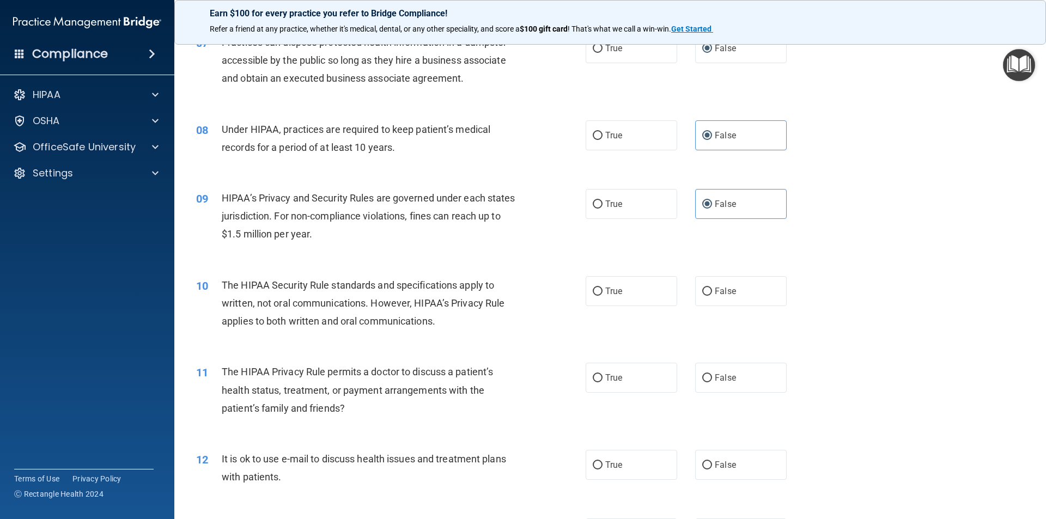
scroll to position [545, 0]
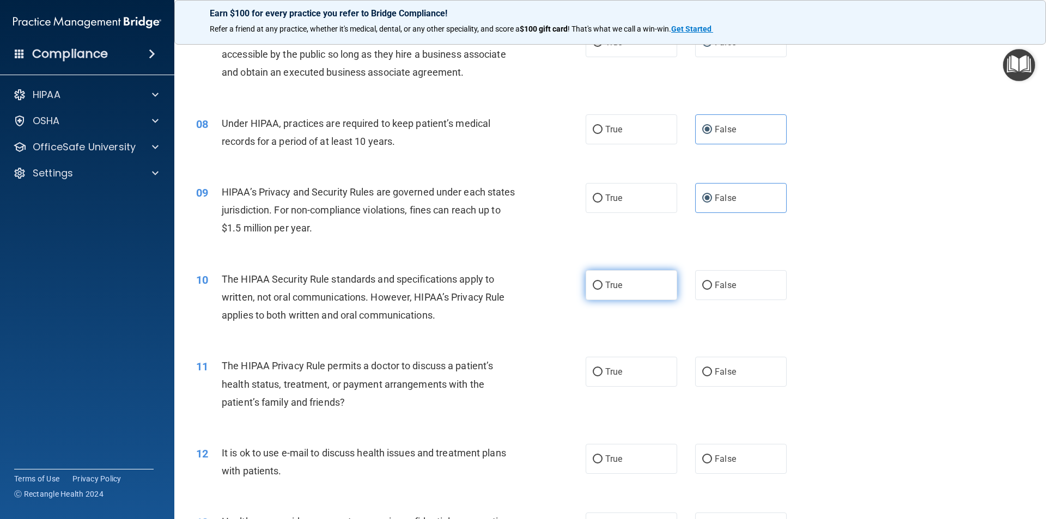
click at [597, 284] on input "True" at bounding box center [598, 286] width 10 height 8
radio input "true"
click at [605, 369] on span "True" at bounding box center [613, 372] width 17 height 10
click at [602, 369] on input "True" at bounding box center [598, 372] width 10 height 8
radio input "true"
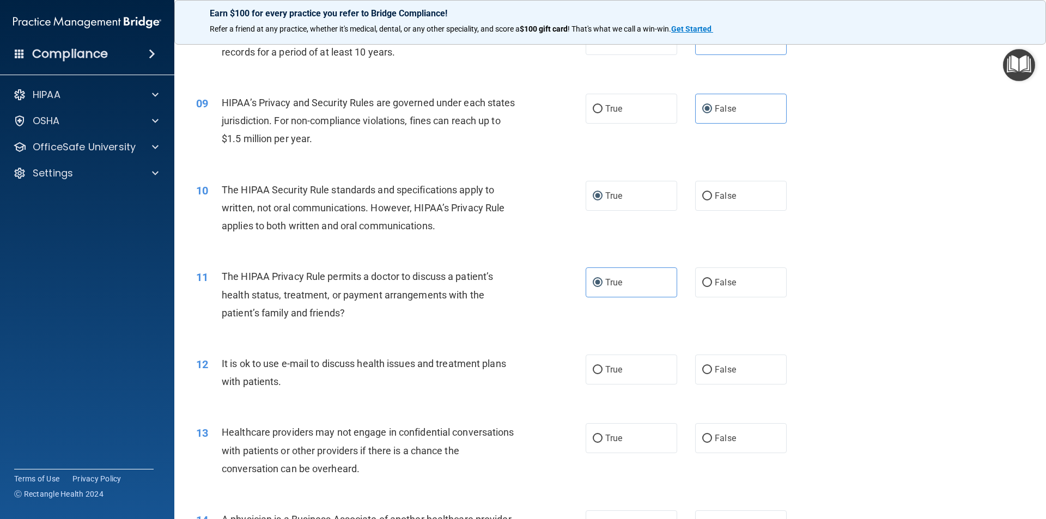
scroll to position [654, 0]
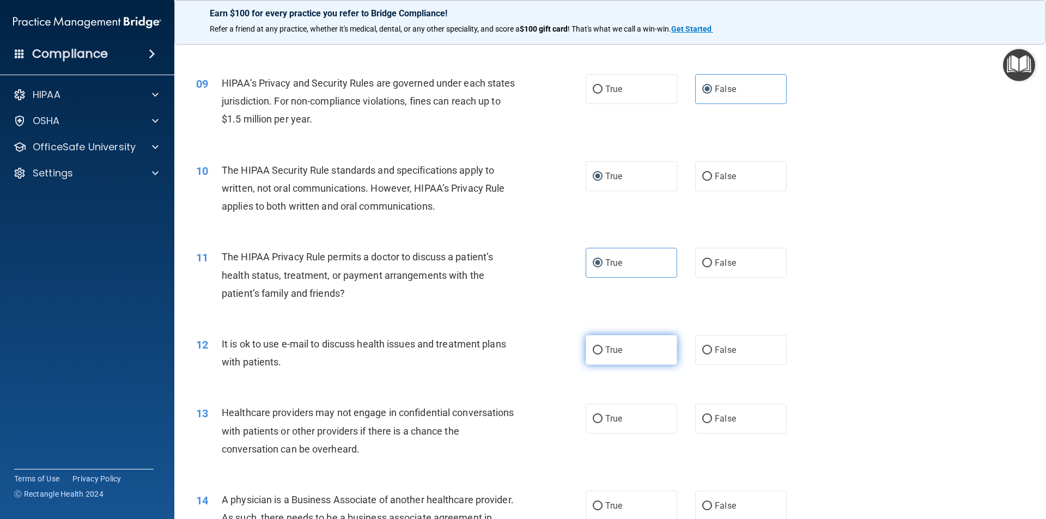
click at [618, 352] on span "True" at bounding box center [613, 350] width 17 height 10
click at [602, 352] on input "True" at bounding box center [598, 350] width 10 height 8
radio input "true"
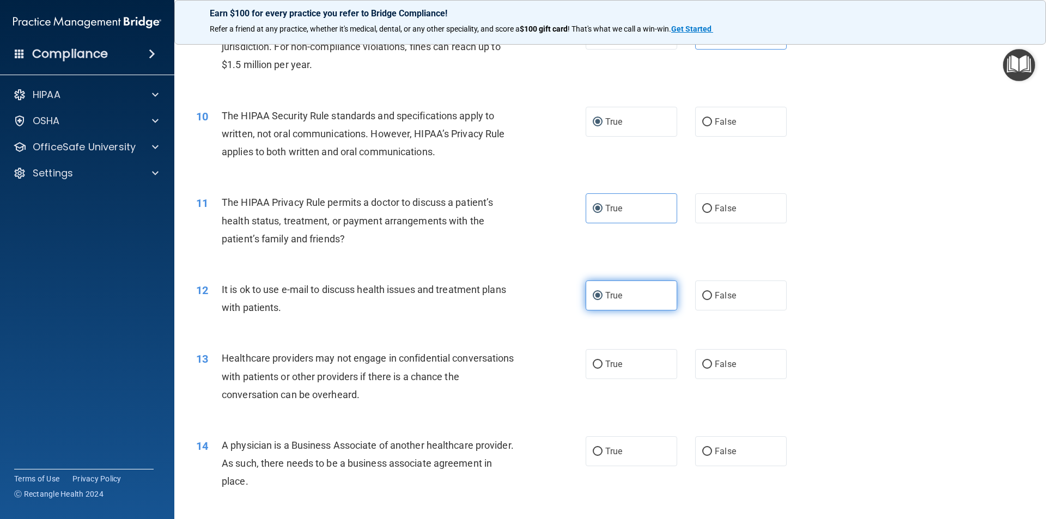
scroll to position [762, 0]
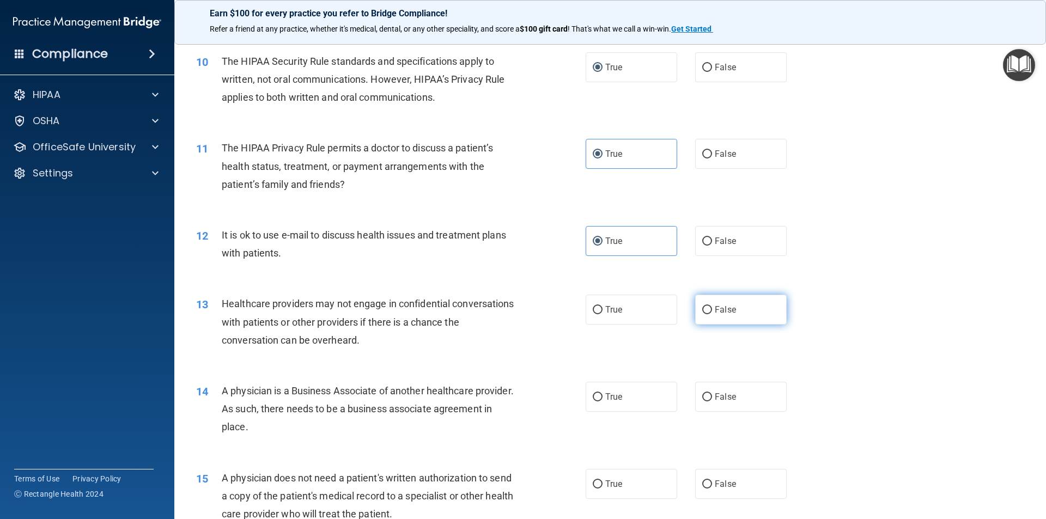
click at [704, 308] on input "False" at bounding box center [707, 310] width 10 height 8
radio input "true"
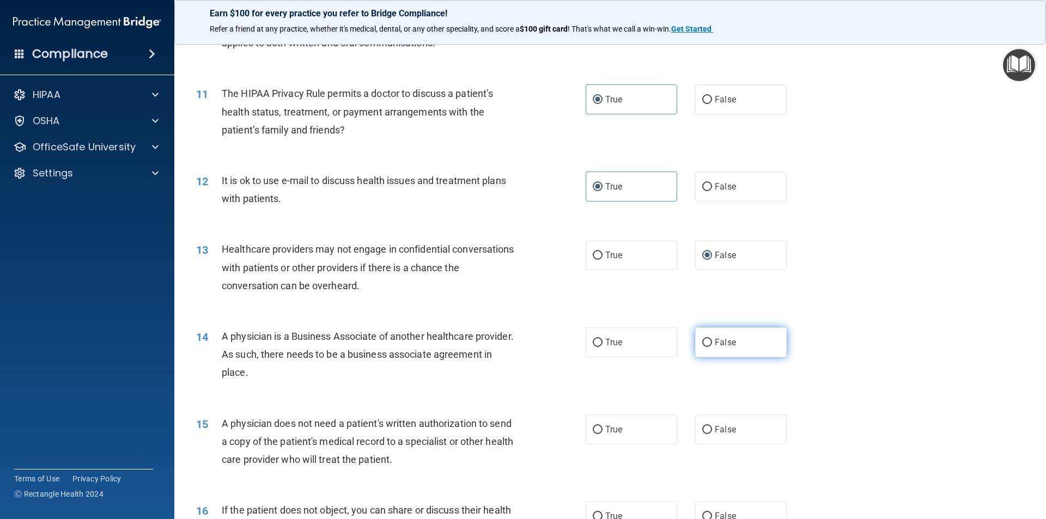
click at [743, 341] on label "False" at bounding box center [740, 342] width 91 height 30
click at [712, 341] on input "False" at bounding box center [707, 343] width 10 height 8
radio input "true"
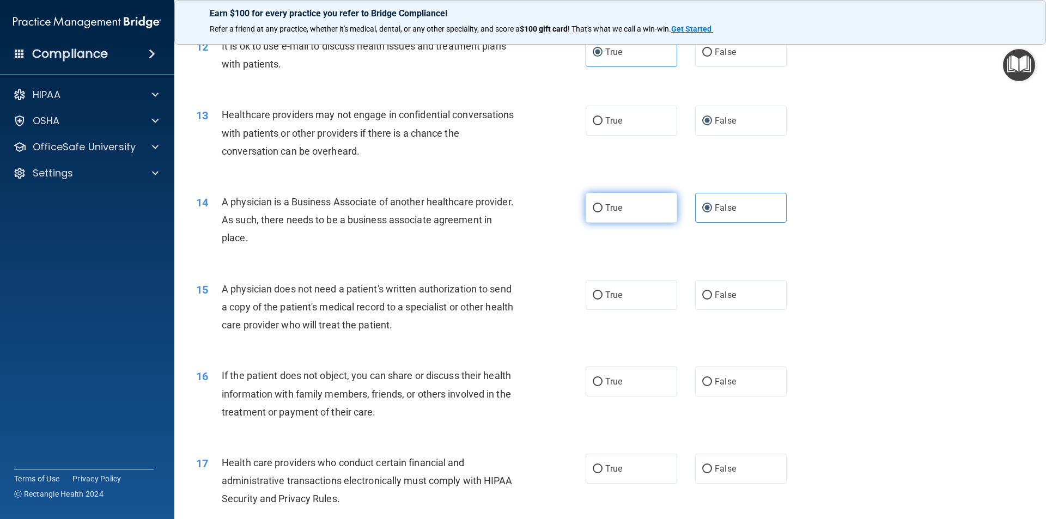
scroll to position [980, 0]
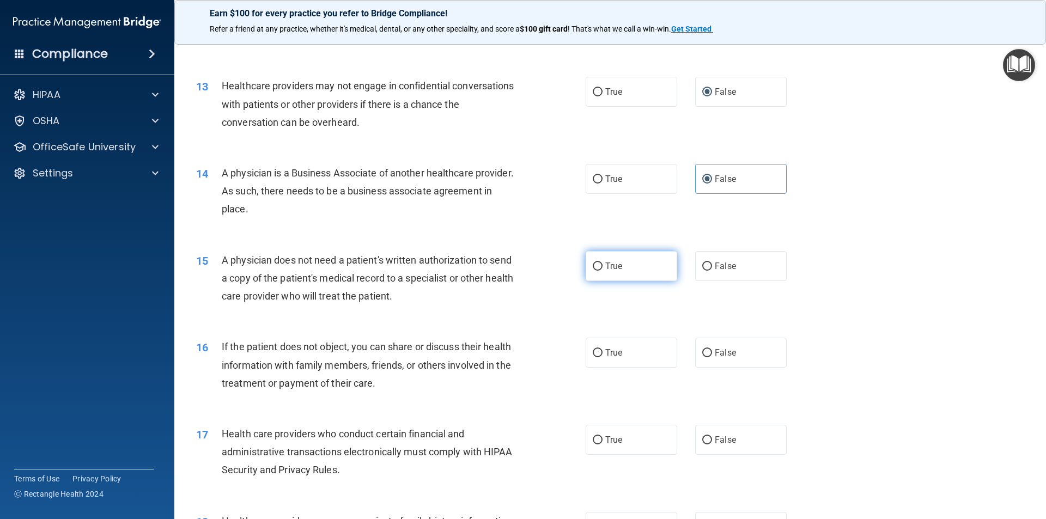
click at [617, 266] on span "True" at bounding box center [613, 266] width 17 height 10
click at [602, 266] on input "True" at bounding box center [598, 266] width 10 height 8
radio input "true"
click at [608, 346] on label "True" at bounding box center [630, 353] width 91 height 30
click at [602, 349] on input "True" at bounding box center [598, 353] width 10 height 8
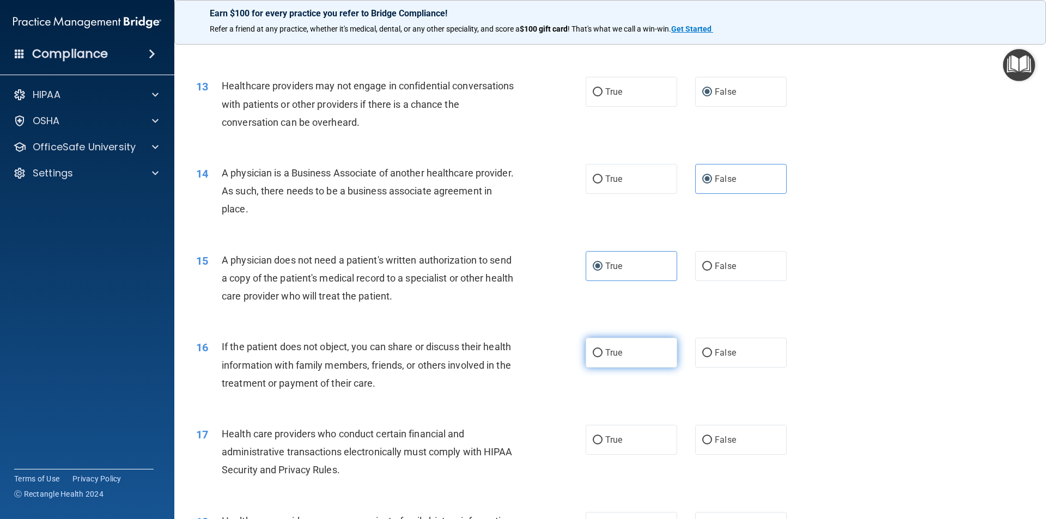
radio input "true"
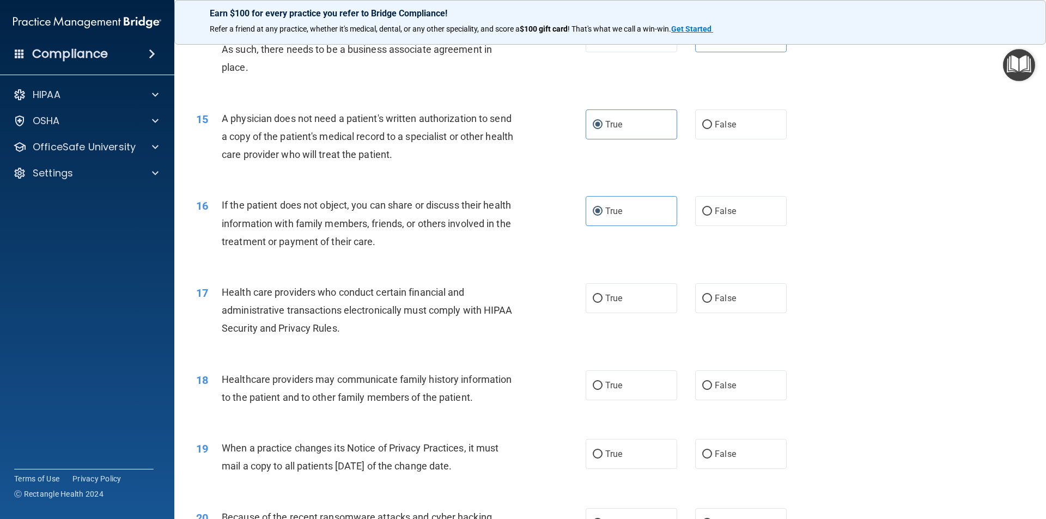
scroll to position [1144, 0]
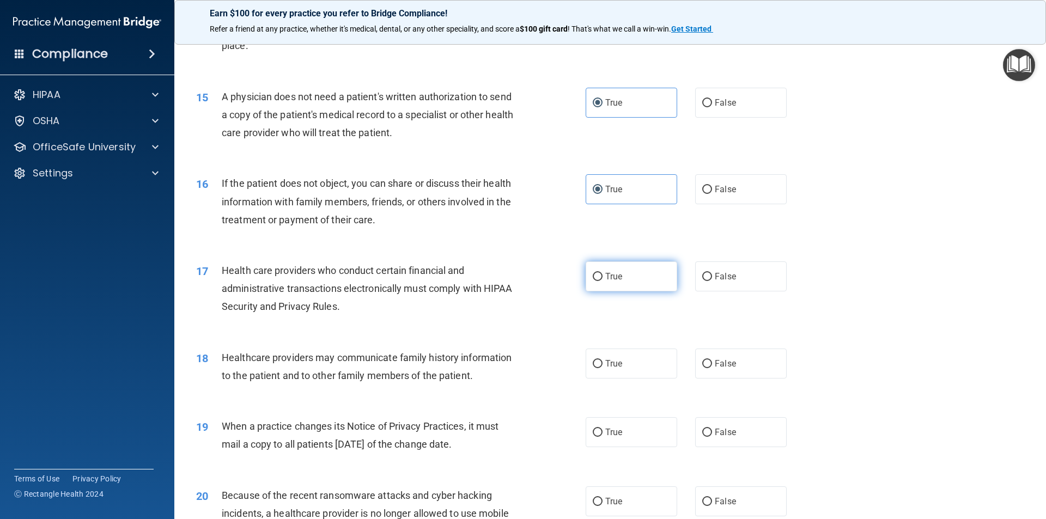
click at [620, 274] on label "True" at bounding box center [630, 276] width 91 height 30
click at [602, 274] on input "True" at bounding box center [598, 277] width 10 height 8
radio input "true"
click at [708, 354] on label "False" at bounding box center [740, 364] width 91 height 30
click at [708, 360] on input "False" at bounding box center [707, 364] width 10 height 8
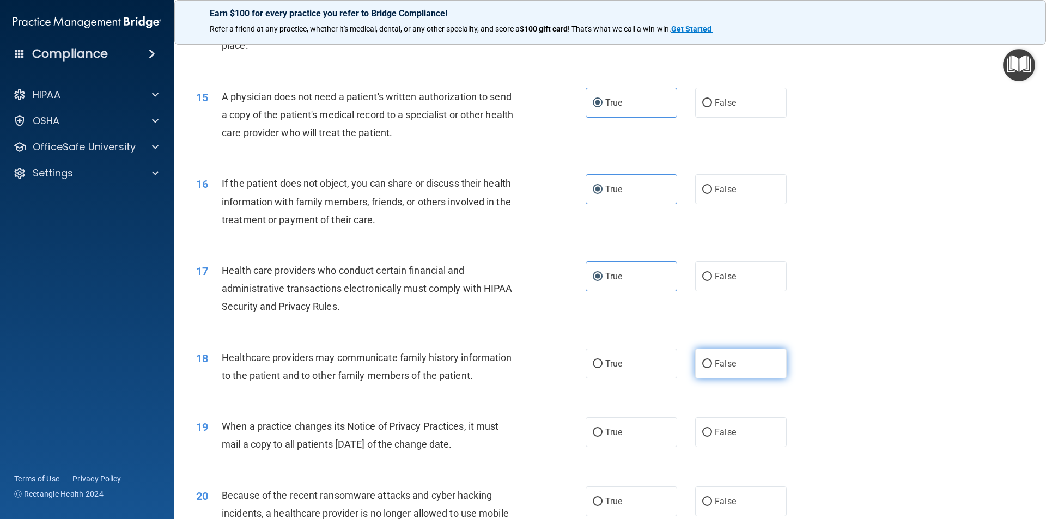
radio input "true"
click at [722, 437] on span "False" at bounding box center [724, 432] width 21 height 10
click at [712, 437] on input "False" at bounding box center [707, 433] width 10 height 8
radio input "true"
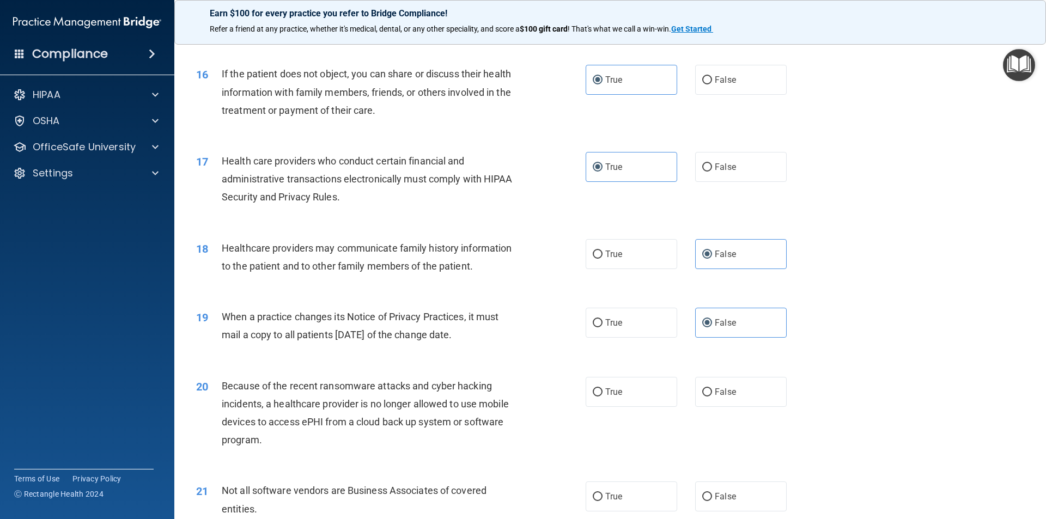
scroll to position [1307, 0]
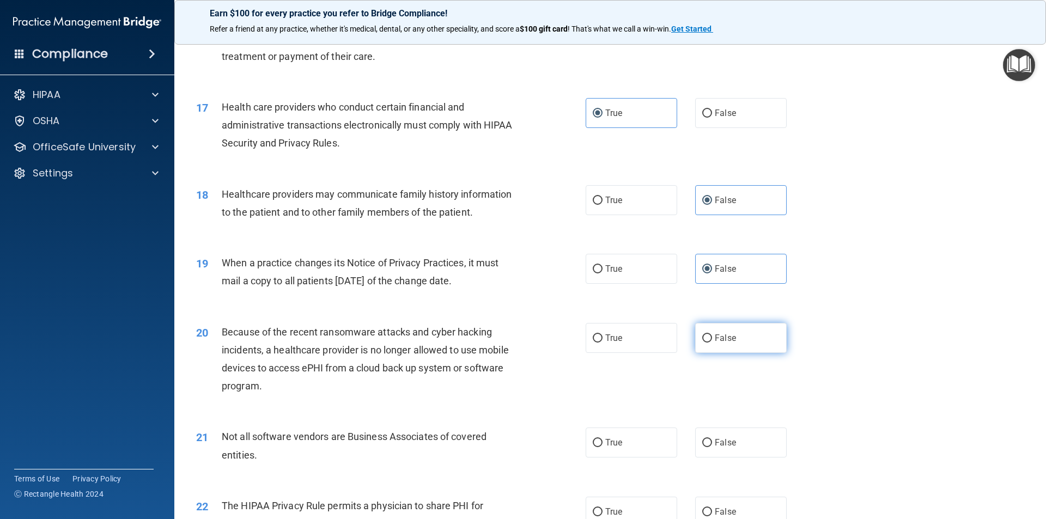
click at [732, 338] on label "False" at bounding box center [740, 338] width 91 height 30
click at [712, 338] on input "False" at bounding box center [707, 338] width 10 height 8
radio input "true"
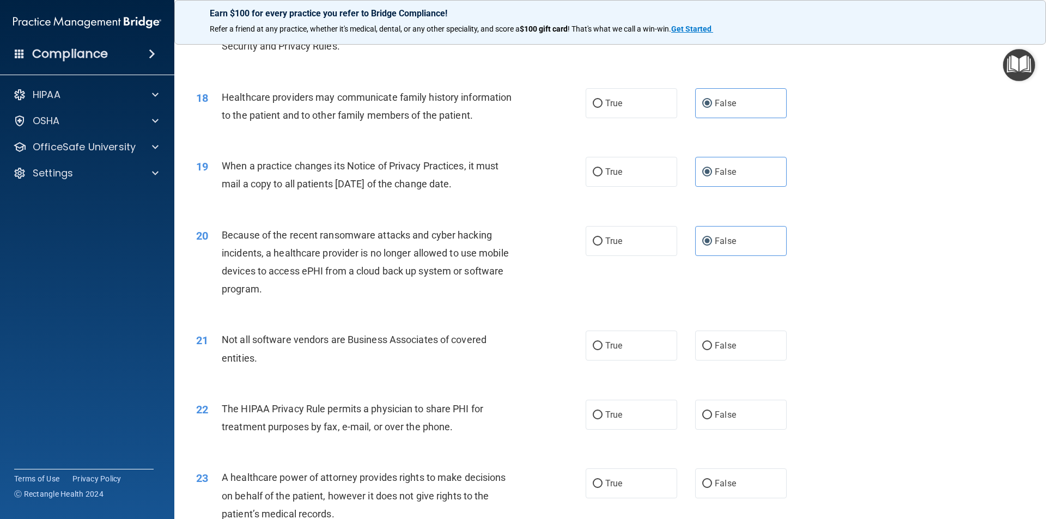
scroll to position [1416, 0]
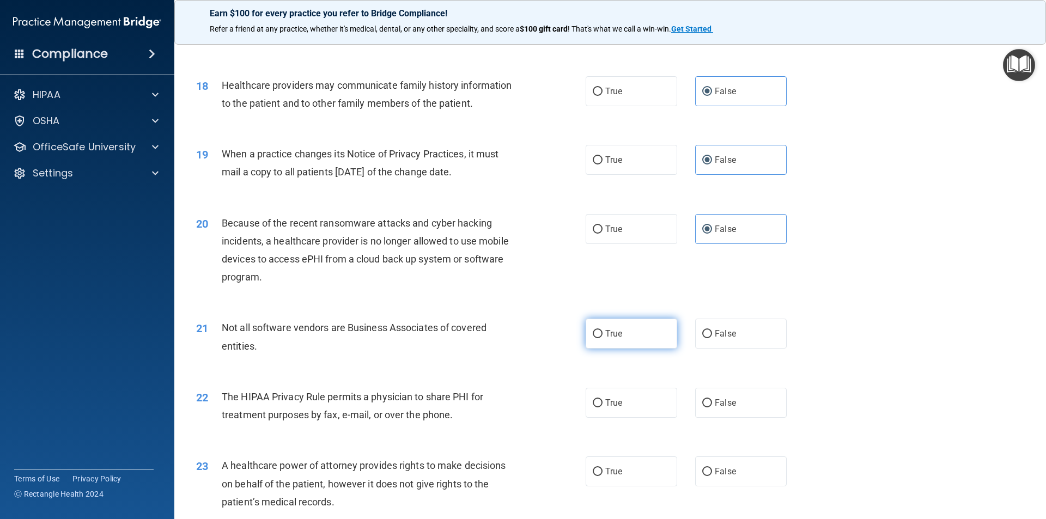
click at [619, 334] on label "True" at bounding box center [630, 334] width 91 height 30
click at [602, 334] on input "True" at bounding box center [598, 334] width 10 height 8
radio input "true"
click at [620, 407] on label "True" at bounding box center [630, 403] width 91 height 30
click at [602, 407] on input "True" at bounding box center [598, 403] width 10 height 8
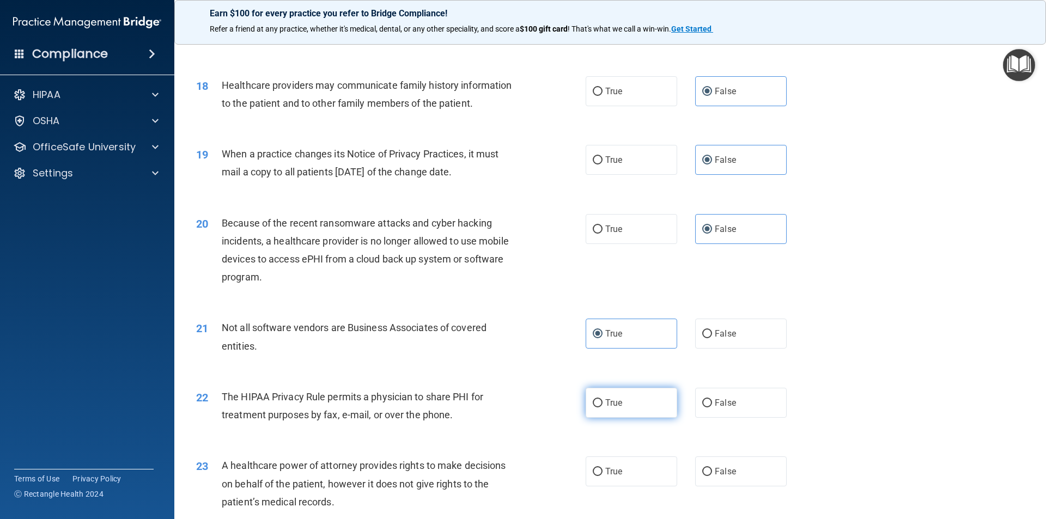
radio input "true"
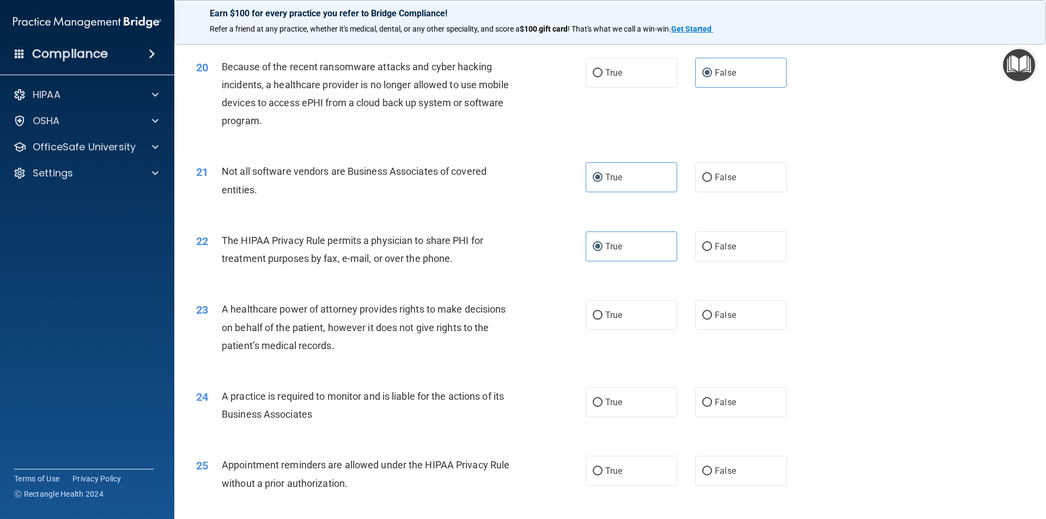
scroll to position [1579, 0]
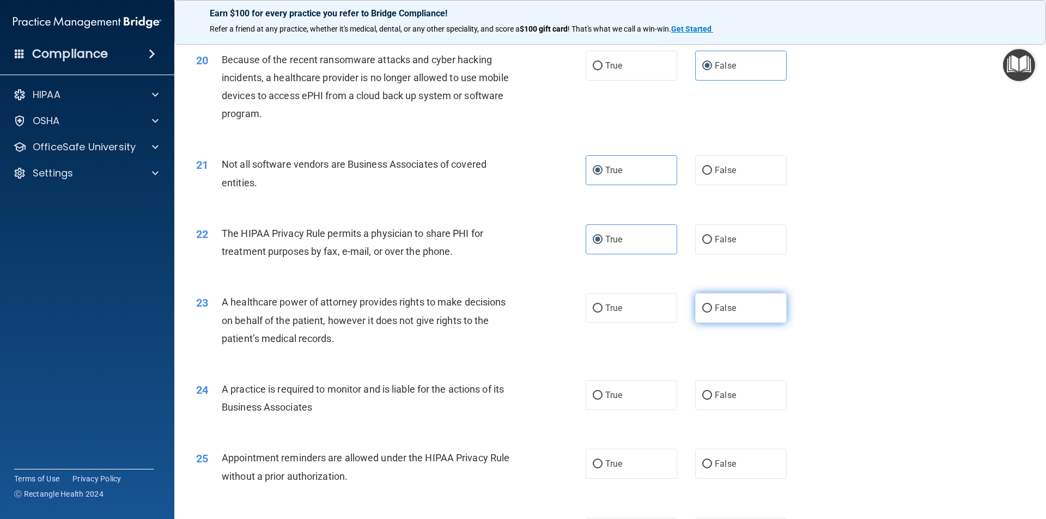
click at [723, 311] on span "False" at bounding box center [724, 308] width 21 height 10
click at [712, 311] on input "False" at bounding box center [707, 308] width 10 height 8
radio input "true"
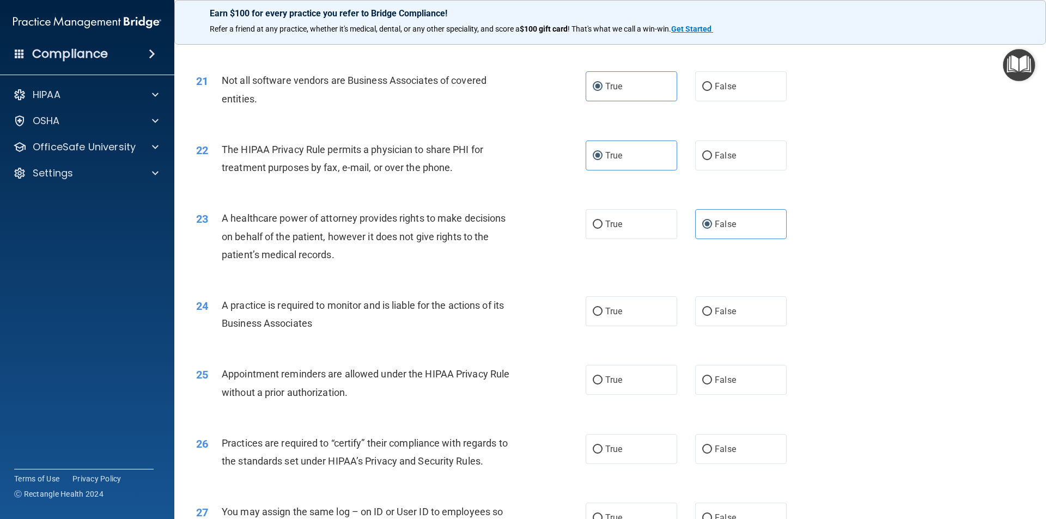
scroll to position [1688, 0]
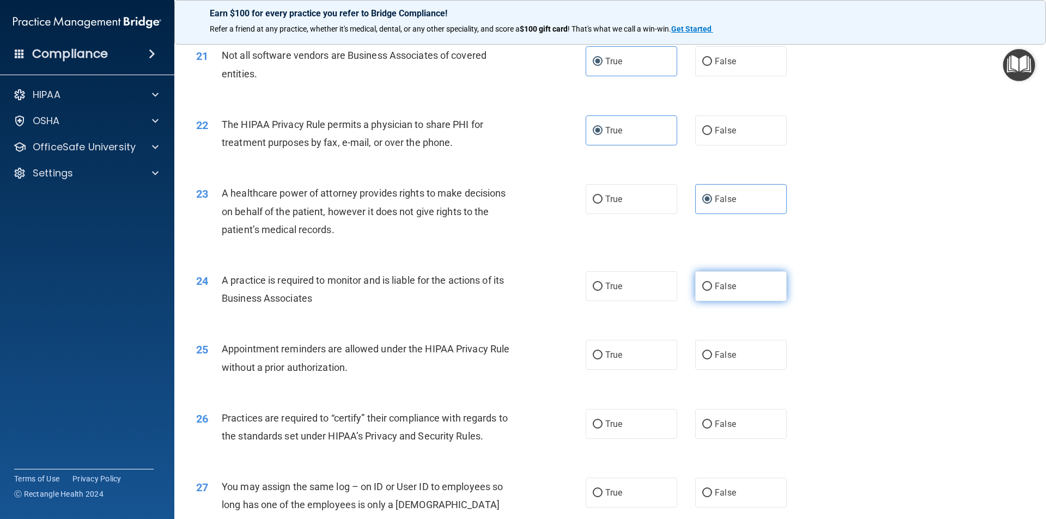
click at [716, 289] on span "False" at bounding box center [724, 286] width 21 height 10
click at [712, 289] on input "False" at bounding box center [707, 287] width 10 height 8
radio input "true"
click at [580, 345] on div "25 Appointment reminders are allowed under the HIPAA Privacy Rule without a pri…" at bounding box center [391, 360] width 422 height 41
click at [593, 354] on input "True" at bounding box center [598, 355] width 10 height 8
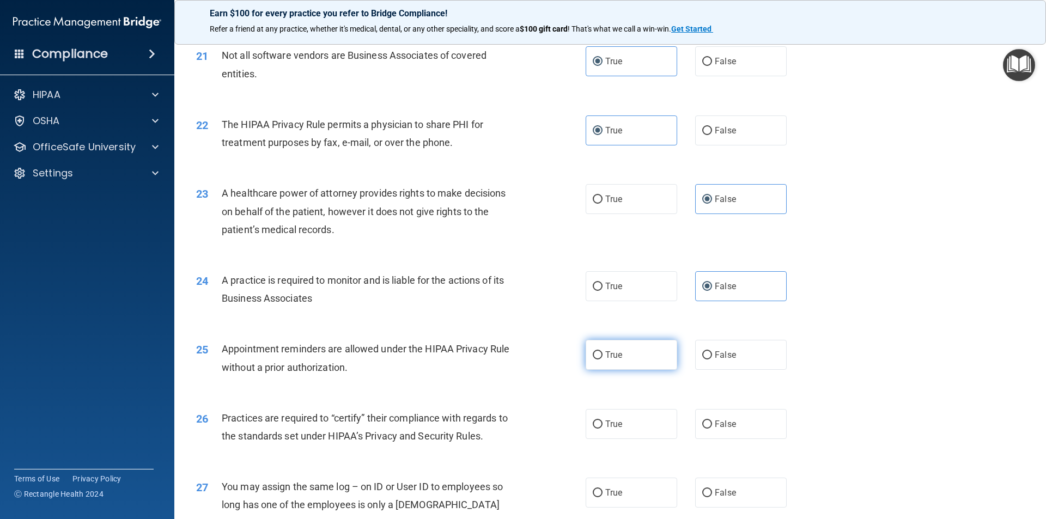
radio input "true"
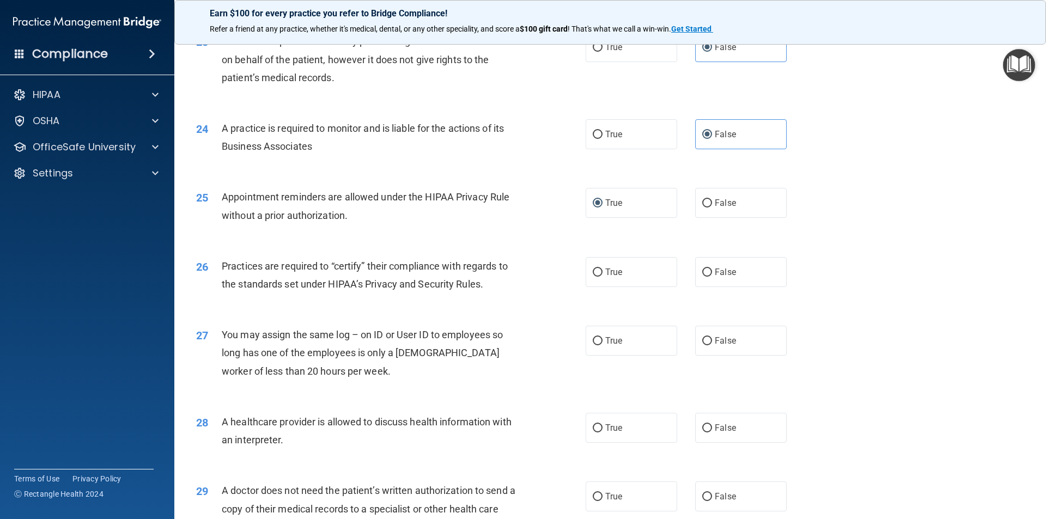
scroll to position [1852, 0]
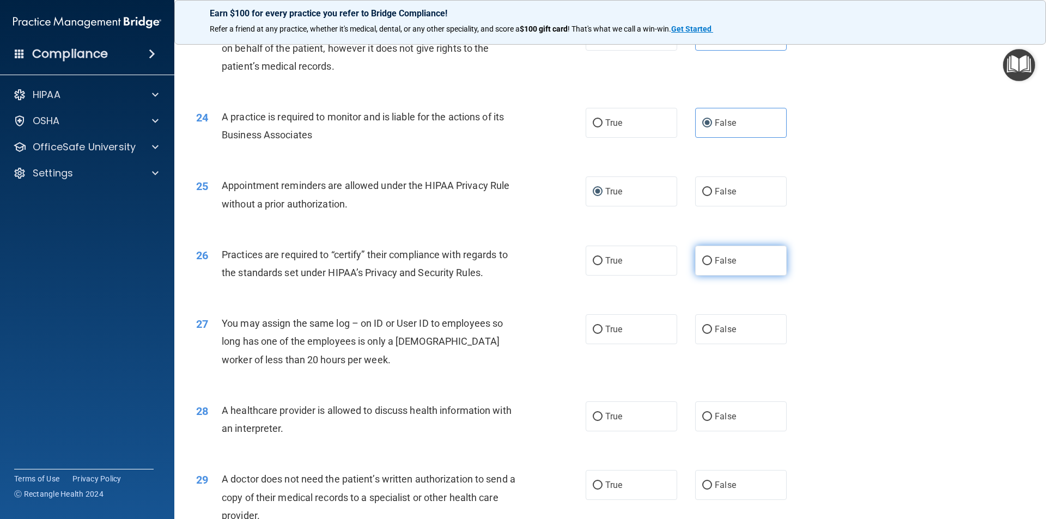
click at [726, 269] on label "False" at bounding box center [740, 261] width 91 height 30
click at [712, 265] on input "False" at bounding box center [707, 261] width 10 height 8
radio input "true"
click at [705, 332] on input "False" at bounding box center [707, 330] width 10 height 8
radio input "true"
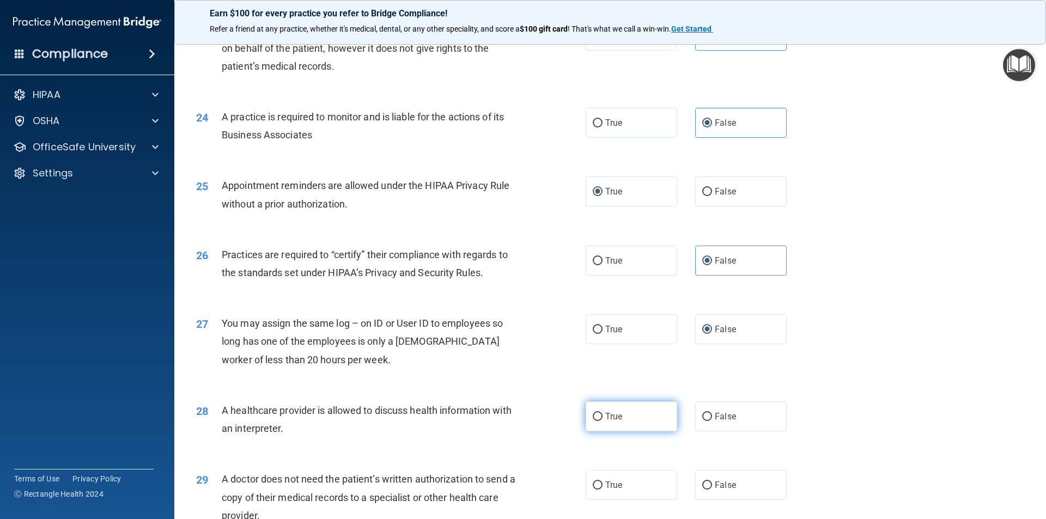
click at [634, 406] on label "True" at bounding box center [630, 416] width 91 height 30
click at [602, 413] on input "True" at bounding box center [598, 417] width 10 height 8
radio input "true"
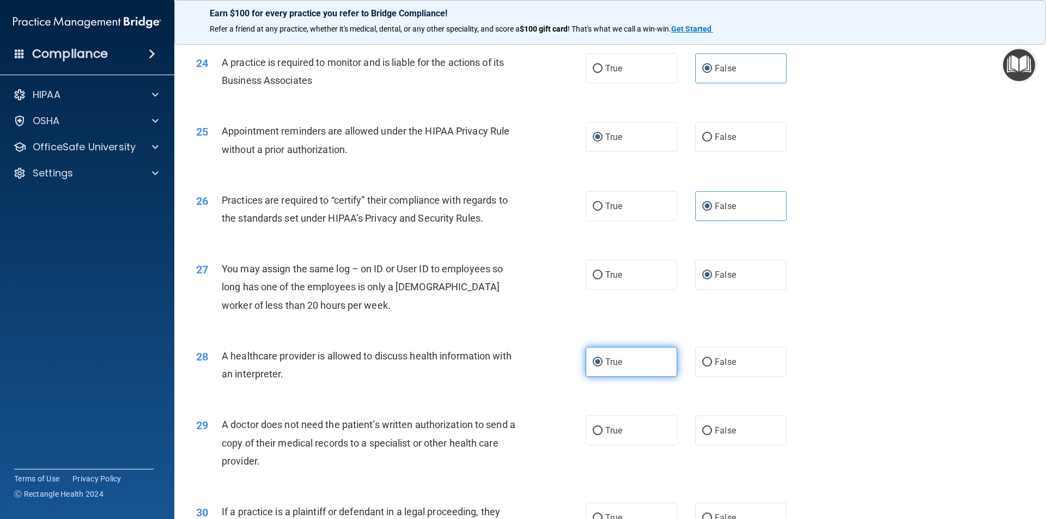
scroll to position [1961, 0]
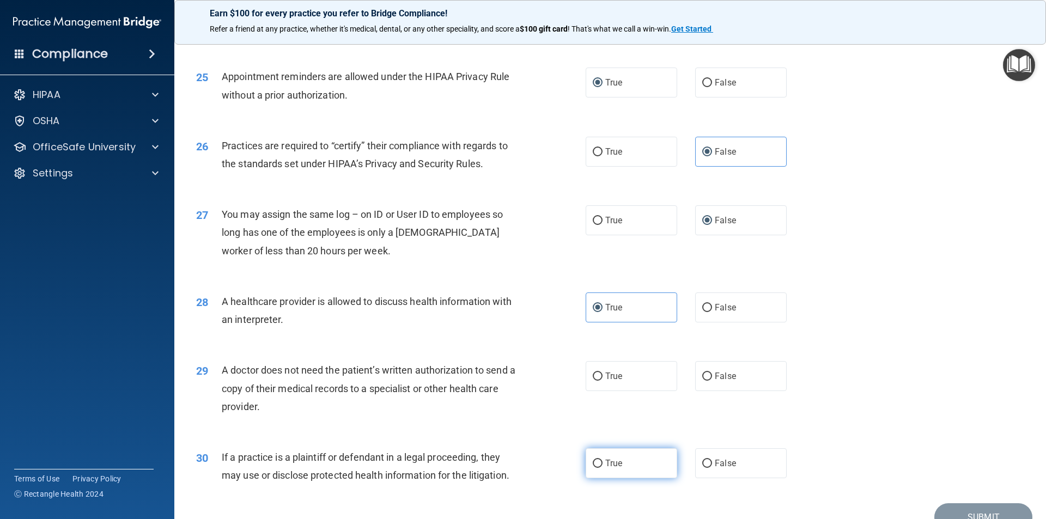
click at [612, 460] on span "True" at bounding box center [613, 463] width 17 height 10
click at [602, 460] on input "True" at bounding box center [598, 464] width 10 height 8
radio input "true"
click at [617, 374] on span "True" at bounding box center [613, 376] width 17 height 10
click at [602, 374] on input "True" at bounding box center [598, 376] width 10 height 8
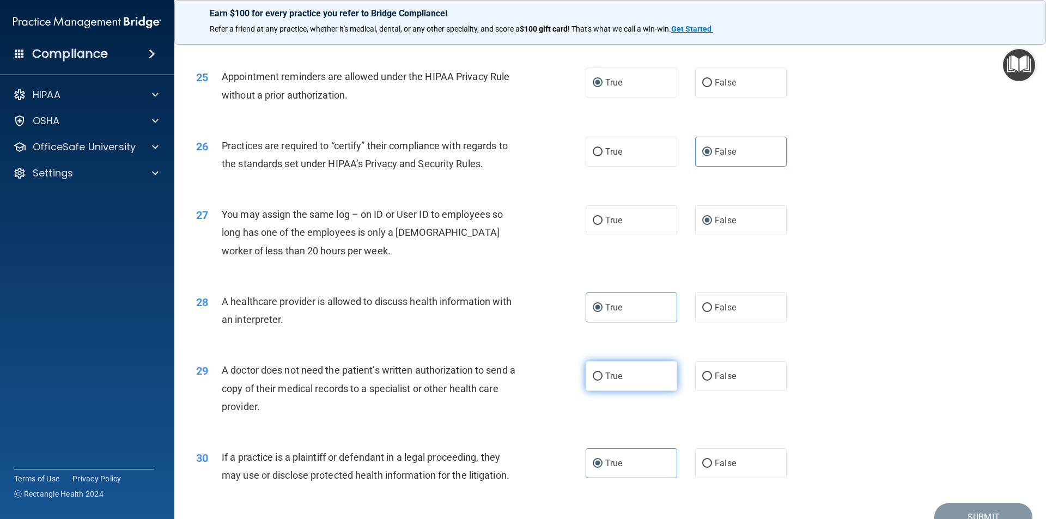
radio input "true"
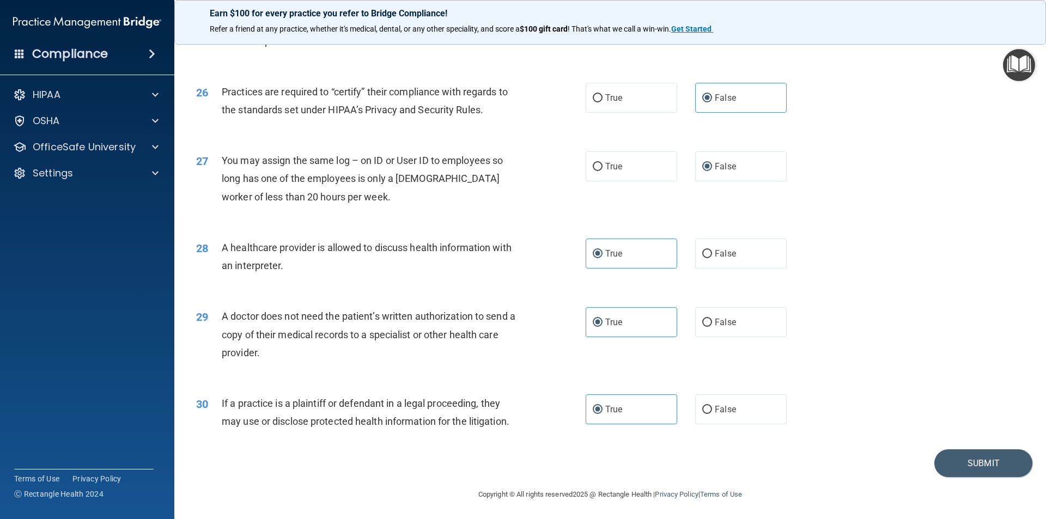
scroll to position [2016, 0]
click at [1010, 464] on button "Submit" at bounding box center [983, 462] width 98 height 28
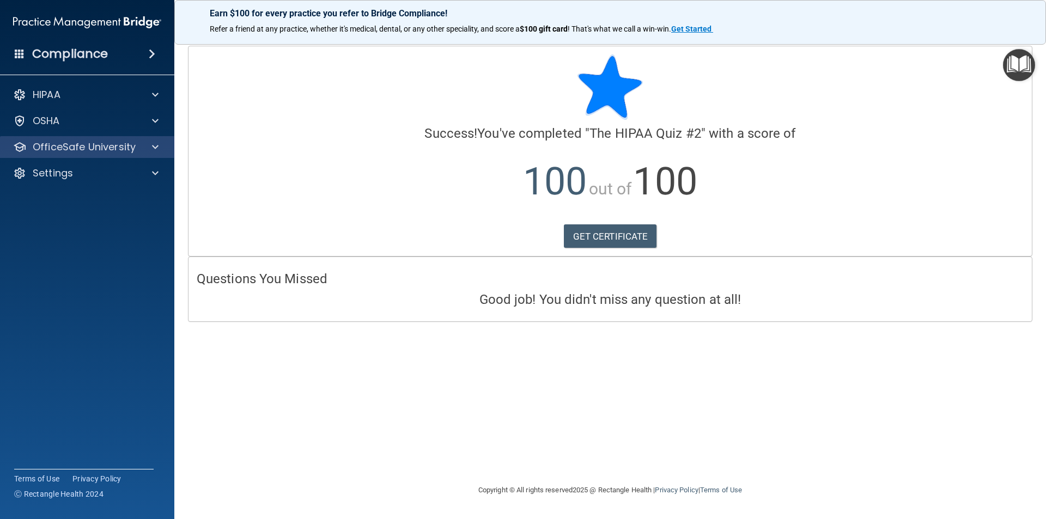
click at [71, 139] on div "OfficeSafe University" at bounding box center [87, 147] width 175 height 22
click at [154, 145] on span at bounding box center [155, 147] width 7 height 13
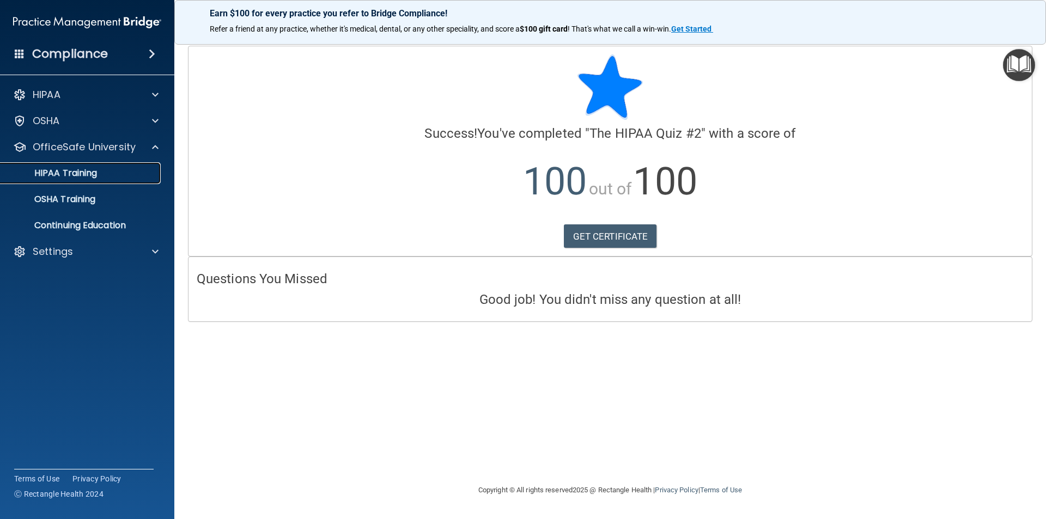
click at [101, 176] on div "HIPAA Training" at bounding box center [81, 173] width 149 height 11
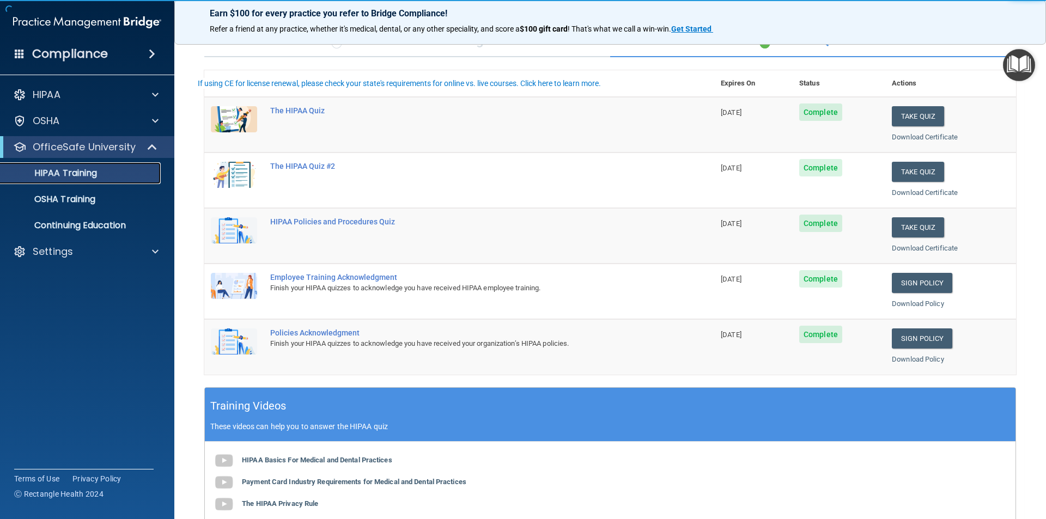
scroll to position [109, 0]
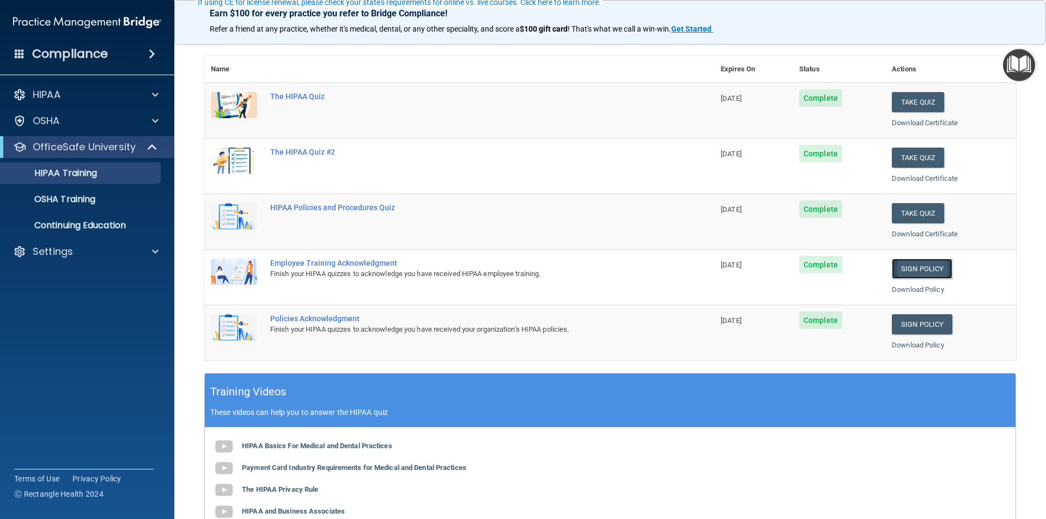
click at [921, 265] on link "Sign Policy" at bounding box center [921, 269] width 60 height 20
click at [77, 198] on p "OSHA Training" at bounding box center [51, 199] width 88 height 11
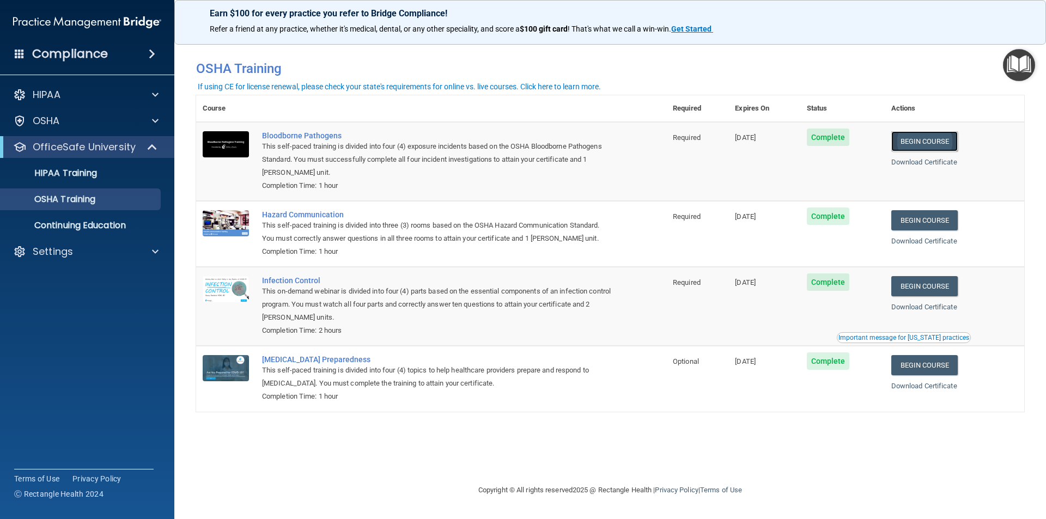
click at [947, 144] on link "Begin Course" at bounding box center [924, 141] width 66 height 20
click at [75, 197] on p "OSHA Training" at bounding box center [51, 199] width 88 height 11
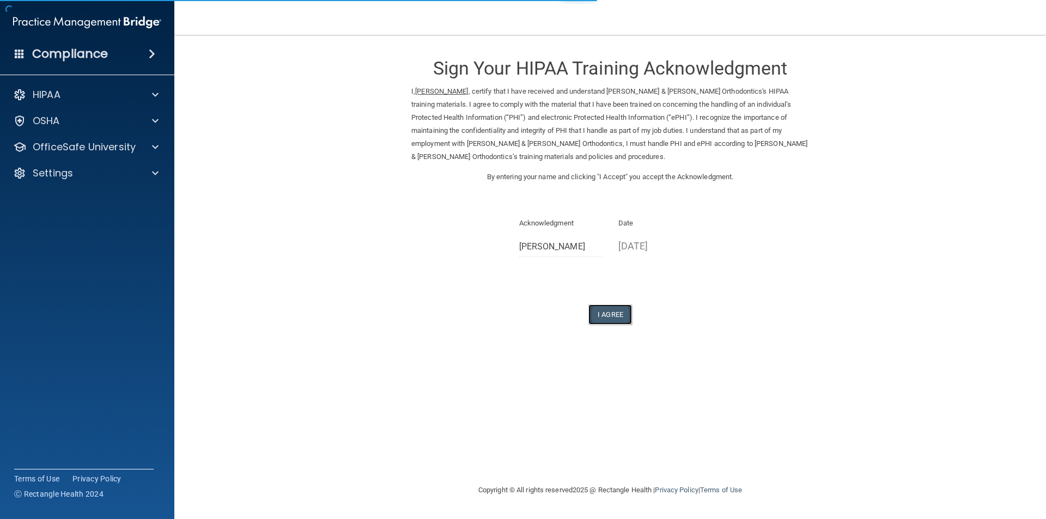
click at [609, 312] on button "I Agree" at bounding box center [610, 314] width 44 height 20
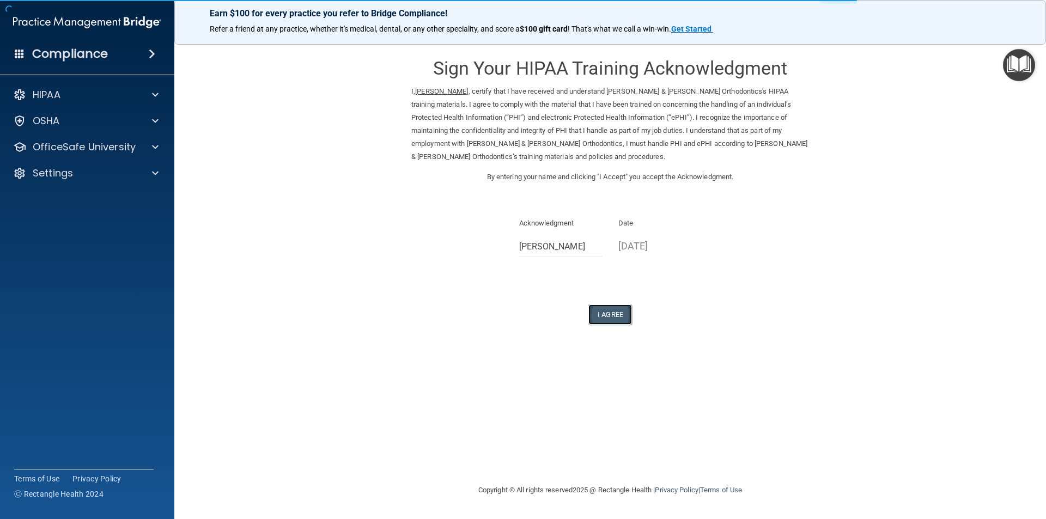
click at [606, 315] on button "I Agree" at bounding box center [610, 314] width 44 height 20
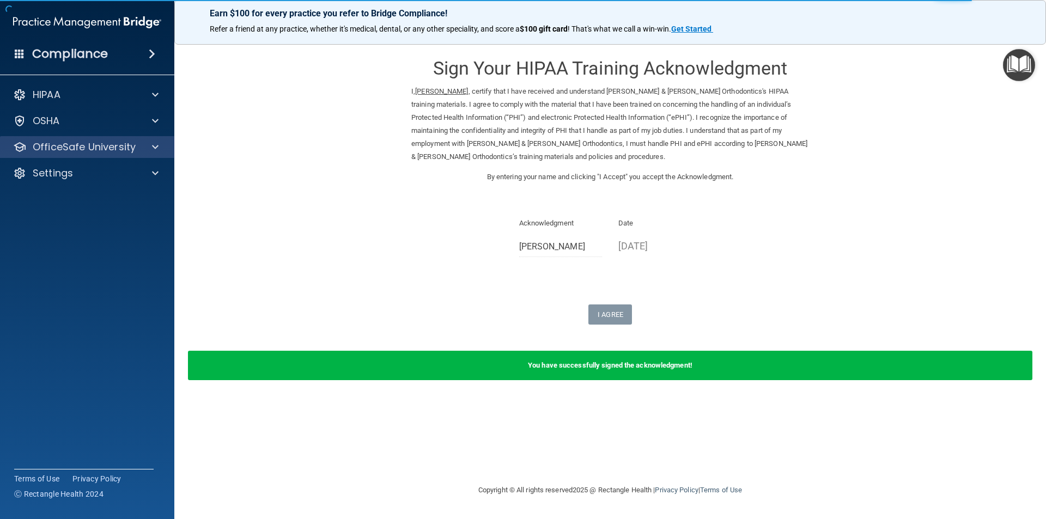
click at [81, 139] on div "OfficeSafe University" at bounding box center [87, 147] width 175 height 22
click at [103, 157] on div "OfficeSafe University" at bounding box center [87, 147] width 175 height 22
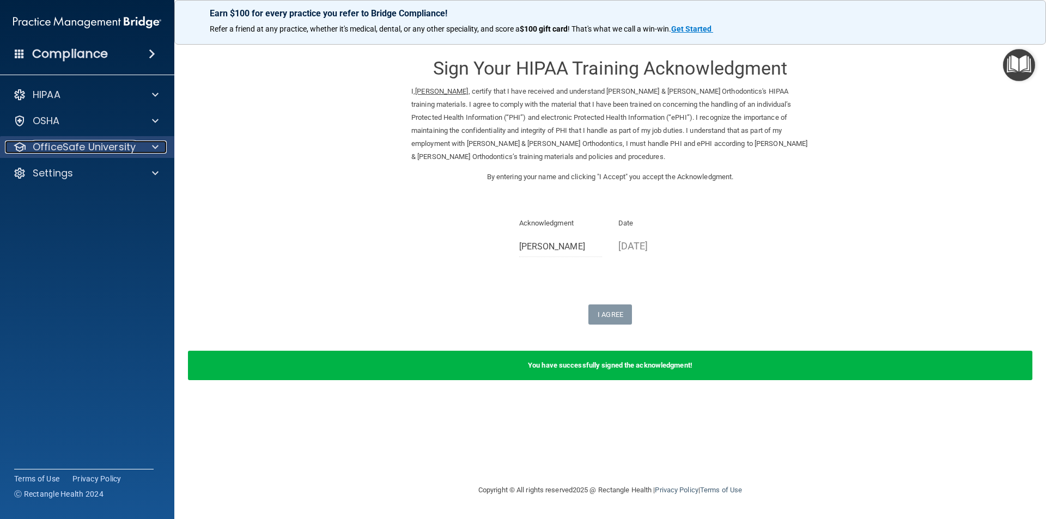
click at [162, 146] on div at bounding box center [153, 147] width 27 height 13
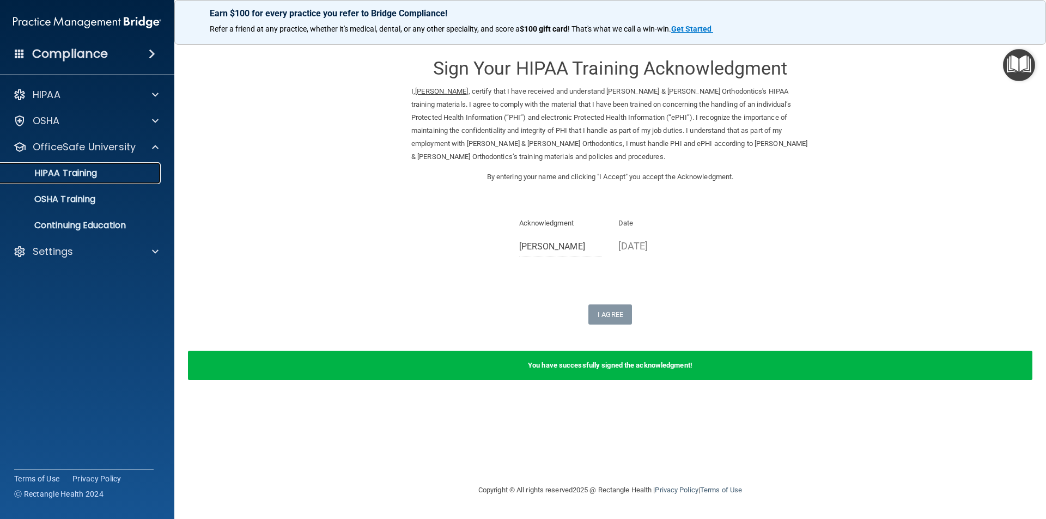
click at [95, 168] on p "HIPAA Training" at bounding box center [52, 173] width 90 height 11
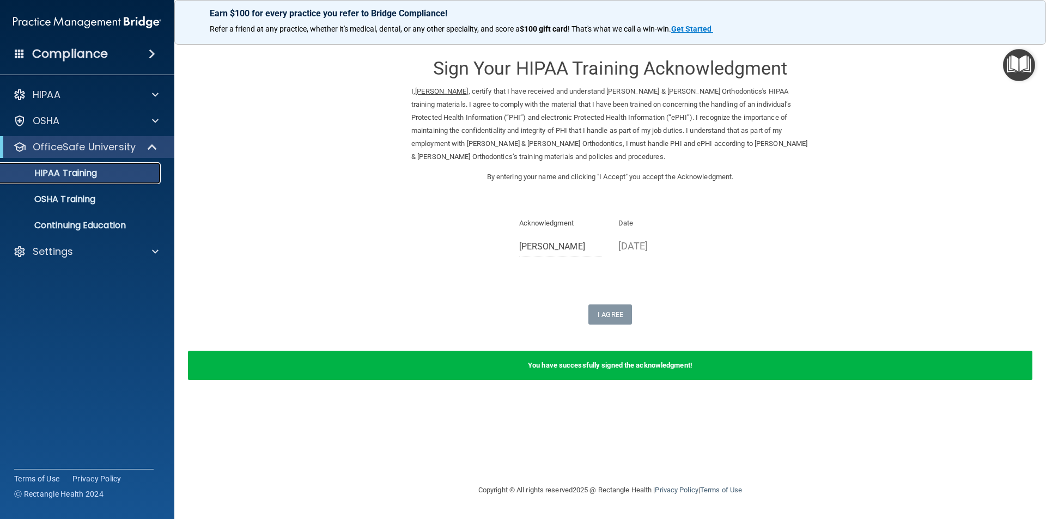
click at [95, 168] on p "HIPAA Training" at bounding box center [52, 173] width 90 height 11
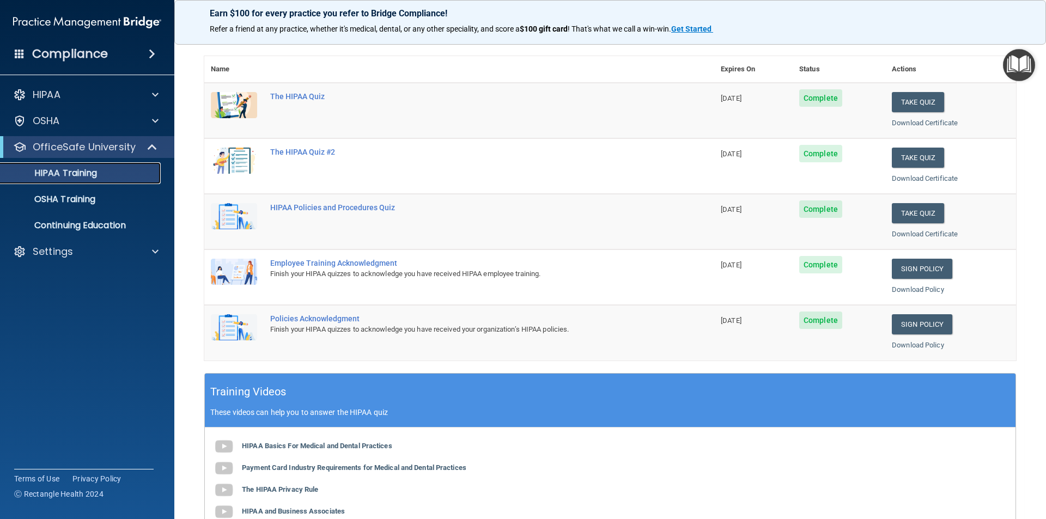
scroll to position [83, 0]
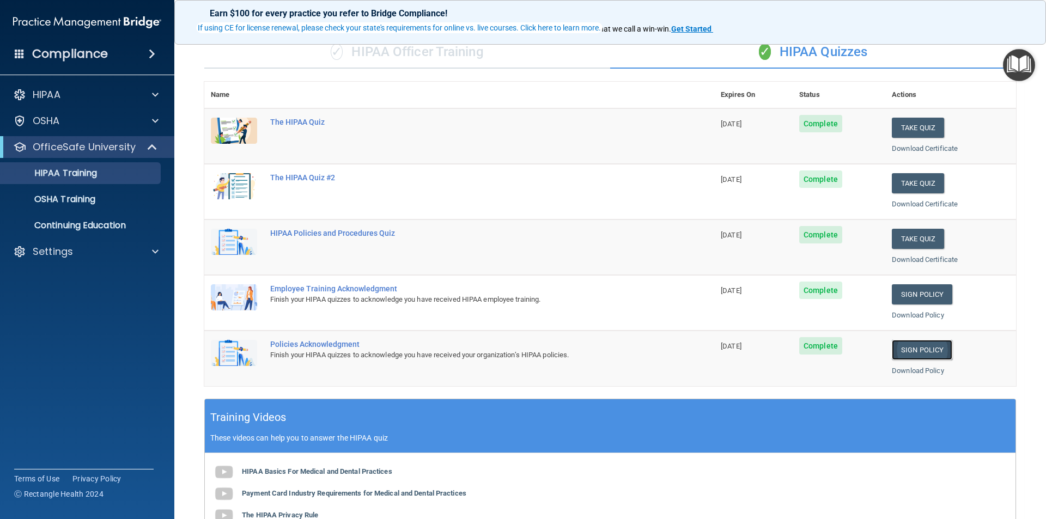
click at [912, 345] on link "Sign Policy" at bounding box center [921, 350] width 60 height 20
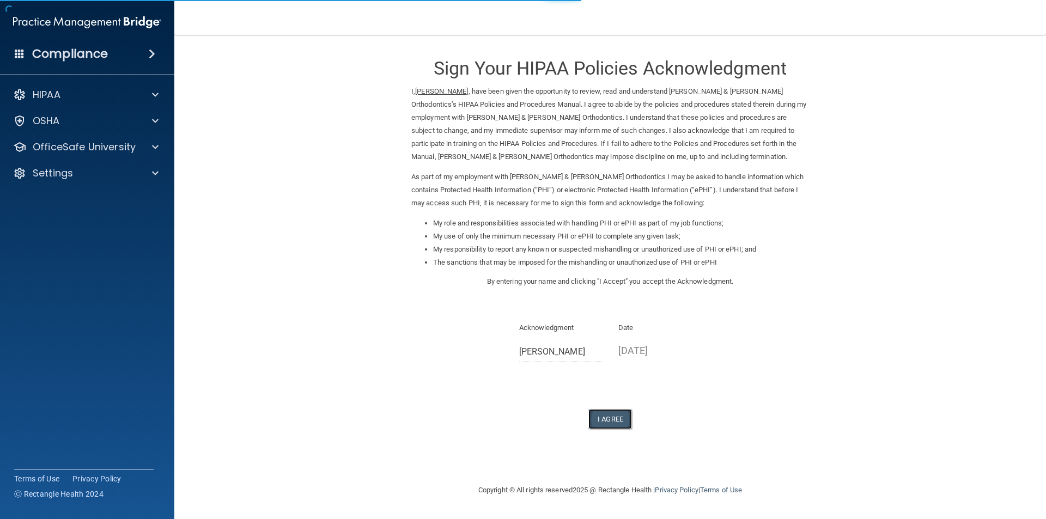
click at [615, 421] on button "I Agree" at bounding box center [610, 419] width 44 height 20
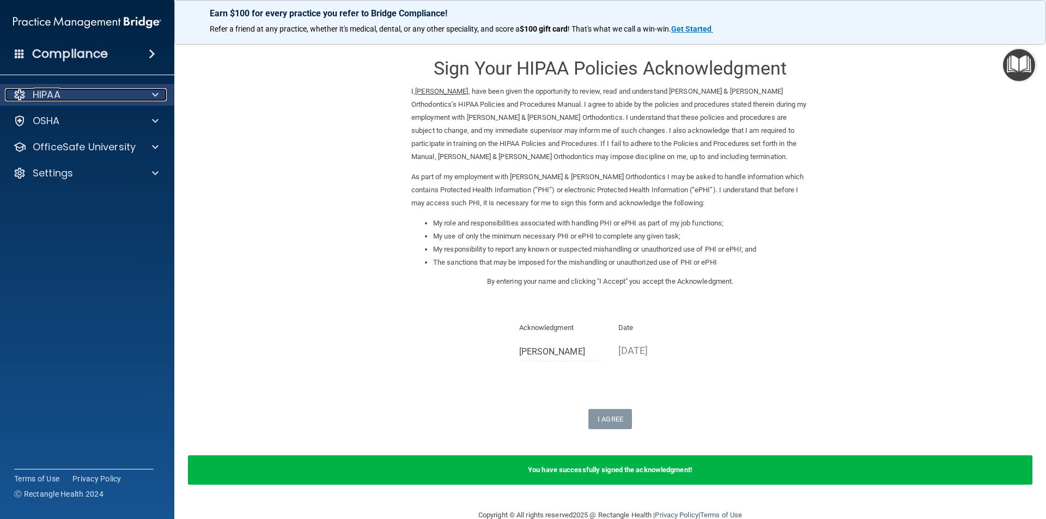
click at [151, 90] on div at bounding box center [153, 94] width 27 height 13
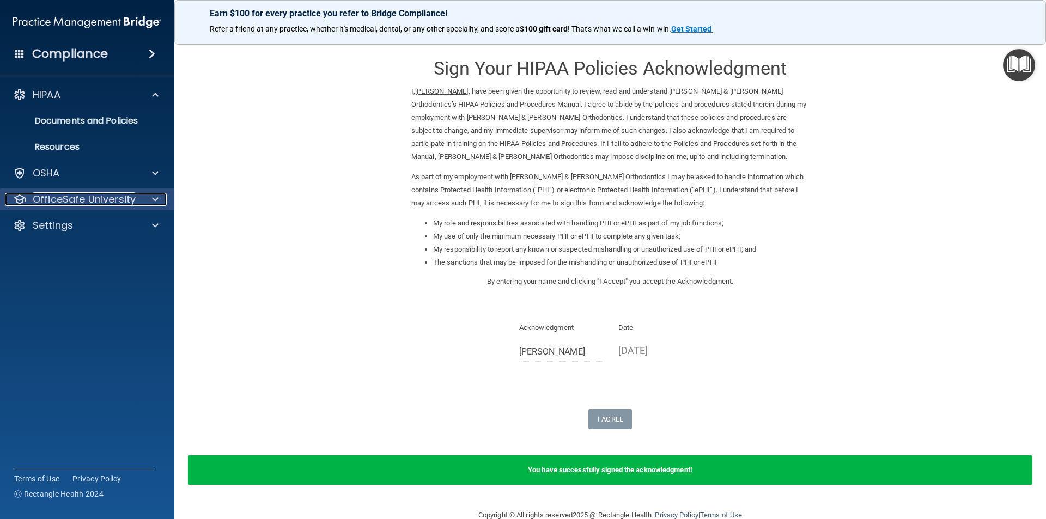
click at [143, 199] on div at bounding box center [153, 199] width 27 height 13
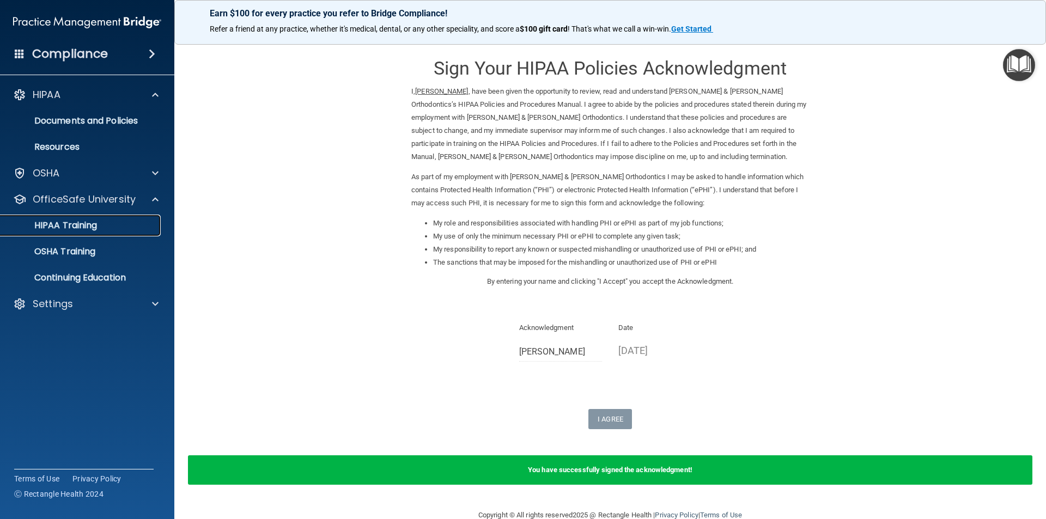
click at [90, 229] on p "HIPAA Training" at bounding box center [52, 225] width 90 height 11
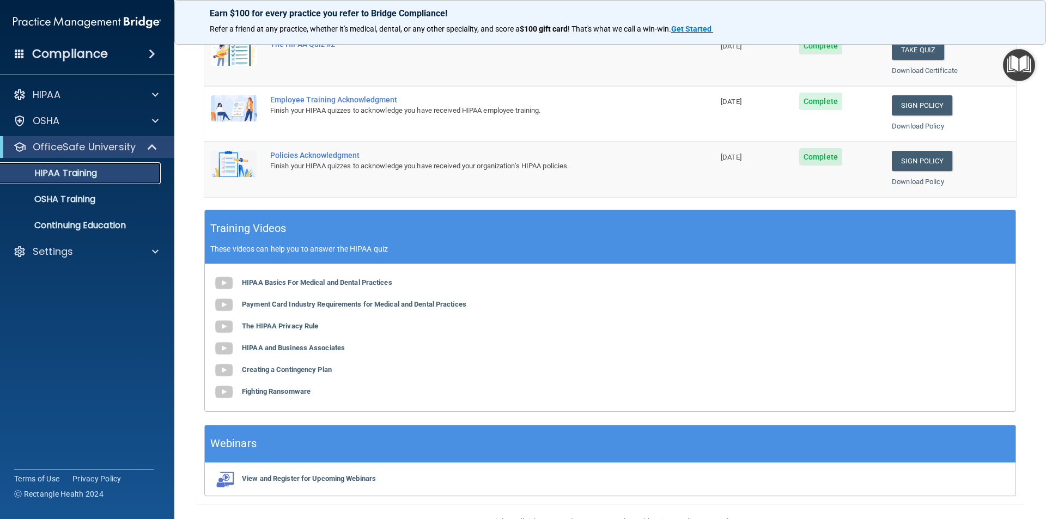
scroll to position [301, 0]
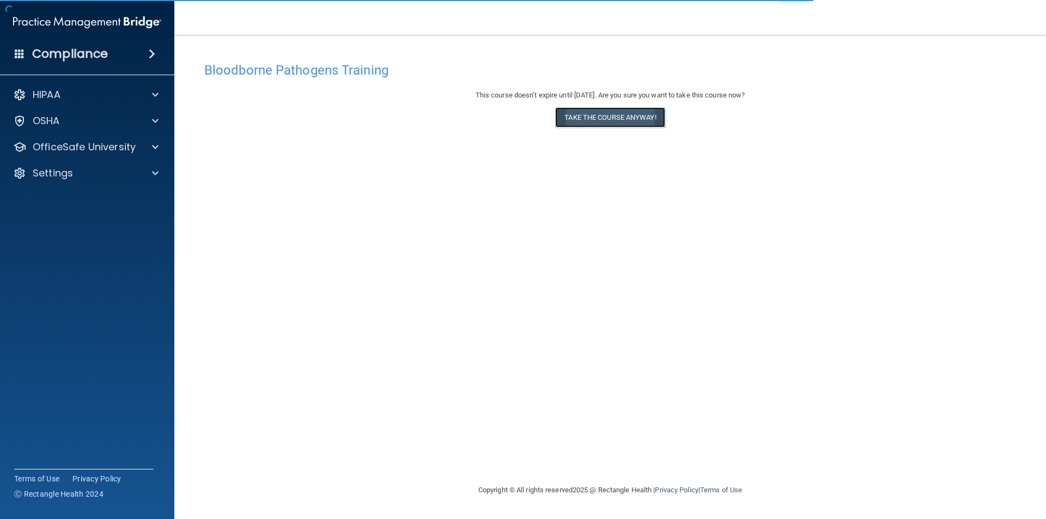
click at [603, 114] on button "Take the course anyway!" at bounding box center [609, 117] width 109 height 20
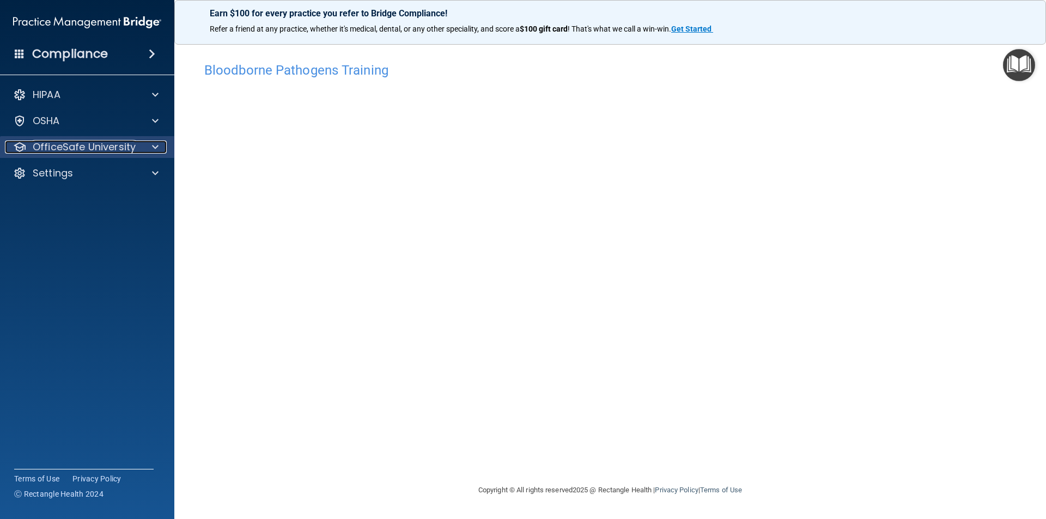
click at [112, 141] on p "OfficeSafe University" at bounding box center [84, 147] width 103 height 13
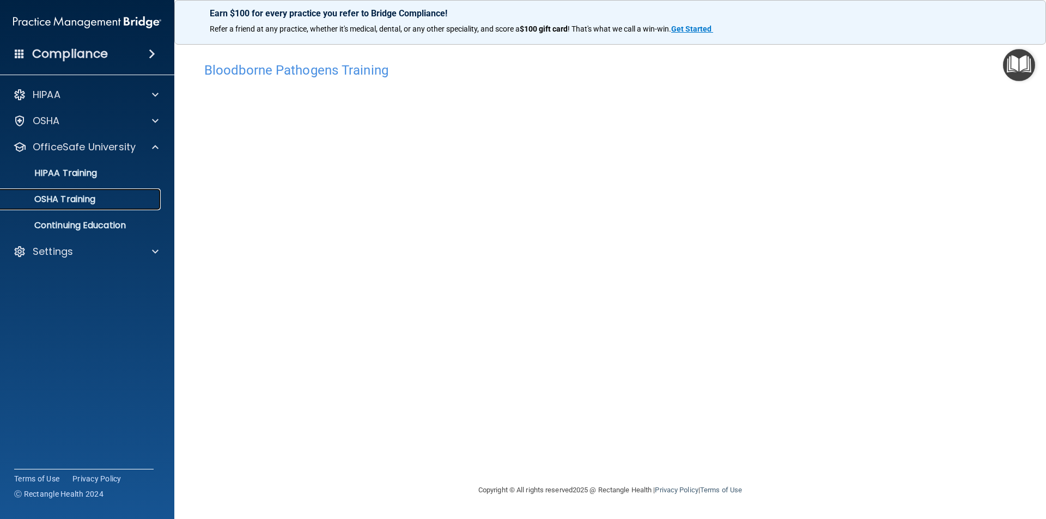
click at [91, 194] on p "OSHA Training" at bounding box center [51, 199] width 88 height 11
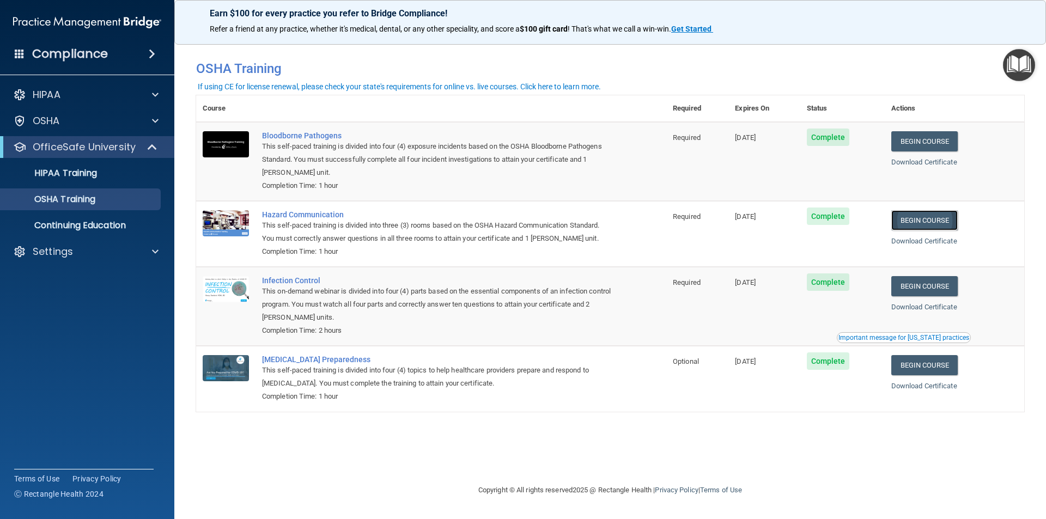
click at [924, 223] on link "Begin Course" at bounding box center [924, 220] width 66 height 20
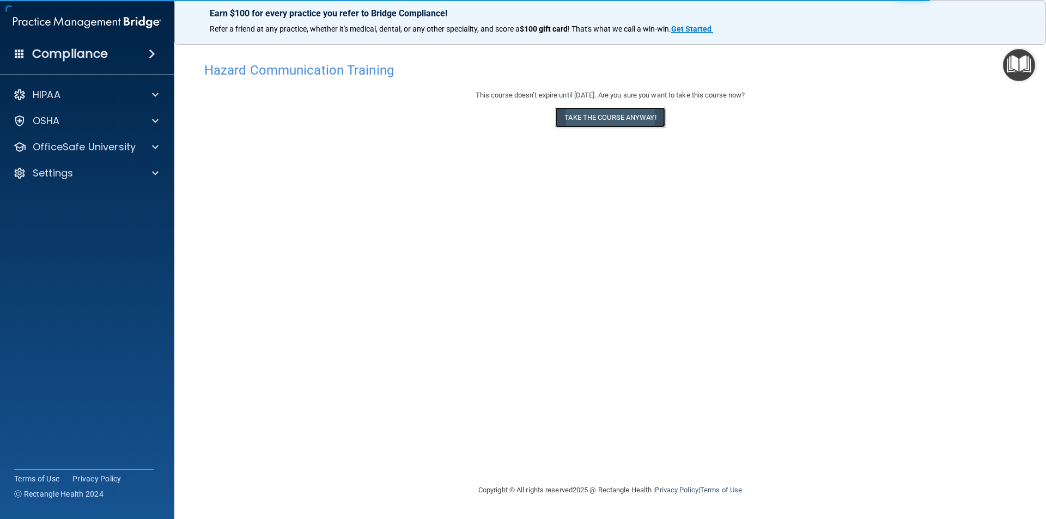
click at [590, 123] on button "Take the course anyway!" at bounding box center [609, 117] width 109 height 20
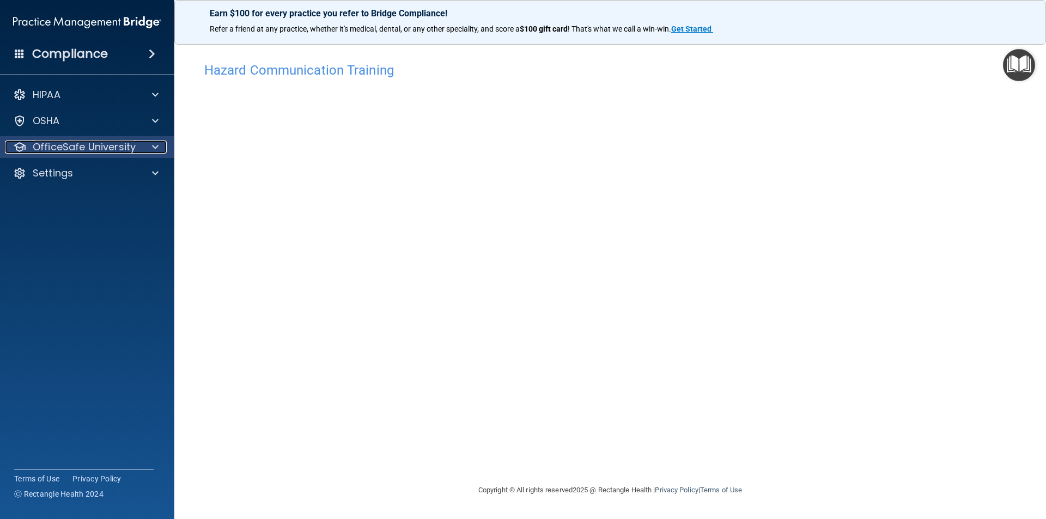
click at [131, 145] on p "OfficeSafe University" at bounding box center [84, 147] width 103 height 13
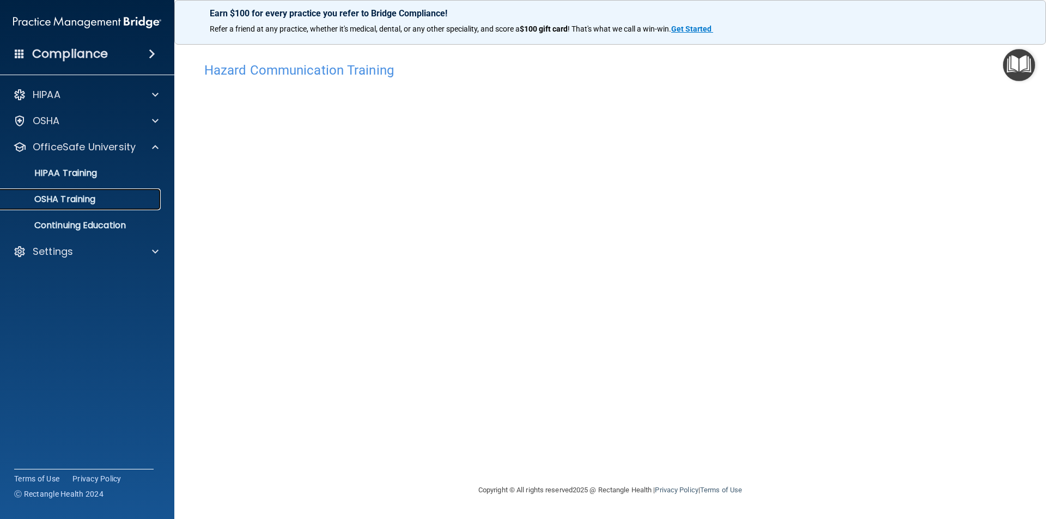
click at [101, 195] on div "OSHA Training" at bounding box center [81, 199] width 149 height 11
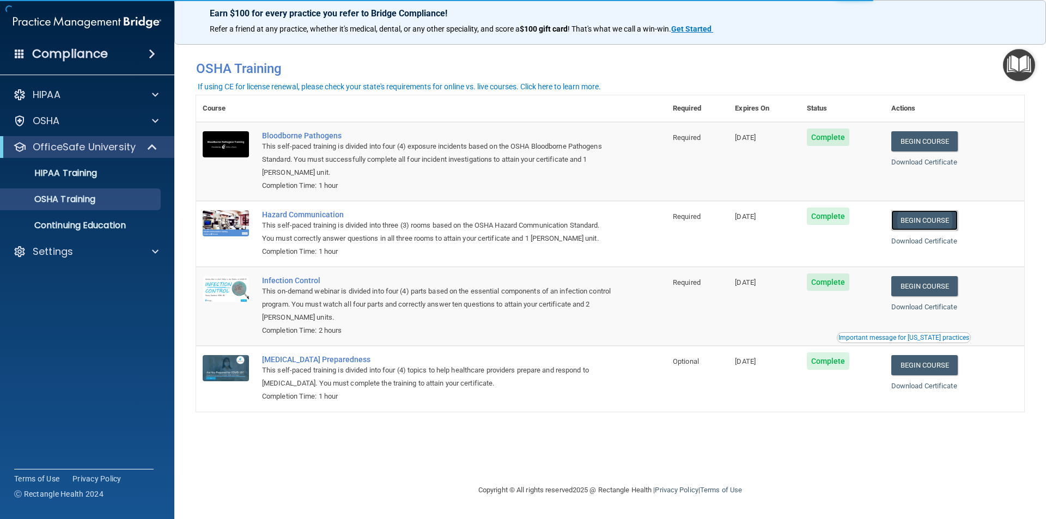
click at [938, 218] on link "Begin Course" at bounding box center [924, 220] width 66 height 20
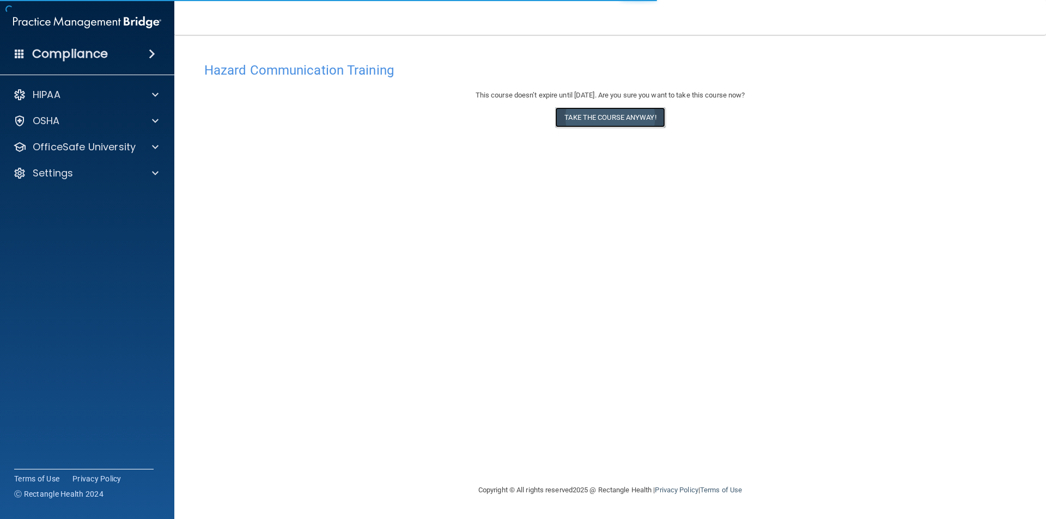
click at [624, 115] on button "Take the course anyway!" at bounding box center [609, 117] width 109 height 20
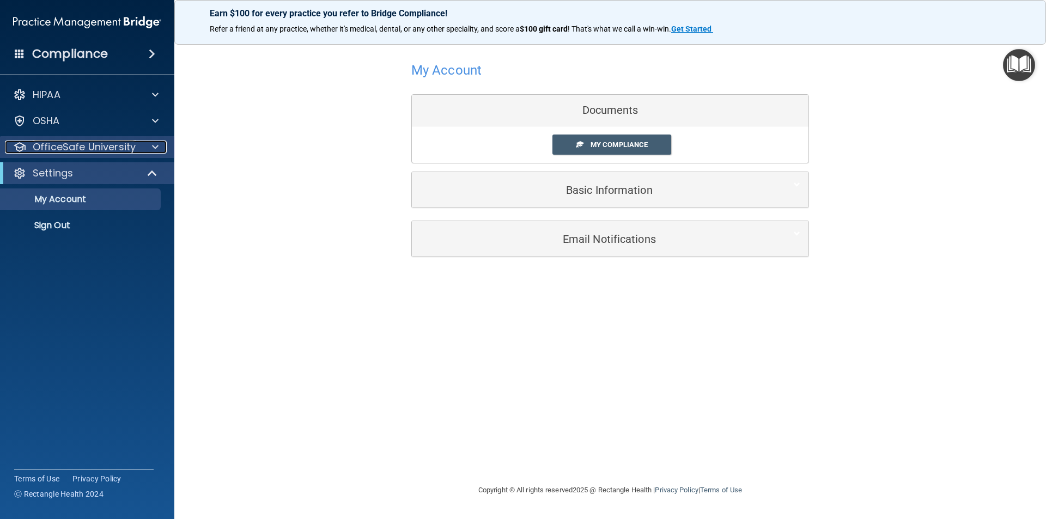
click at [91, 145] on p "OfficeSafe University" at bounding box center [84, 147] width 103 height 13
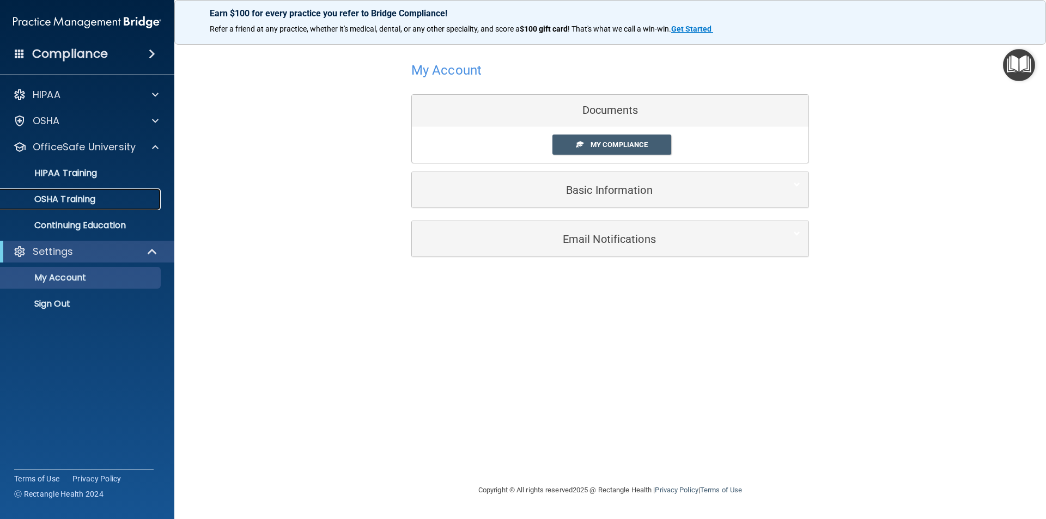
click at [93, 200] on p "OSHA Training" at bounding box center [51, 199] width 88 height 11
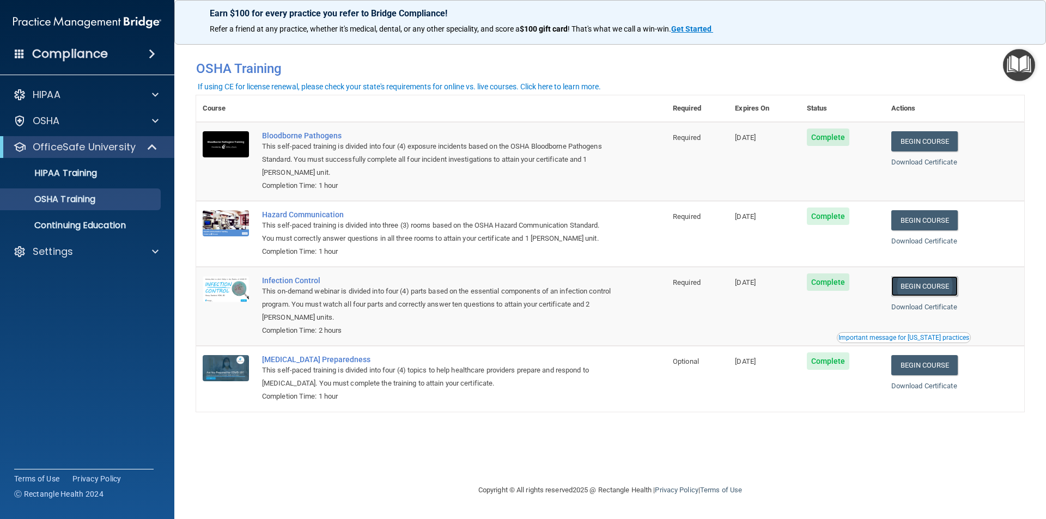
click at [929, 286] on link "Begin Course" at bounding box center [924, 286] width 66 height 20
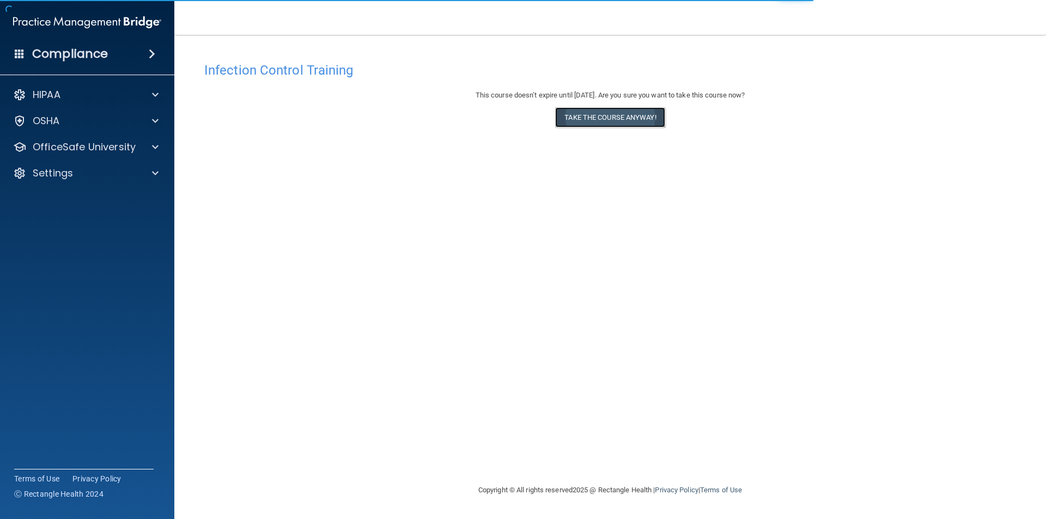
click at [585, 118] on button "Take the course anyway!" at bounding box center [609, 117] width 109 height 20
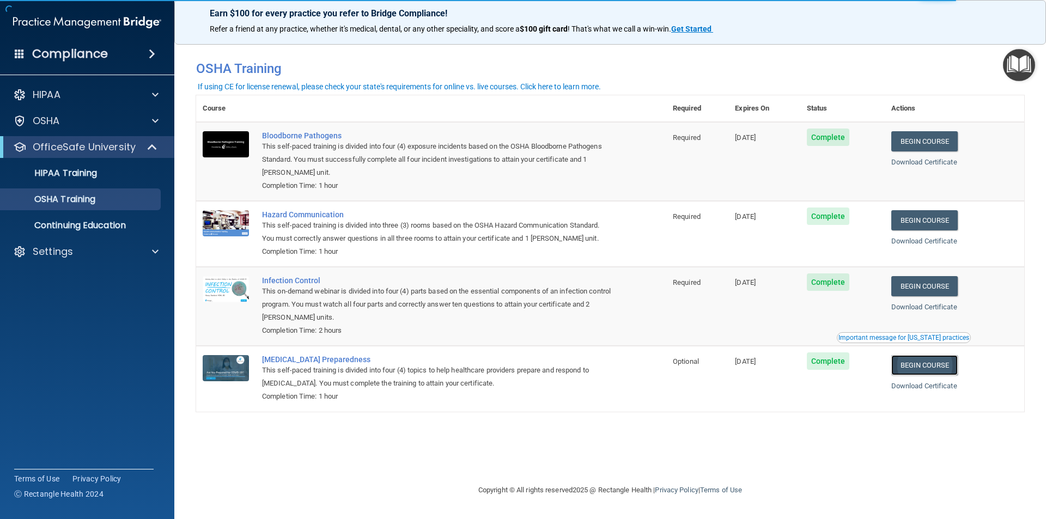
click at [921, 367] on link "Begin Course" at bounding box center [924, 365] width 66 height 20
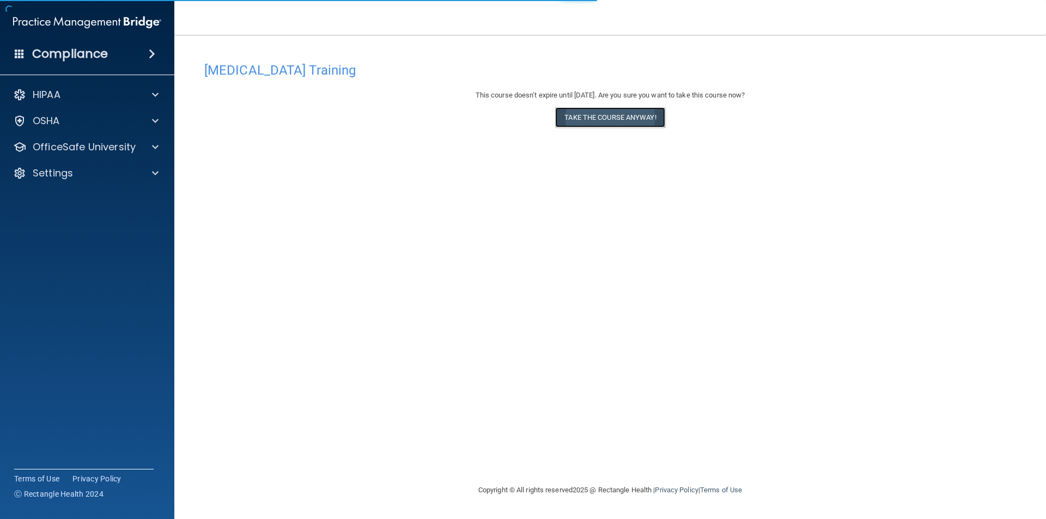
click at [594, 119] on button "Take the course anyway!" at bounding box center [609, 117] width 109 height 20
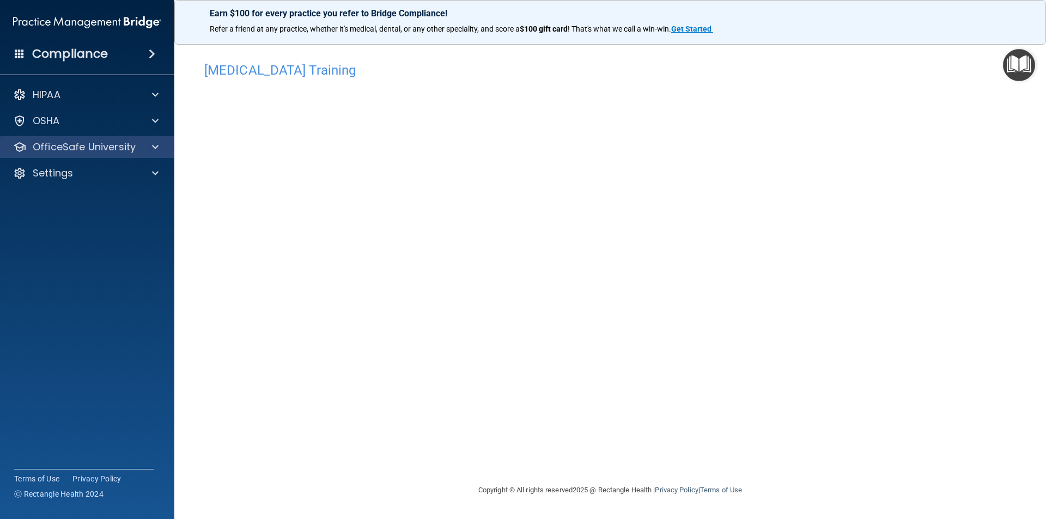
click at [45, 138] on div "OfficeSafe University" at bounding box center [87, 147] width 175 height 22
click at [142, 143] on div at bounding box center [153, 147] width 27 height 13
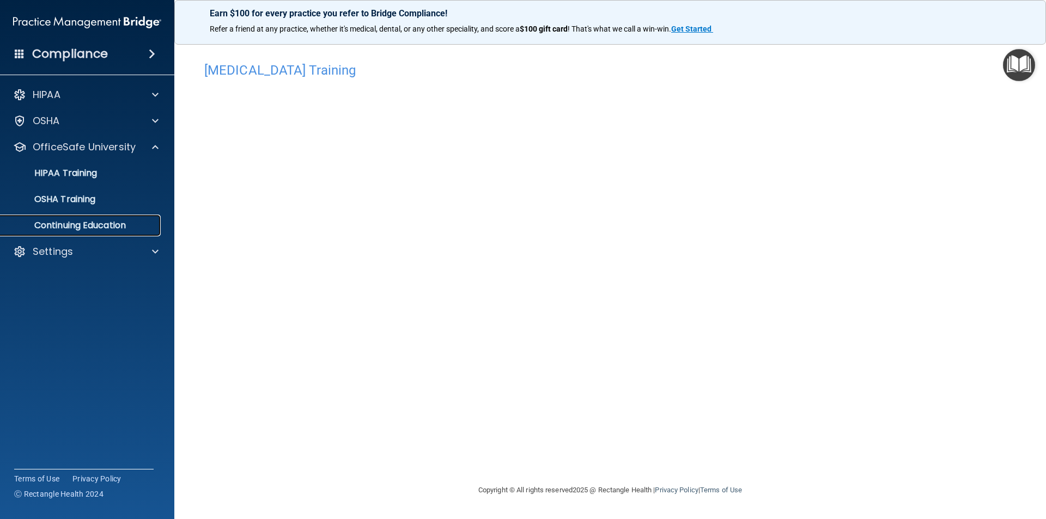
click at [94, 223] on p "Continuing Education" at bounding box center [81, 225] width 149 height 11
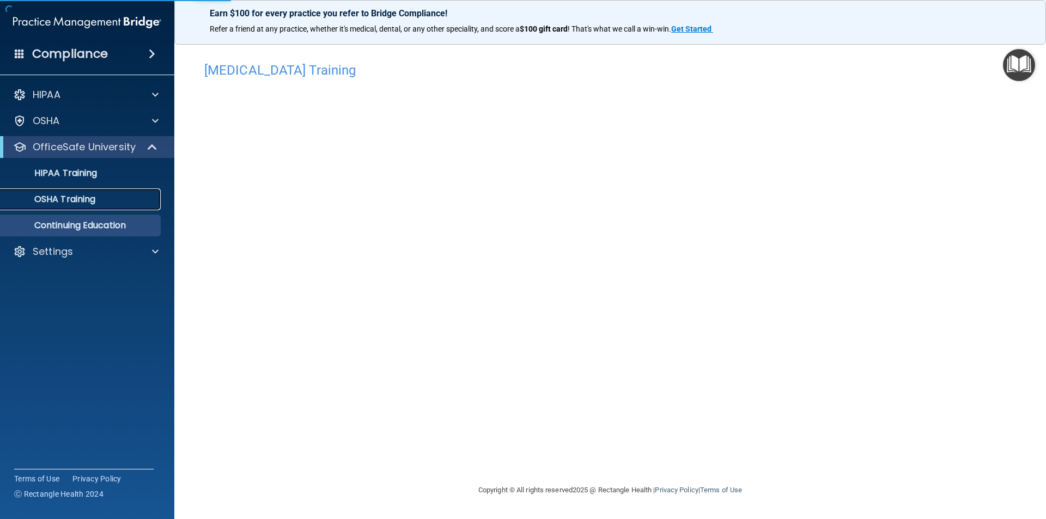
click at [80, 201] on p "OSHA Training" at bounding box center [51, 199] width 88 height 11
